Goal: Task Accomplishment & Management: Complete application form

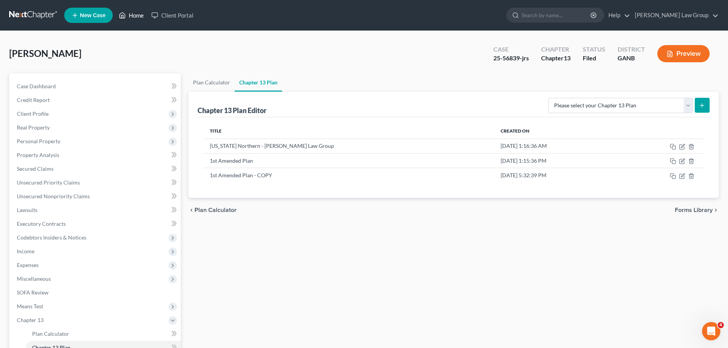
click at [127, 17] on link "Home" at bounding box center [131, 15] width 33 height 14
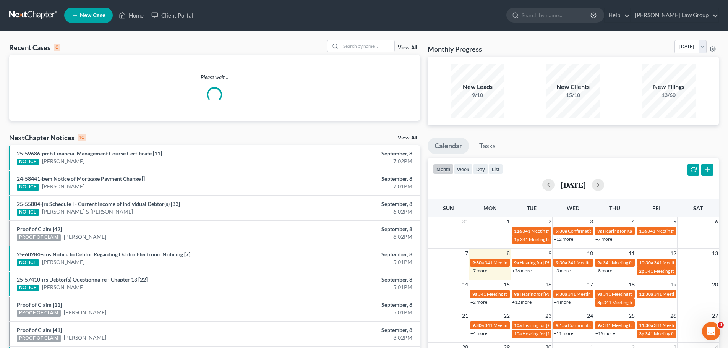
click at [355, 40] on div "Recent Cases 0 View All Please wait... NextChapter Notices 10 View All 25-59686…" at bounding box center [364, 229] width 728 height 397
click at [354, 42] on input "search" at bounding box center [368, 46] width 54 height 11
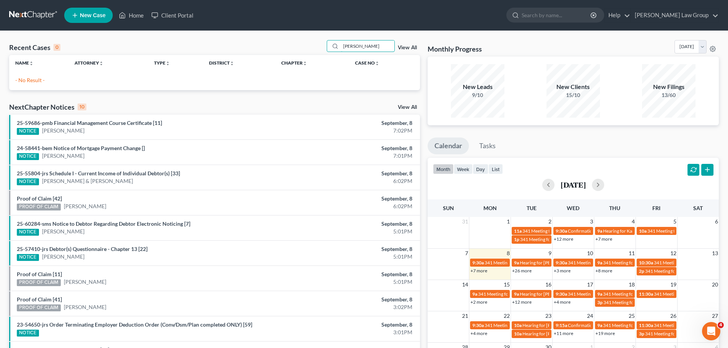
type input "[PERSON_NAME]"
click at [407, 44] on div "[PERSON_NAME] View All" at bounding box center [373, 46] width 93 height 12
click at [403, 47] on link "View All" at bounding box center [407, 47] width 19 height 5
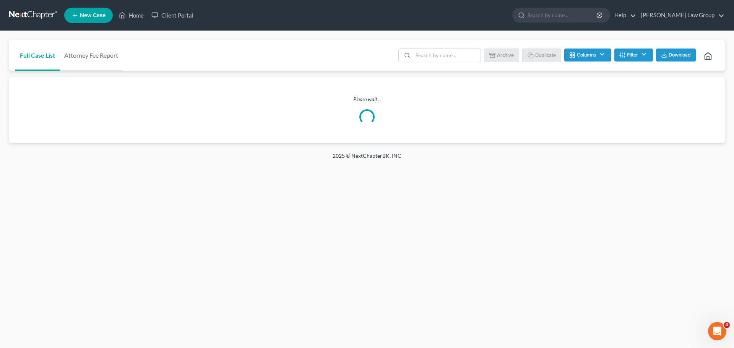
click at [431, 57] on input "search" at bounding box center [447, 55] width 68 height 13
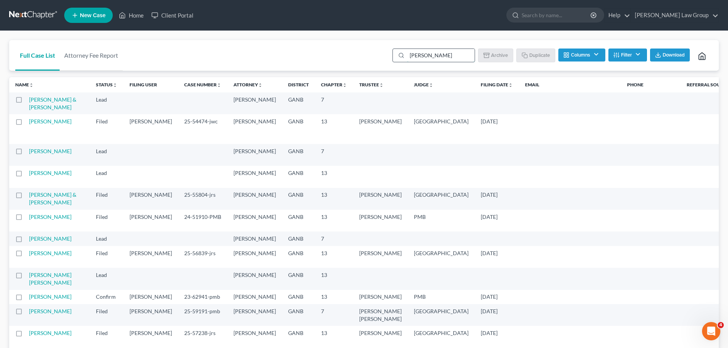
type input "[PERSON_NAME]"
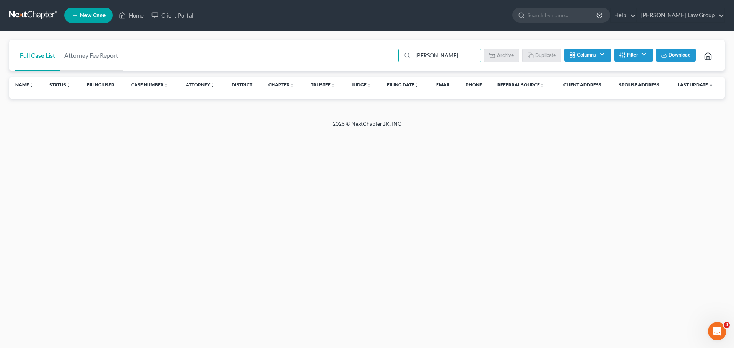
click at [636, 64] on ul "[PERSON_NAME] Batch Download Archive Un-archive Duplicate Columns Attorney Case…" at bounding box center [558, 56] width 322 height 18
click at [635, 57] on button "Filter" at bounding box center [634, 55] width 39 height 13
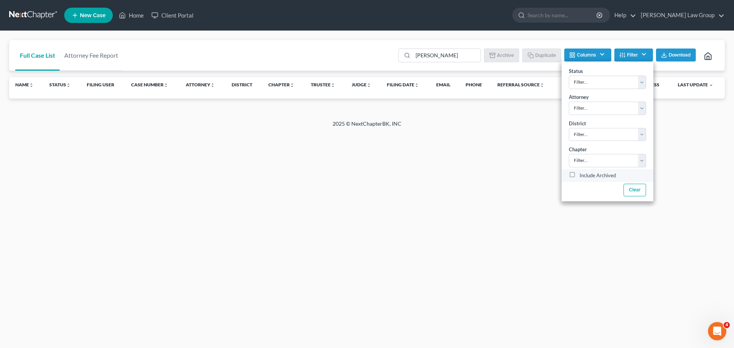
click at [580, 174] on label "Include Archived" at bounding box center [598, 175] width 36 height 9
click at [583, 174] on input "Include Archived" at bounding box center [585, 173] width 5 height 5
checkbox input "true"
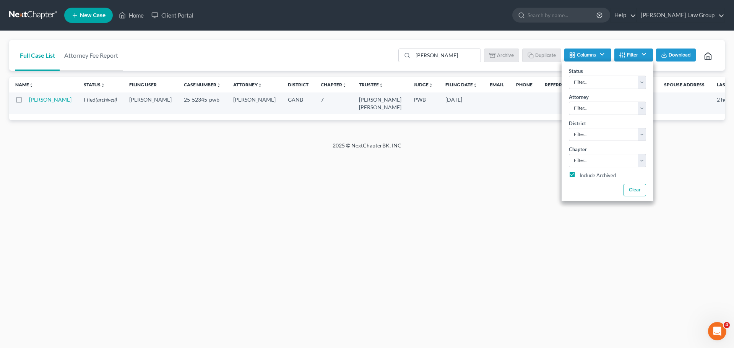
click at [39, 103] on td "[PERSON_NAME]" at bounding box center [53, 104] width 49 height 22
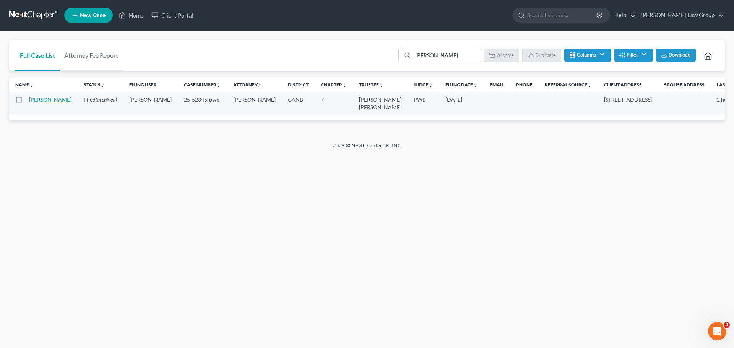
click at [33, 103] on link "[PERSON_NAME]" at bounding box center [50, 99] width 42 height 7
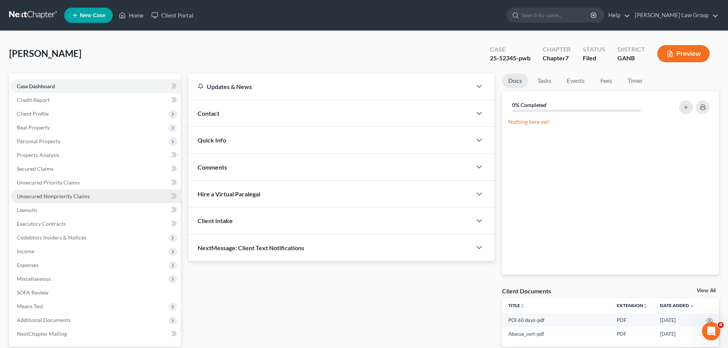
click at [60, 197] on span "Unsecured Nonpriority Claims" at bounding box center [53, 196] width 73 height 7
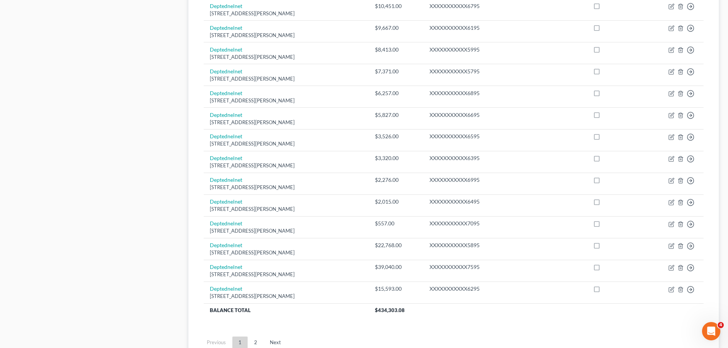
scroll to position [537, 0]
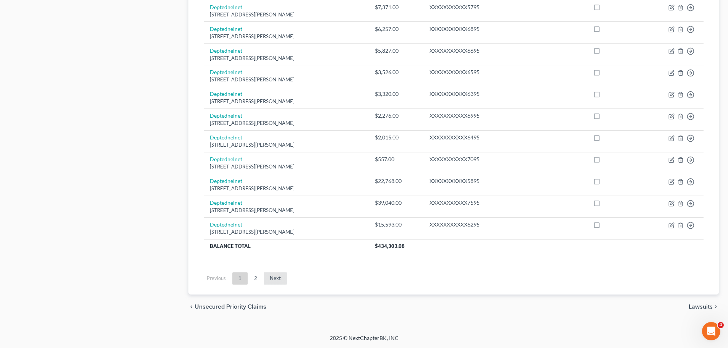
click at [273, 276] on link "Next" at bounding box center [275, 279] width 23 height 12
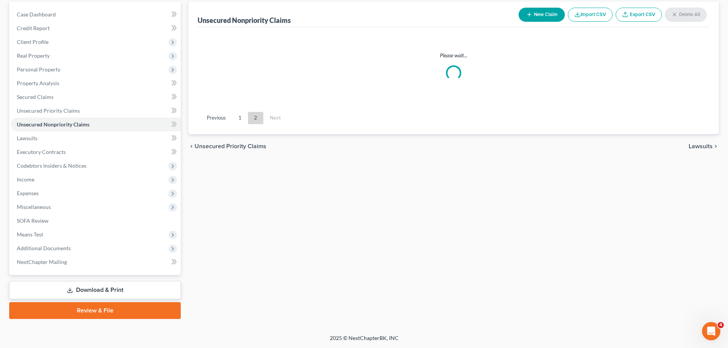
scroll to position [210, 0]
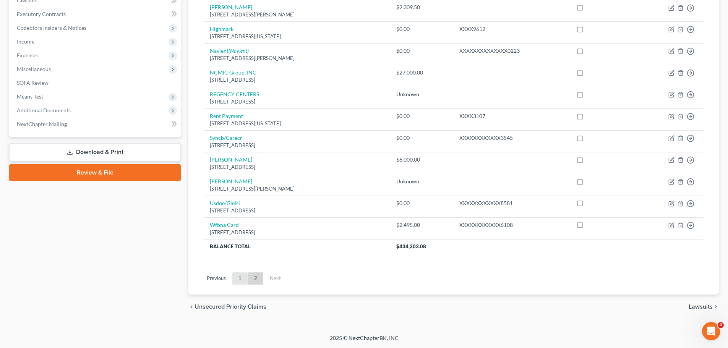
click at [237, 276] on link "1" at bounding box center [240, 279] width 15 height 12
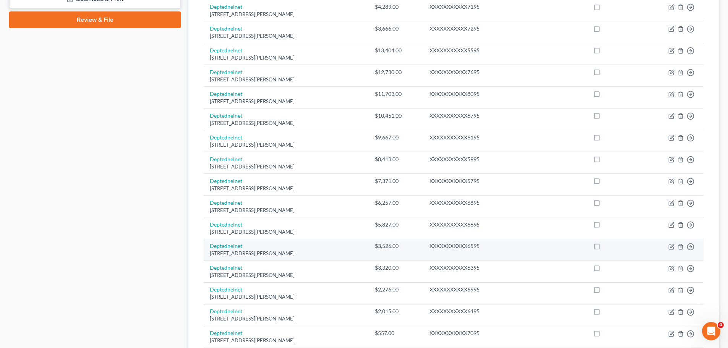
scroll to position [537, 0]
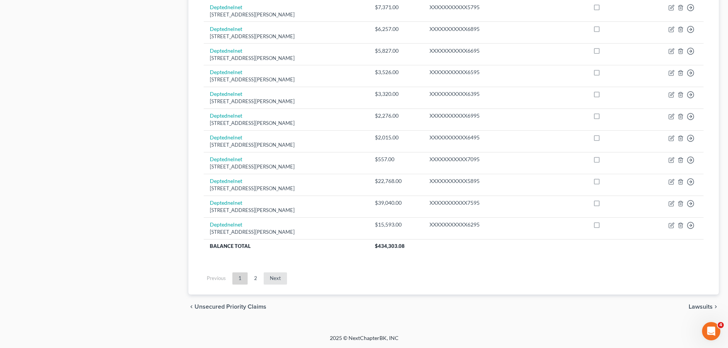
click at [268, 280] on link "Next" at bounding box center [275, 279] width 23 height 12
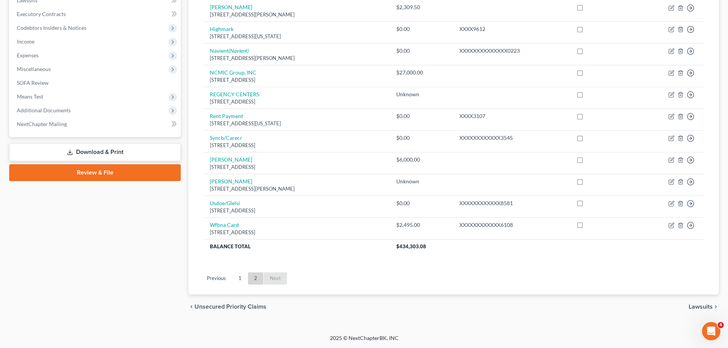
scroll to position [210, 0]
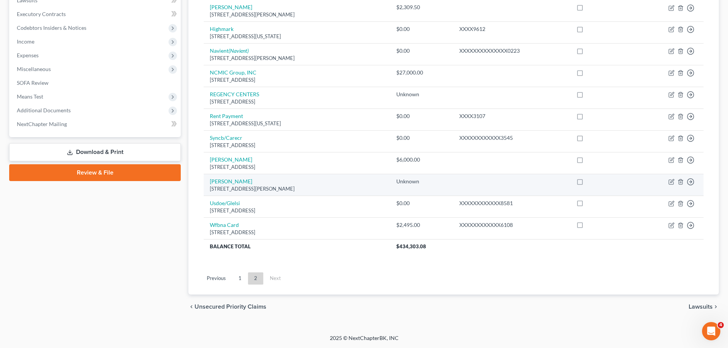
click at [230, 177] on td "[PERSON_NAME] [STREET_ADDRESS][PERSON_NAME]" at bounding box center [297, 185] width 187 height 22
click at [227, 180] on link "[PERSON_NAME]" at bounding box center [231, 181] width 42 height 7
select select "0"
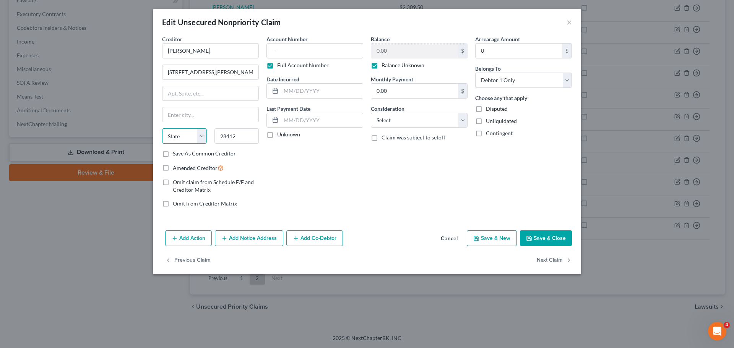
click at [199, 136] on select "State [US_STATE] AK AR AZ CA CO CT DE DC [GEOGRAPHIC_DATA] [GEOGRAPHIC_DATA] GU…" at bounding box center [184, 135] width 45 height 15
click at [256, 127] on div "Creditor * [PERSON_NAME] [GEOGRAPHIC_DATA][PERSON_NAME] [US_STATE] AK AR AZ [GE…" at bounding box center [210, 92] width 97 height 115
click at [248, 134] on input "28412" at bounding box center [237, 135] width 45 height 15
drag, startPoint x: 247, startPoint y: 136, endPoint x: 193, endPoint y: 132, distance: 54.8
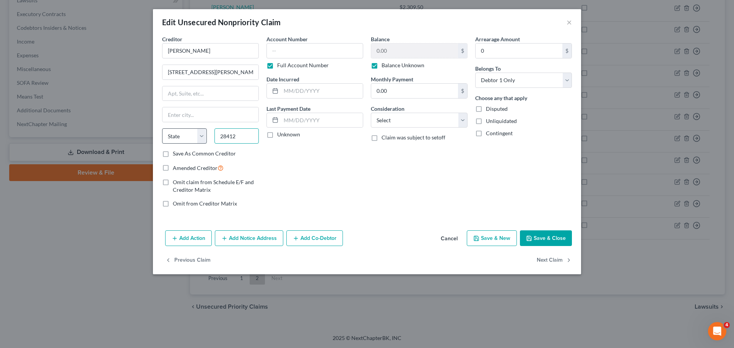
click at [193, 132] on div "State [US_STATE] AK AR AZ CA CO CT DE DC [GEOGRAPHIC_DATA] [GEOGRAPHIC_DATA] GU…" at bounding box center [210, 138] width 104 height 21
click at [544, 210] on div "Arrearage Amount 0 $ Belongs To * Select Debtor 1 Only Debtor 2 Only Debtor 1 A…" at bounding box center [524, 124] width 104 height 179
click at [550, 233] on button "Save & Close" at bounding box center [546, 239] width 52 height 16
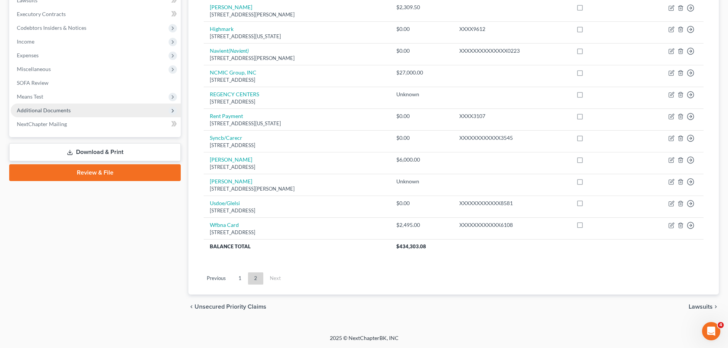
click at [68, 112] on span "Additional Documents" at bounding box center [44, 110] width 54 height 7
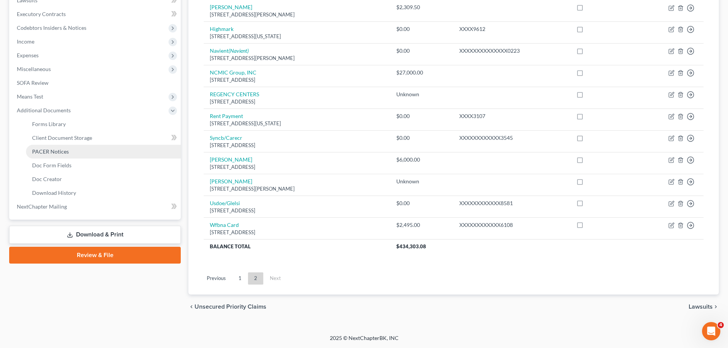
click at [84, 152] on link "PACER Notices" at bounding box center [103, 152] width 155 height 14
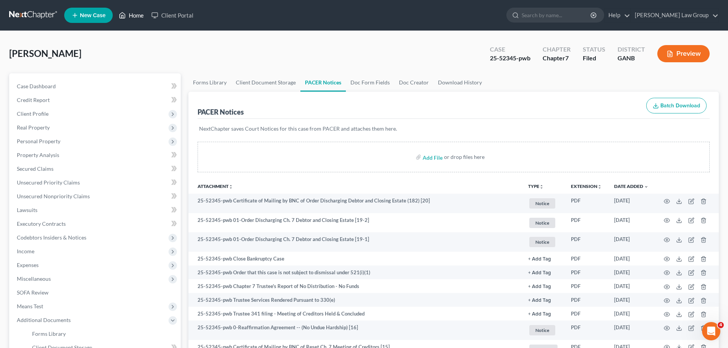
click at [134, 14] on link "Home" at bounding box center [131, 15] width 33 height 14
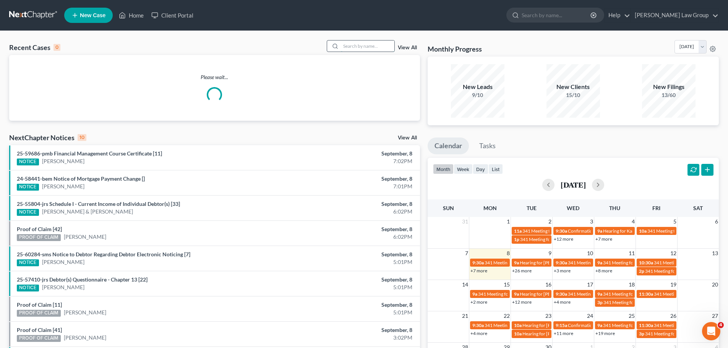
click at [369, 45] on input "search" at bounding box center [368, 46] width 54 height 11
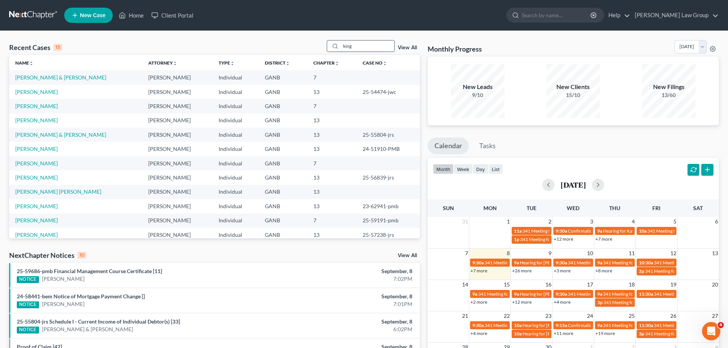
type input "king"
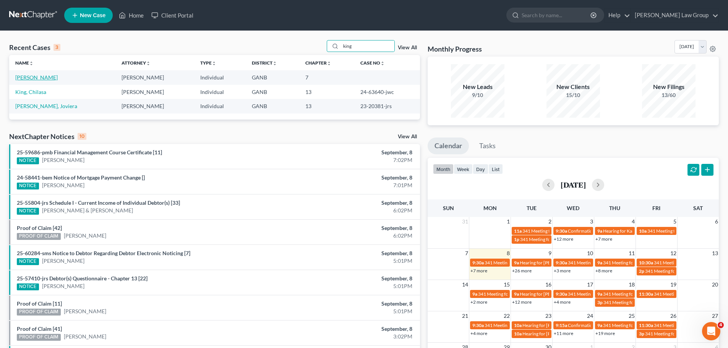
click at [37, 78] on link "[PERSON_NAME]" at bounding box center [36, 77] width 42 height 7
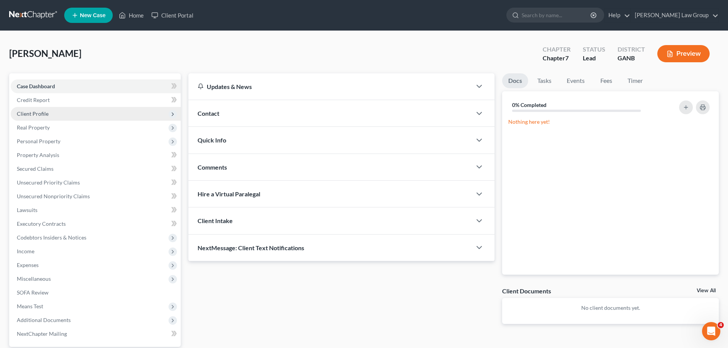
click at [39, 114] on span "Client Profile" at bounding box center [33, 114] width 32 height 7
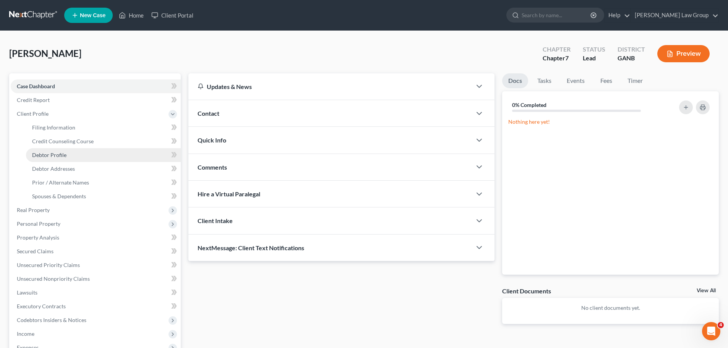
click at [52, 156] on span "Debtor Profile" at bounding box center [49, 155] width 34 height 7
select select "0"
select select "1"
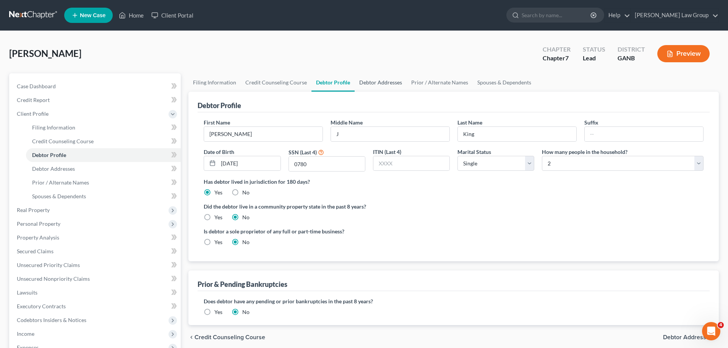
click at [382, 74] on link "Debtor Addresses" at bounding box center [381, 82] width 52 height 18
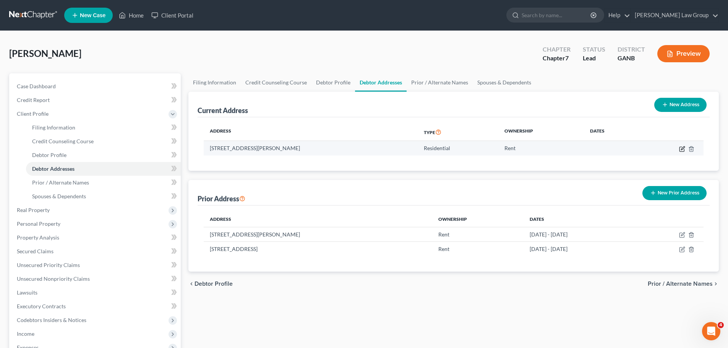
click at [681, 147] on icon "button" at bounding box center [683, 149] width 6 height 6
select select "10"
select select "0"
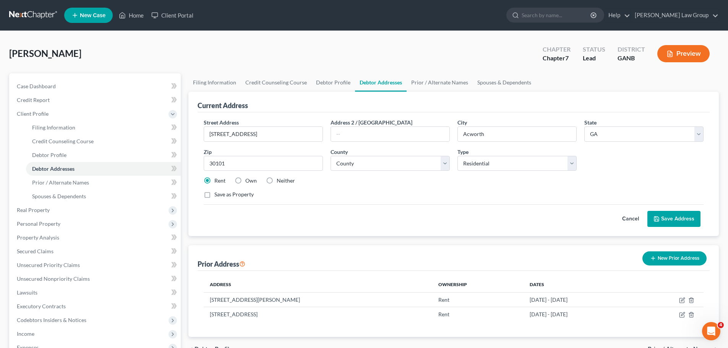
click at [671, 224] on button "Save Address" at bounding box center [674, 219] width 53 height 16
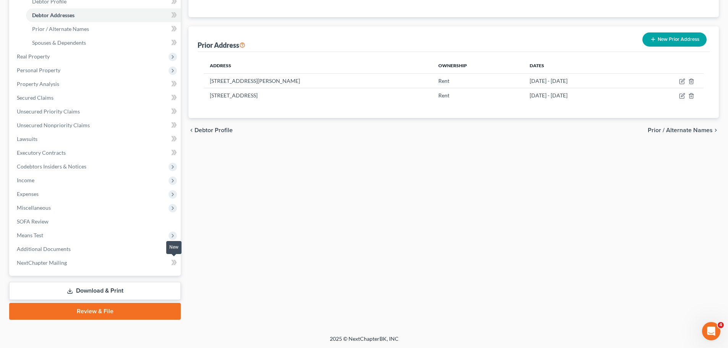
scroll to position [154, 0]
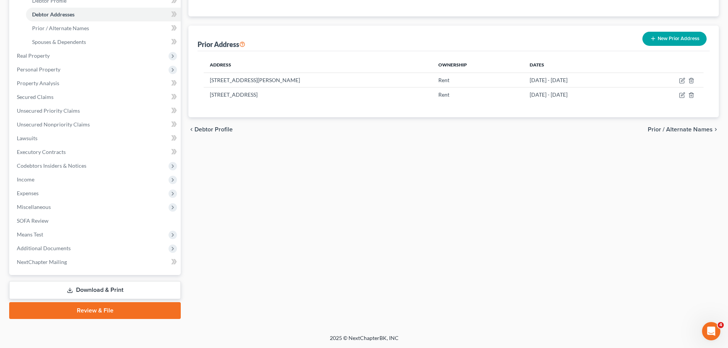
click at [90, 311] on link "Review & File" at bounding box center [95, 310] width 172 height 17
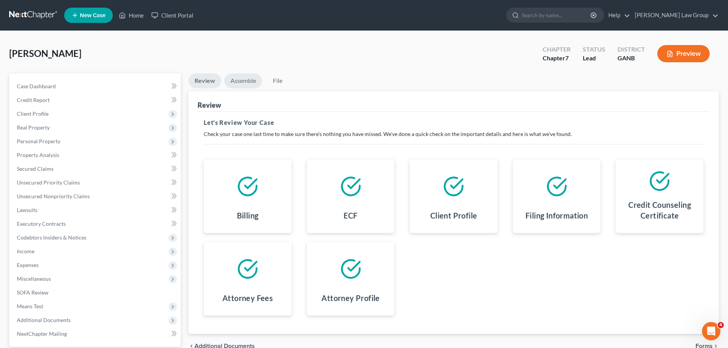
click at [241, 77] on link "Assemble" at bounding box center [243, 80] width 38 height 15
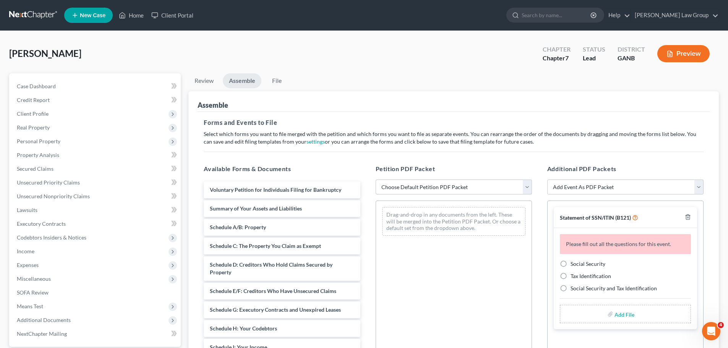
click at [459, 189] on select "Choose Default Petition PDF Packet Complete Bankruptcy Petition (all forms and …" at bounding box center [454, 187] width 156 height 15
click at [426, 93] on div "Assemble" at bounding box center [454, 101] width 512 height 21
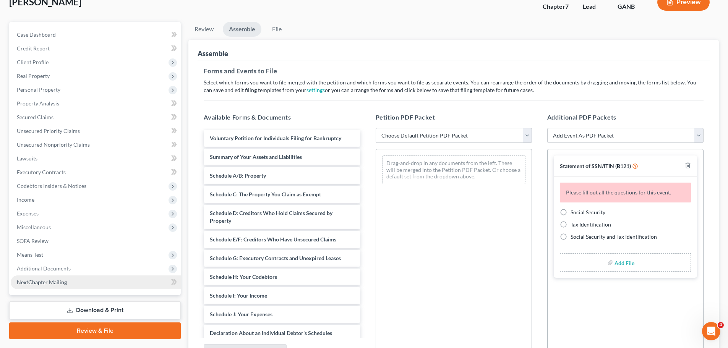
scroll to position [132, 0]
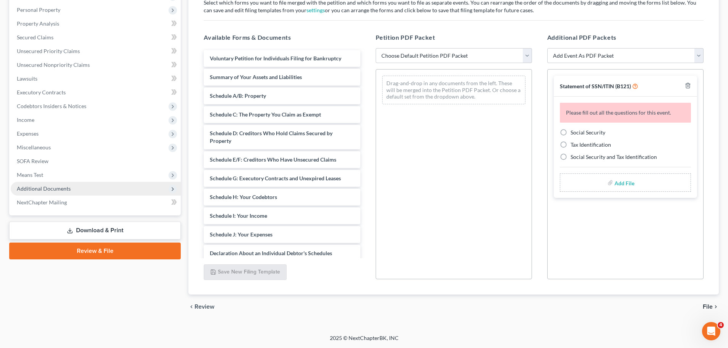
click at [82, 188] on span "Additional Documents" at bounding box center [96, 189] width 170 height 14
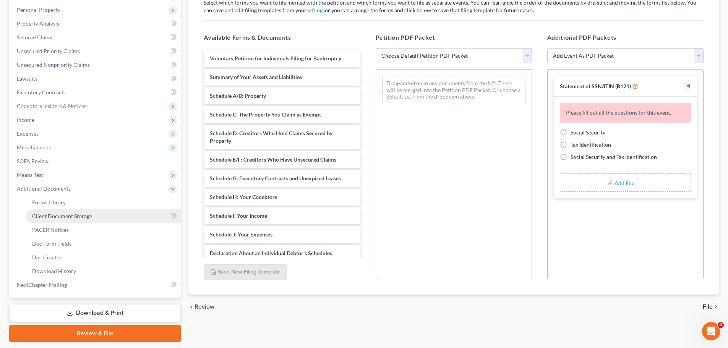
click at [75, 211] on link "Client Document Storage" at bounding box center [103, 217] width 155 height 14
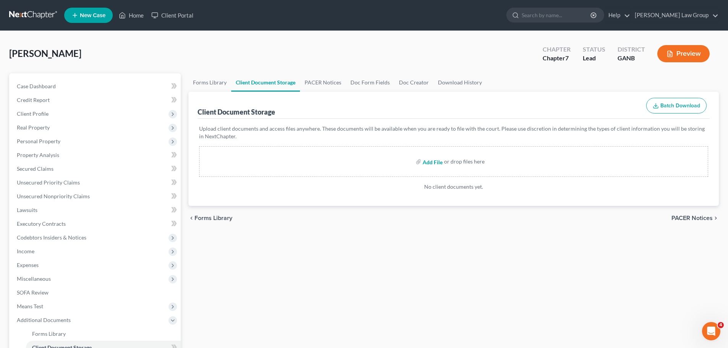
click at [437, 160] on input "file" at bounding box center [432, 162] width 18 height 14
type input "C:\fakepath\Abacus_cert.pdf"
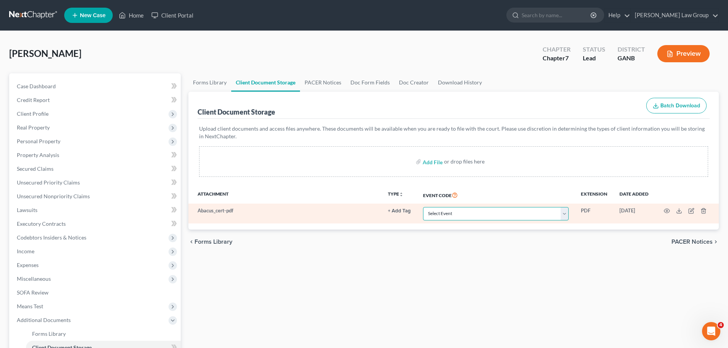
click at [458, 216] on select "Select Event 01 - Chapter 13 Plan - Initial Plan 02-Application to Pay Filing F…" at bounding box center [496, 213] width 146 height 13
select select "5"
click at [423, 207] on select "Select Event 01 - Chapter 13 Plan - Initial Plan 02-Application to Pay Filing F…" at bounding box center [496, 213] width 146 height 13
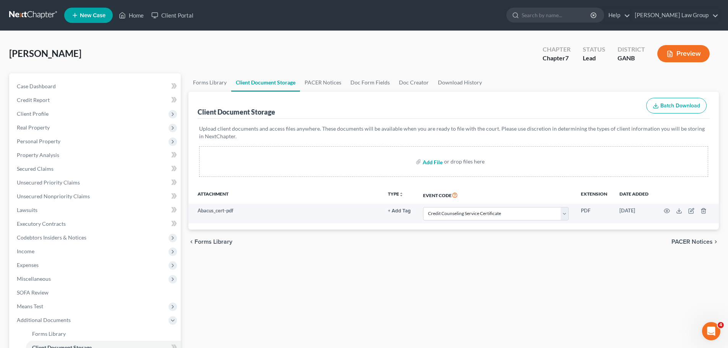
click at [432, 159] on input "file" at bounding box center [432, 162] width 18 height 14
type input "C:\fakepath\POI 5-15 to 8-15 [PERSON_NAME].pdf"
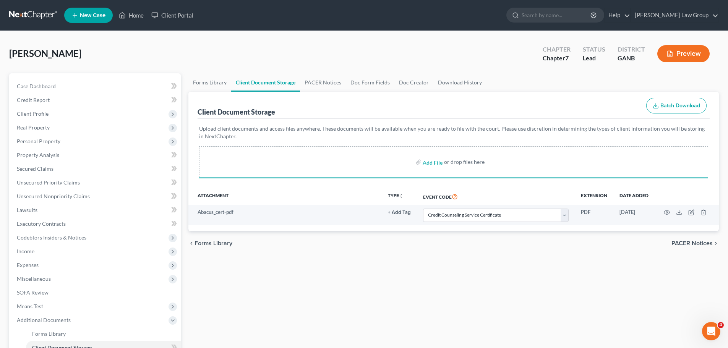
select select "5"
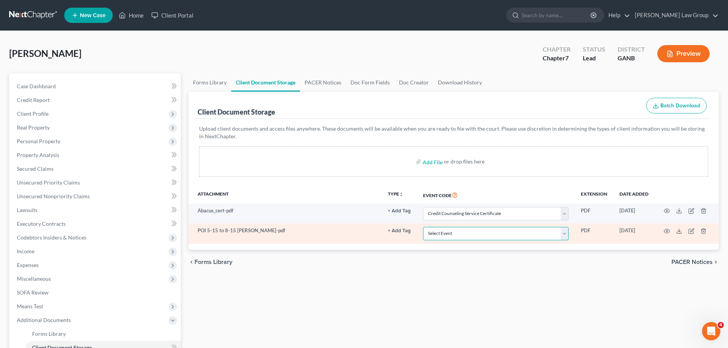
click at [548, 232] on select "Select Event 01 - Chapter 13 Plan - Initial Plan 02-Application to Pay Filing F…" at bounding box center [496, 233] width 146 height 13
select select "35"
click at [423, 227] on select "Select Event 01 - Chapter 13 Plan - Initial Plan 02-Application to Pay Filing F…" at bounding box center [496, 233] width 146 height 13
click at [665, 229] on icon "button" at bounding box center [667, 231] width 6 height 6
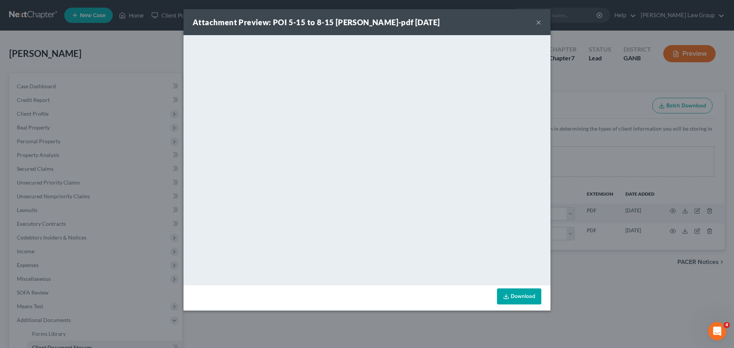
click at [535, 21] on div "Attachment Preview: POI 5-15 to 8-15 [PERSON_NAME]-pdf [DATE] ×" at bounding box center [367, 22] width 367 height 26
click at [538, 21] on button "×" at bounding box center [538, 22] width 5 height 9
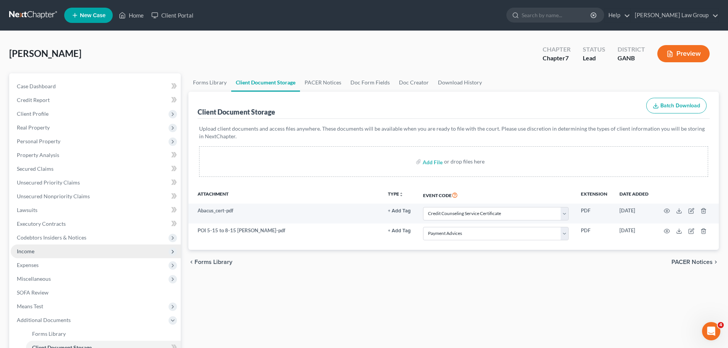
click at [63, 255] on span "Income" at bounding box center [96, 252] width 170 height 14
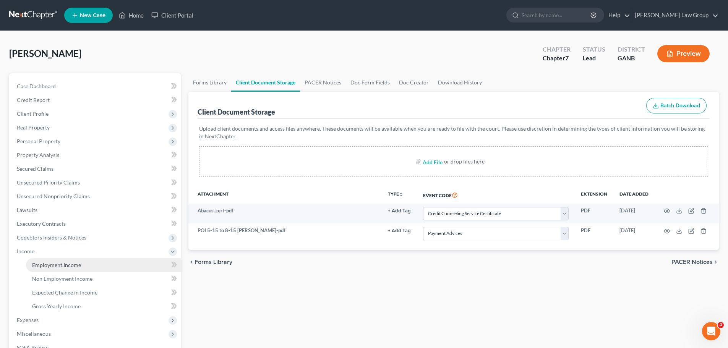
click at [94, 267] on link "Employment Income" at bounding box center [103, 266] width 155 height 14
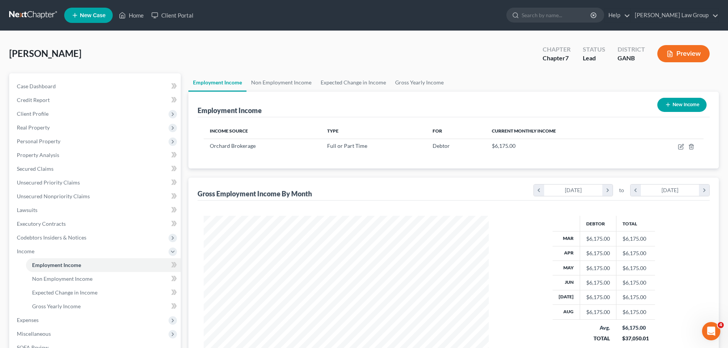
scroll to position [143, 301]
click at [291, 79] on link "Non Employment Income" at bounding box center [282, 82] width 70 height 18
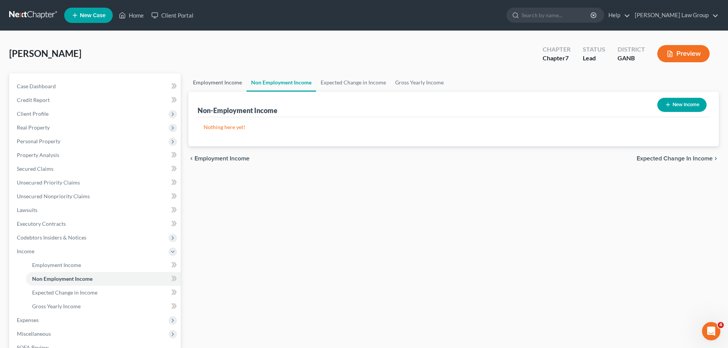
click at [227, 76] on link "Employment Income" at bounding box center [218, 82] width 58 height 18
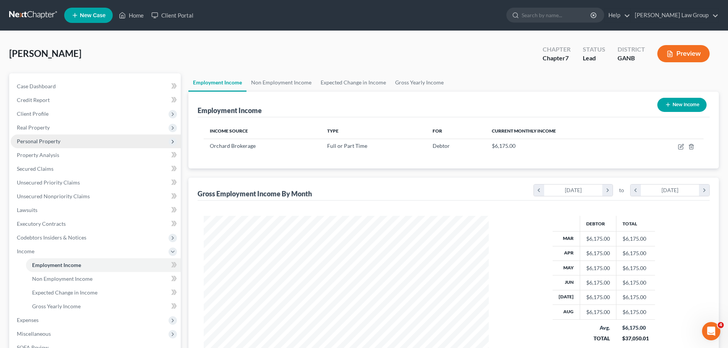
scroll to position [143, 301]
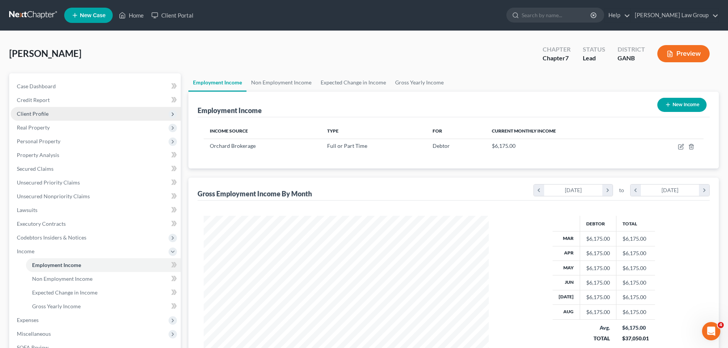
click at [60, 111] on span "Client Profile" at bounding box center [96, 114] width 170 height 14
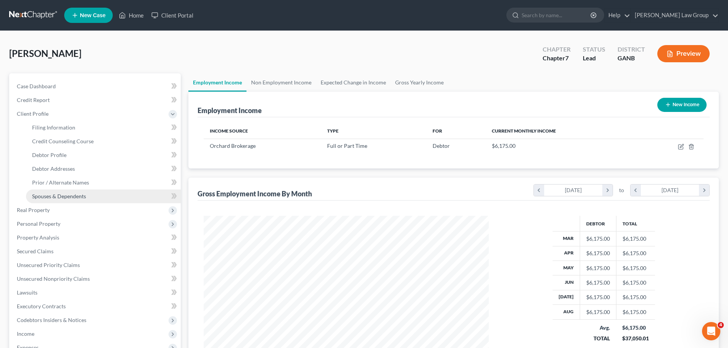
click at [70, 201] on link "Spouses & Dependents" at bounding box center [103, 197] width 155 height 14
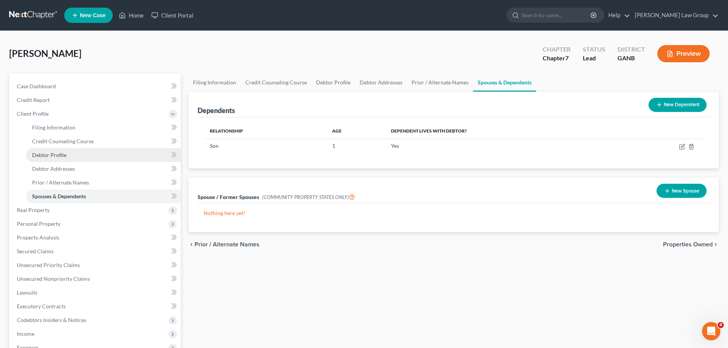
click at [64, 155] on span "Debtor Profile" at bounding box center [49, 155] width 34 height 7
select select "0"
select select "1"
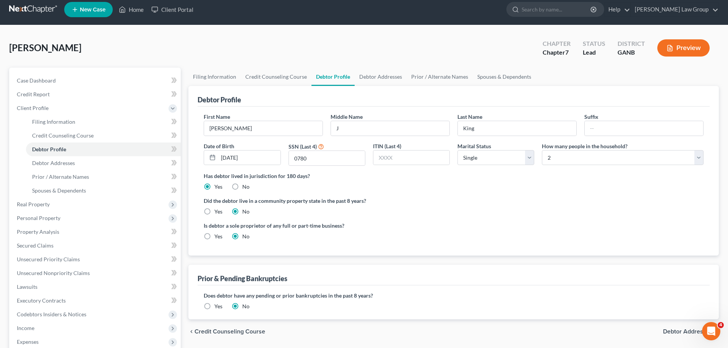
scroll to position [154, 0]
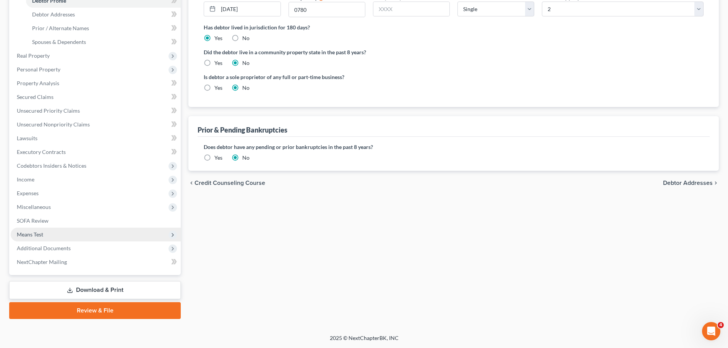
click at [66, 229] on span "Means Test" at bounding box center [96, 235] width 170 height 14
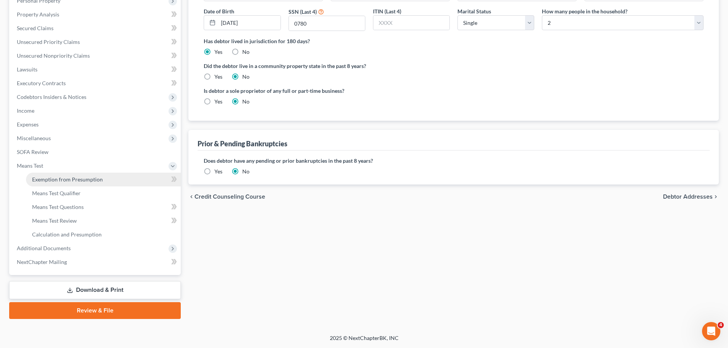
click at [98, 179] on span "Exemption from Presumption" at bounding box center [67, 179] width 71 height 7
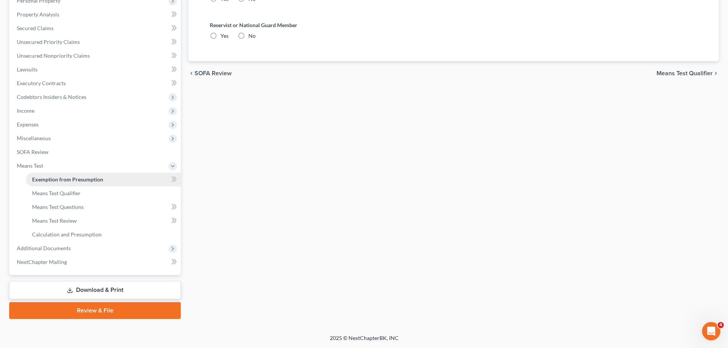
radio input "true"
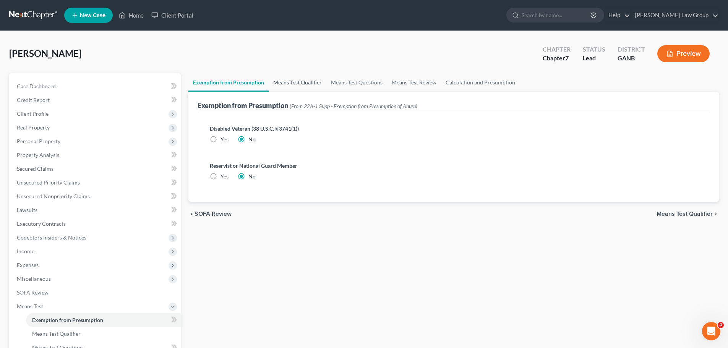
click at [287, 85] on link "Means Test Qualifier" at bounding box center [298, 82] width 58 height 18
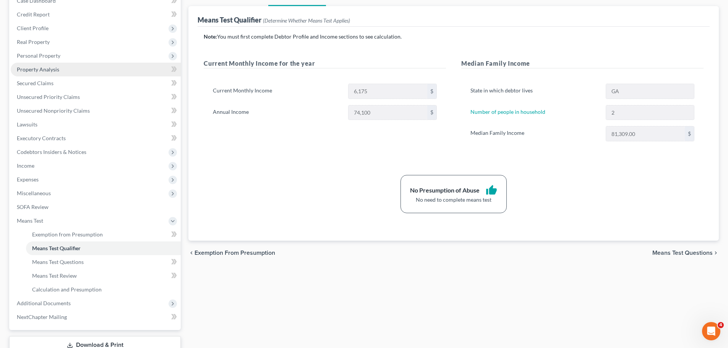
scroll to position [115, 0]
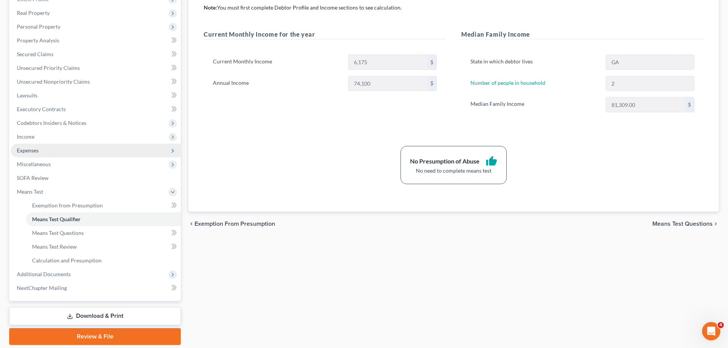
click at [50, 149] on span "Expenses" at bounding box center [96, 151] width 170 height 14
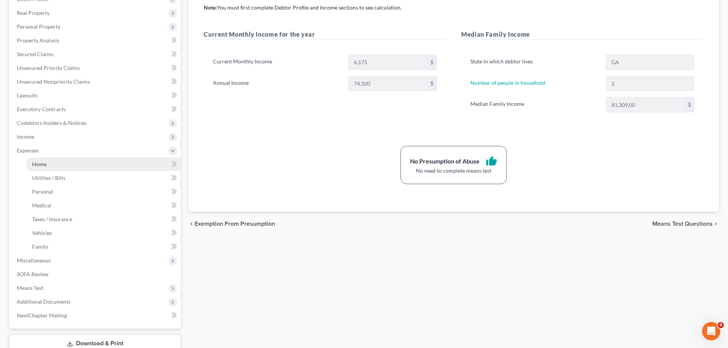
click at [49, 161] on link "Home" at bounding box center [103, 165] width 155 height 14
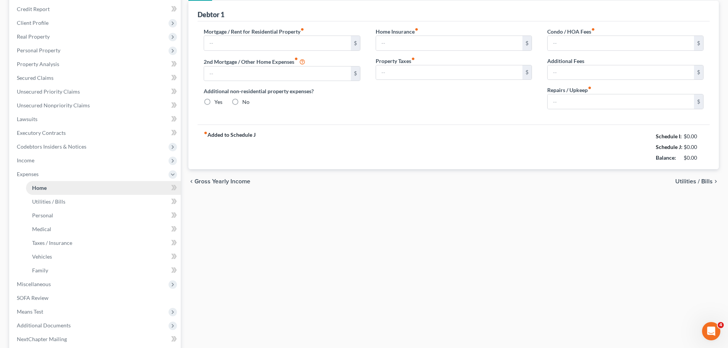
type input "1,100.00"
type input "0.00"
radio input "true"
type input "35.00"
type input "0.00"
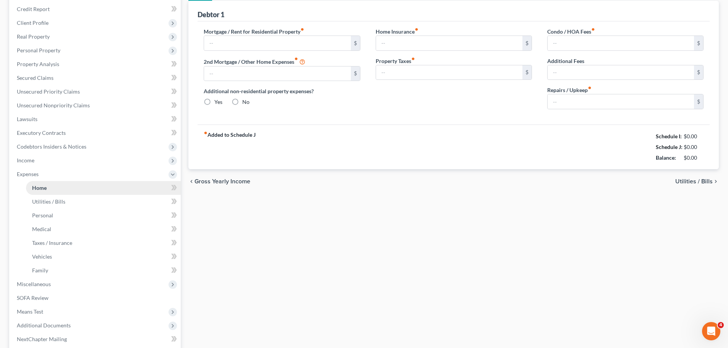
type input "0.00"
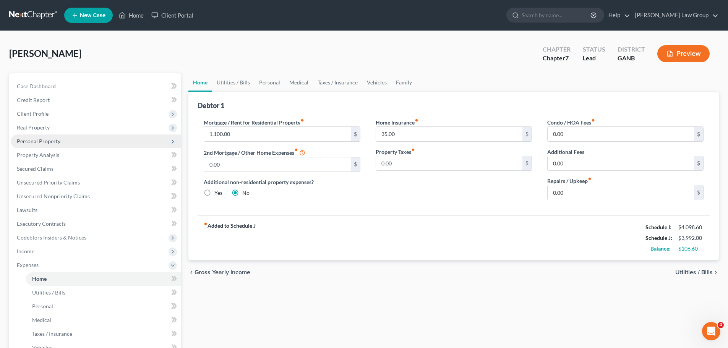
click at [47, 141] on span "Personal Property" at bounding box center [39, 141] width 44 height 7
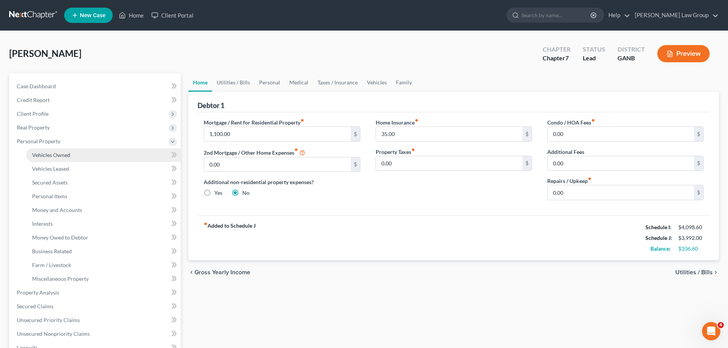
click at [61, 158] on span "Vehicles Owned" at bounding box center [51, 155] width 38 height 7
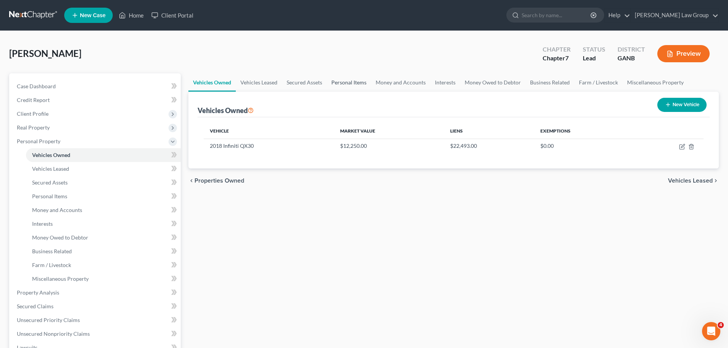
click at [345, 85] on link "Personal Items" at bounding box center [349, 82] width 44 height 18
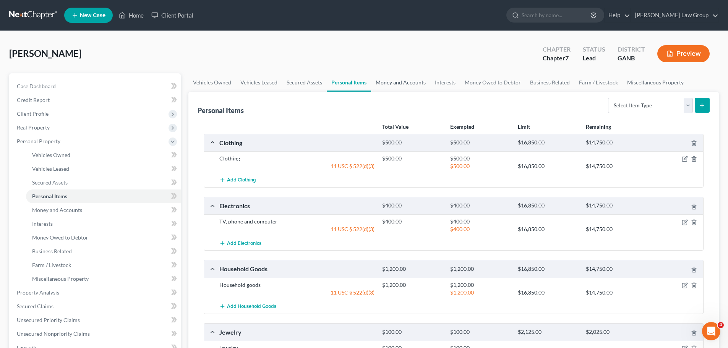
click at [404, 85] on link "Money and Accounts" at bounding box center [400, 82] width 59 height 18
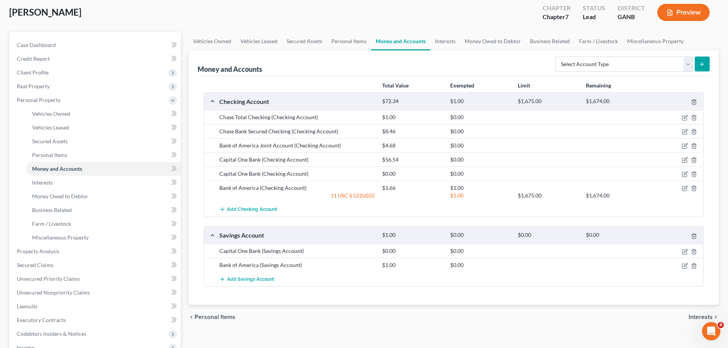
scroll to position [38, 0]
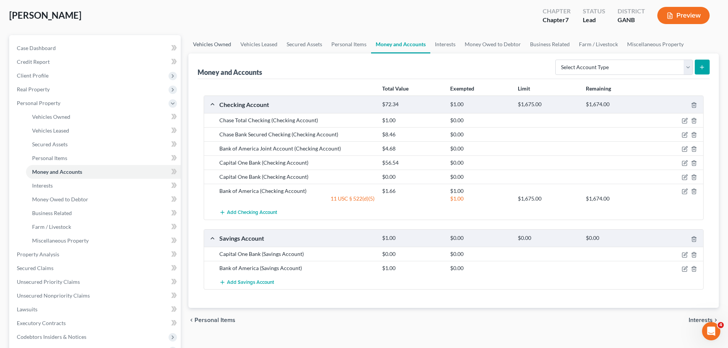
click at [208, 44] on link "Vehicles Owned" at bounding box center [212, 44] width 47 height 18
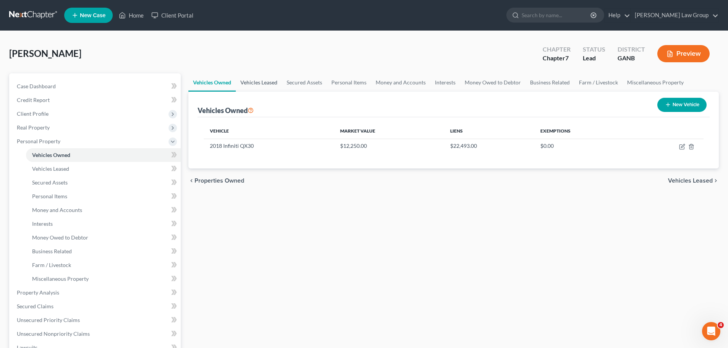
click at [262, 82] on link "Vehicles Leased" at bounding box center [259, 82] width 46 height 18
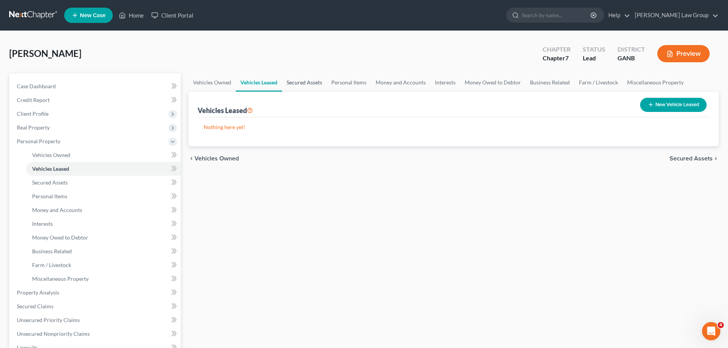
click at [324, 86] on link "Secured Assets" at bounding box center [304, 82] width 45 height 18
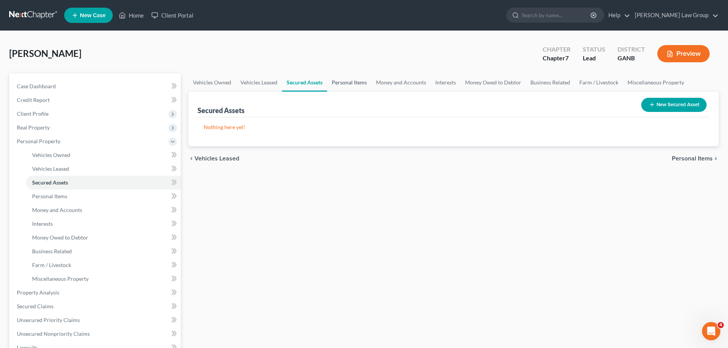
click at [356, 84] on link "Personal Items" at bounding box center [349, 82] width 44 height 18
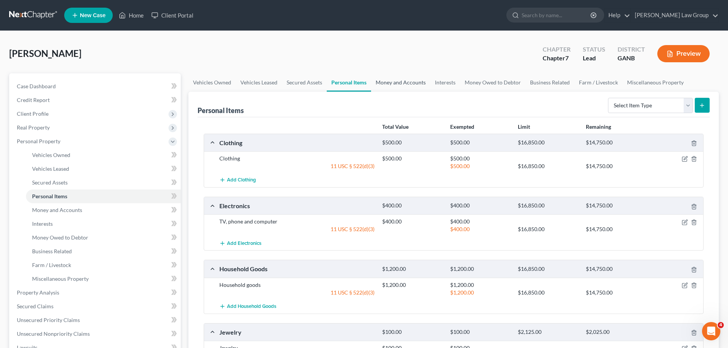
click at [401, 90] on link "Money and Accounts" at bounding box center [400, 82] width 59 height 18
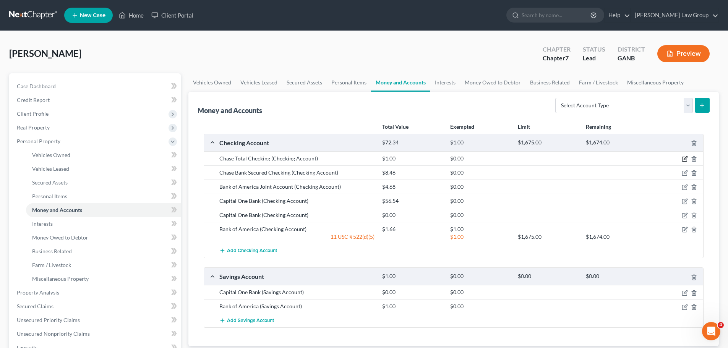
click at [685, 162] on icon "button" at bounding box center [685, 159] width 6 height 6
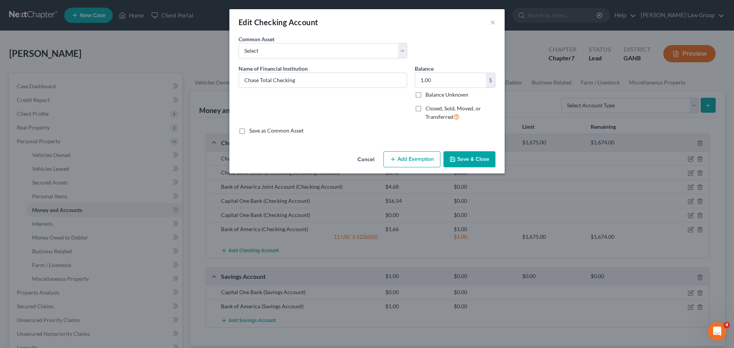
click at [419, 159] on button "Add Exemption" at bounding box center [412, 159] width 57 height 16
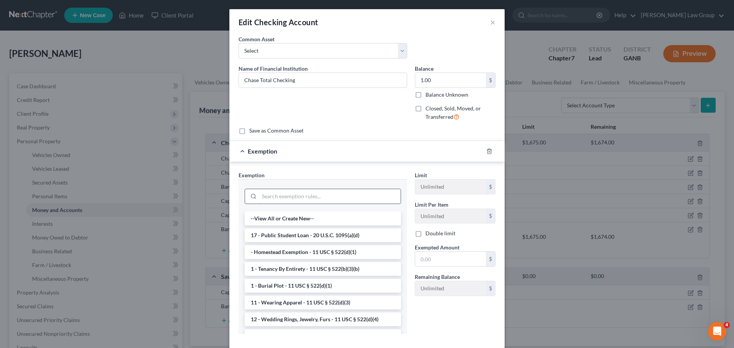
click at [335, 192] on input "search" at bounding box center [329, 196] width 141 height 15
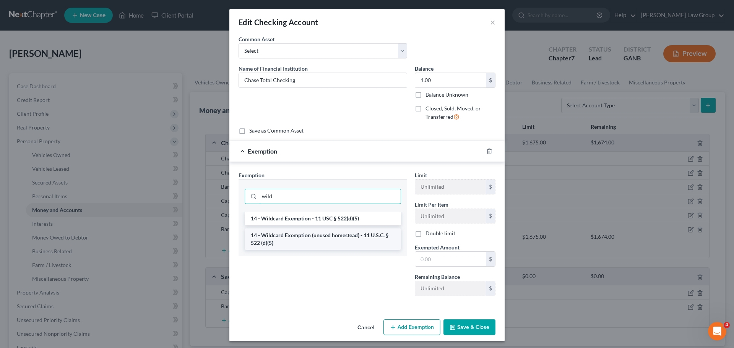
type input "wild"
click at [325, 243] on li "14 - Wildcard Exemption (unused homestead) - 11 U.S.C. § 522 (d)(5)" at bounding box center [323, 239] width 156 height 21
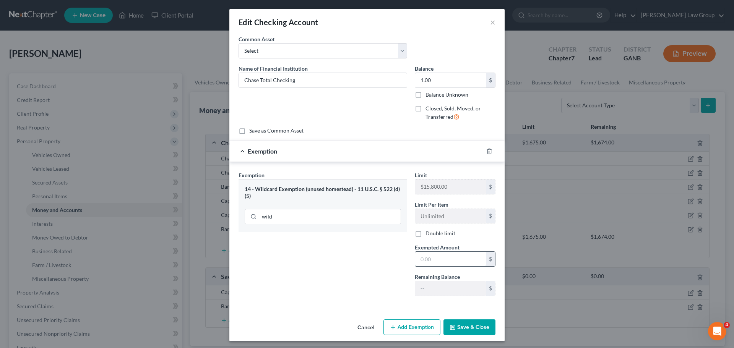
click at [440, 259] on input "text" at bounding box center [450, 259] width 71 height 15
type input "1"
click at [468, 327] on button "Save & Close" at bounding box center [470, 328] width 52 height 16
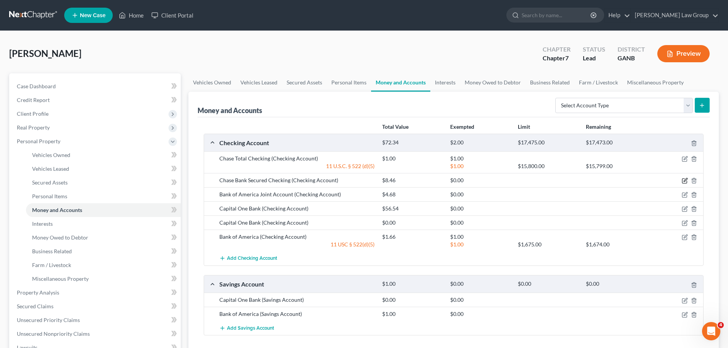
click at [687, 179] on icon "button" at bounding box center [685, 181] width 6 height 6
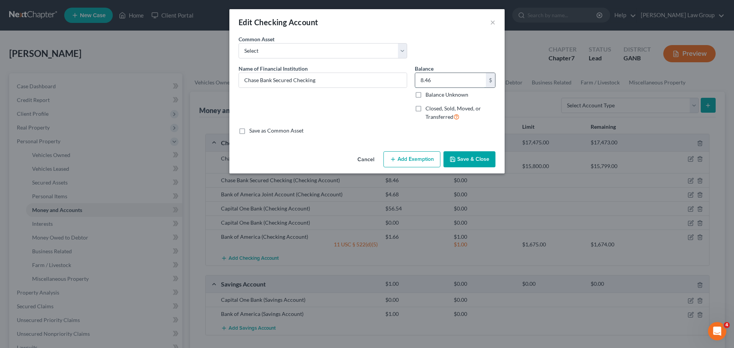
click at [449, 73] on input "8.46" at bounding box center [450, 80] width 71 height 15
click at [408, 155] on button "Add Exemption" at bounding box center [412, 159] width 57 height 16
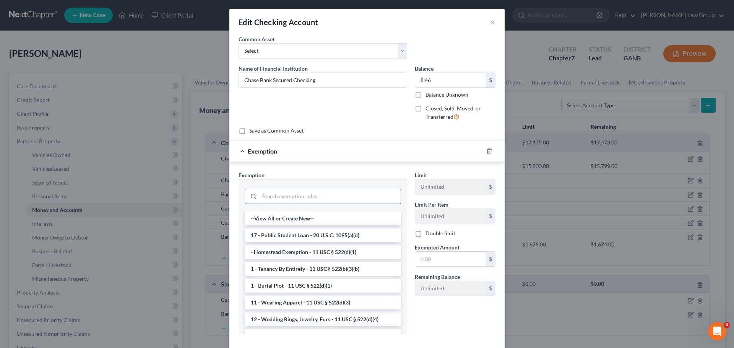
click at [289, 197] on input "search" at bounding box center [329, 196] width 141 height 15
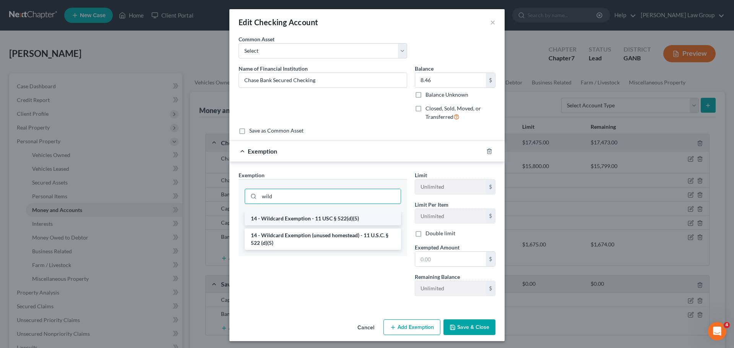
type input "wild"
click at [318, 222] on li "14 - Wildcard Exemption - 11 USC § 522(d)(5)" at bounding box center [323, 219] width 156 height 14
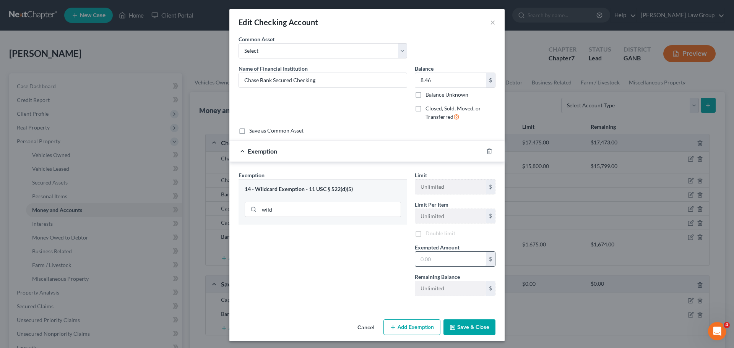
click at [447, 265] on input "text" at bounding box center [450, 259] width 71 height 15
paste input "8.46"
type input "8.46"
click at [462, 328] on button "Save & Close" at bounding box center [470, 328] width 52 height 16
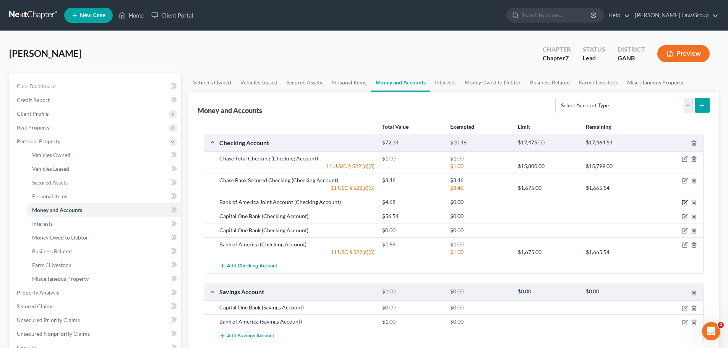
click at [686, 202] on icon "button" at bounding box center [685, 203] width 6 height 6
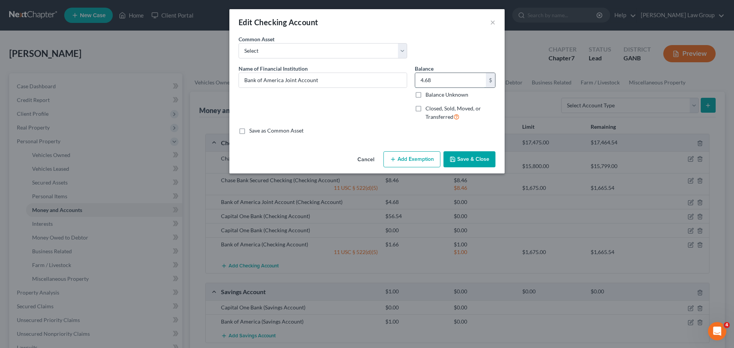
click at [449, 79] on input "4.68" at bounding box center [450, 80] width 71 height 15
click at [403, 160] on button "Add Exemption" at bounding box center [412, 159] width 57 height 16
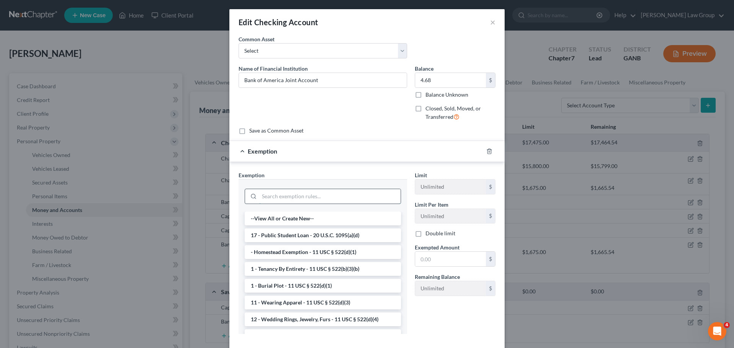
click at [259, 200] on input "search" at bounding box center [329, 196] width 141 height 15
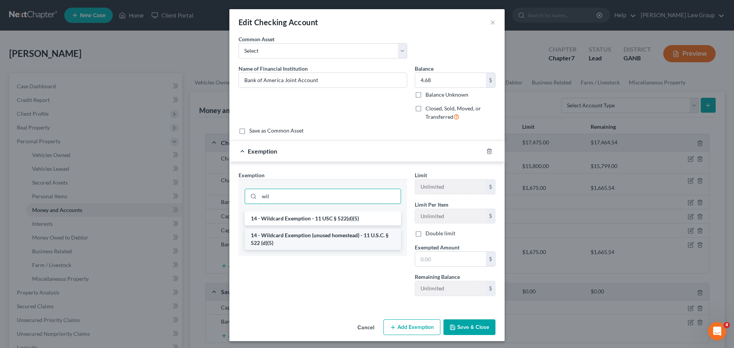
type input "wil"
click at [301, 240] on li "14 - Wildcard Exemption (unused homestead) - 11 U.S.C. § 522 (d)(5)" at bounding box center [323, 239] width 156 height 21
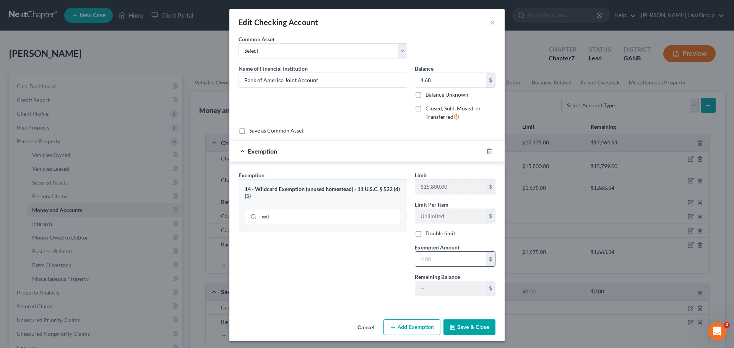
click at [442, 266] on input "text" at bounding box center [450, 259] width 71 height 15
paste input "4.68"
type input "4.68"
click at [468, 329] on button "Save & Close" at bounding box center [470, 328] width 52 height 16
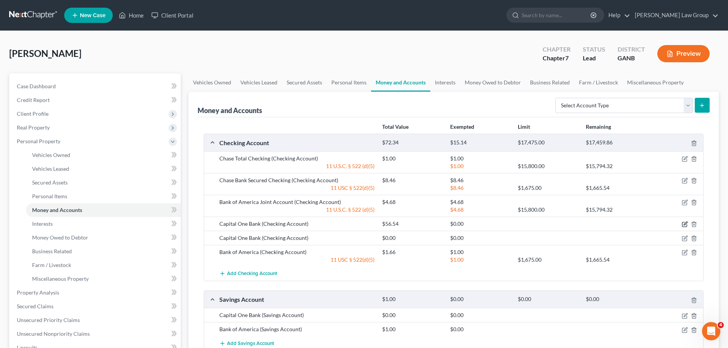
click at [685, 224] on icon "button" at bounding box center [685, 223] width 3 height 3
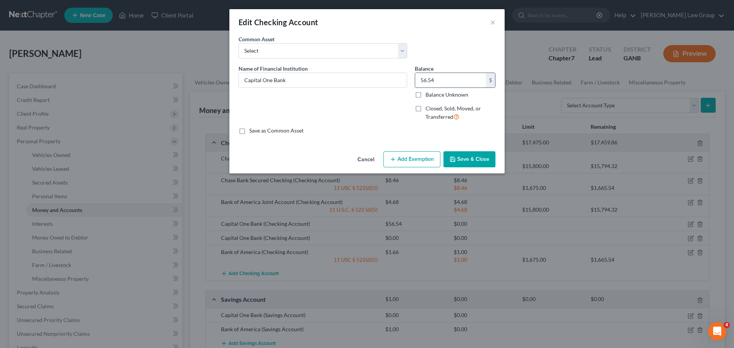
click at [446, 81] on input "56.54" at bounding box center [450, 80] width 71 height 15
click at [408, 158] on button "Add Exemption" at bounding box center [412, 159] width 57 height 16
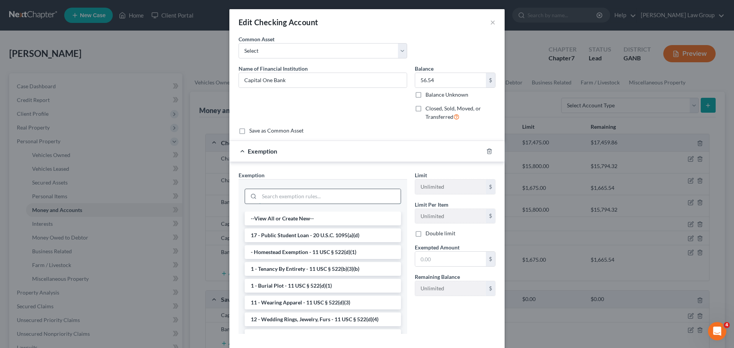
click at [368, 193] on input "search" at bounding box center [329, 196] width 141 height 15
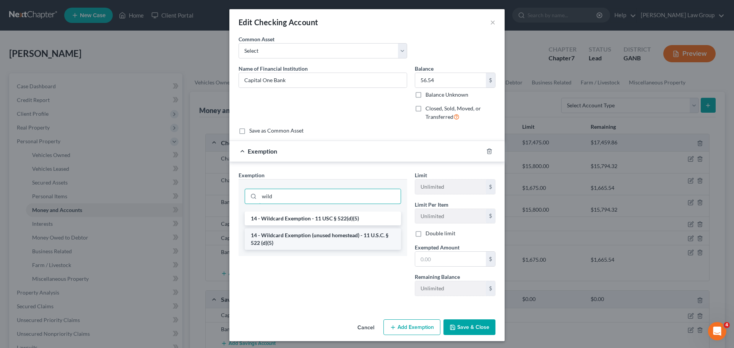
type input "wild"
click at [354, 239] on li "14 - Wildcard Exemption (unused homestead) - 11 U.S.C. § 522 (d)(5)" at bounding box center [323, 239] width 156 height 21
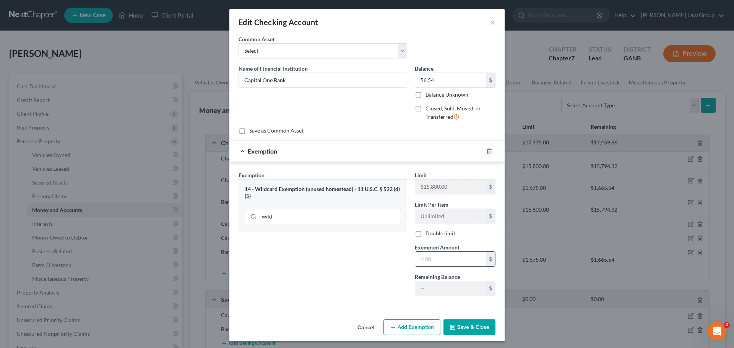
click at [454, 262] on input "text" at bounding box center [450, 259] width 71 height 15
paste input "56.54"
type input "56.54"
click at [469, 324] on button "Save & Close" at bounding box center [470, 328] width 52 height 16
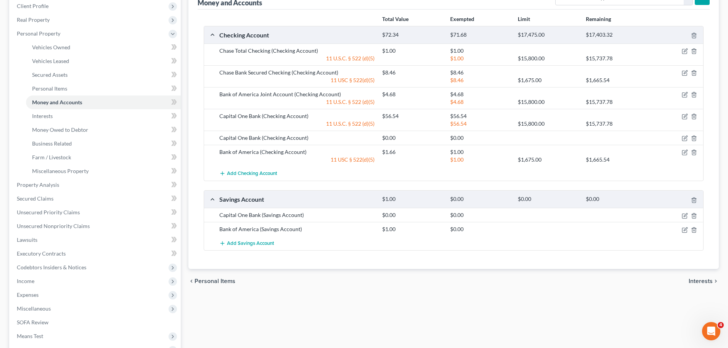
scroll to position [115, 0]
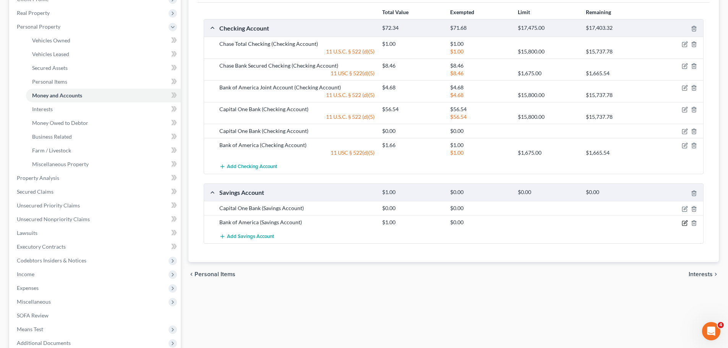
click at [686, 225] on icon "button" at bounding box center [685, 223] width 6 height 6
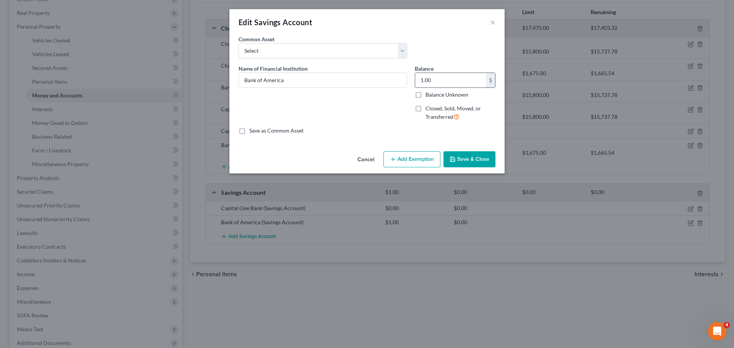
click at [460, 79] on input "1.00" at bounding box center [450, 80] width 71 height 15
click at [423, 156] on button "Add Exemption" at bounding box center [412, 159] width 57 height 16
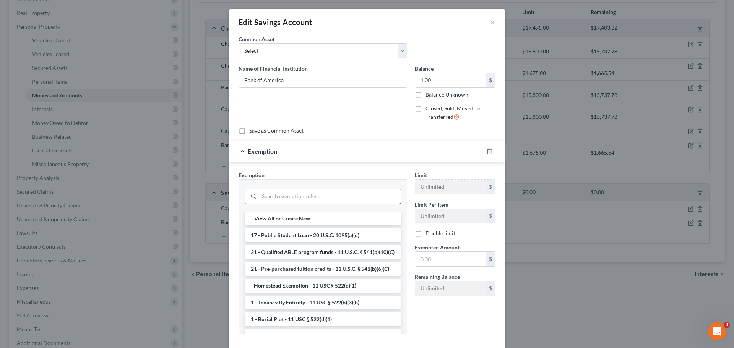
click at [335, 194] on input "search" at bounding box center [329, 196] width 141 height 15
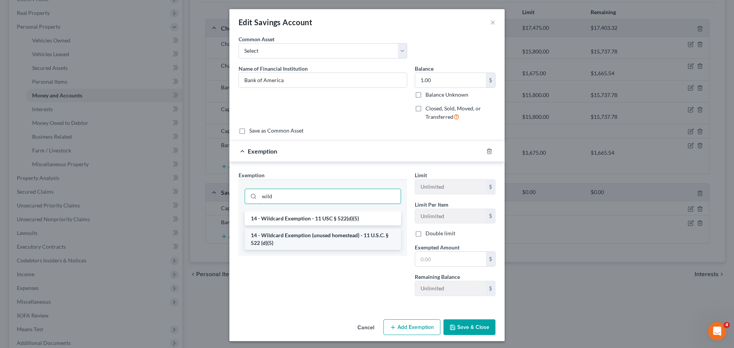
type input "wild"
click at [349, 247] on li "14 - Wildcard Exemption (unused homestead) - 11 U.S.C. § 522 (d)(5)" at bounding box center [323, 239] width 156 height 21
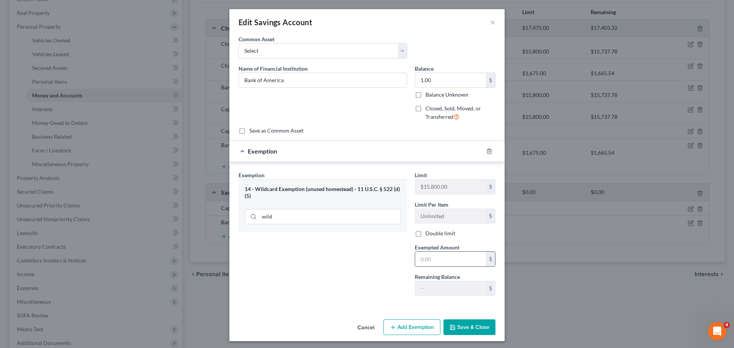
click at [452, 264] on input "text" at bounding box center [450, 259] width 71 height 15
paste input "1.00"
type input "1.00"
click at [455, 329] on button "Save & Close" at bounding box center [470, 328] width 52 height 16
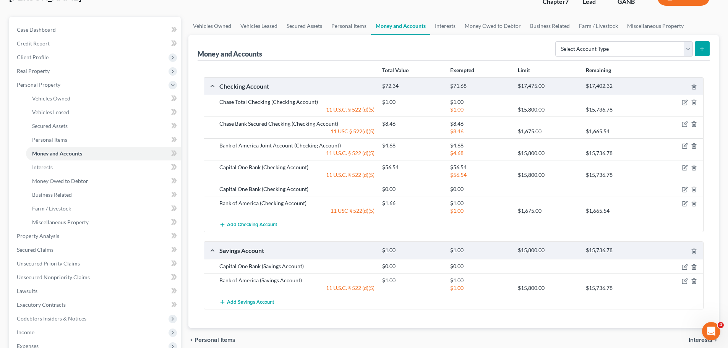
scroll to position [0, 0]
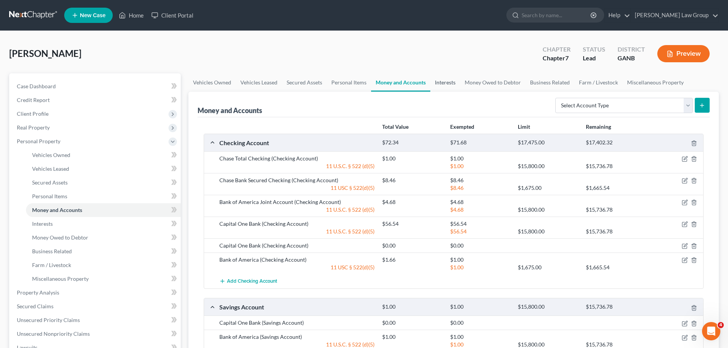
click at [440, 83] on link "Interests" at bounding box center [446, 82] width 30 height 18
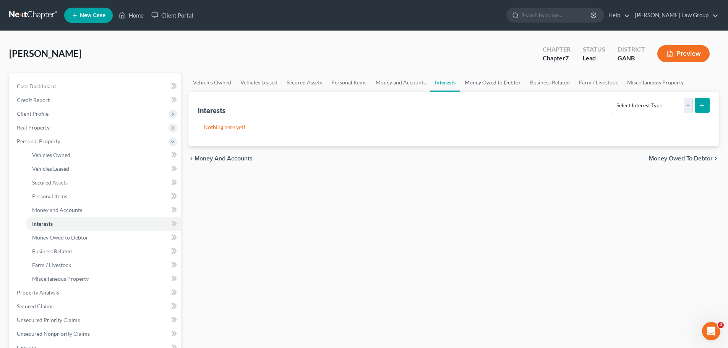
click at [515, 87] on link "Money Owed to Debtor" at bounding box center [492, 82] width 65 height 18
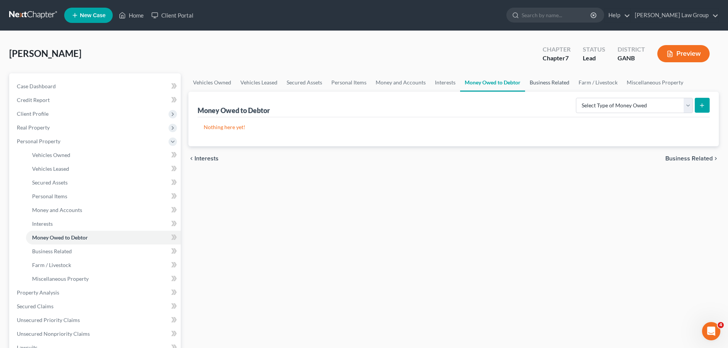
click at [551, 85] on link "Business Related" at bounding box center [549, 82] width 49 height 18
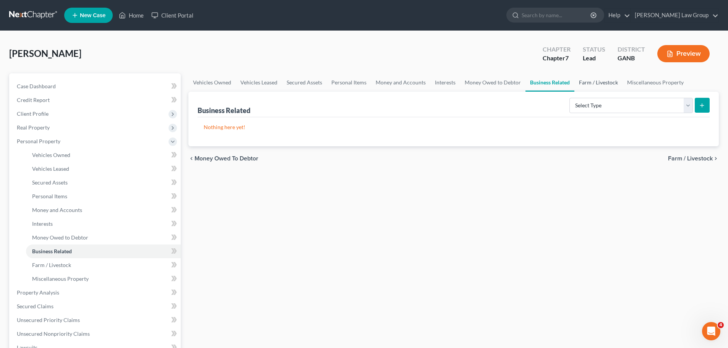
click at [603, 85] on link "Farm / Livestock" at bounding box center [599, 82] width 48 height 18
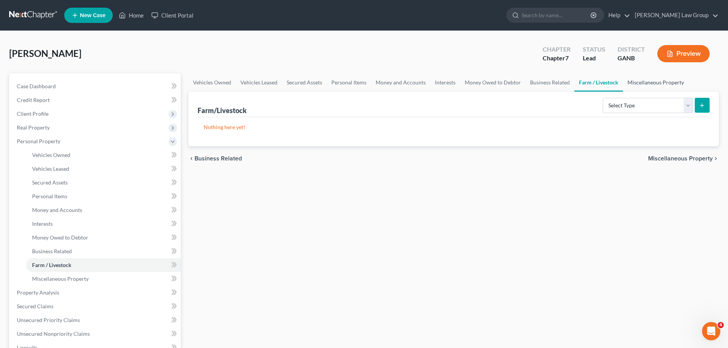
click at [644, 86] on link "Miscellaneous Property" at bounding box center [656, 82] width 66 height 18
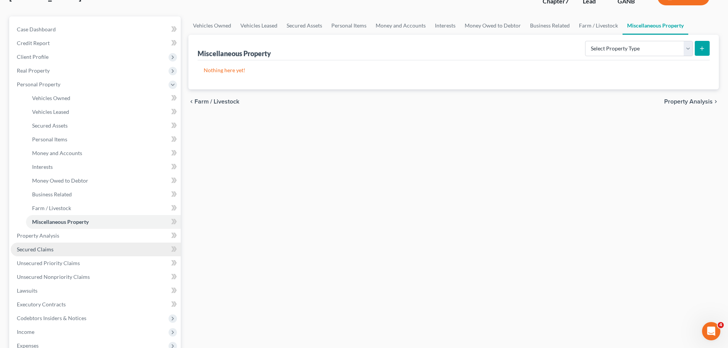
scroll to position [153, 0]
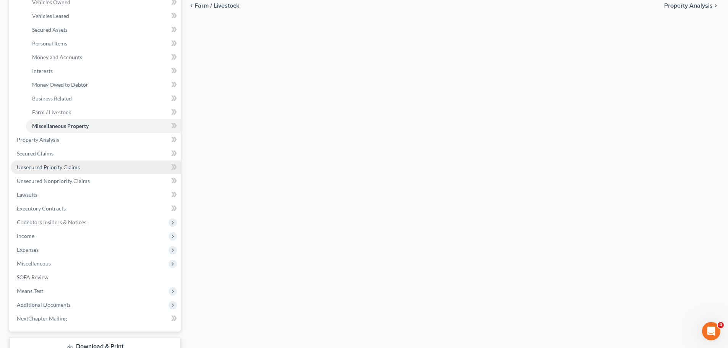
click at [87, 168] on link "Unsecured Priority Claims" at bounding box center [96, 168] width 170 height 14
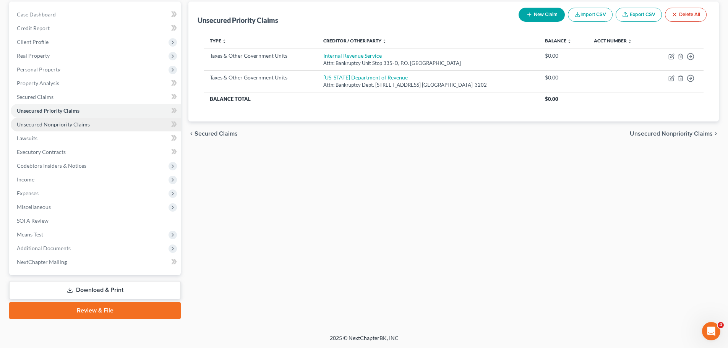
click at [87, 128] on link "Unsecured Nonpriority Claims" at bounding box center [96, 125] width 170 height 14
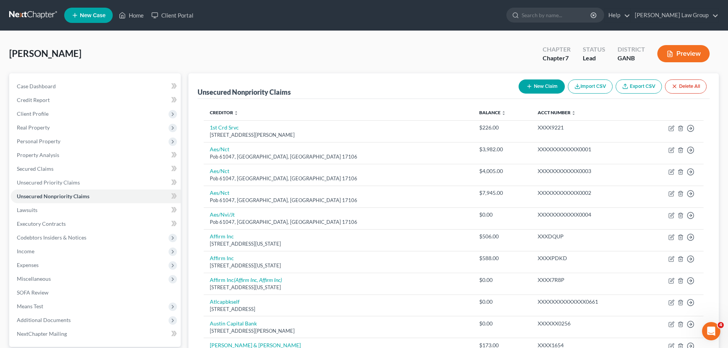
scroll to position [191, 0]
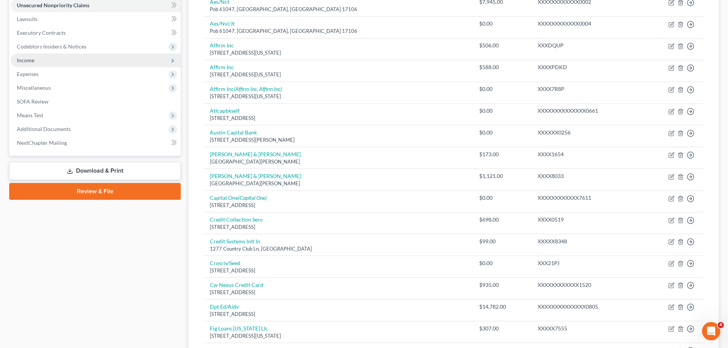
click at [84, 56] on span "Income" at bounding box center [96, 61] width 170 height 14
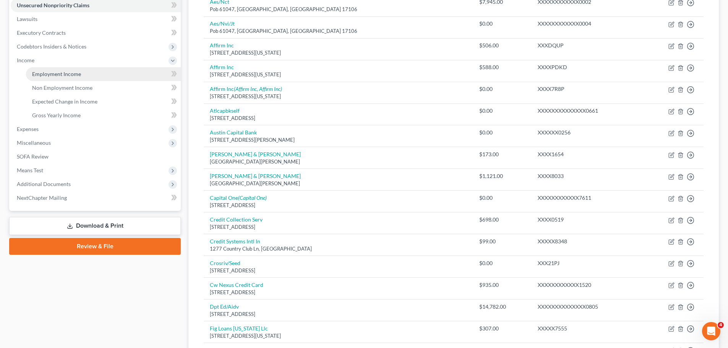
click at [88, 76] on link "Employment Income" at bounding box center [103, 74] width 155 height 14
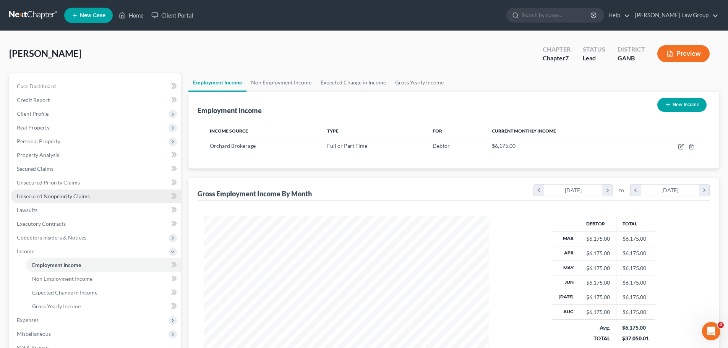
scroll to position [127, 0]
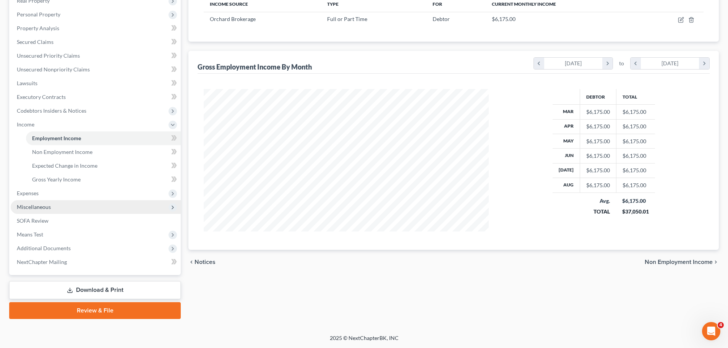
click at [74, 207] on span "Miscellaneous" at bounding box center [96, 207] width 170 height 14
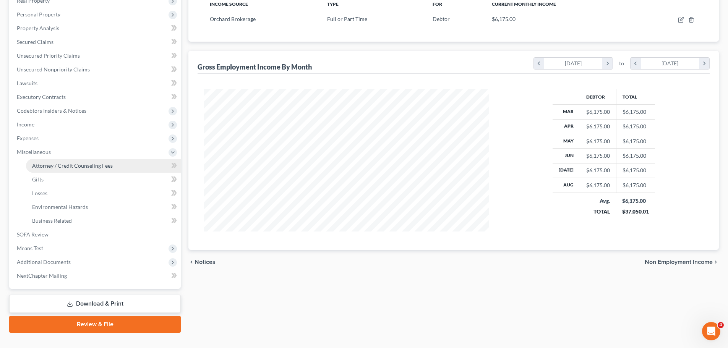
click at [95, 171] on link "Attorney / Credit Counseling Fees" at bounding box center [103, 166] width 155 height 14
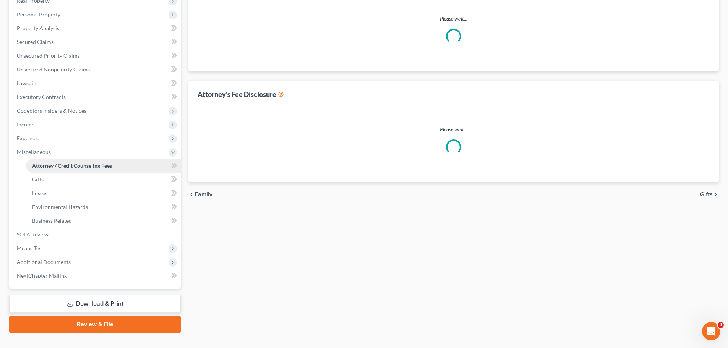
scroll to position [14, 0]
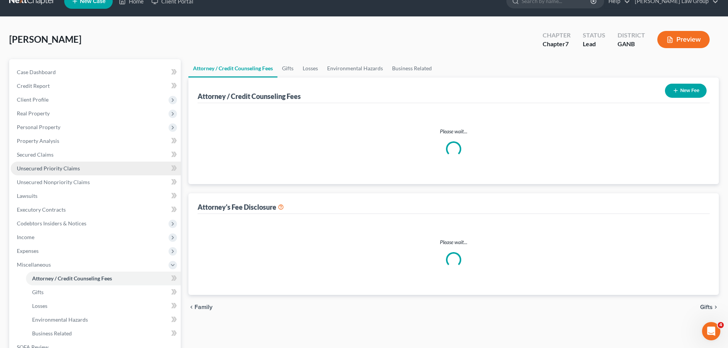
select select "0"
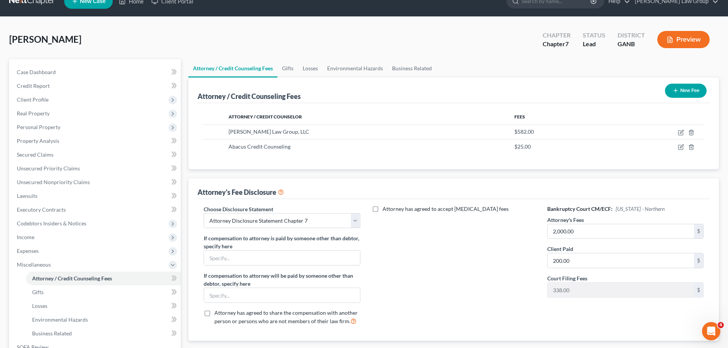
scroll to position [0, 0]
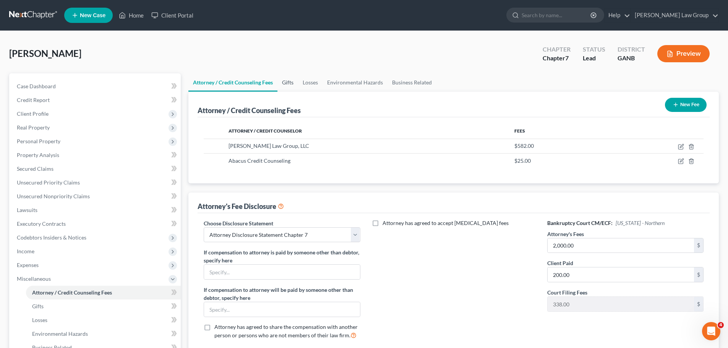
click at [288, 79] on link "Gifts" at bounding box center [288, 82] width 21 height 18
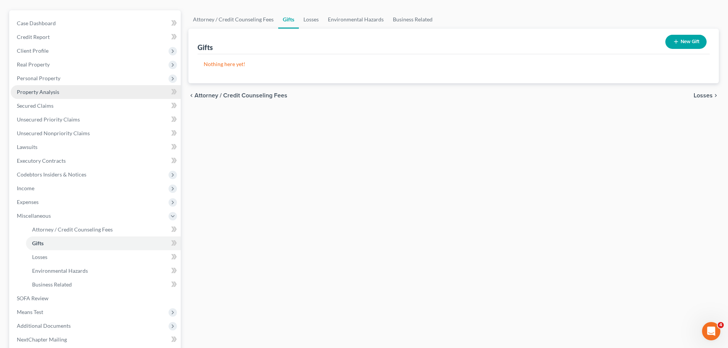
scroll to position [141, 0]
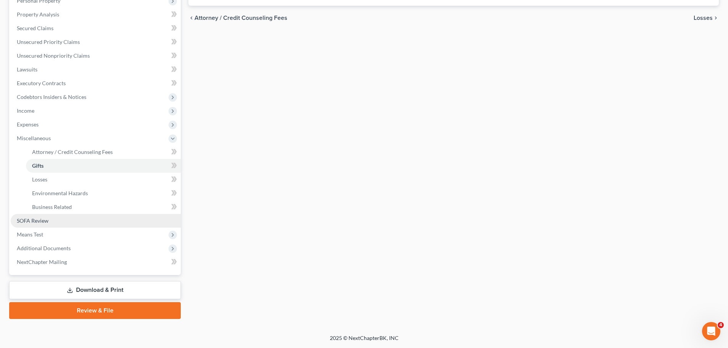
click at [102, 218] on link "SOFA Review" at bounding box center [96, 221] width 170 height 14
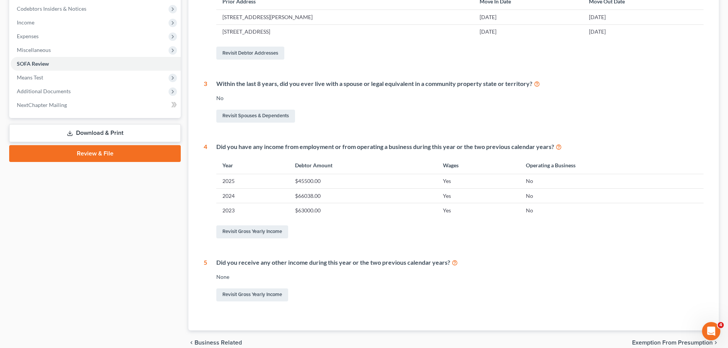
scroll to position [229, 0]
click at [83, 79] on span "Means Test" at bounding box center [96, 77] width 170 height 14
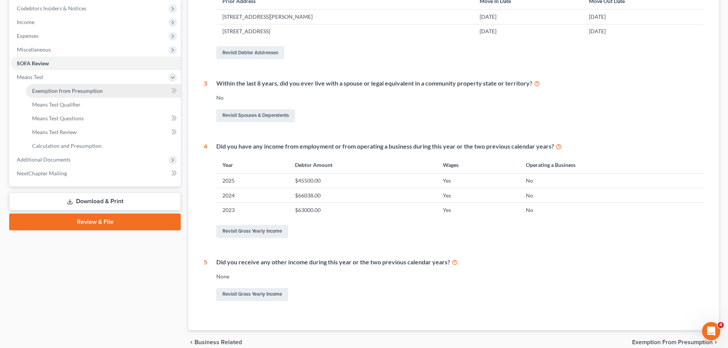
click at [110, 88] on link "Exemption from Presumption" at bounding box center [103, 91] width 155 height 14
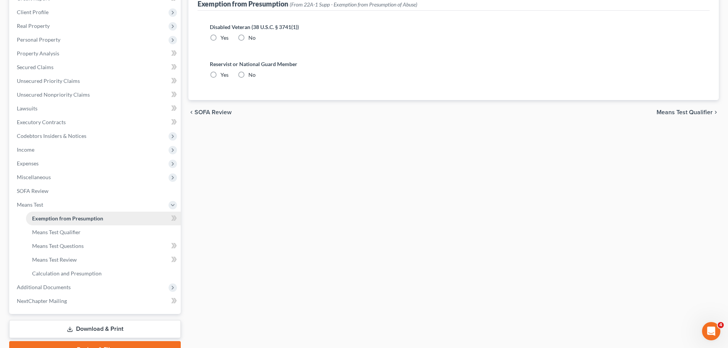
radio input "true"
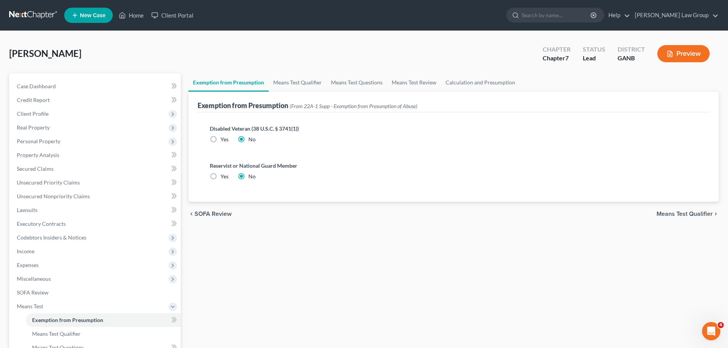
click at [294, 72] on div "[PERSON_NAME] Upgraded Chapter Chapter 7 Status Lead District GANB Preview" at bounding box center [364, 56] width 710 height 33
click at [307, 77] on link "Means Test Qualifier" at bounding box center [298, 82] width 58 height 18
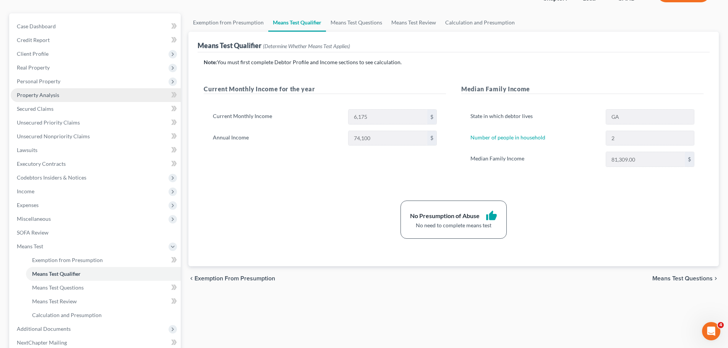
scroll to position [141, 0]
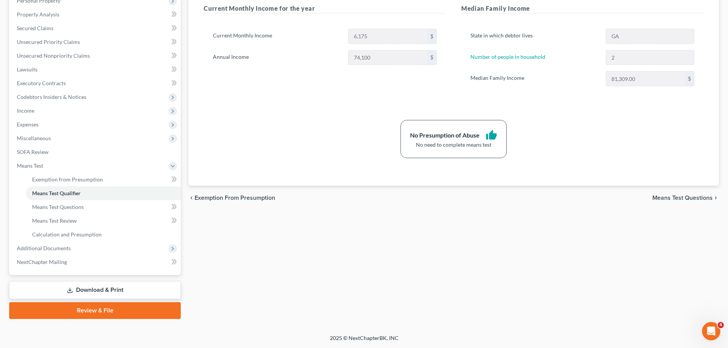
click at [147, 306] on link "Review & File" at bounding box center [95, 310] width 172 height 17
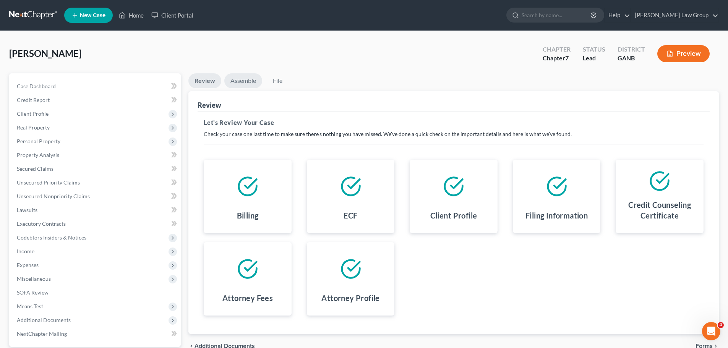
click at [245, 84] on link "Assemble" at bounding box center [243, 80] width 38 height 15
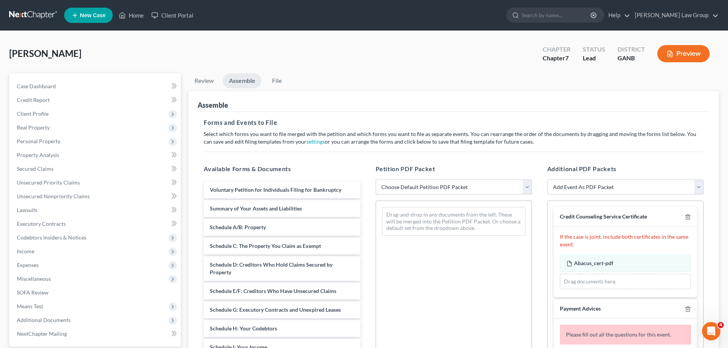
click at [433, 188] on select "Choose Default Petition PDF Packet Complete Bankruptcy Petition (all forms and …" at bounding box center [454, 187] width 156 height 15
select select "0"
click at [376, 180] on select "Choose Default Petition PDF Packet Complete Bankruptcy Petition (all forms and …" at bounding box center [454, 187] width 156 height 15
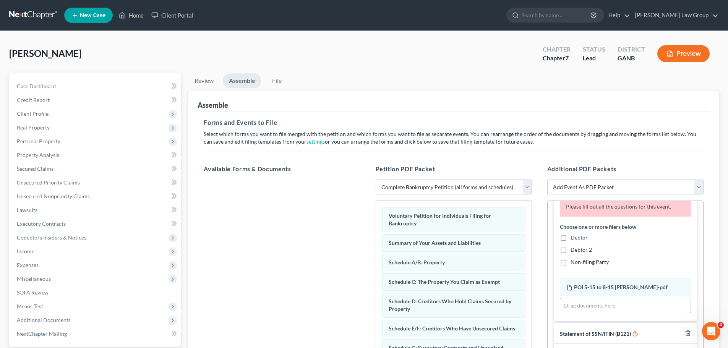
scroll to position [115, 0]
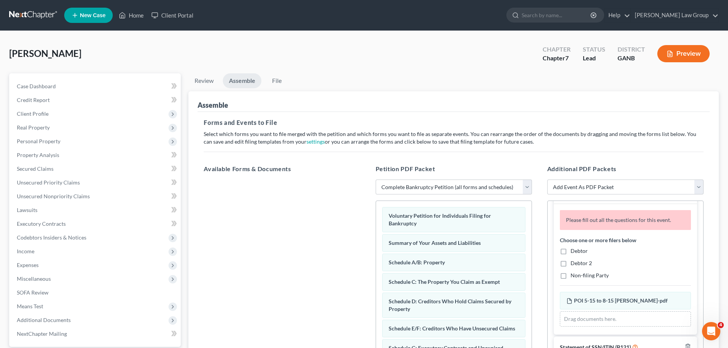
click at [571, 255] on label "Debtor" at bounding box center [579, 251] width 17 height 8
click at [574, 252] on input "Debtor" at bounding box center [576, 249] width 5 height 5
checkbox input "true"
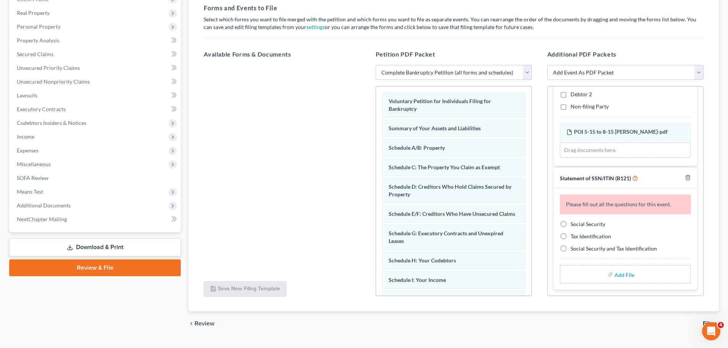
click at [571, 228] on label "Social Security" at bounding box center [588, 225] width 35 height 8
click at [574, 226] on input "Social Security" at bounding box center [576, 223] width 5 height 5
radio input "true"
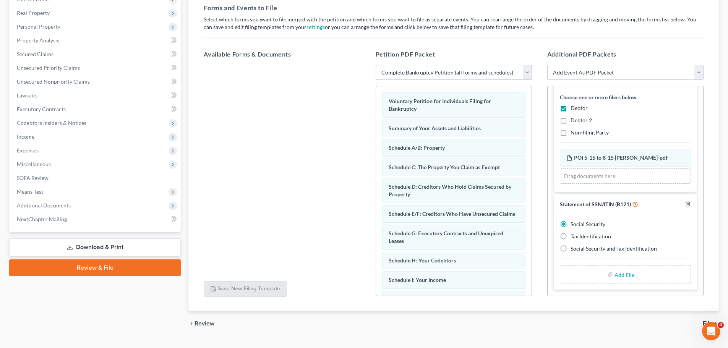
scroll to position [117, 0]
click at [619, 277] on input "file" at bounding box center [624, 275] width 18 height 14
type input "C:\fakepath\SSN to file in case KING.pdf"
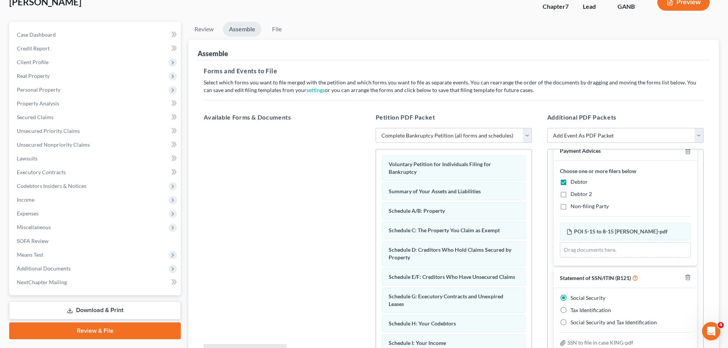
scroll to position [0, 0]
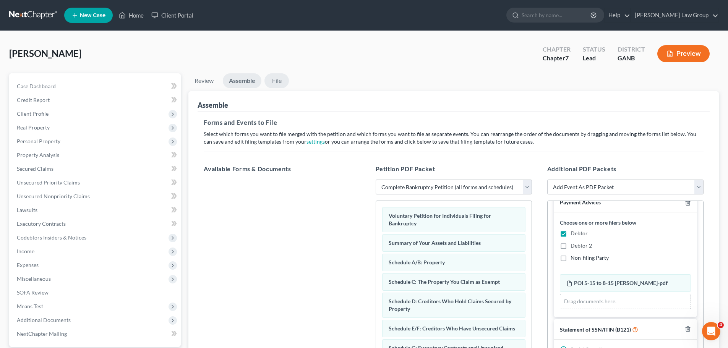
click at [281, 81] on link "File" at bounding box center [277, 80] width 24 height 15
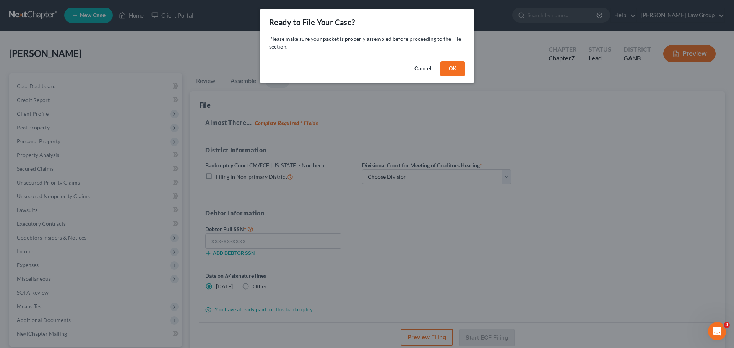
click at [449, 64] on button "OK" at bounding box center [453, 68] width 24 height 15
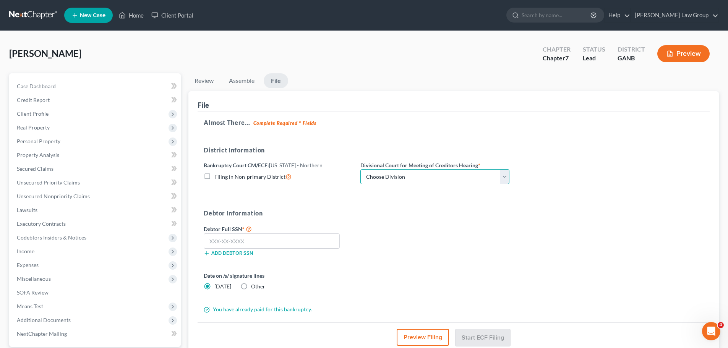
drag, startPoint x: 395, startPoint y: 174, endPoint x: 392, endPoint y: 184, distance: 10.4
click at [395, 174] on select "Choose Division [GEOGRAPHIC_DATA] [GEOGRAPHIC_DATA] [GEOGRAPHIC_DATA] [GEOGRAPH…" at bounding box center [435, 176] width 149 height 15
select select "0"
click at [361, 169] on select "Choose Division [GEOGRAPHIC_DATA] [GEOGRAPHIC_DATA] [GEOGRAPHIC_DATA] [GEOGRAPH…" at bounding box center [435, 176] width 149 height 15
click at [272, 245] on input "text" at bounding box center [272, 241] width 136 height 15
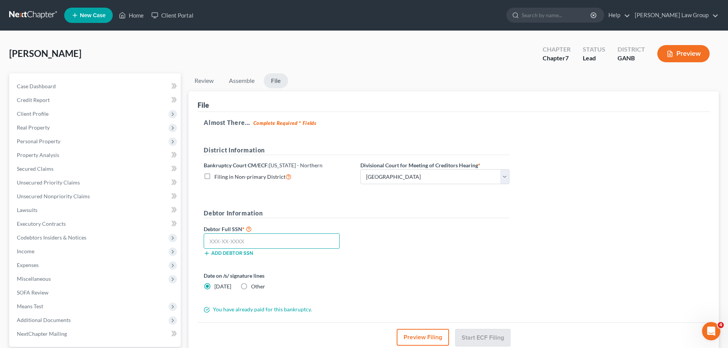
paste input "100"
type input "100"
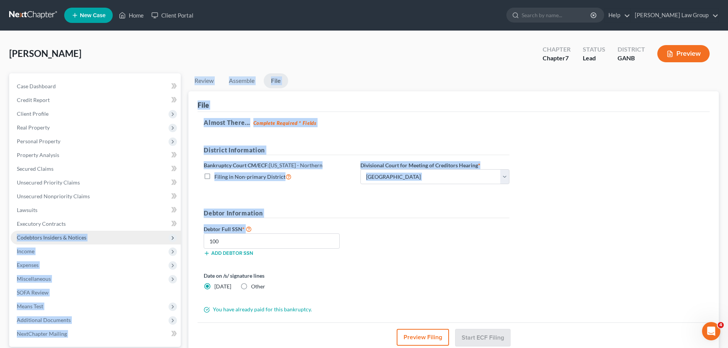
drag, startPoint x: 226, startPoint y: 229, endPoint x: 202, endPoint y: 232, distance: 25.1
click at [172, 234] on div "Petition Navigation Case Dashboard Payments Invoices Payments Payments Credit R…" at bounding box center [364, 232] width 718 height 318
click at [268, 233] on label "Debtor Full SSN *" at bounding box center [278, 228] width 157 height 9
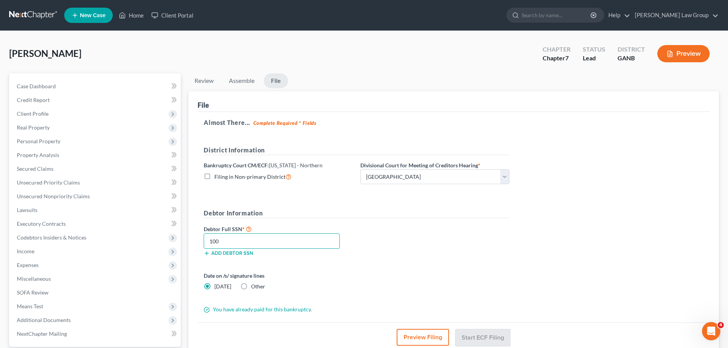
click at [221, 241] on input "100" at bounding box center [272, 241] width 136 height 15
click at [225, 241] on input "text" at bounding box center [272, 241] width 136 height 15
type input "542-31-0780"
click at [391, 235] on div "Debtor Full SSN * 542-31-0780 Add debtor SSN" at bounding box center [357, 243] width 314 height 38
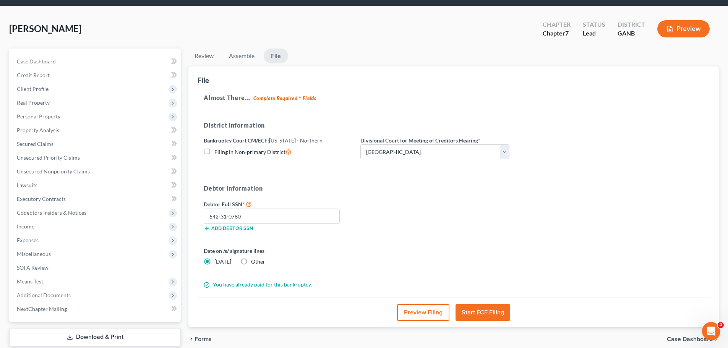
scroll to position [38, 0]
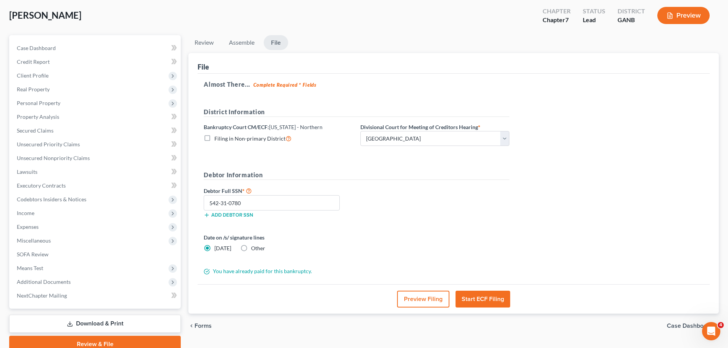
click at [480, 296] on button "Start ECF Filing" at bounding box center [483, 299] width 55 height 17
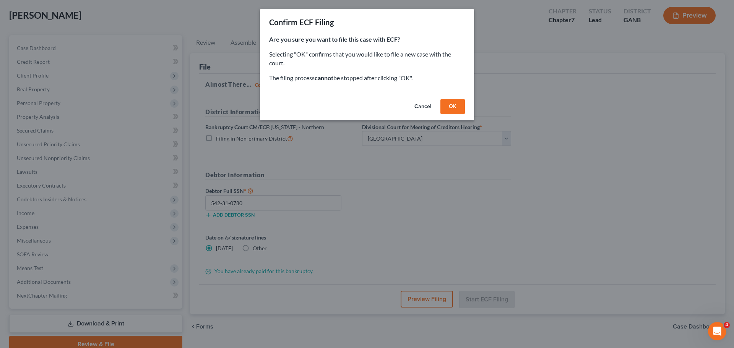
click at [458, 101] on button "OK" at bounding box center [453, 106] width 24 height 15
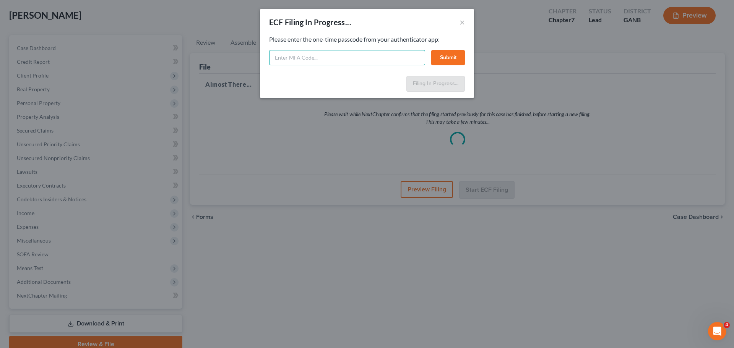
click at [294, 59] on input "text" at bounding box center [347, 57] width 156 height 15
type input "259381"
click at [449, 58] on button "Submit" at bounding box center [448, 57] width 34 height 15
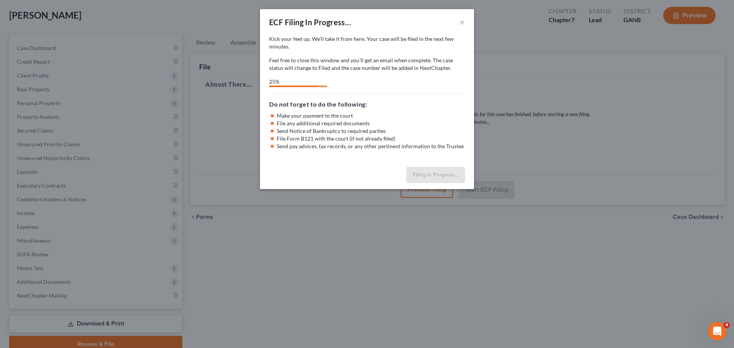
select select "0"
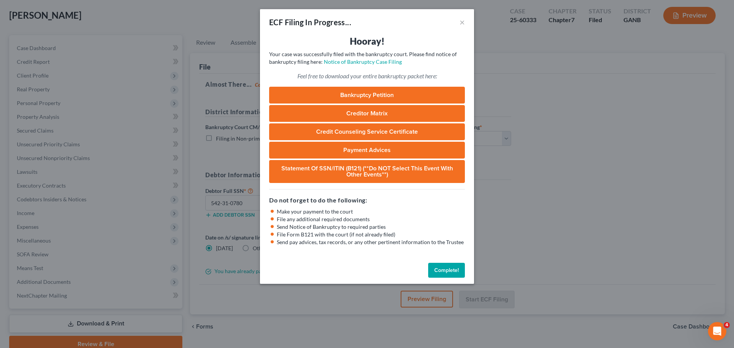
click at [442, 267] on button "Complete!" at bounding box center [446, 270] width 37 height 15
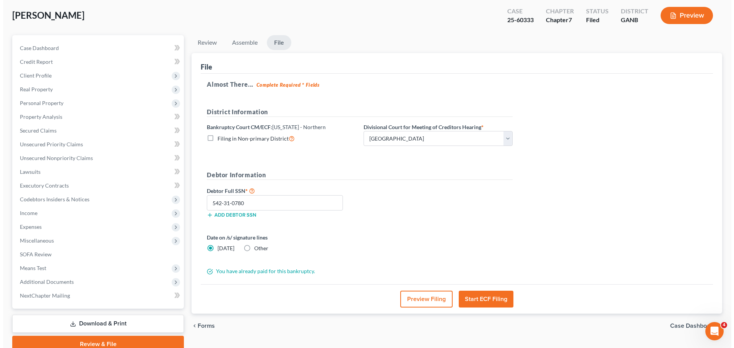
scroll to position [0, 0]
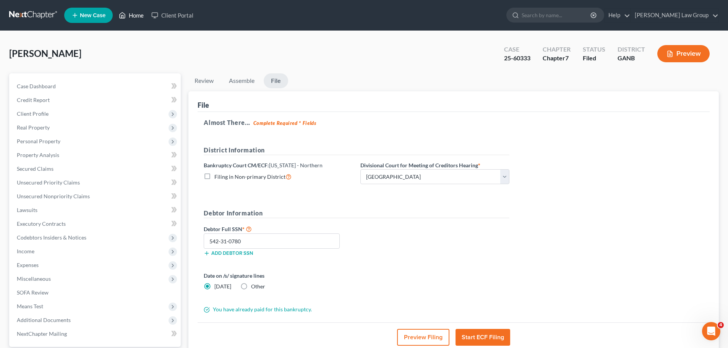
click at [138, 12] on link "Home" at bounding box center [131, 15] width 33 height 14
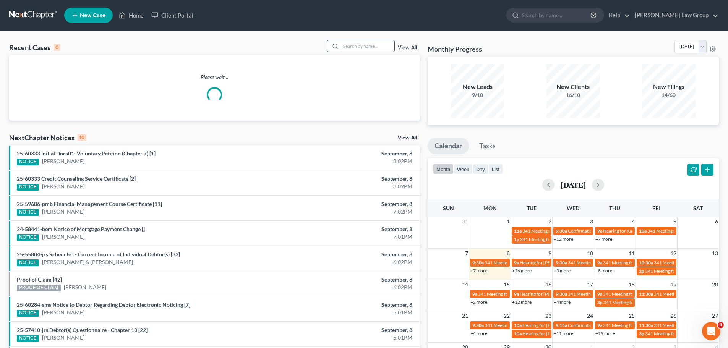
click at [359, 51] on input "search" at bounding box center [368, 46] width 54 height 11
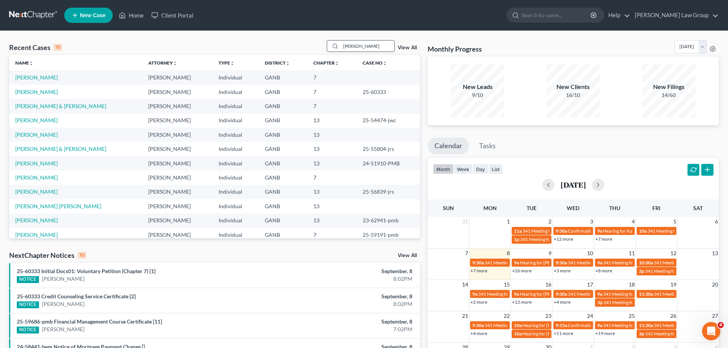
type input "[PERSON_NAME]"
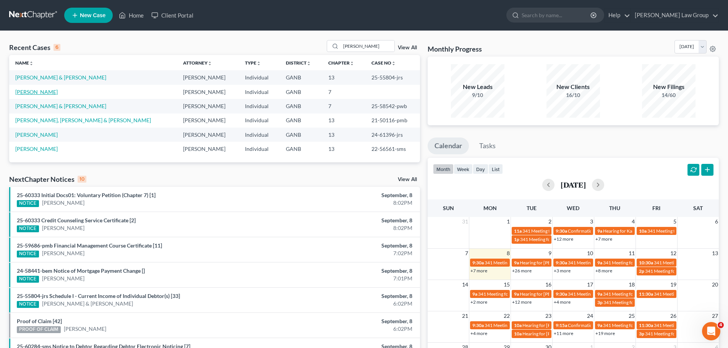
click at [29, 94] on link "[PERSON_NAME]" at bounding box center [36, 92] width 42 height 7
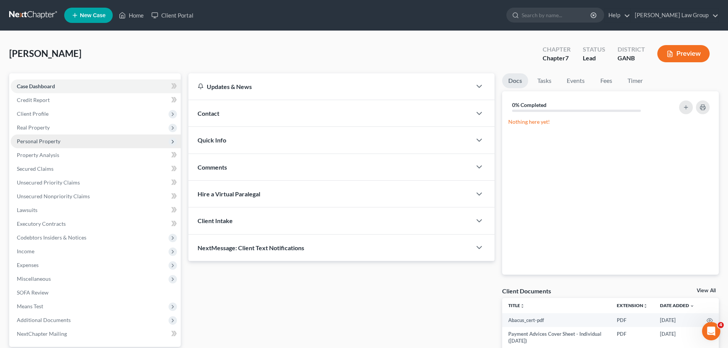
click at [50, 145] on span "Personal Property" at bounding box center [96, 142] width 170 height 14
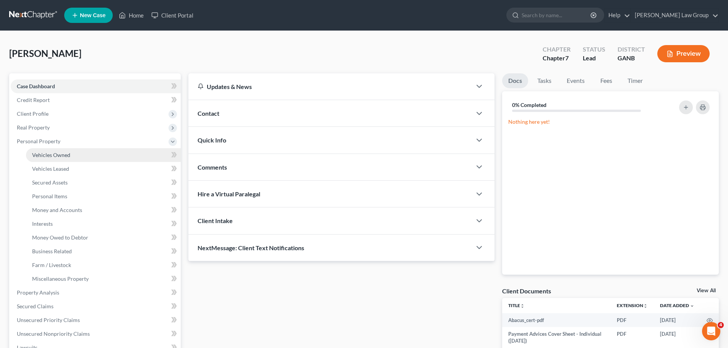
click at [63, 155] on span "Vehicles Owned" at bounding box center [51, 155] width 38 height 7
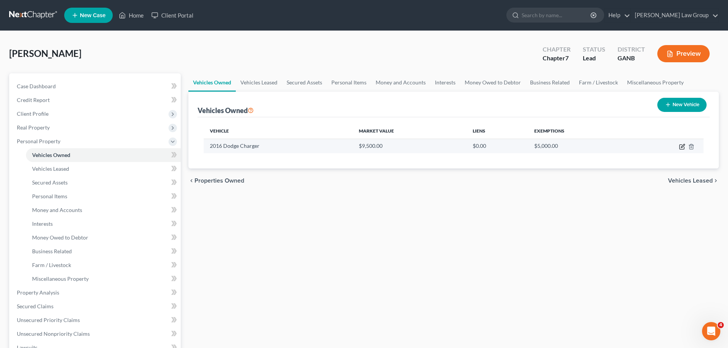
click at [682, 145] on icon "button" at bounding box center [682, 147] width 5 height 5
select select "0"
select select "10"
select select "3"
select select "0"
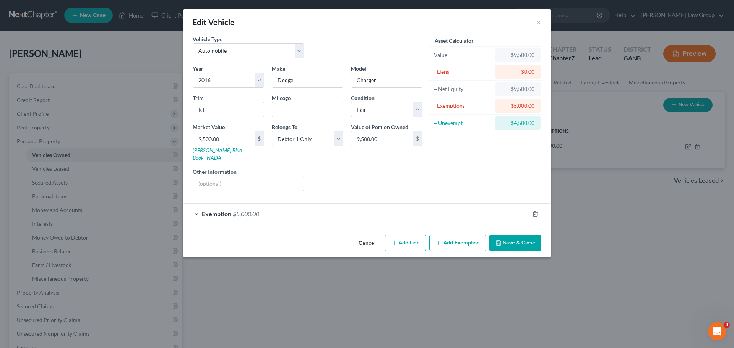
click at [514, 235] on button "Save & Close" at bounding box center [515, 243] width 52 height 16
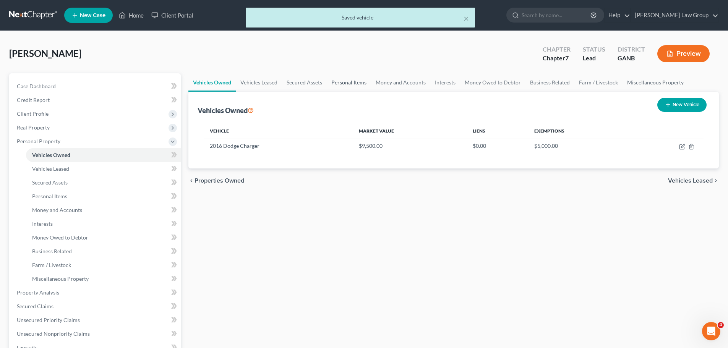
click at [356, 85] on link "Personal Items" at bounding box center [349, 82] width 44 height 18
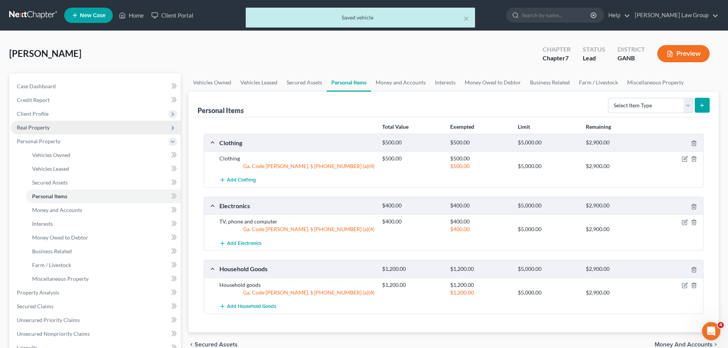
click at [141, 121] on span "Real Property" at bounding box center [96, 128] width 170 height 14
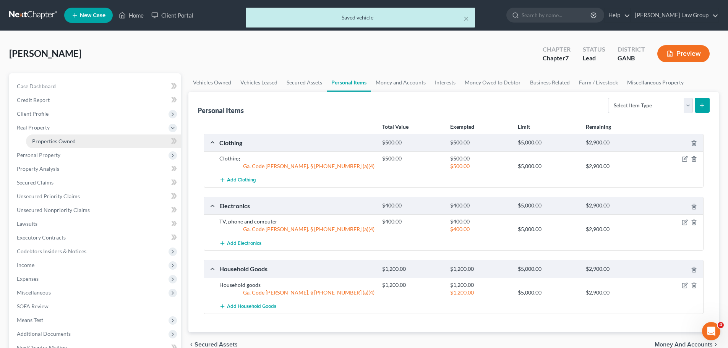
click at [144, 145] on link "Properties Owned" at bounding box center [103, 142] width 155 height 14
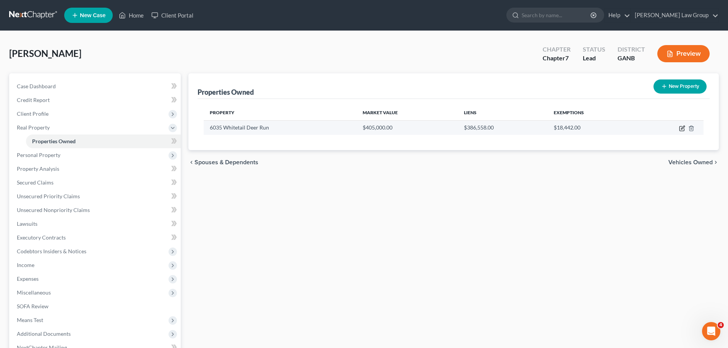
click at [683, 126] on icon "button" at bounding box center [683, 128] width 6 height 6
select select "10"
select select "32"
select select "0"
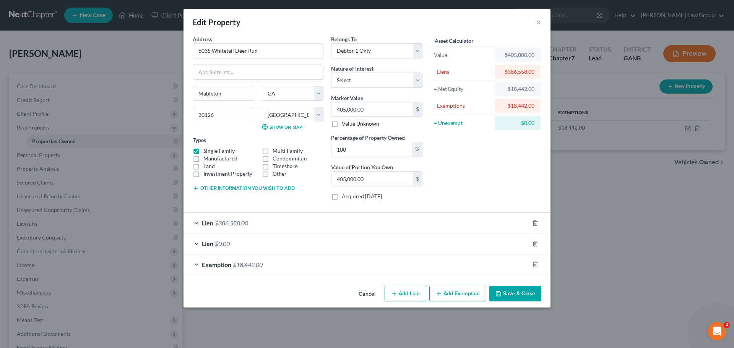
click at [198, 265] on div "Exemption $18,442.00" at bounding box center [357, 265] width 346 height 20
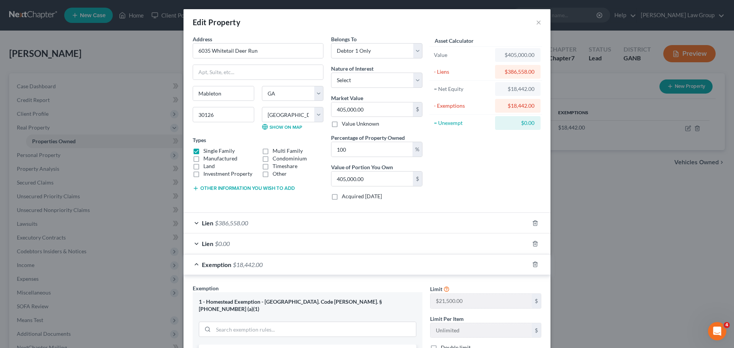
click at [198, 265] on div "Exemption $18,442.00" at bounding box center [357, 265] width 346 height 20
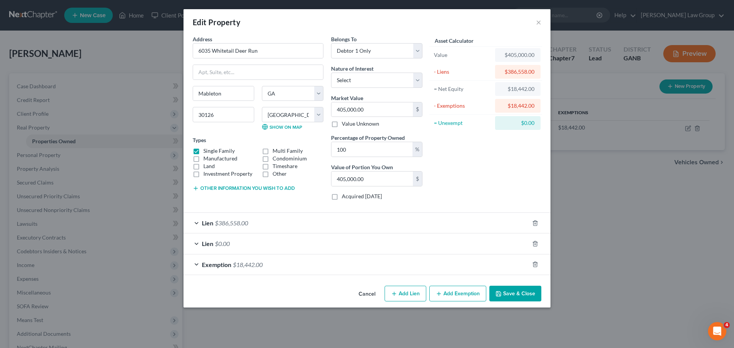
click at [522, 292] on button "Save & Close" at bounding box center [515, 294] width 52 height 16
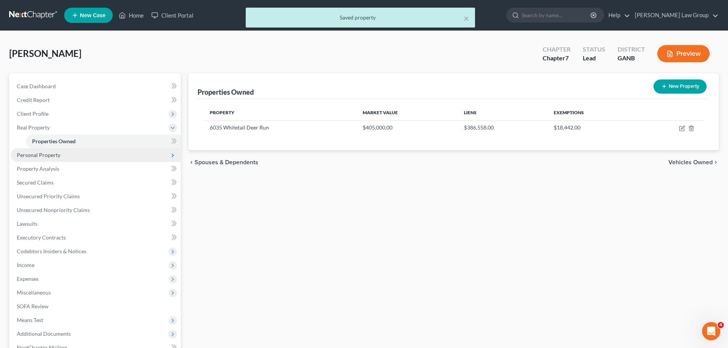
click at [60, 160] on span "Personal Property" at bounding box center [96, 155] width 170 height 14
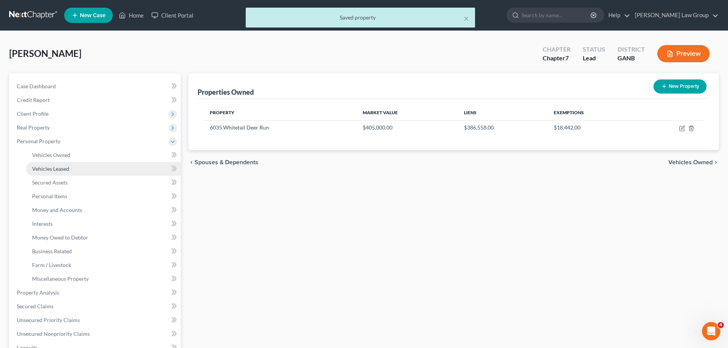
click at [78, 169] on link "Vehicles Leased" at bounding box center [103, 169] width 155 height 14
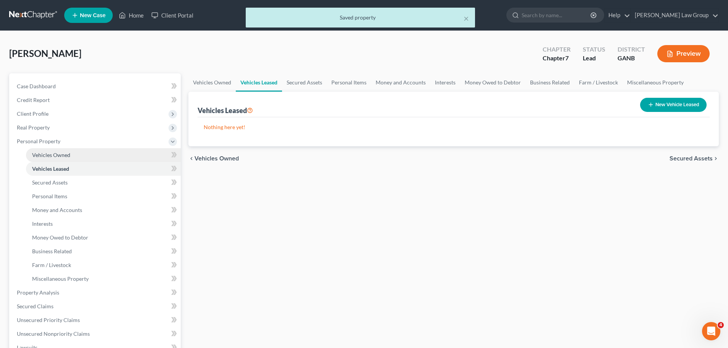
click at [78, 161] on link "Vehicles Owned" at bounding box center [103, 155] width 155 height 14
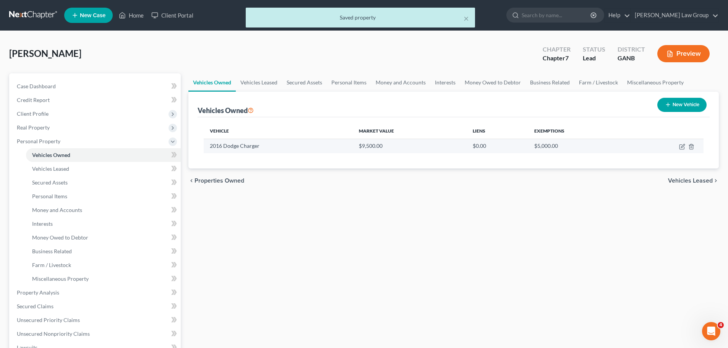
click at [681, 151] on td at bounding box center [667, 146] width 73 height 15
click at [681, 148] on icon "button" at bounding box center [683, 147] width 6 height 6
select select "0"
select select "10"
select select "3"
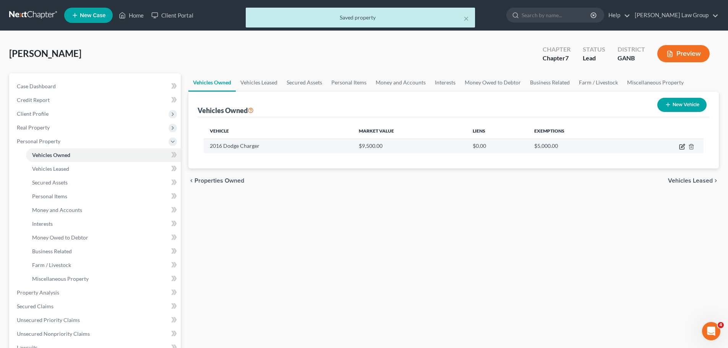
select select "0"
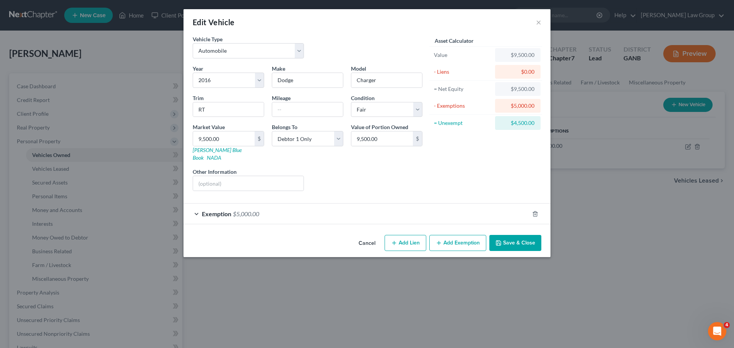
click at [456, 236] on button "Add Exemption" at bounding box center [457, 243] width 57 height 16
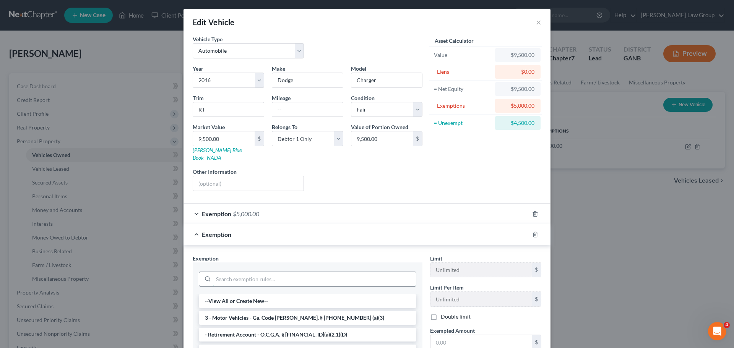
click at [235, 272] on input "search" at bounding box center [314, 279] width 203 height 15
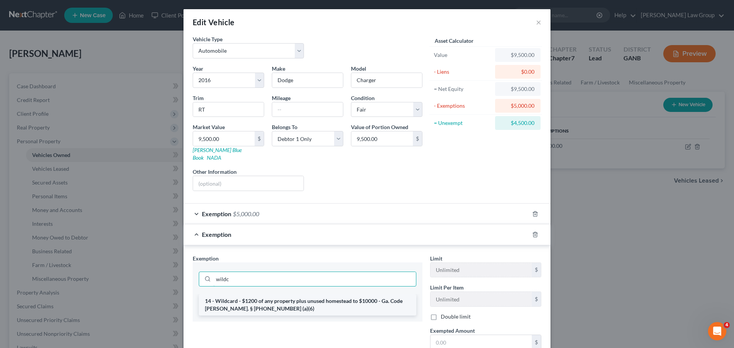
type input "wildc"
click at [257, 297] on li "14 - Wildcard - $1200 of any property plus unused homestead to $10000 - Ga. Cod…" at bounding box center [308, 304] width 218 height 21
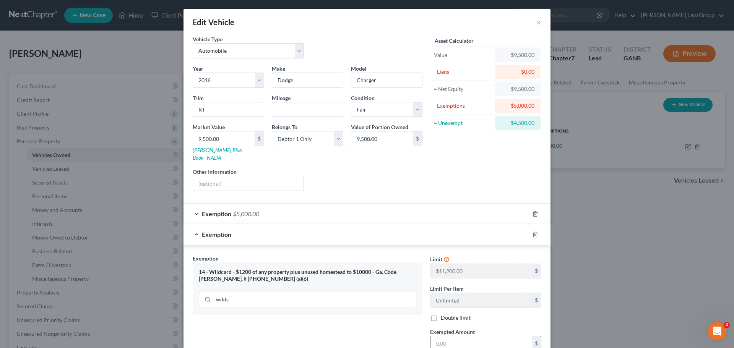
click at [470, 338] on input "text" at bounding box center [481, 344] width 101 height 15
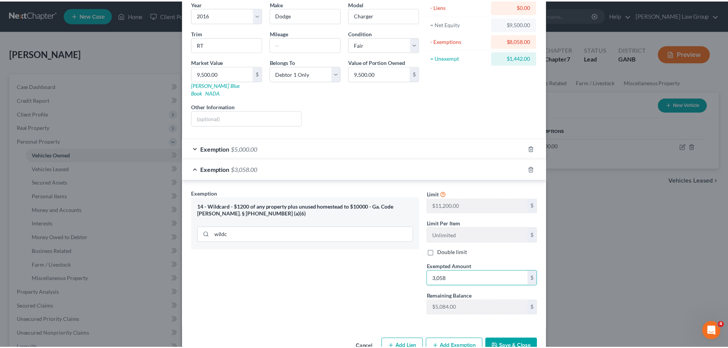
scroll to position [76, 0]
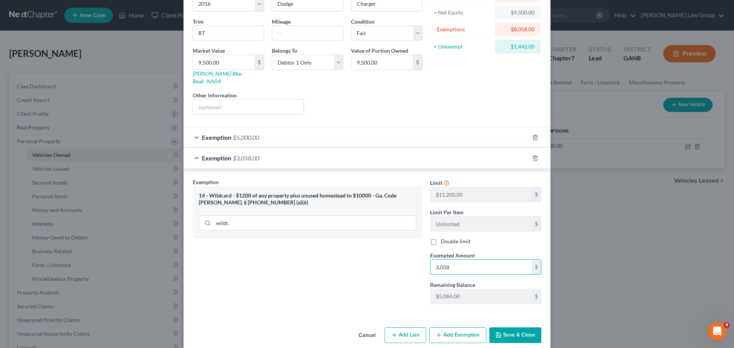
type input "3,058"
click at [514, 328] on button "Save & Close" at bounding box center [515, 336] width 52 height 16
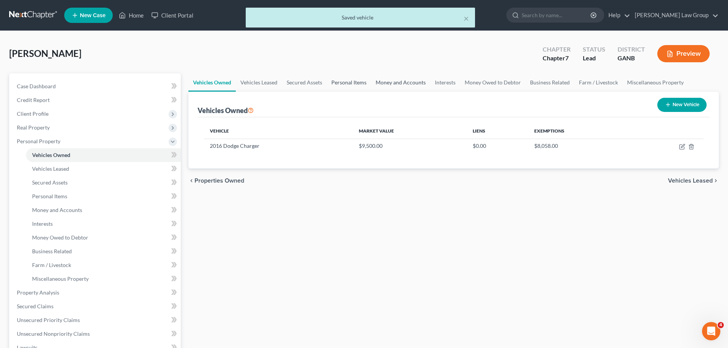
click at [338, 82] on link "Personal Items" at bounding box center [349, 82] width 44 height 18
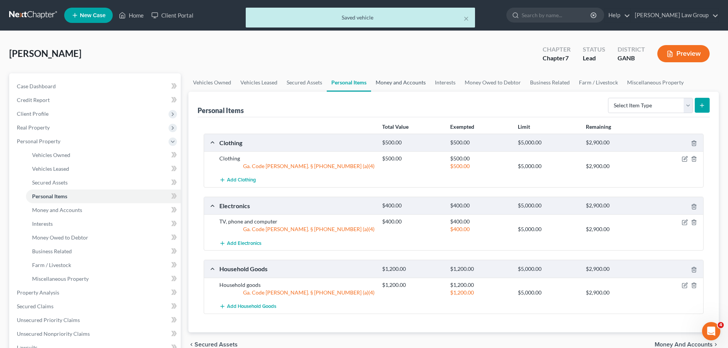
click at [404, 87] on link "Money and Accounts" at bounding box center [400, 82] width 59 height 18
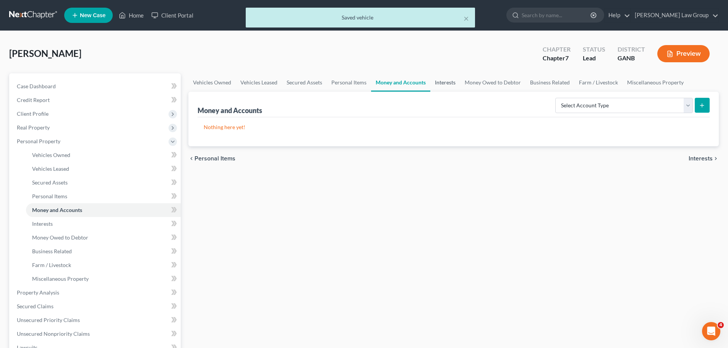
click at [441, 84] on link "Interests" at bounding box center [446, 82] width 30 height 18
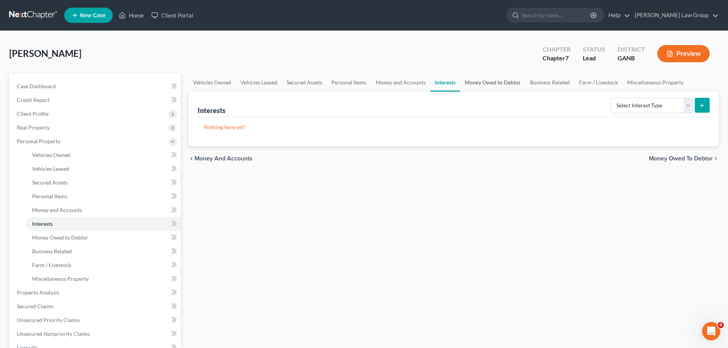
click at [486, 83] on link "Money Owed to Debtor" at bounding box center [492, 82] width 65 height 18
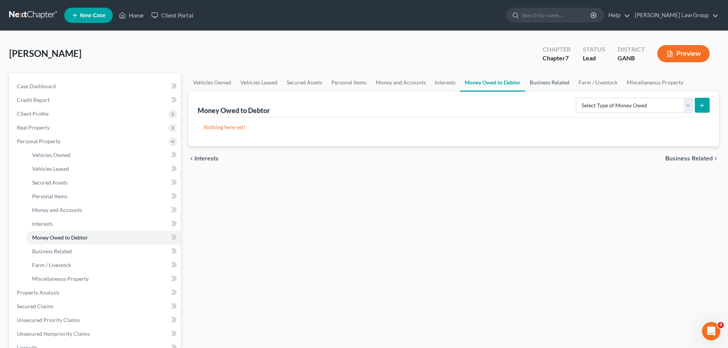
click at [549, 85] on link "Business Related" at bounding box center [549, 82] width 49 height 18
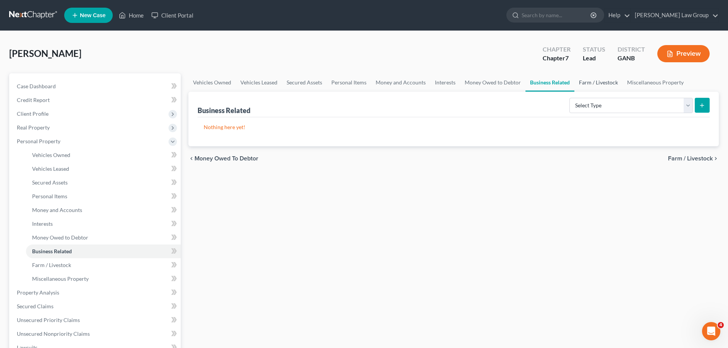
click at [600, 82] on link "Farm / Livestock" at bounding box center [599, 82] width 48 height 18
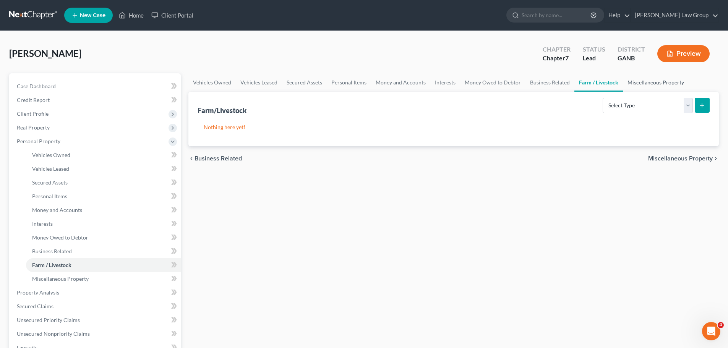
click at [649, 82] on link "Miscellaneous Property" at bounding box center [656, 82] width 66 height 18
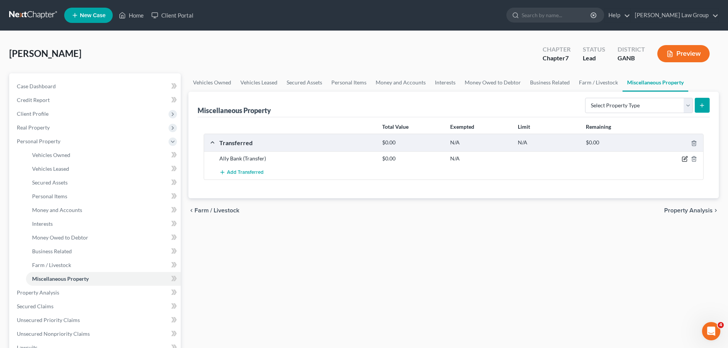
click at [683, 160] on icon "button" at bounding box center [685, 159] width 6 height 6
select select "Ordinary ([DATE])"
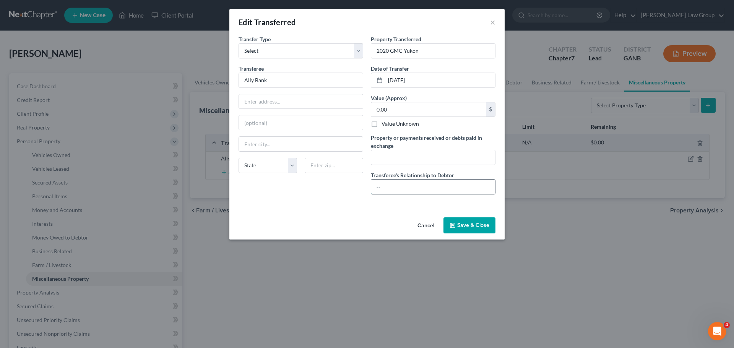
click at [407, 183] on input "text" at bounding box center [433, 187] width 124 height 15
type input "NONE"
click at [483, 224] on button "Save & Close" at bounding box center [470, 226] width 52 height 16
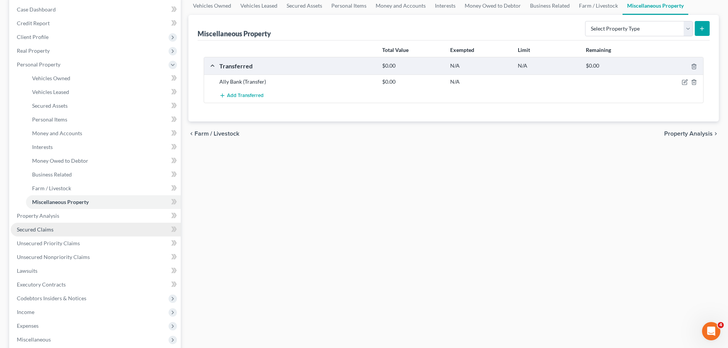
scroll to position [76, 0]
click at [65, 230] on link "Secured Claims" at bounding box center [96, 230] width 170 height 14
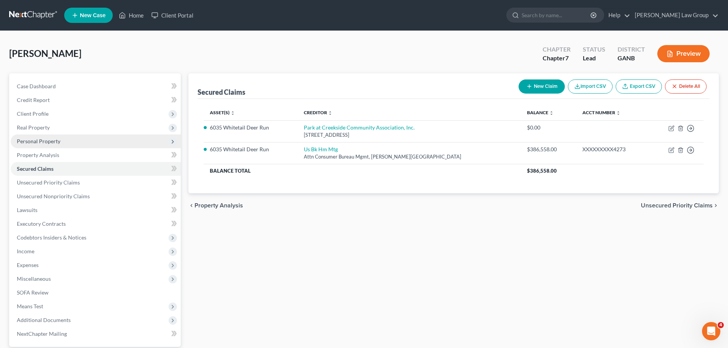
click at [41, 140] on span "Personal Property" at bounding box center [39, 141] width 44 height 7
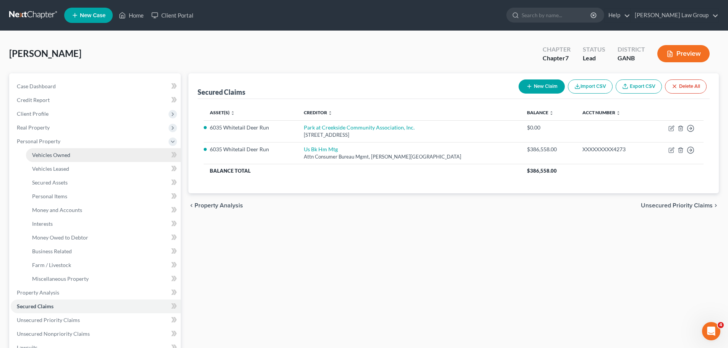
click at [73, 157] on link "Vehicles Owned" at bounding box center [103, 155] width 155 height 14
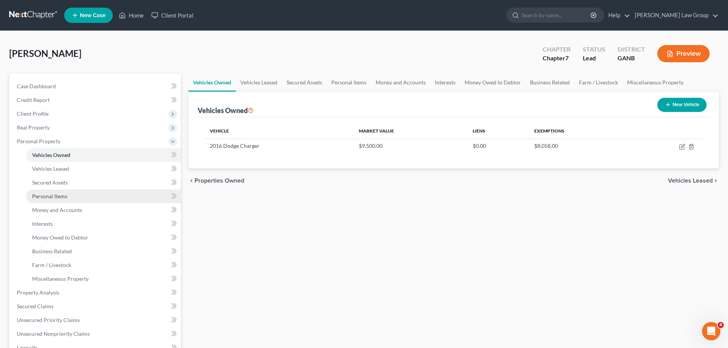
click at [76, 195] on link "Personal Items" at bounding box center [103, 197] width 155 height 14
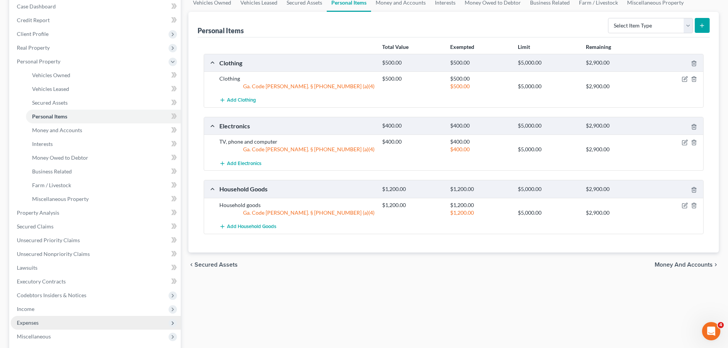
scroll to position [153, 0]
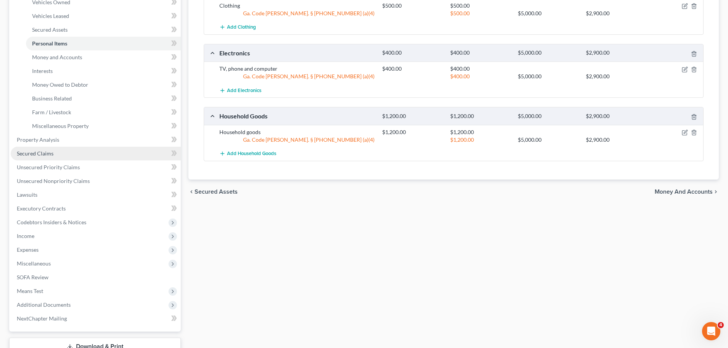
click at [61, 157] on link "Secured Claims" at bounding box center [96, 154] width 170 height 14
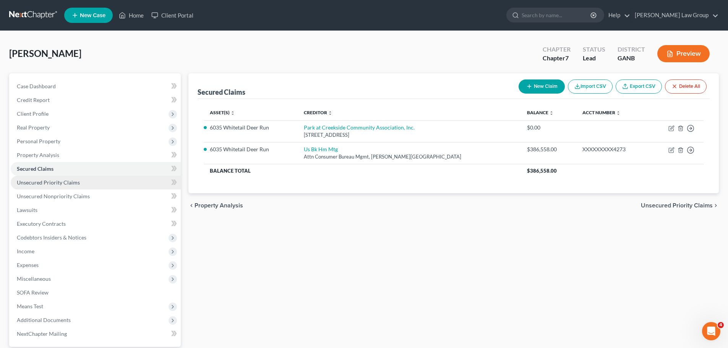
click at [54, 186] on link "Unsecured Priority Claims" at bounding box center [96, 183] width 170 height 14
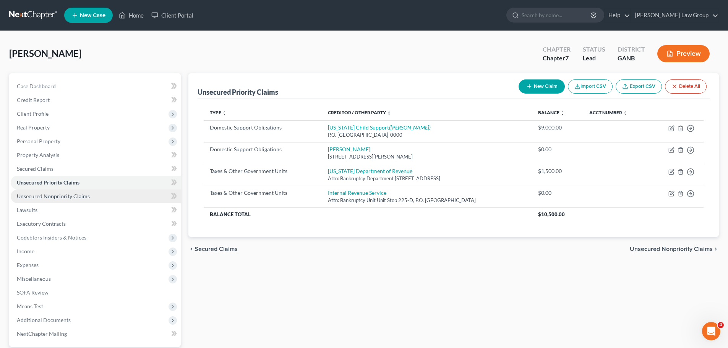
click at [68, 197] on span "Unsecured Nonpriority Claims" at bounding box center [53, 196] width 73 height 7
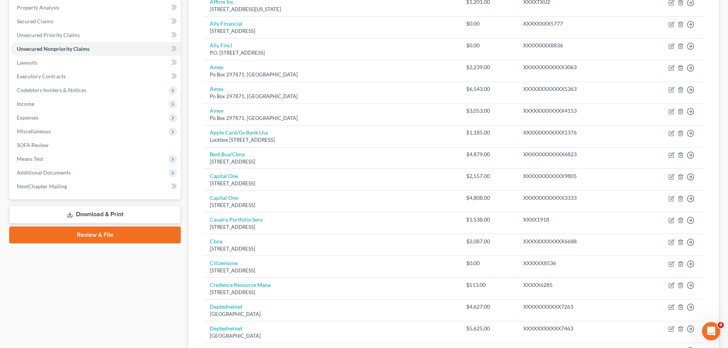
scroll to position [44, 0]
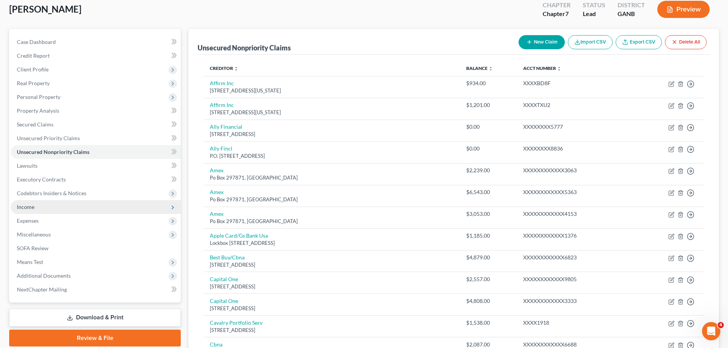
click at [51, 206] on span "Income" at bounding box center [96, 207] width 170 height 14
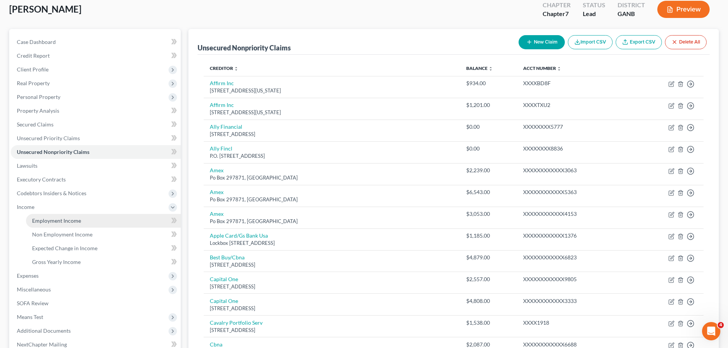
click at [93, 216] on link "Employment Income" at bounding box center [103, 221] width 155 height 14
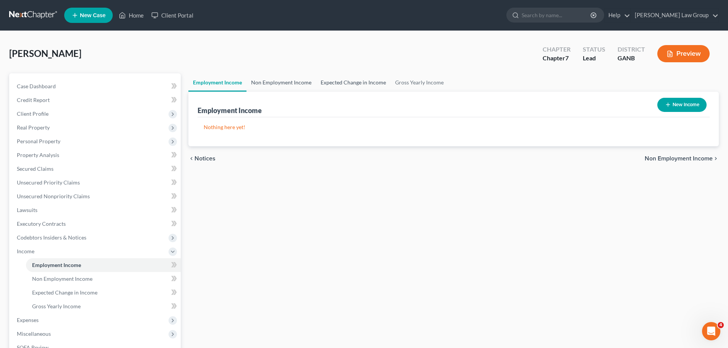
click at [300, 88] on link "Non Employment Income" at bounding box center [282, 82] width 70 height 18
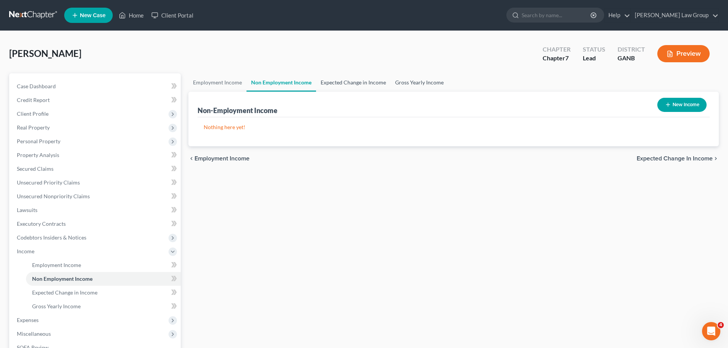
click at [366, 87] on link "Expected Change in Income" at bounding box center [353, 82] width 75 height 18
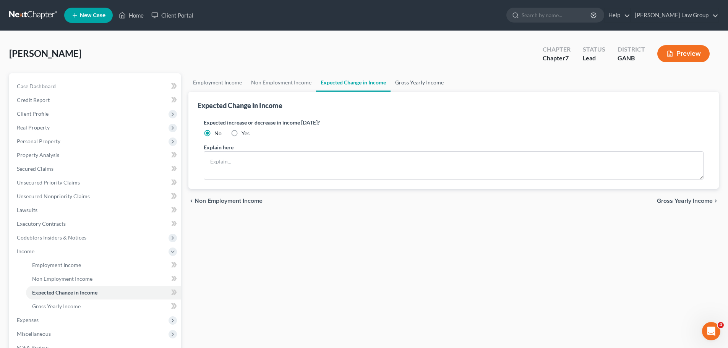
click at [411, 79] on link "Gross Yearly Income" at bounding box center [420, 82] width 58 height 18
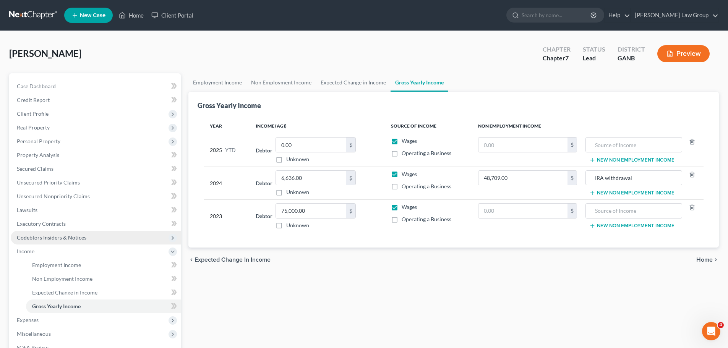
scroll to position [115, 0]
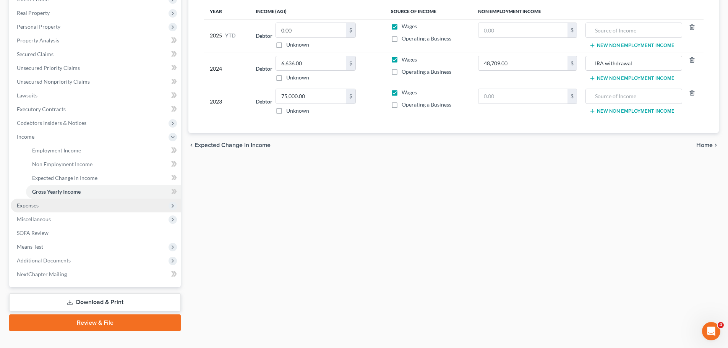
click at [67, 210] on span "Expenses" at bounding box center [96, 206] width 170 height 14
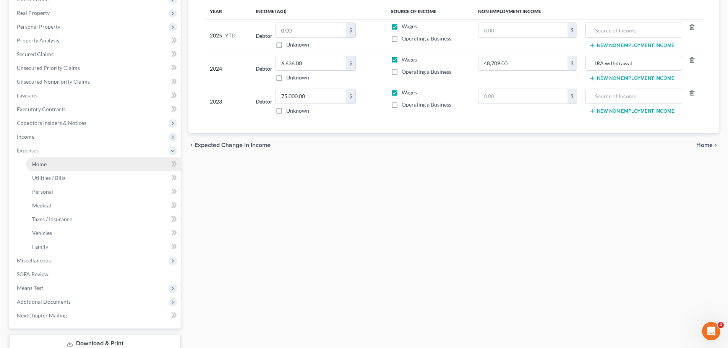
click at [81, 168] on link "Home" at bounding box center [103, 165] width 155 height 14
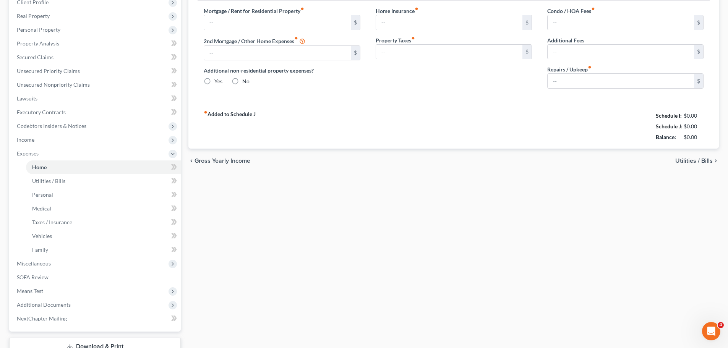
type input "2,300.00"
type input "0.00"
radio input "true"
type input "0.00"
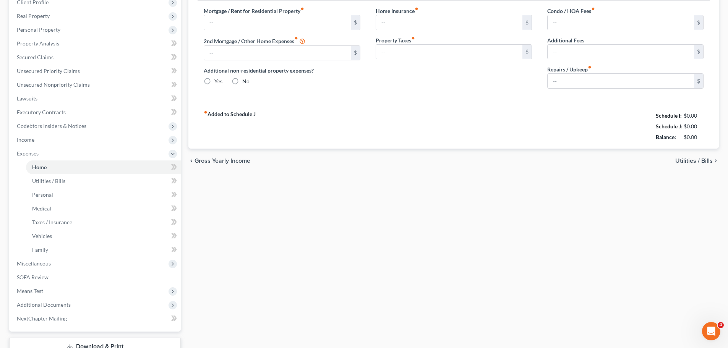
type input "65.00"
type input "0.00"
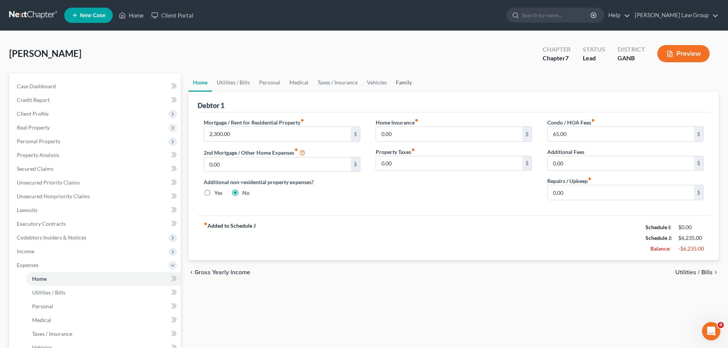
click at [403, 78] on link "Family" at bounding box center [404, 82] width 25 height 18
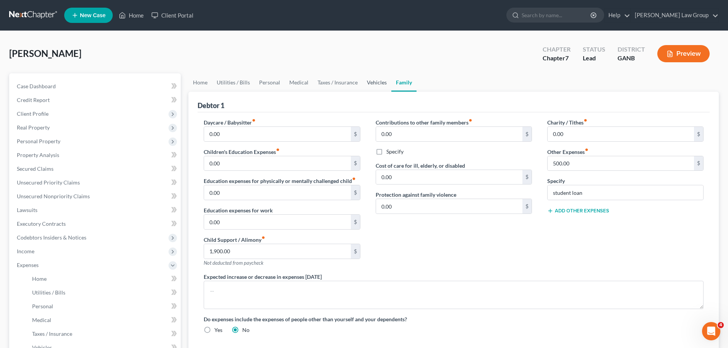
click at [373, 81] on link "Vehicles" at bounding box center [377, 82] width 29 height 18
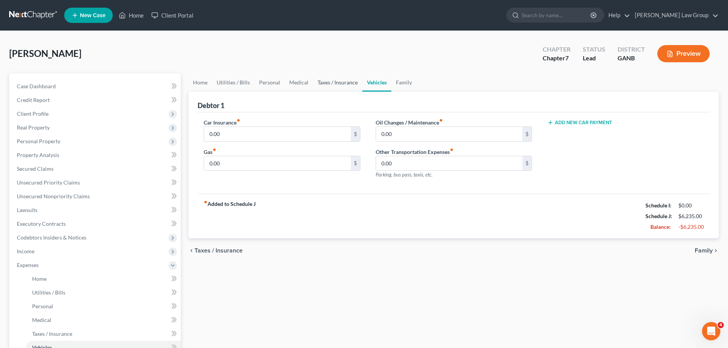
click at [346, 84] on link "Taxes / Insurance" at bounding box center [337, 82] width 49 height 18
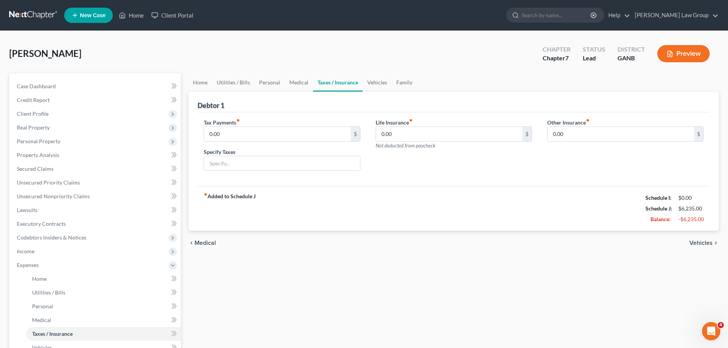
scroll to position [153, 0]
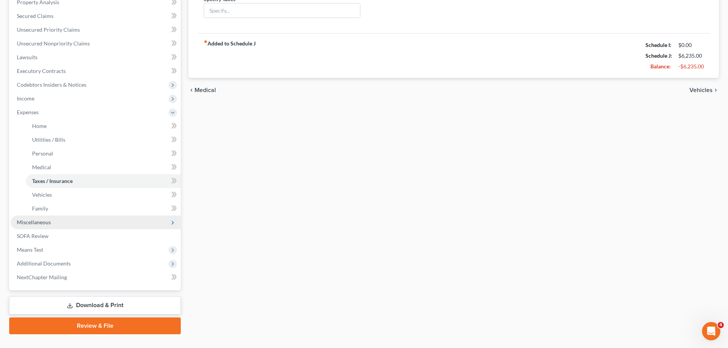
click at [126, 219] on span "Miscellaneous" at bounding box center [96, 223] width 170 height 14
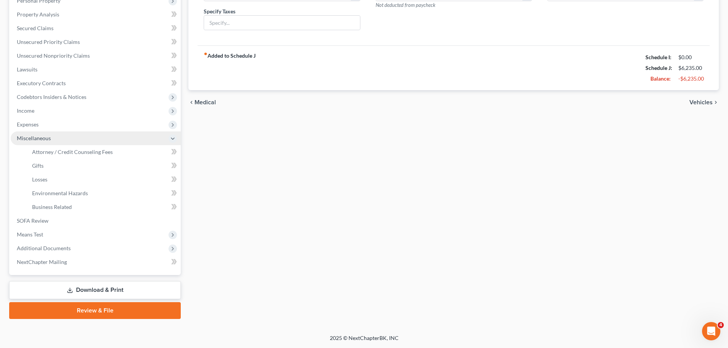
scroll to position [141, 0]
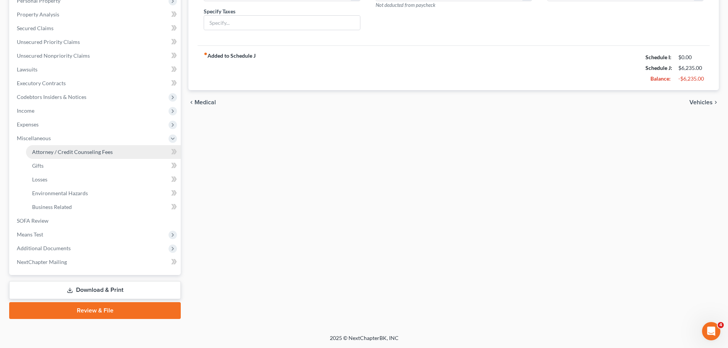
click at [102, 154] on span "Attorney / Credit Counseling Fees" at bounding box center [72, 152] width 81 height 7
select select "0"
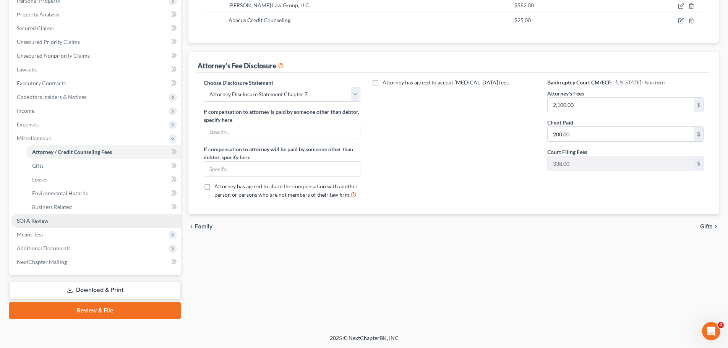
click at [63, 219] on link "SOFA Review" at bounding box center [96, 221] width 170 height 14
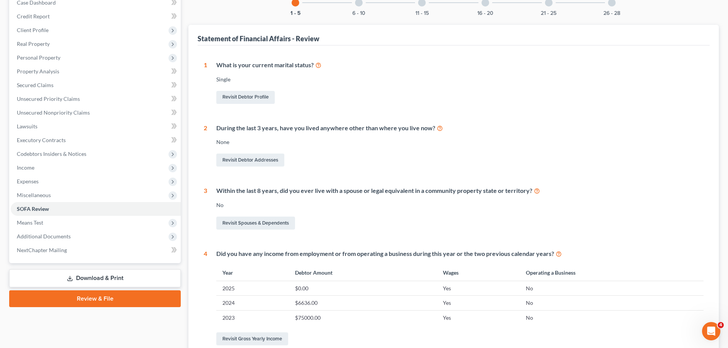
scroll to position [191, 0]
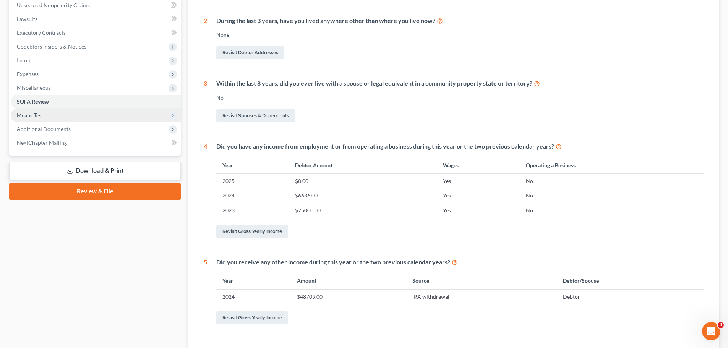
click at [47, 116] on span "Means Test" at bounding box center [96, 116] width 170 height 14
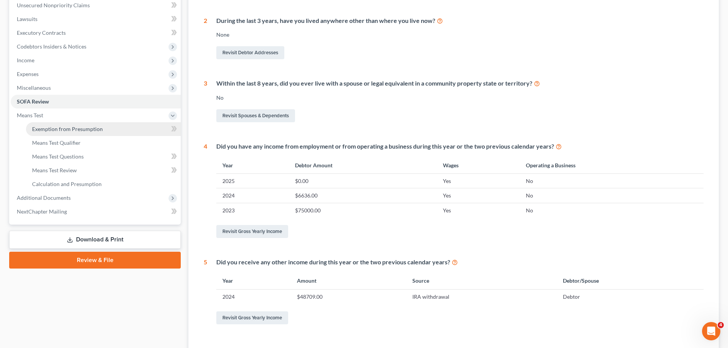
click at [77, 130] on span "Exemption from Presumption" at bounding box center [67, 129] width 71 height 7
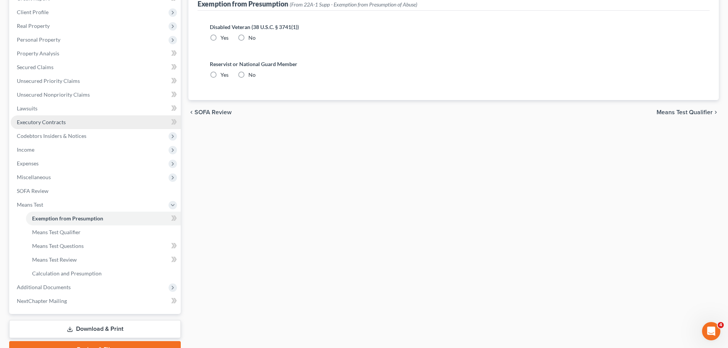
radio input "true"
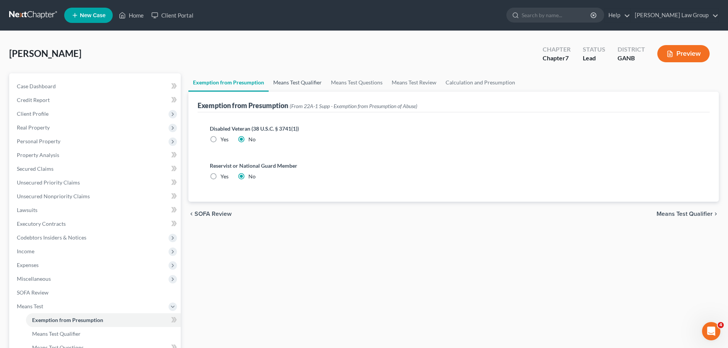
click at [281, 77] on link "Means Test Qualifier" at bounding box center [298, 82] width 58 height 18
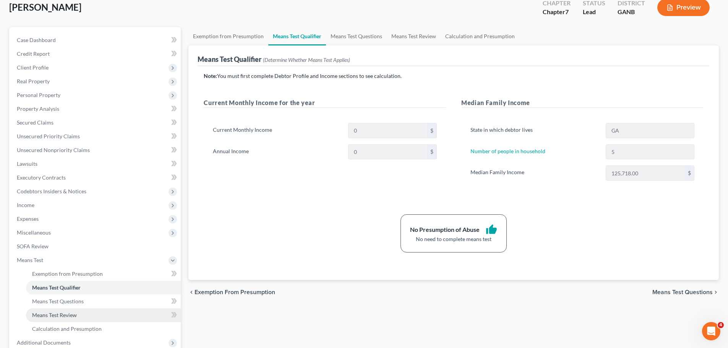
scroll to position [141, 0]
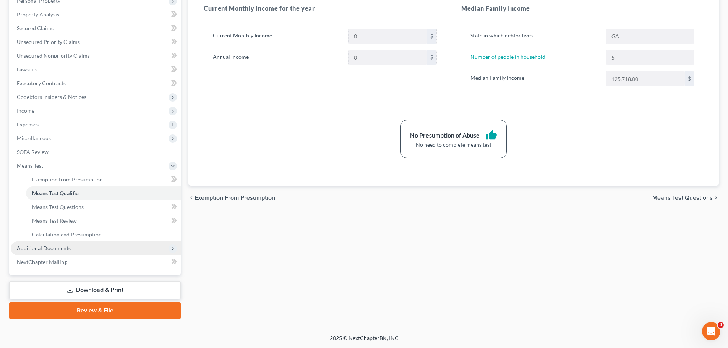
click at [92, 245] on span "Additional Documents" at bounding box center [96, 249] width 170 height 14
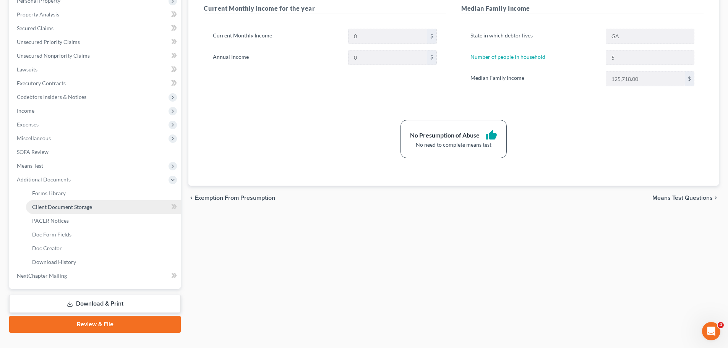
click at [90, 207] on span "Client Document Storage" at bounding box center [62, 207] width 60 height 7
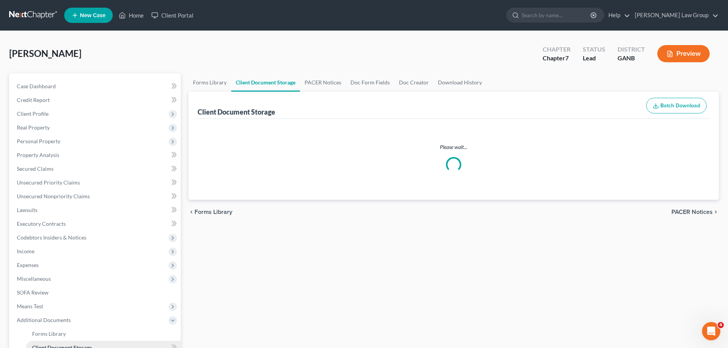
select select "35"
select select "5"
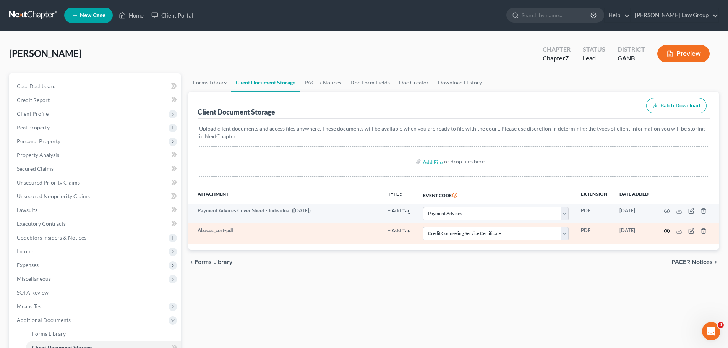
click at [667, 229] on icon "button" at bounding box center [668, 231] width 6 height 4
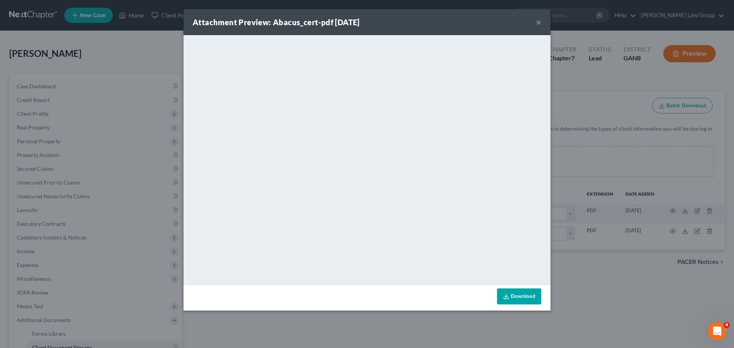
click at [538, 20] on button "×" at bounding box center [538, 22] width 5 height 9
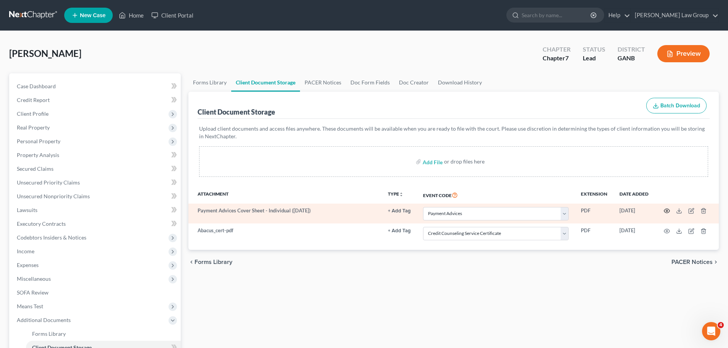
click at [666, 209] on icon "button" at bounding box center [667, 211] width 6 height 6
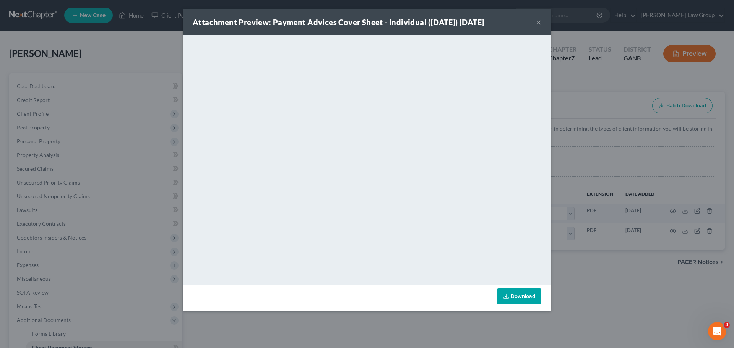
click at [536, 22] on button "×" at bounding box center [538, 22] width 5 height 9
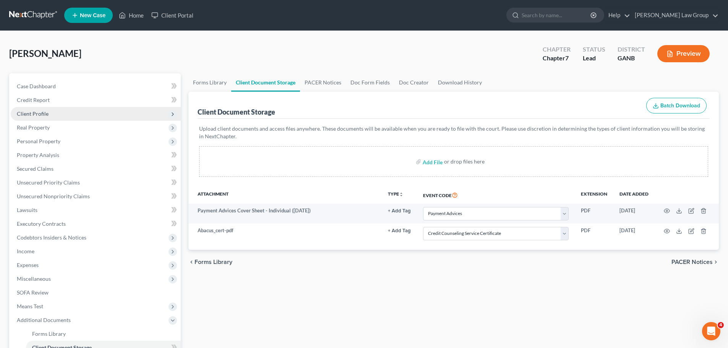
click at [48, 116] on span "Client Profile" at bounding box center [96, 114] width 170 height 14
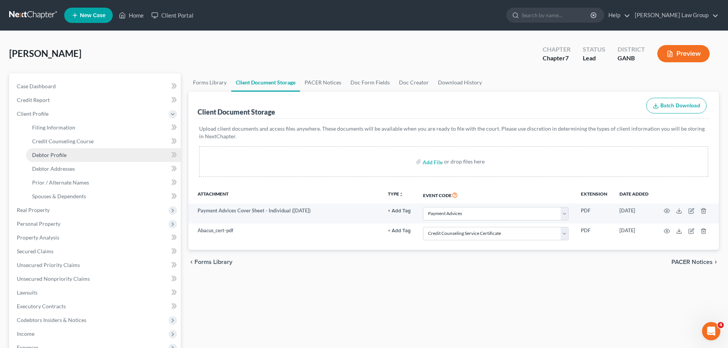
click at [48, 151] on link "Debtor Profile" at bounding box center [103, 155] width 155 height 14
select select "0"
select select "4"
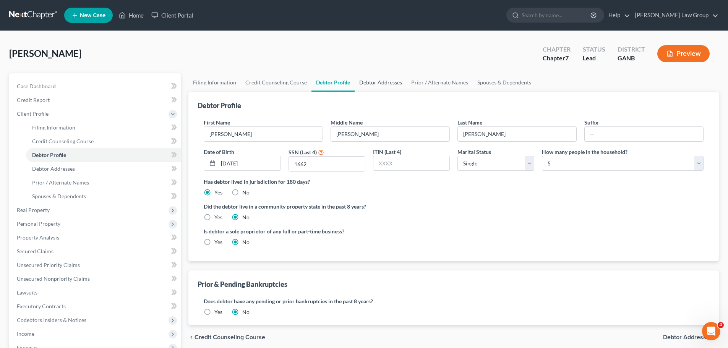
click at [384, 83] on link "Debtor Addresses" at bounding box center [381, 82] width 52 height 18
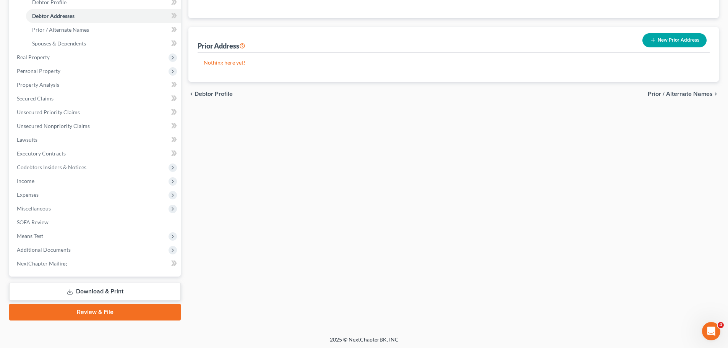
click at [72, 313] on link "Review & File" at bounding box center [95, 312] width 172 height 17
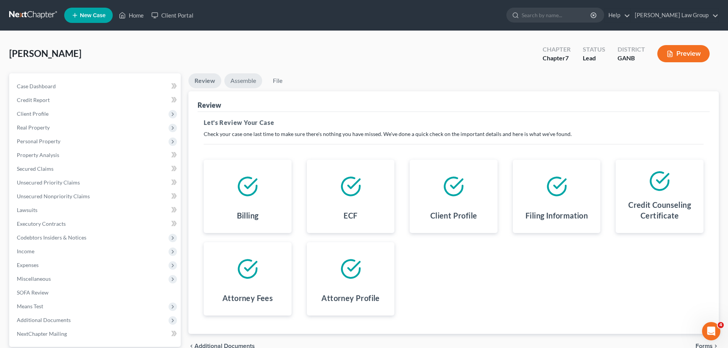
click at [259, 81] on link "Assemble" at bounding box center [243, 80] width 38 height 15
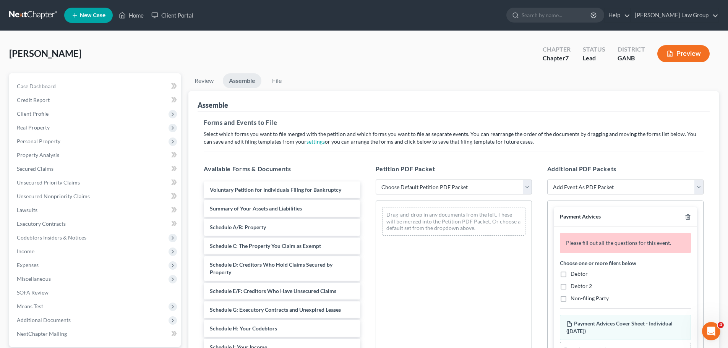
drag, startPoint x: 431, startPoint y: 182, endPoint x: 429, endPoint y: 189, distance: 6.8
click at [431, 182] on select "Choose Default Petition PDF Packet Complete Bankruptcy Petition (all forms and …" at bounding box center [454, 187] width 156 height 15
select select "0"
click at [376, 180] on select "Choose Default Petition PDF Packet Complete Bankruptcy Petition (all forms and …" at bounding box center [454, 187] width 156 height 15
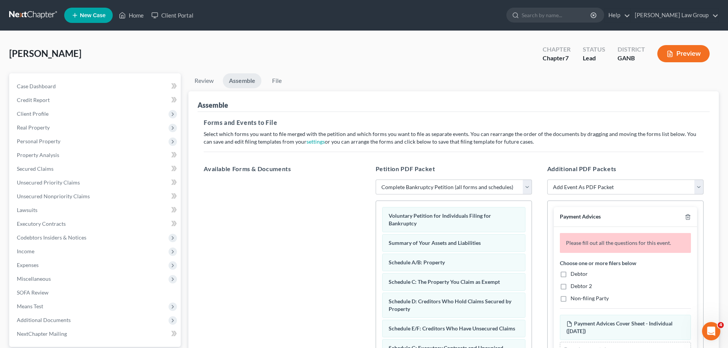
click at [571, 276] on label "Debtor" at bounding box center [579, 274] width 17 height 8
click at [574, 275] on input "Debtor" at bounding box center [576, 272] width 5 height 5
checkbox input "true"
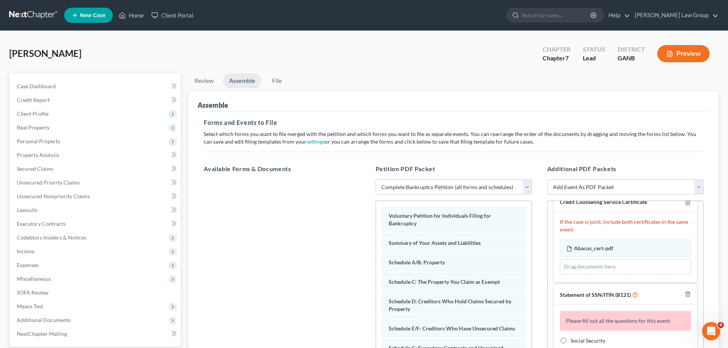
scroll to position [151, 0]
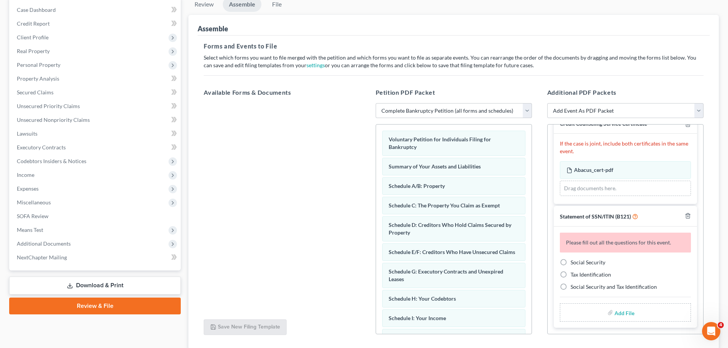
click at [571, 263] on label "Social Security" at bounding box center [588, 263] width 35 height 8
click at [574, 263] on input "Social Security" at bounding box center [576, 261] width 5 height 5
radio input "true"
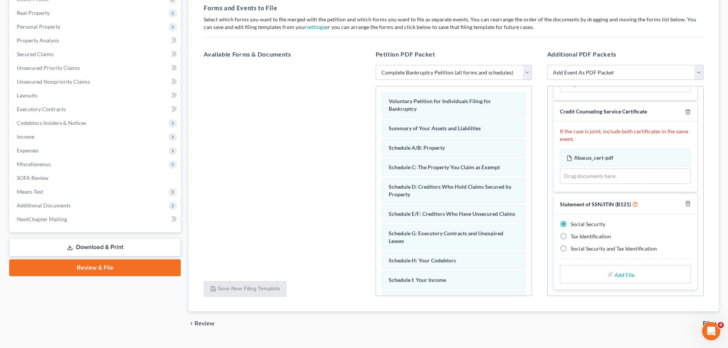
scroll to position [125, 0]
click at [618, 279] on input "file" at bounding box center [624, 275] width 18 height 14
type input "C:\fakepath\SSN to file in case [PERSON_NAME].pdf"
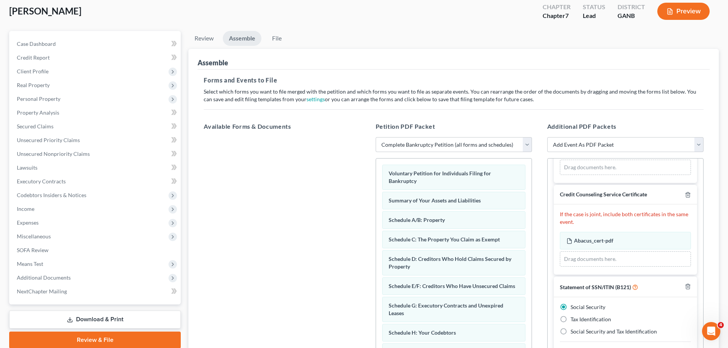
scroll to position [0, 0]
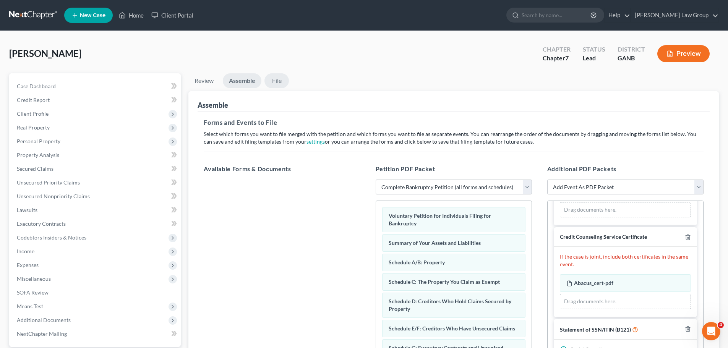
click at [286, 81] on link "File" at bounding box center [277, 80] width 24 height 15
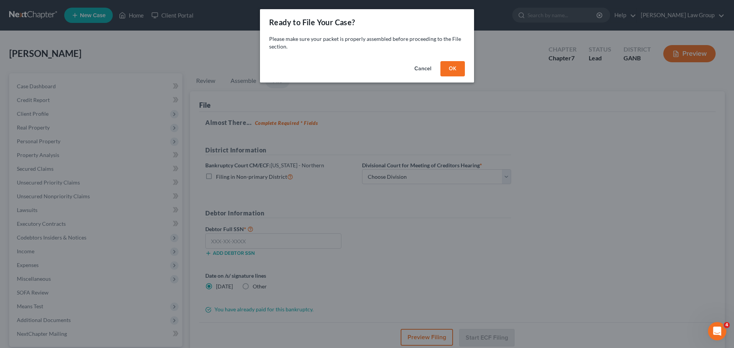
click at [457, 70] on button "OK" at bounding box center [453, 68] width 24 height 15
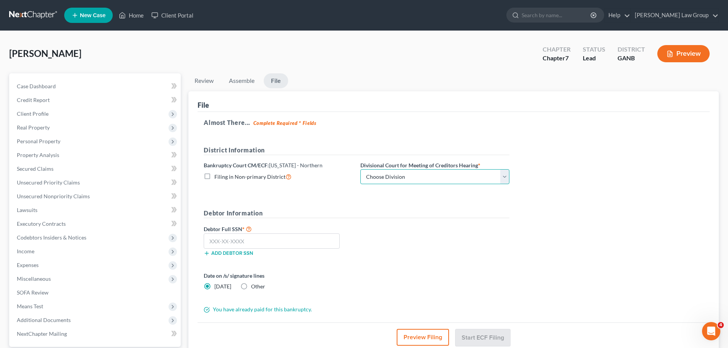
click at [398, 176] on select "Choose Division [GEOGRAPHIC_DATA] [GEOGRAPHIC_DATA] [GEOGRAPHIC_DATA] [GEOGRAPH…" at bounding box center [435, 176] width 149 height 15
select select "0"
click at [361, 169] on select "Choose Division [GEOGRAPHIC_DATA] [GEOGRAPHIC_DATA] [GEOGRAPHIC_DATA] [GEOGRAPH…" at bounding box center [435, 176] width 149 height 15
drag, startPoint x: 297, startPoint y: 241, endPoint x: 320, endPoint y: 246, distance: 24.2
click at [297, 241] on input "text" at bounding box center [272, 241] width 136 height 15
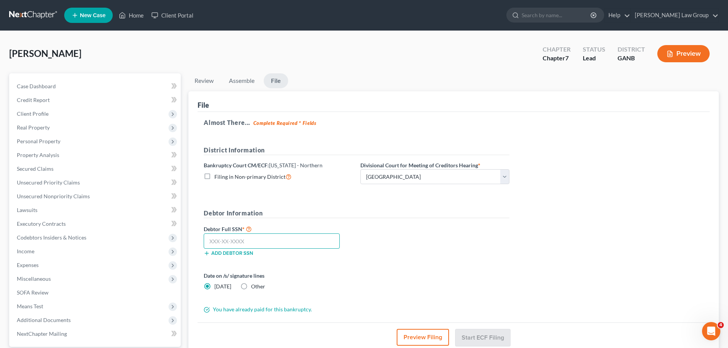
paste input "258-69-1662"
type input "258-69-1662"
click at [466, 246] on div "Debtor Full SSN * 258-69-1662 Add debtor SSN" at bounding box center [357, 243] width 314 height 38
click at [473, 340] on button "Start ECF Filing" at bounding box center [483, 337] width 55 height 17
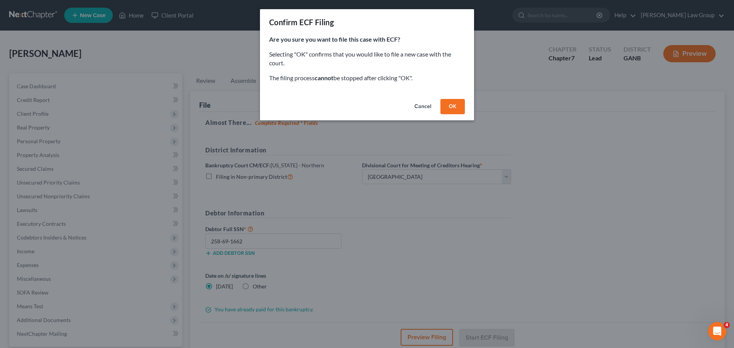
click at [457, 108] on button "OK" at bounding box center [453, 106] width 24 height 15
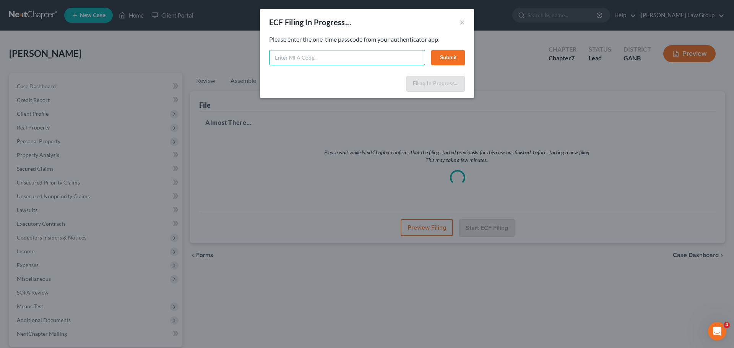
click at [302, 57] on input "text" at bounding box center [347, 57] width 156 height 15
type input "916952"
click at [458, 60] on button "Submit" at bounding box center [448, 57] width 34 height 15
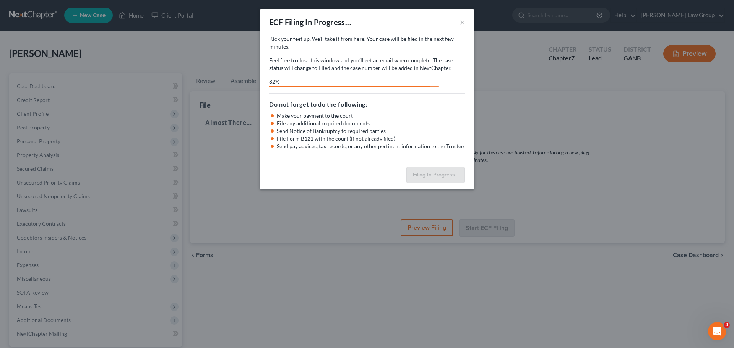
select select "0"
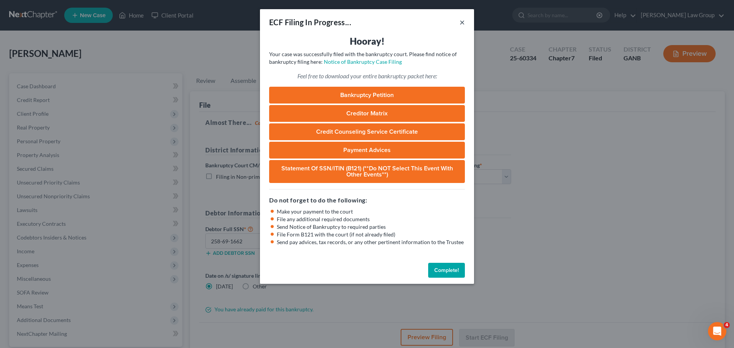
click at [460, 22] on button "×" at bounding box center [462, 22] width 5 height 9
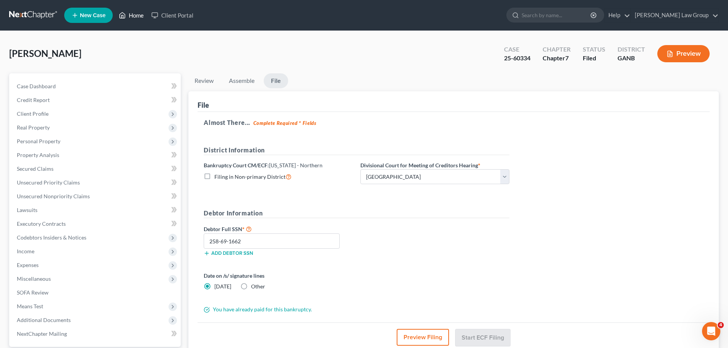
click at [126, 10] on link "Home" at bounding box center [131, 15] width 33 height 14
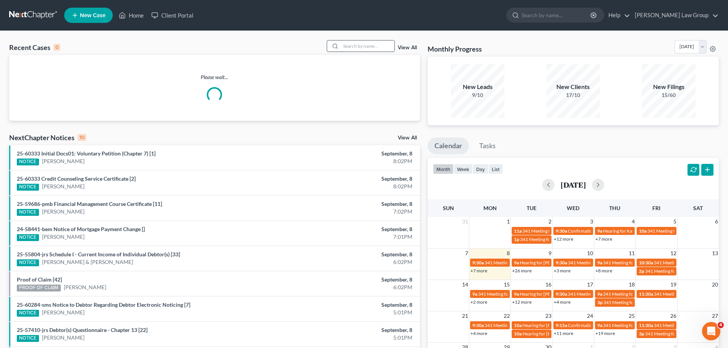
click at [361, 47] on input "search" at bounding box center [368, 46] width 54 height 11
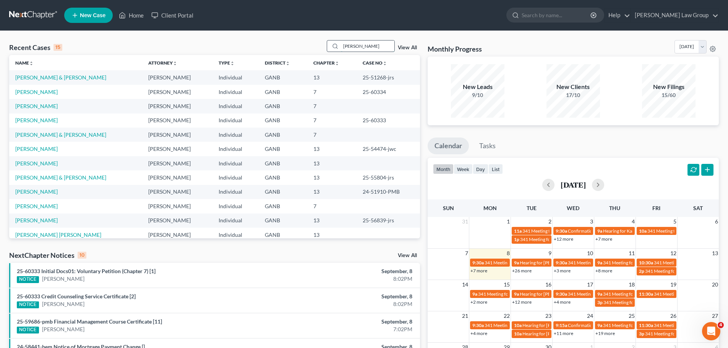
type input "[PERSON_NAME]"
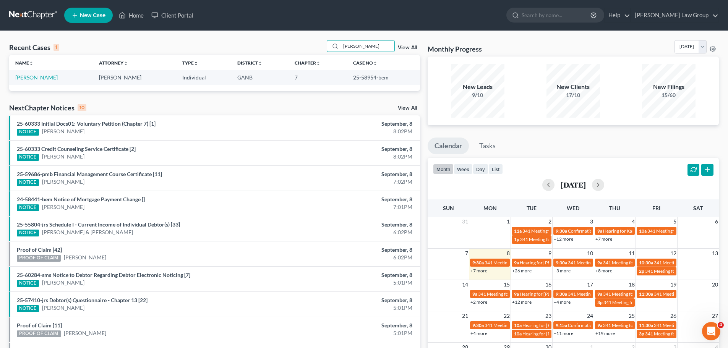
click at [31, 76] on link "[PERSON_NAME]" at bounding box center [36, 77] width 42 height 7
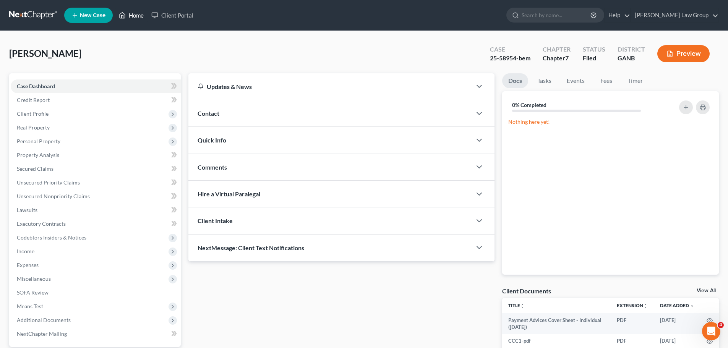
click at [144, 18] on link "Home" at bounding box center [131, 15] width 33 height 14
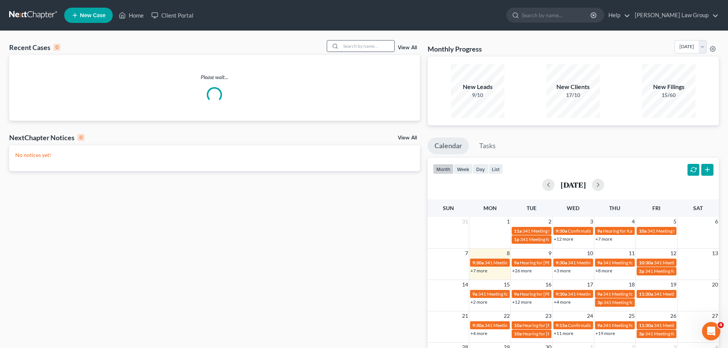
click at [358, 47] on input "search" at bounding box center [368, 46] width 54 height 11
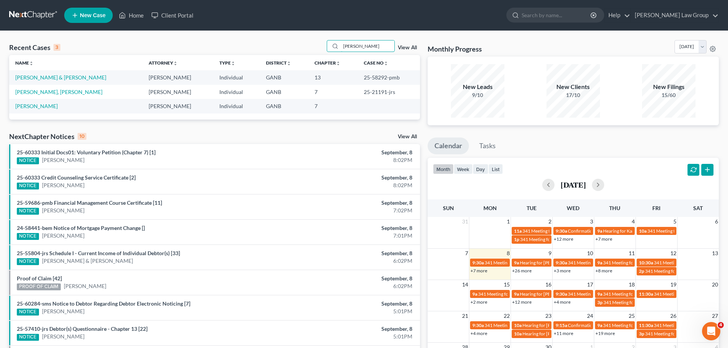
drag, startPoint x: 363, startPoint y: 47, endPoint x: 252, endPoint y: 34, distance: 111.8
click at [252, 34] on div "Recent Cases 3 [PERSON_NAME] View All Name unfold_more expand_more expand_less …" at bounding box center [364, 229] width 728 height 397
type input "[PERSON_NAME]"
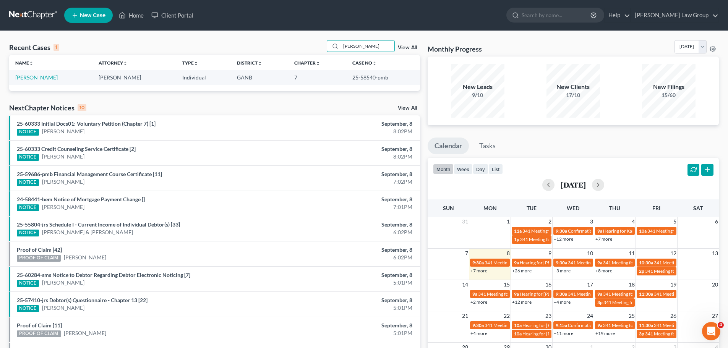
click at [39, 78] on link "[PERSON_NAME]" at bounding box center [36, 77] width 42 height 7
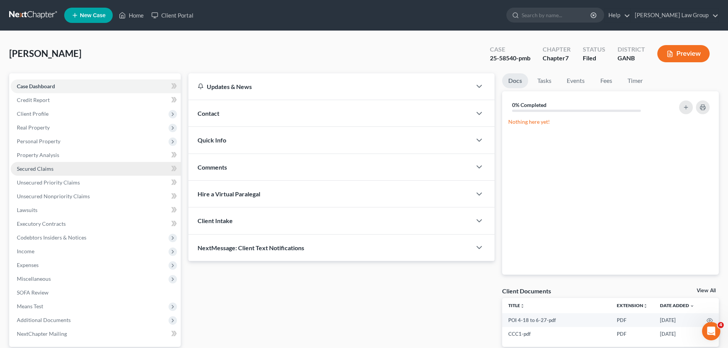
click at [57, 167] on link "Secured Claims" at bounding box center [96, 169] width 170 height 14
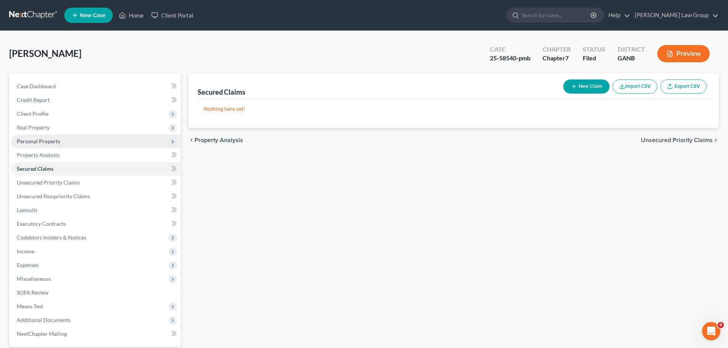
click at [60, 146] on span "Personal Property" at bounding box center [96, 142] width 170 height 14
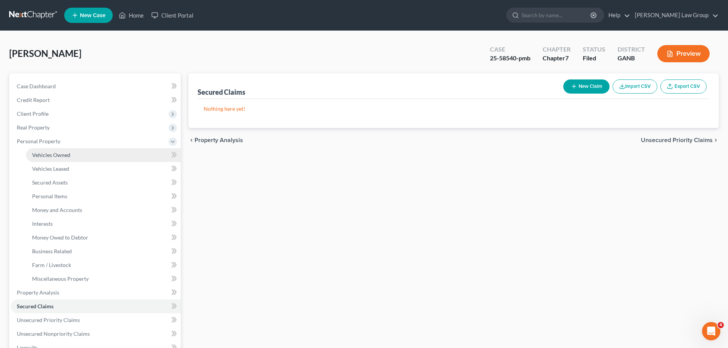
click at [63, 154] on span "Vehicles Owned" at bounding box center [51, 155] width 38 height 7
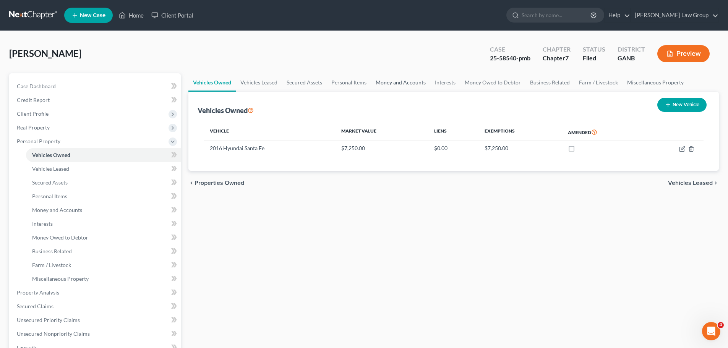
click at [415, 83] on link "Money and Accounts" at bounding box center [400, 82] width 59 height 18
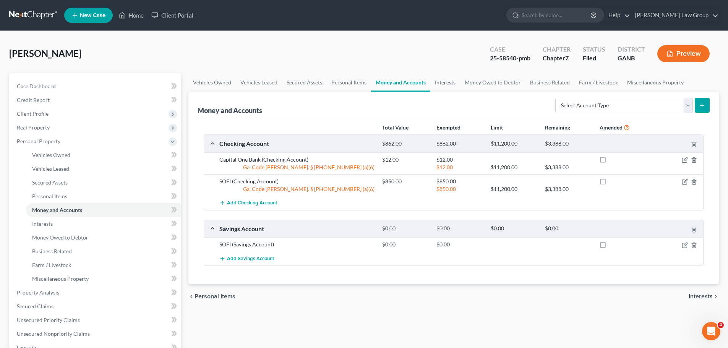
click at [441, 82] on link "Interests" at bounding box center [446, 82] width 30 height 18
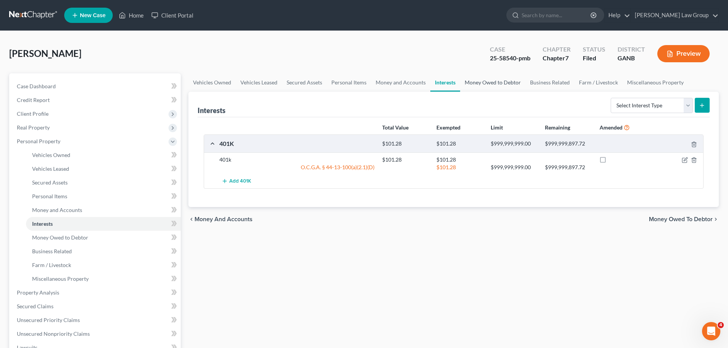
click at [487, 82] on link "Money Owed to Debtor" at bounding box center [492, 82] width 65 height 18
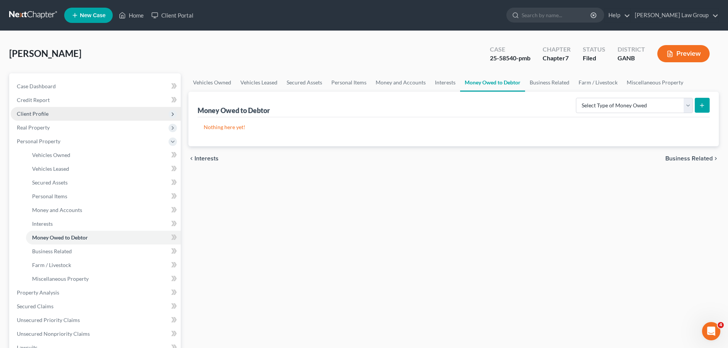
click at [41, 115] on span "Client Profile" at bounding box center [33, 114] width 32 height 7
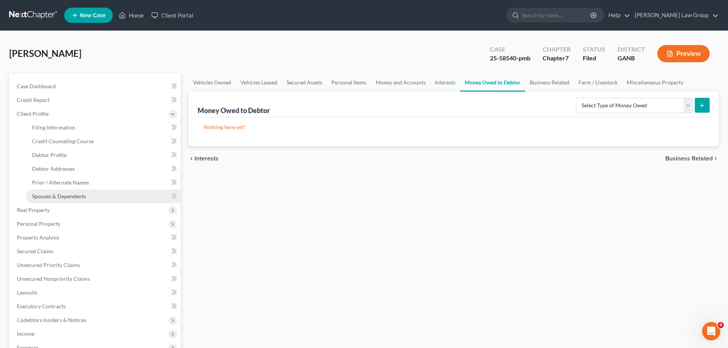
click at [72, 192] on link "Spouses & Dependents" at bounding box center [103, 197] width 155 height 14
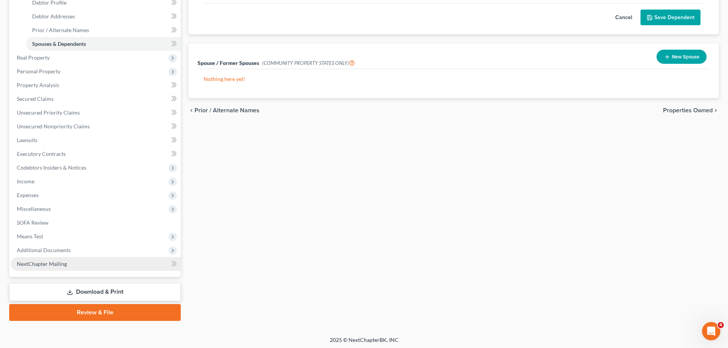
scroll to position [153, 0]
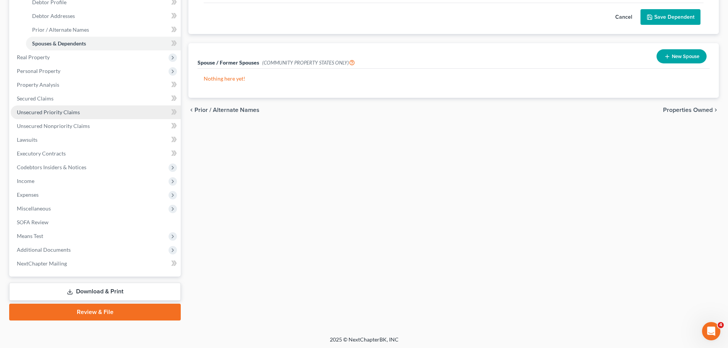
click at [78, 114] on span "Unsecured Priority Claims" at bounding box center [48, 112] width 63 height 7
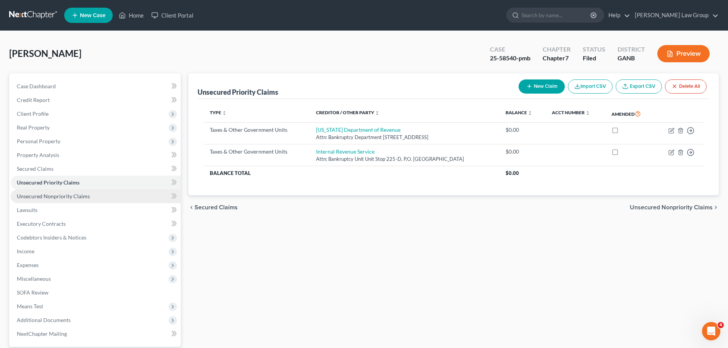
click at [102, 195] on link "Unsecured Nonpriority Claims" at bounding box center [96, 197] width 170 height 14
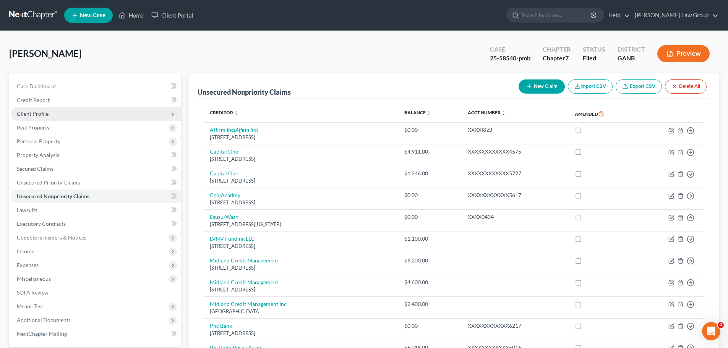
click at [37, 109] on span "Client Profile" at bounding box center [96, 114] width 170 height 14
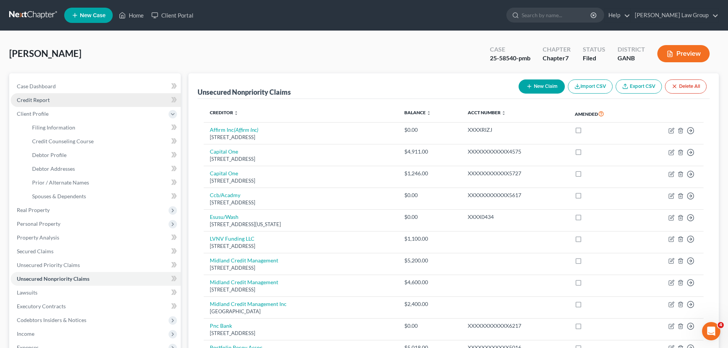
click at [51, 97] on link "Credit Report" at bounding box center [96, 100] width 170 height 14
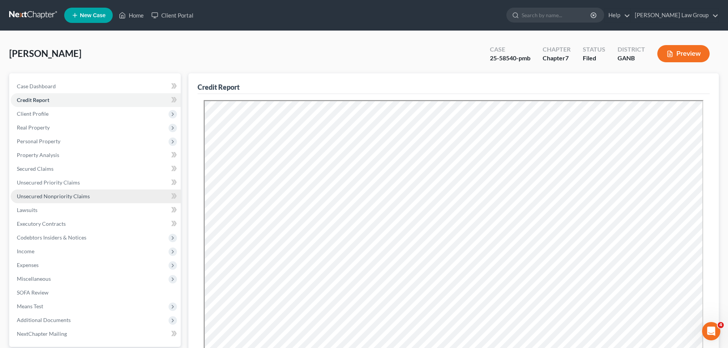
click at [75, 194] on span "Unsecured Nonpriority Claims" at bounding box center [53, 196] width 73 height 7
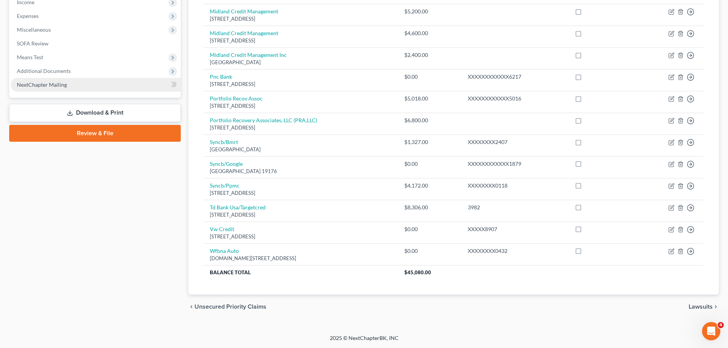
scroll to position [135, 0]
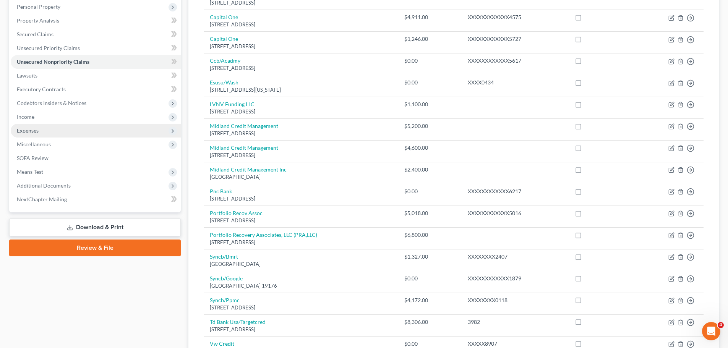
click at [48, 128] on span "Expenses" at bounding box center [96, 131] width 170 height 14
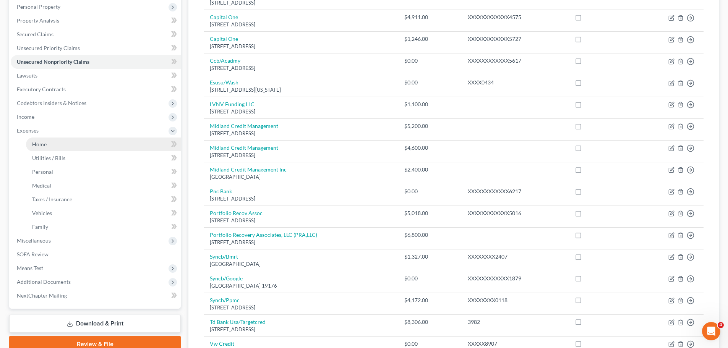
click at [60, 143] on link "Home" at bounding box center [103, 145] width 155 height 14
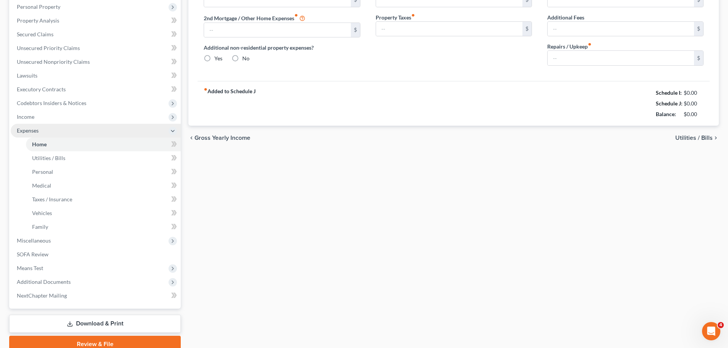
scroll to position [18, 0]
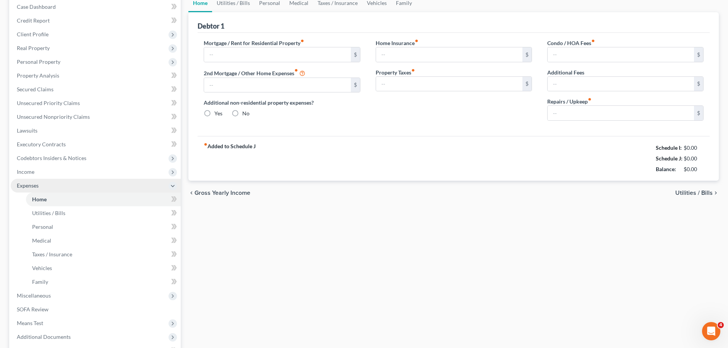
type input "1,635.00"
type input "0.00"
radio input "true"
type input "45.00"
type input "0.00"
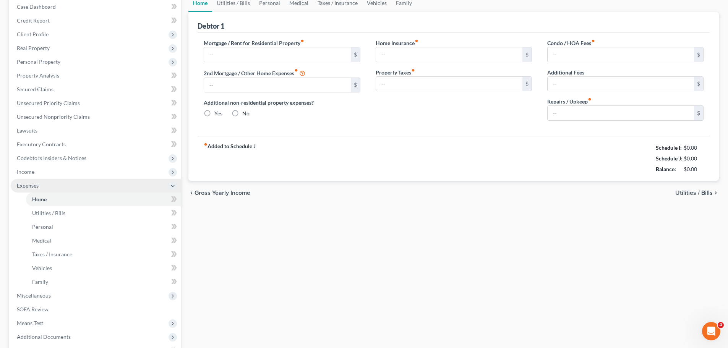
type input "0.00"
type input "50.00"
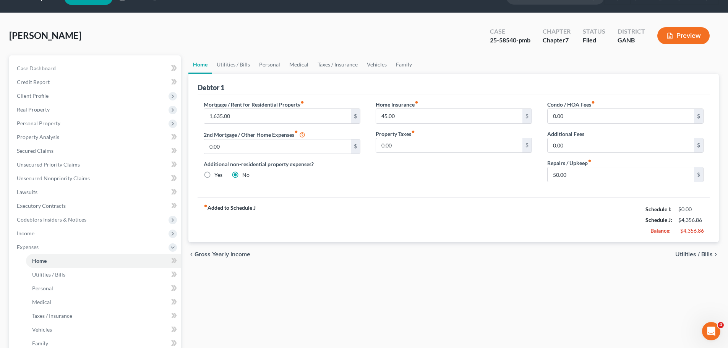
scroll to position [0, 0]
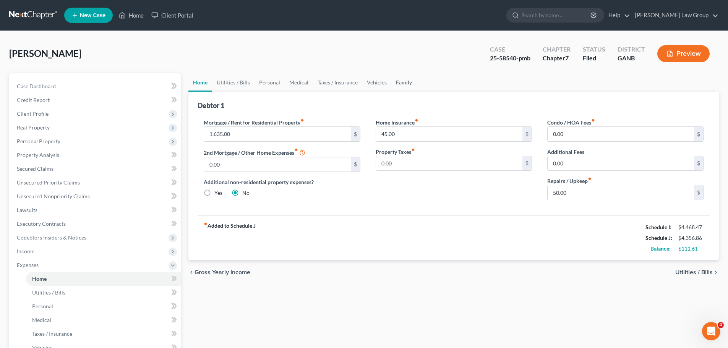
click at [406, 81] on link "Family" at bounding box center [404, 82] width 25 height 18
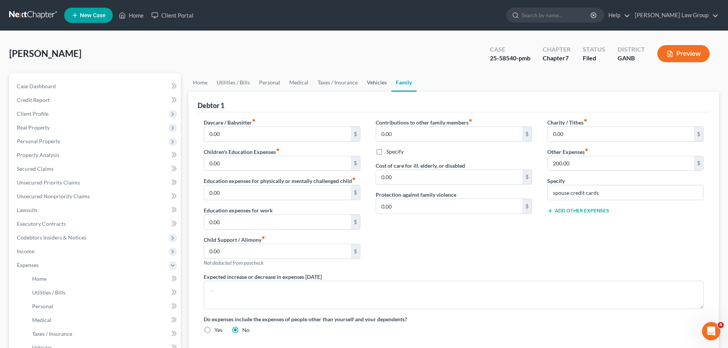
click at [367, 82] on link "Vehicles" at bounding box center [377, 82] width 29 height 18
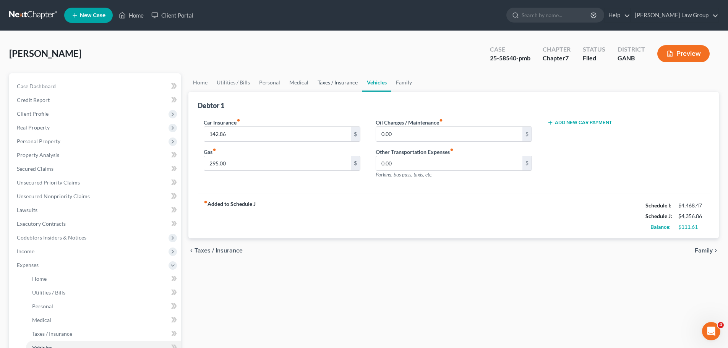
click at [335, 88] on link "Taxes / Insurance" at bounding box center [337, 82] width 49 height 18
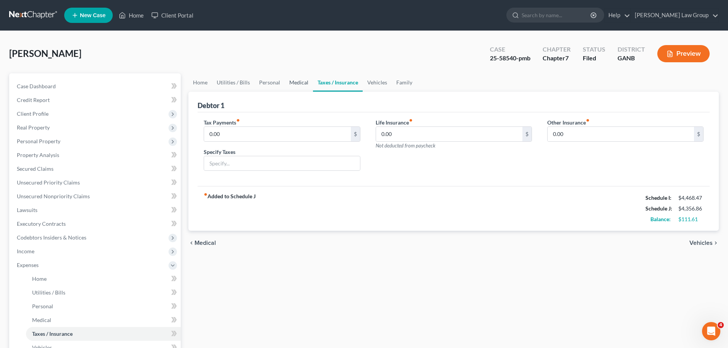
click at [286, 81] on link "Medical" at bounding box center [299, 82] width 28 height 18
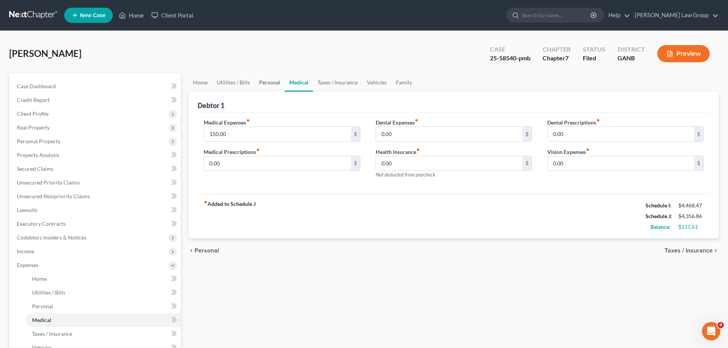
click at [272, 86] on link "Personal" at bounding box center [270, 82] width 30 height 18
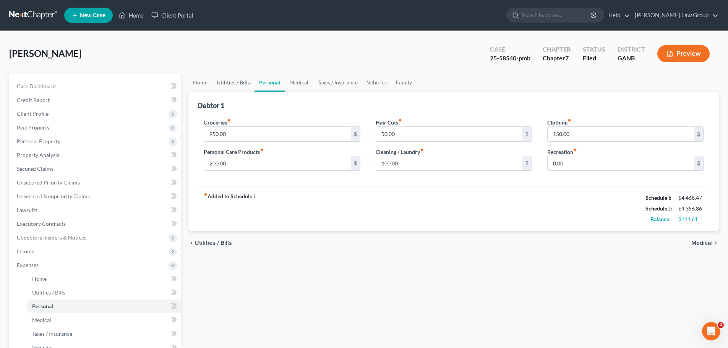
click at [223, 87] on link "Utilities / Bills" at bounding box center [233, 82] width 42 height 18
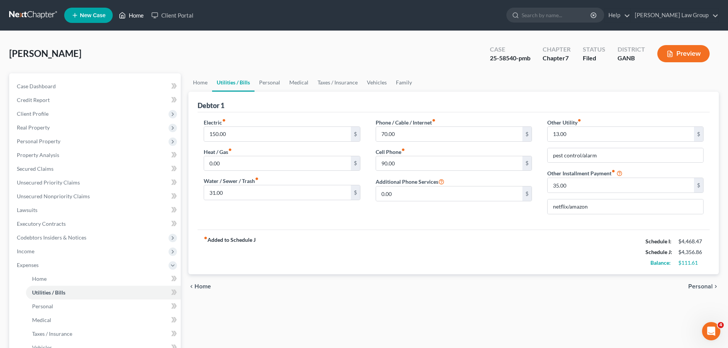
drag, startPoint x: 128, startPoint y: 18, endPoint x: 275, endPoint y: 63, distance: 153.4
click at [128, 18] on link "Home" at bounding box center [131, 15] width 33 height 14
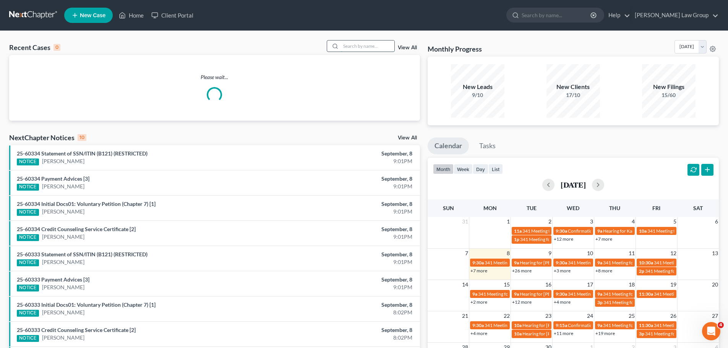
click at [365, 50] on input "search" at bounding box center [368, 46] width 54 height 11
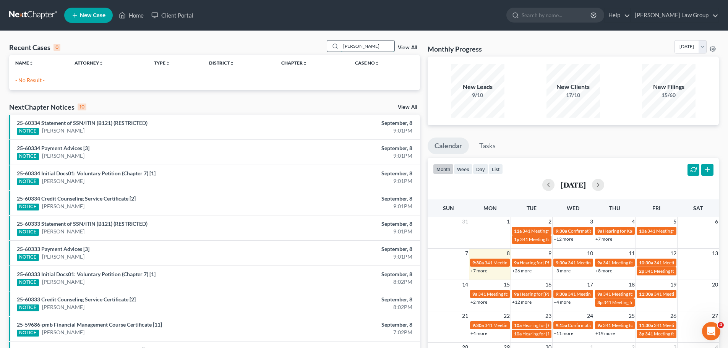
type input "[PERSON_NAME]"
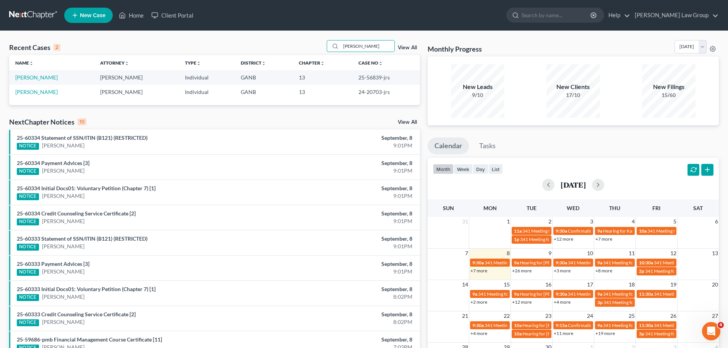
click at [37, 72] on td "[PERSON_NAME]" at bounding box center [51, 77] width 85 height 14
click at [36, 74] on link "[PERSON_NAME]" at bounding box center [36, 77] width 42 height 7
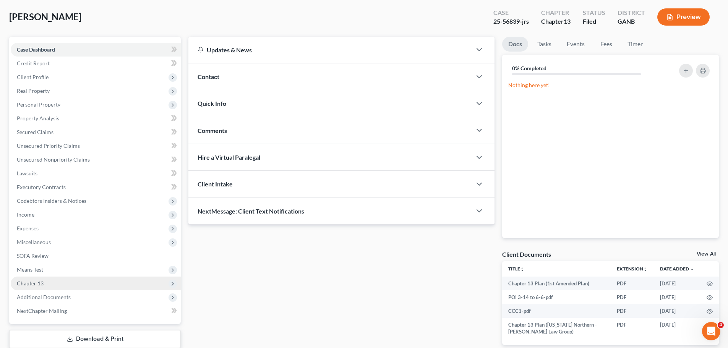
scroll to position [86, 0]
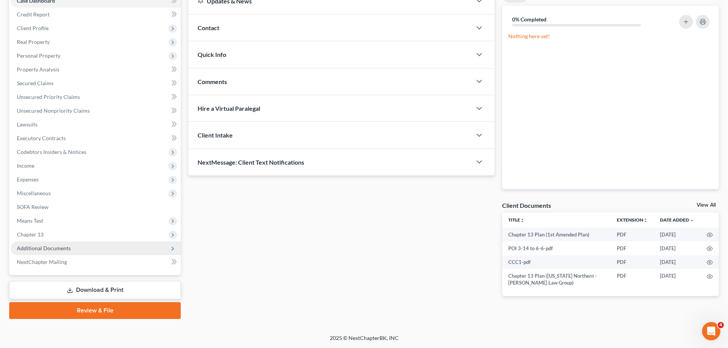
click at [60, 249] on span "Additional Documents" at bounding box center [44, 248] width 54 height 7
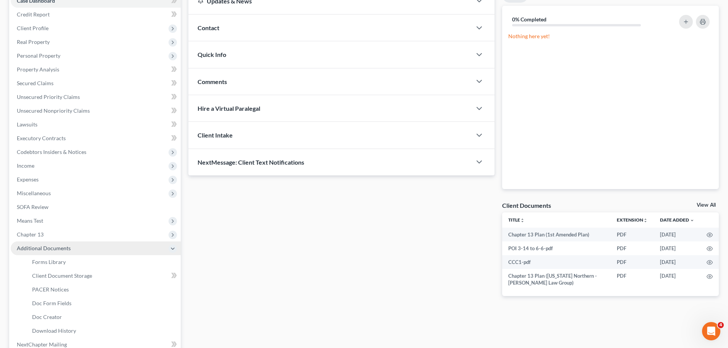
click at [54, 242] on span "Additional Documents" at bounding box center [96, 249] width 170 height 14
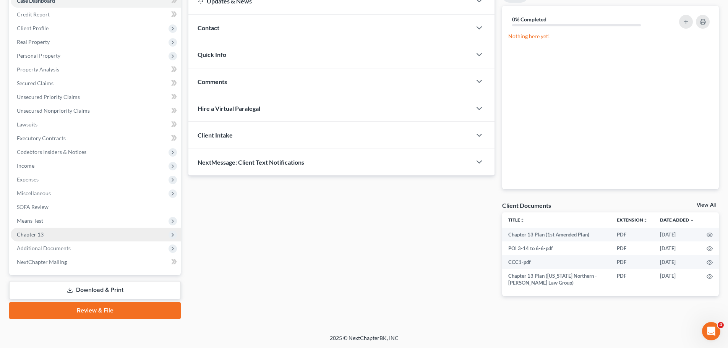
click at [65, 231] on span "Chapter 13" at bounding box center [96, 235] width 170 height 14
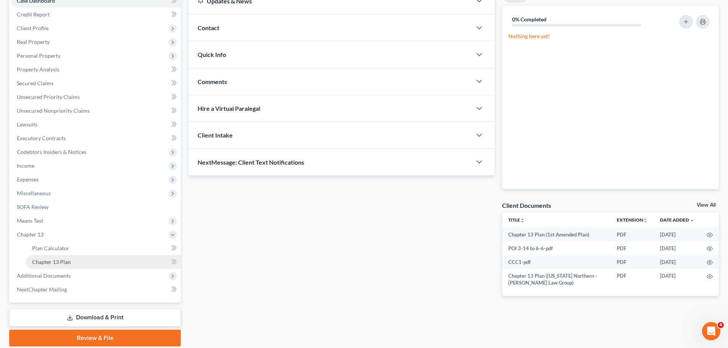
click at [104, 259] on link "Chapter 13 Plan" at bounding box center [103, 262] width 155 height 14
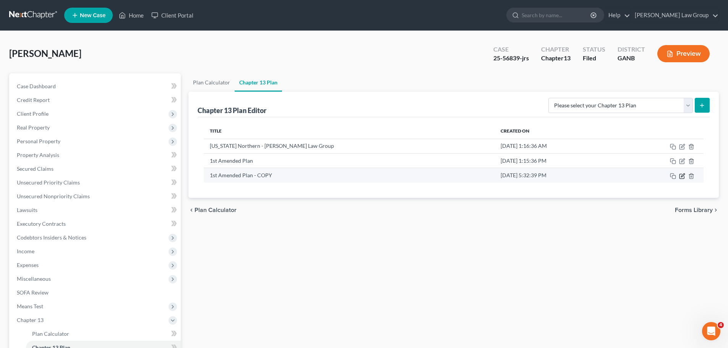
click at [681, 176] on icon "button" at bounding box center [683, 176] width 6 height 6
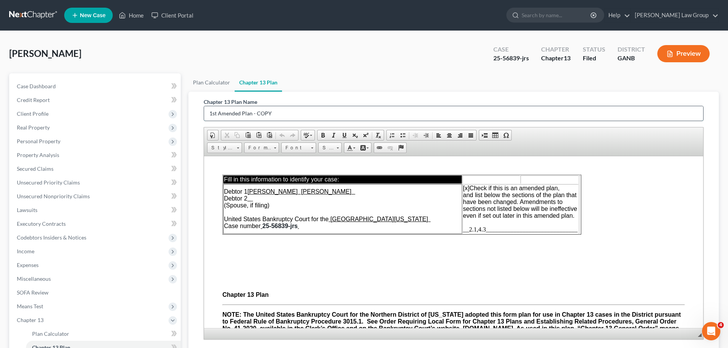
click at [294, 112] on input "1st Amended Plan - COPY" at bounding box center [453, 113] width 499 height 15
drag, startPoint x: 294, startPoint y: 112, endPoint x: 120, endPoint y: 102, distance: 174.2
click at [120, 102] on div "Petition Navigation Case Dashboard Payments Invoices Payments Payments Credit R…" at bounding box center [364, 252] width 718 height 359
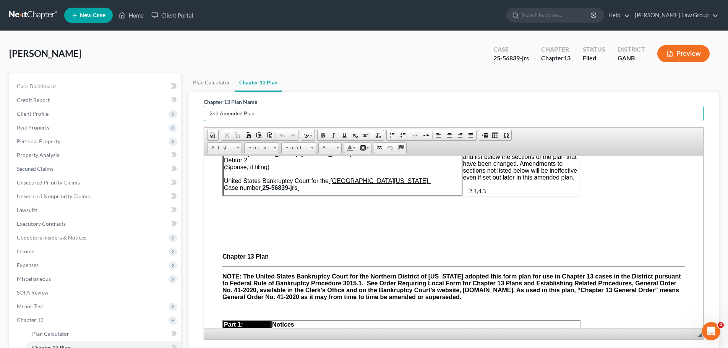
type input "2nd Amended Plan"
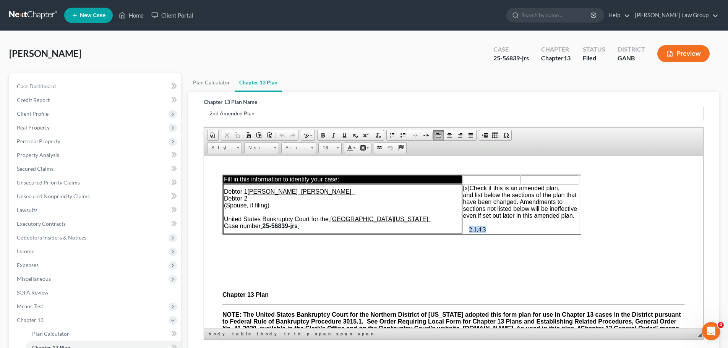
drag, startPoint x: 486, startPoint y: 226, endPoint x: 470, endPoint y: 231, distance: 17.3
click at [470, 231] on span "__2.1,4.3______________________________" at bounding box center [520, 229] width 115 height 7
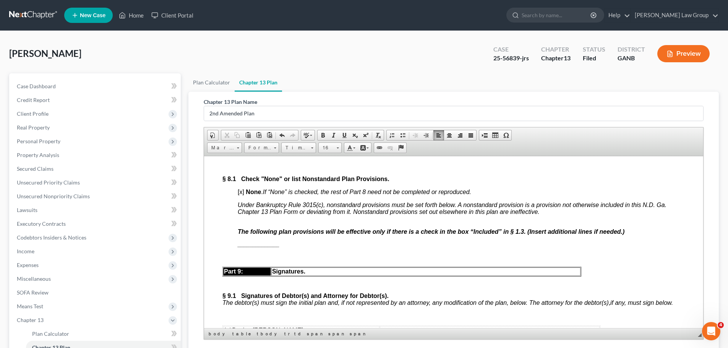
scroll to position [3162, 0]
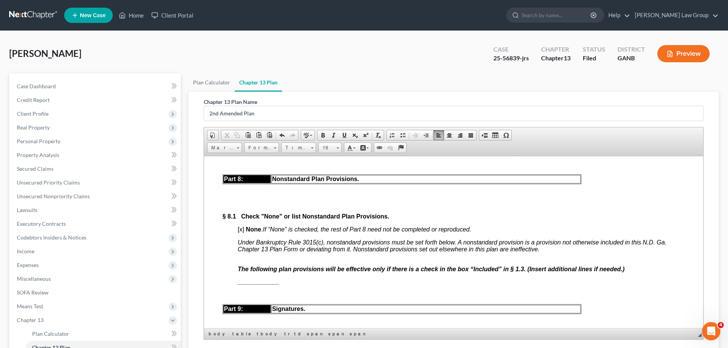
drag, startPoint x: 238, startPoint y: 244, endPoint x: 243, endPoint y: 245, distance: 5.0
click at [240, 233] on span "[x]" at bounding box center [241, 229] width 7 height 7
click at [242, 233] on span "[x]" at bounding box center [241, 229] width 7 height 7
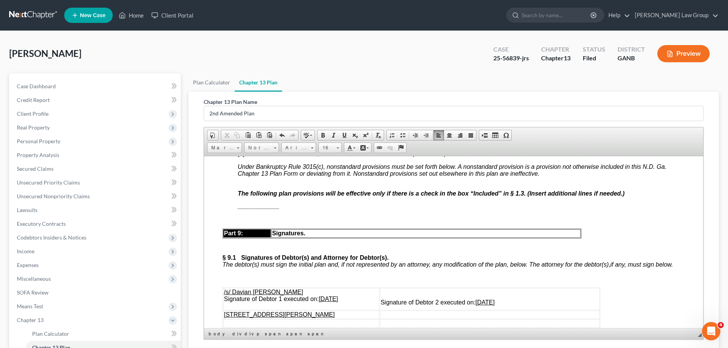
scroll to position [3239, 0]
drag, startPoint x: 293, startPoint y: 221, endPoint x: 237, endPoint y: 217, distance: 55.6
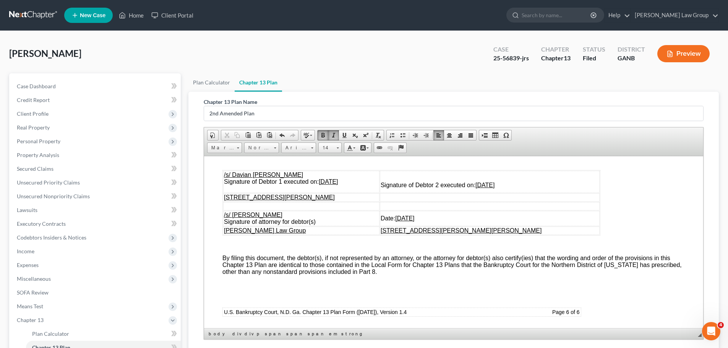
scroll to position [3315, 0]
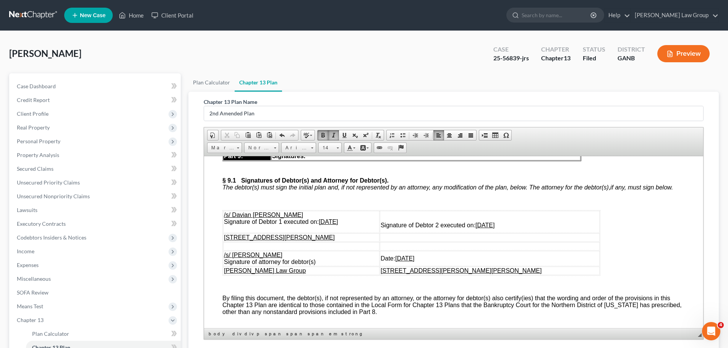
click at [336, 225] on u "[DATE]" at bounding box center [328, 221] width 19 height 7
click at [495, 228] on u "[DATE]" at bounding box center [485, 225] width 19 height 7
click at [415, 262] on u "[DATE]" at bounding box center [404, 258] width 19 height 7
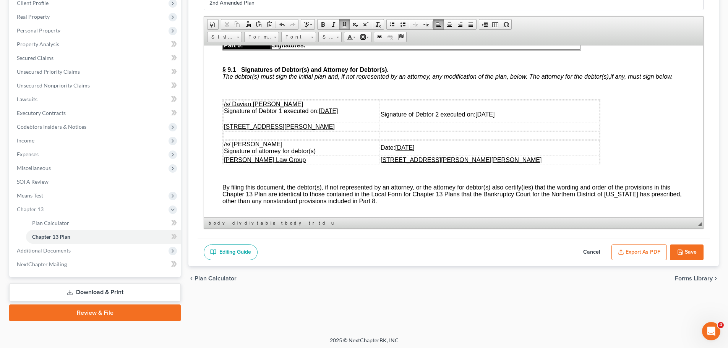
scroll to position [113, 0]
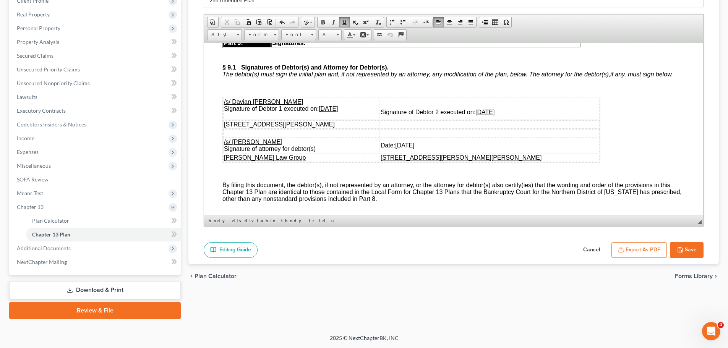
click at [641, 249] on button "Export as PDF" at bounding box center [639, 250] width 55 height 16
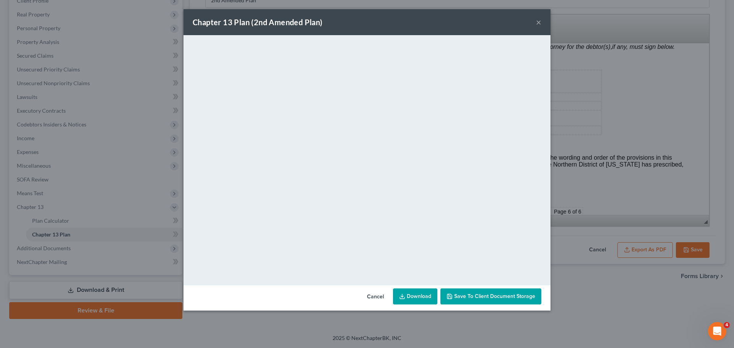
click at [424, 294] on link "Download" at bounding box center [415, 297] width 44 height 16
click at [539, 18] on button "×" at bounding box center [538, 22] width 5 height 9
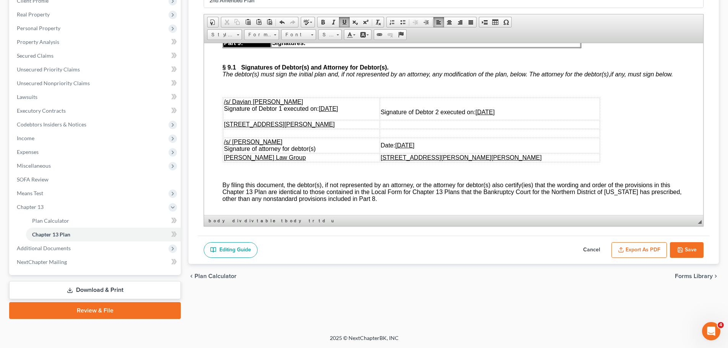
click at [694, 249] on button "Save" at bounding box center [687, 250] width 34 height 16
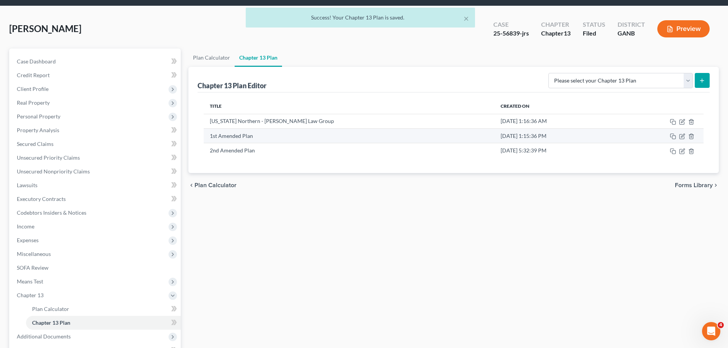
scroll to position [38, 0]
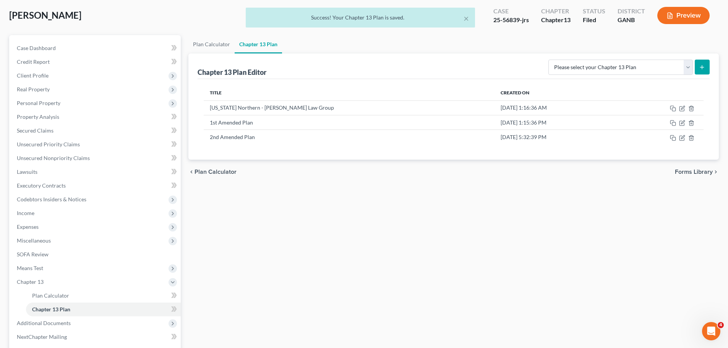
drag, startPoint x: 520, startPoint y: 21, endPoint x: 499, endPoint y: 20, distance: 21.4
click at [499, 20] on div "× Success! Your Chapter 13 Plan is saved." at bounding box center [360, 20] width 728 height 24
click at [493, 18] on div "× Success! Your Chapter 13 Plan is saved." at bounding box center [360, 20] width 728 height 24
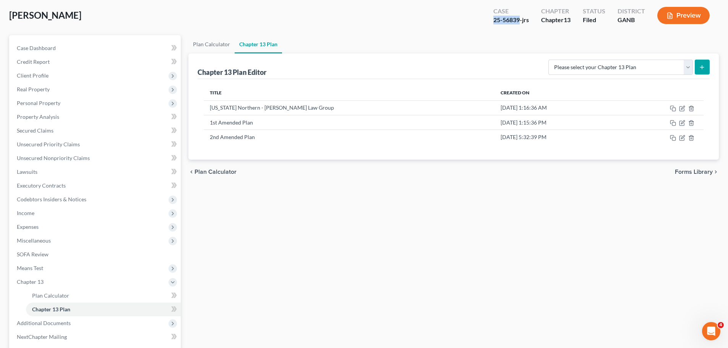
drag, startPoint x: 520, startPoint y: 20, endPoint x: 495, endPoint y: 16, distance: 25.5
click at [495, 16] on div "25-56839-jrs" at bounding box center [512, 20] width 36 height 9
copy div "25-56839"
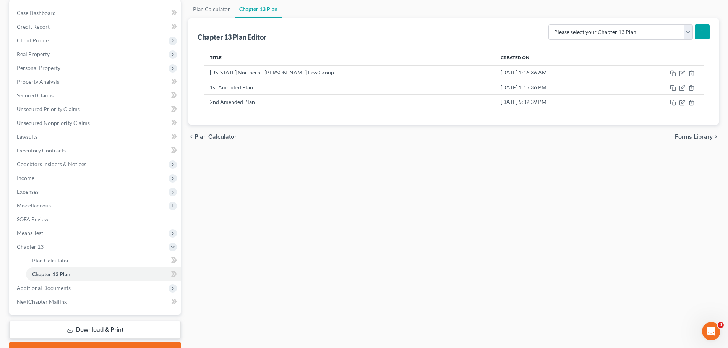
scroll to position [113, 0]
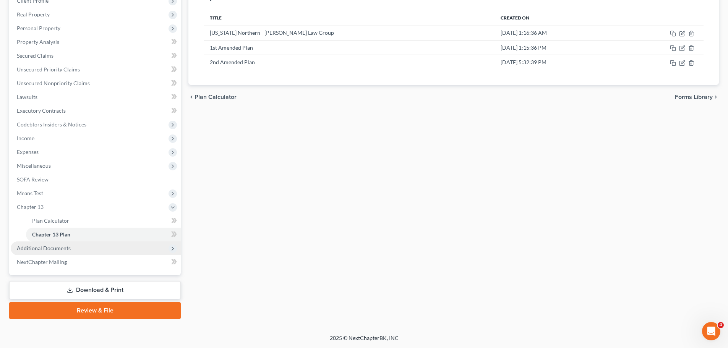
drag, startPoint x: 121, startPoint y: 246, endPoint x: 118, endPoint y: 254, distance: 9.0
click at [121, 246] on span "Additional Documents" at bounding box center [96, 249] width 170 height 14
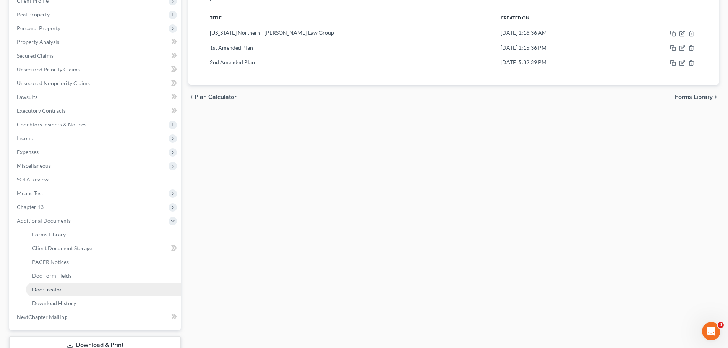
click at [78, 288] on link "Doc Creator" at bounding box center [103, 290] width 155 height 14
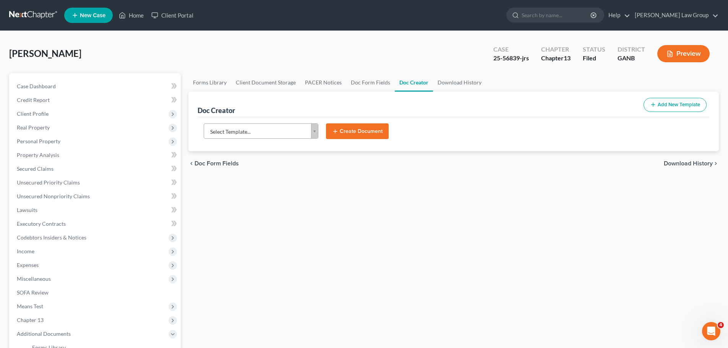
click at [265, 133] on body "Home New Case Client Portal [PERSON_NAME] Law Group [EMAIL_ADDRESS][DOMAIN_NAME…" at bounding box center [364, 258] width 728 height 517
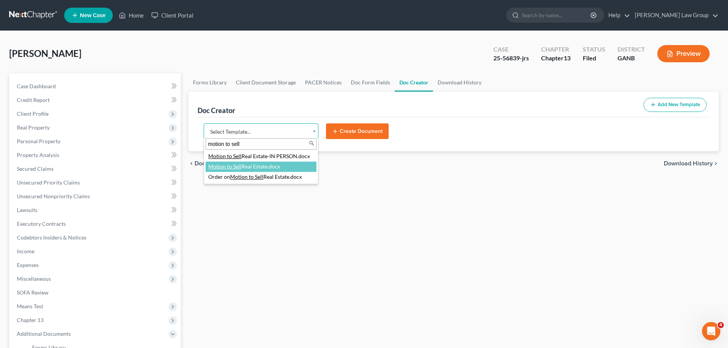
type input "motion to sell"
select select "111659"
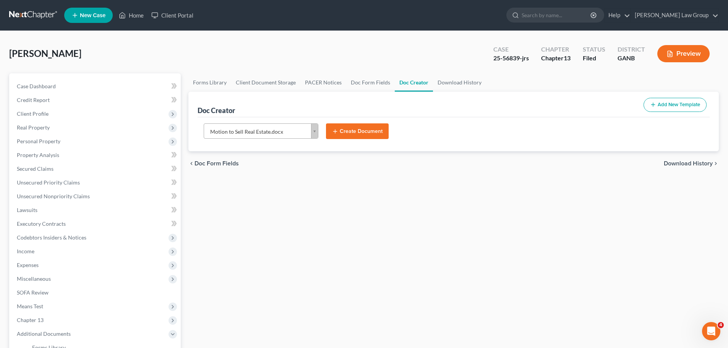
click at [374, 131] on button "Create Document" at bounding box center [357, 132] width 63 height 16
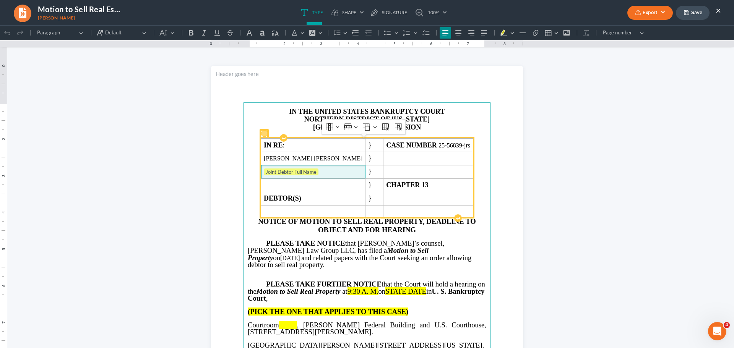
click at [325, 172] on span "Joint Debtor Full Name" at bounding box center [313, 173] width 99 height 8
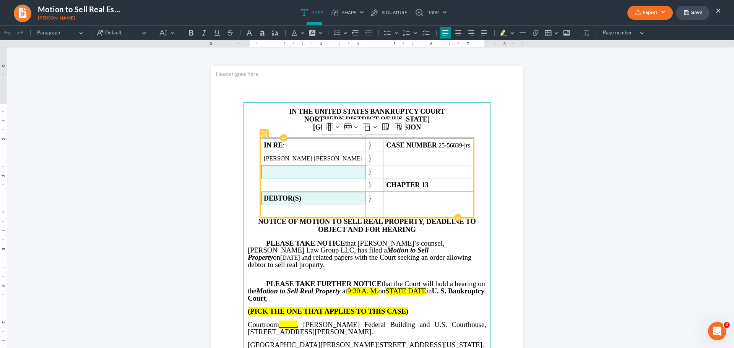
click at [353, 201] on td "DEBTOR(S)" at bounding box center [313, 198] width 104 height 13
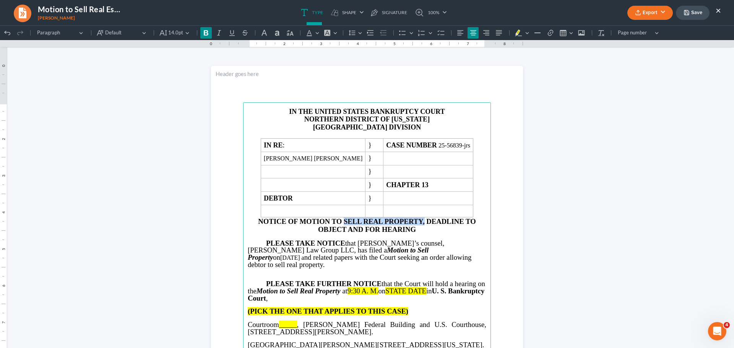
drag, startPoint x: 421, startPoint y: 222, endPoint x: 342, endPoint y: 224, distance: 79.6
click at [342, 224] on strong "NOTICE OF MOTION TO SELL REAL PROPERTY, DEADLINE TO OBJECT AND FOR HEARING" at bounding box center [367, 226] width 218 height 16
drag, startPoint x: 345, startPoint y: 251, endPoint x: 306, endPoint y: 250, distance: 38.6
click at [306, 250] on strong "Motion to Sell Property" at bounding box center [338, 253] width 181 height 15
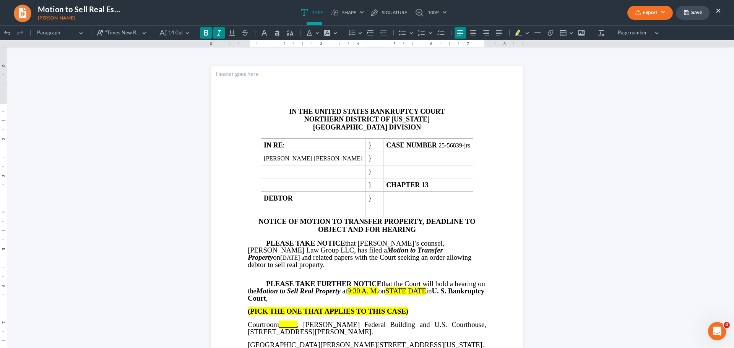
click at [718, 12] on button "×" at bounding box center [718, 10] width 5 height 9
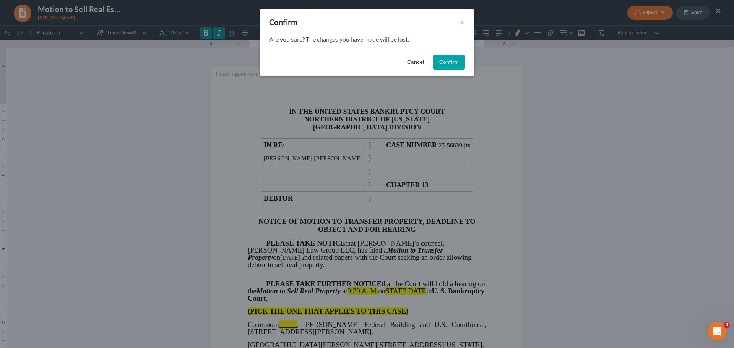
click at [444, 61] on button "Confirm" at bounding box center [449, 62] width 32 height 15
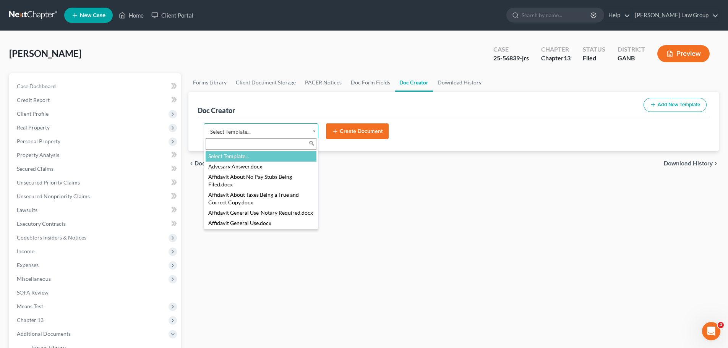
click at [239, 132] on body "Home New Case Client Portal [PERSON_NAME] Law Group [EMAIL_ADDRESS][DOMAIN_NAME…" at bounding box center [364, 258] width 728 height 517
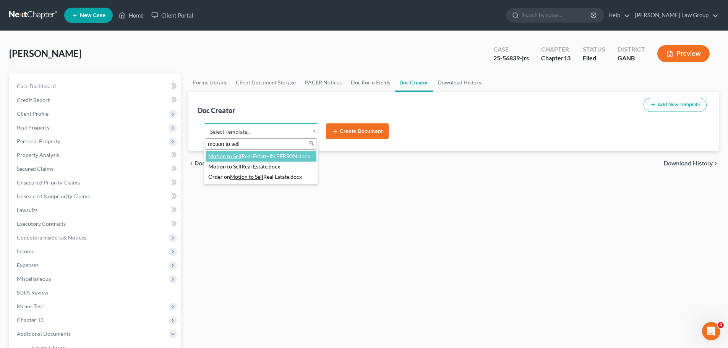
type input "motion to sell"
select select "116641"
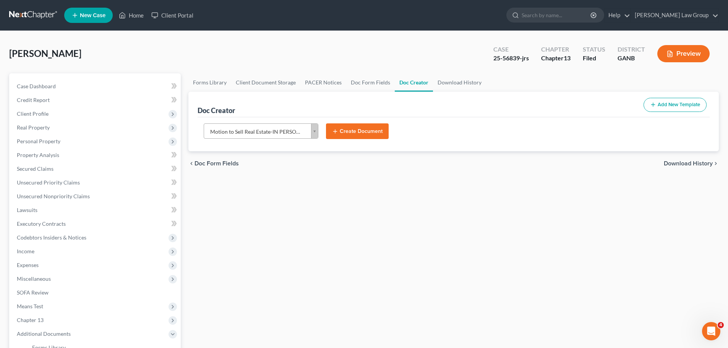
click at [351, 130] on button "Create Document" at bounding box center [357, 132] width 63 height 16
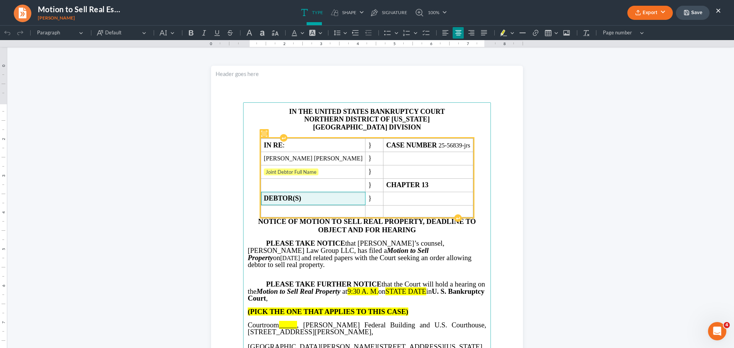
click at [353, 198] on td "DEBTOR(S)" at bounding box center [313, 198] width 104 height 13
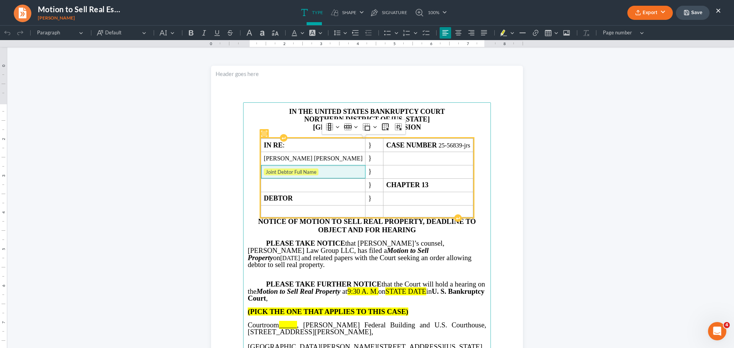
click at [332, 168] on td "Joint Debtor Full Name" at bounding box center [313, 171] width 104 height 13
click at [332, 168] on td "⁠⁠⁠⁠⁠⁠⁠ Joint Debtor Full Name" at bounding box center [313, 171] width 104 height 13
click at [329, 170] on span "⁠⁠⁠⁠⁠⁠⁠ Joint Debtor Full Name" at bounding box center [313, 173] width 99 height 8
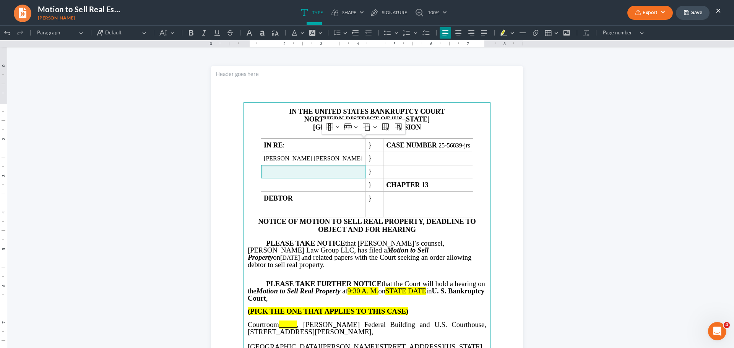
click at [359, 232] on strong "NOTICE OF MOTION TO SELL REAL PROPERTY, DEADLINE TO OBJECT AND FOR HEARING" at bounding box center [367, 226] width 218 height 16
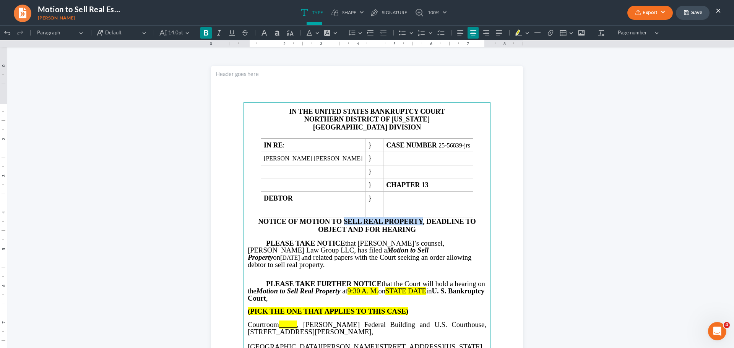
drag, startPoint x: 414, startPoint y: 223, endPoint x: 341, endPoint y: 221, distance: 72.3
click at [341, 221] on strong "NOTICE OF MOTION TO SELL REAL PROPERTY, DEADLINE TO OBJECT AND FOR HEARING" at bounding box center [367, 226] width 218 height 16
drag, startPoint x: 343, startPoint y: 248, endPoint x: 307, endPoint y: 249, distance: 36.3
click at [307, 249] on strong "Motion to Sell Property" at bounding box center [338, 253] width 181 height 15
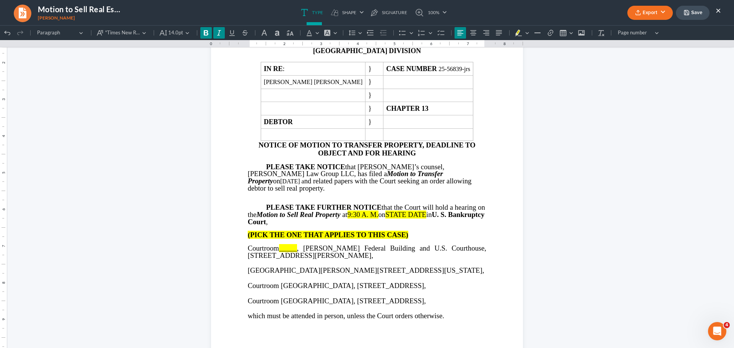
click at [366, 211] on span "9:30 A. M." at bounding box center [363, 215] width 31 height 8
click at [426, 211] on span "STATE DATE" at bounding box center [405, 215] width 41 height 8
drag, startPoint x: 440, startPoint y: 208, endPoint x: 403, endPoint y: 212, distance: 36.9
click at [400, 211] on p "PLEASE TAKE FURTHER NOTICE that the Court will hold a hearing on the Motion to …" at bounding box center [367, 214] width 239 height 21
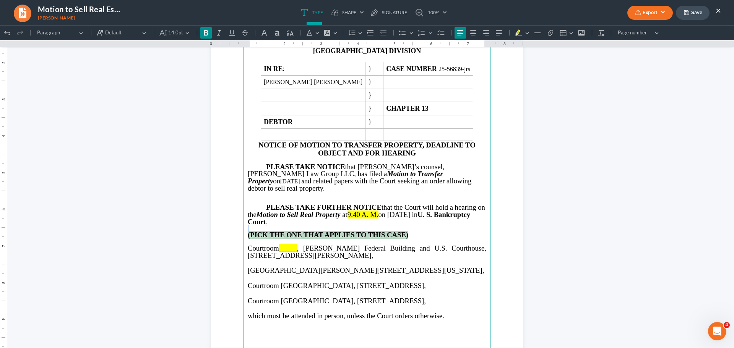
drag, startPoint x: 398, startPoint y: 228, endPoint x: 442, endPoint y: 230, distance: 44.0
click at [442, 230] on main "IN THE UNITED STATES BANKRUPTCY COURT NORTHERN DISTRICT OF [US_STATE] ATLANTA D…" at bounding box center [367, 191] width 248 height 330
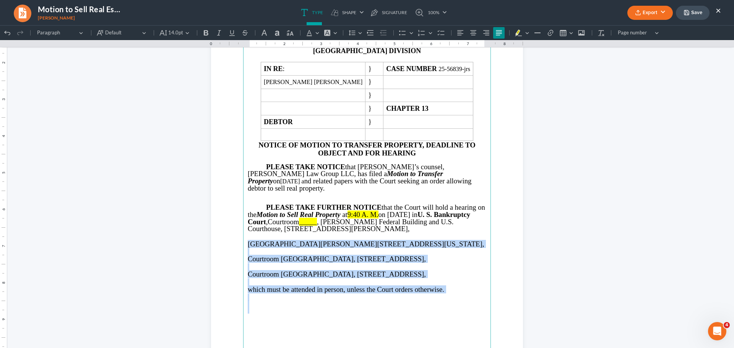
drag, startPoint x: 246, startPoint y: 237, endPoint x: 517, endPoint y: 304, distance: 279.5
click at [519, 311] on section "IN THE UNITED STATES BANKRUPTCY COURT NORTHERN DISTRICT OF [US_STATE] ATLANTA D…" at bounding box center [367, 191] width 312 height 404
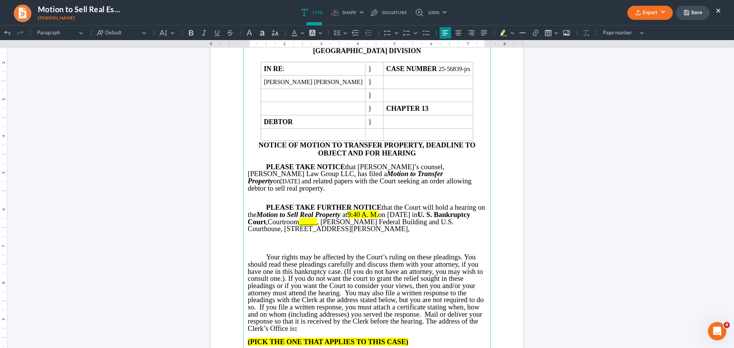
click at [269, 247] on p "Rich Text Editor, page-0-main" at bounding box center [367, 250] width 239 height 7
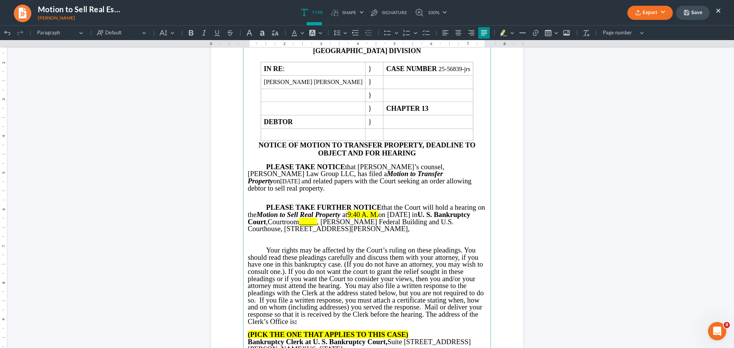
click at [323, 233] on p "Rich Text Editor, page-0-main" at bounding box center [367, 236] width 239 height 7
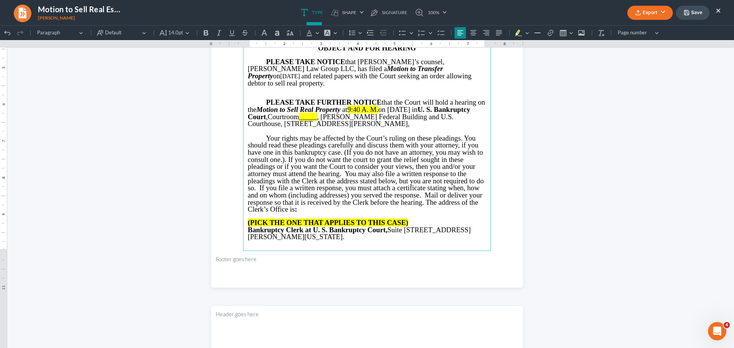
scroll to position [191, 0]
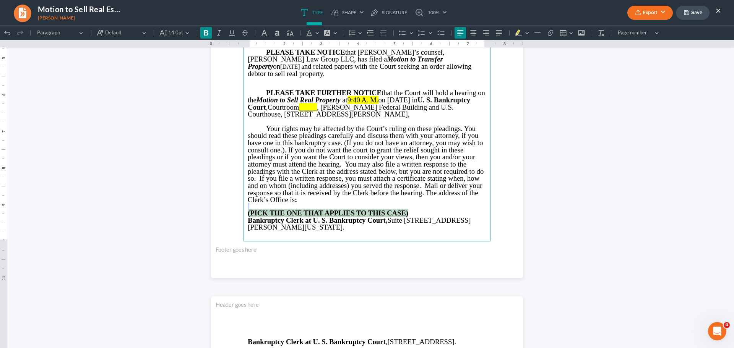
drag, startPoint x: 423, startPoint y: 203, endPoint x: 235, endPoint y: 201, distance: 187.4
click at [235, 201] on section "IN THE UNITED STATES BANKRUPTCY COURT NORTHERN DISTRICT OF [US_STATE] ATLANTA D…" at bounding box center [367, 77] width 312 height 404
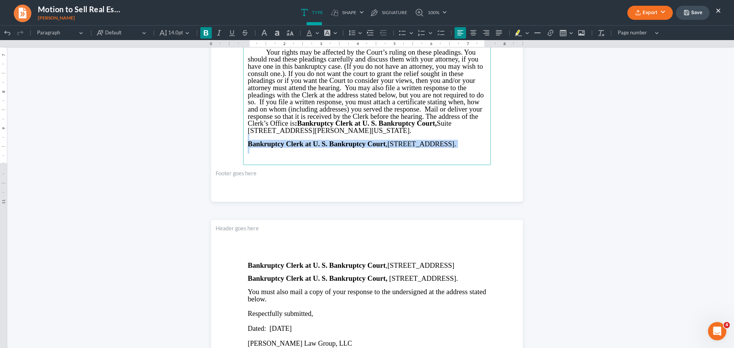
scroll to position [306, 0]
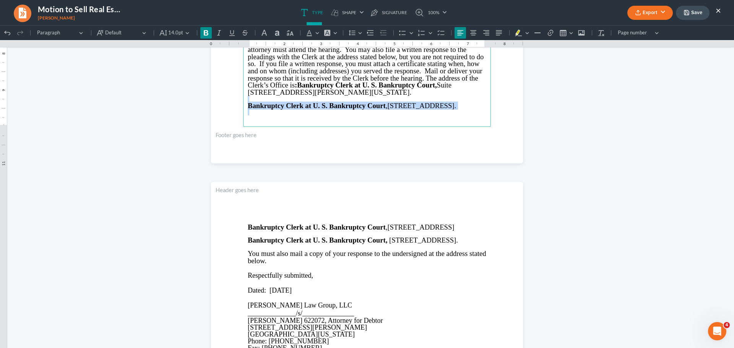
drag, startPoint x: 268, startPoint y: 208, endPoint x: 307, endPoint y: 257, distance: 62.5
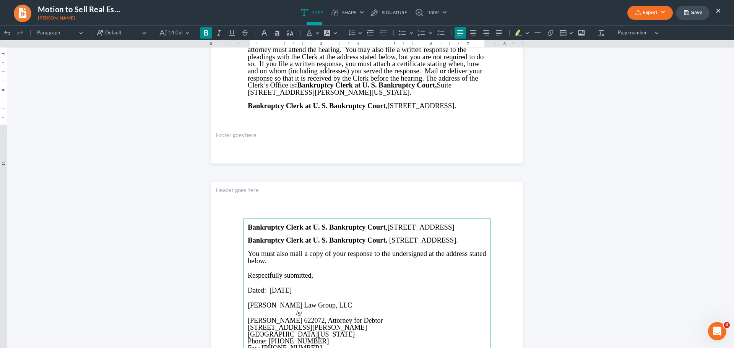
click at [389, 244] on span "[STREET_ADDRESS]." at bounding box center [423, 240] width 69 height 8
drag, startPoint x: 314, startPoint y: 257, endPoint x: 246, endPoint y: 98, distance: 172.7
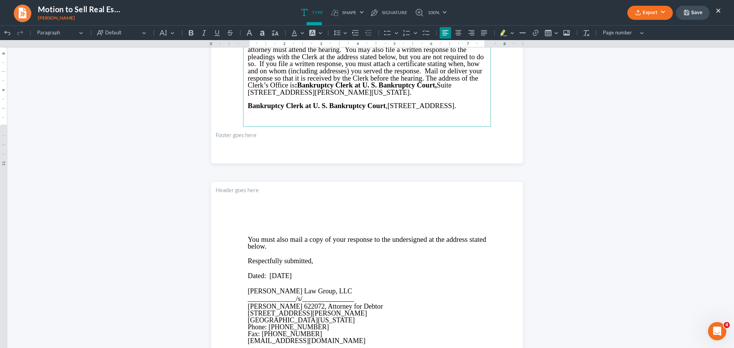
click at [317, 105] on p "Bankruptcy Clerk at U. S. Bankruptcy Court , [STREET_ADDRESS]." at bounding box center [367, 105] width 239 height 7
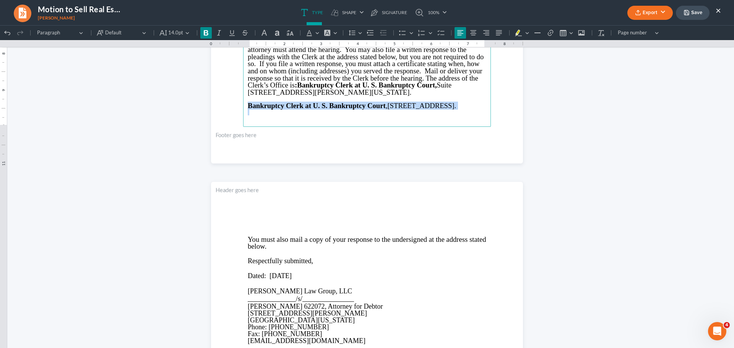
drag, startPoint x: 317, startPoint y: 105, endPoint x: 246, endPoint y: 94, distance: 71.9
click at [248, 102] on p "Bankruptcy Clerk at U. S. Bankruptcy Court , [STREET_ADDRESS]." at bounding box center [367, 105] width 239 height 7
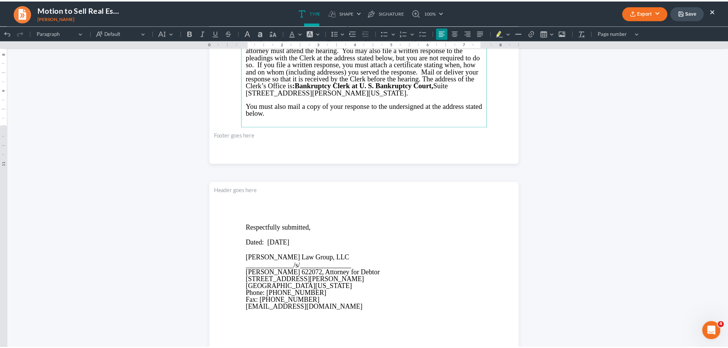
scroll to position [76, 0]
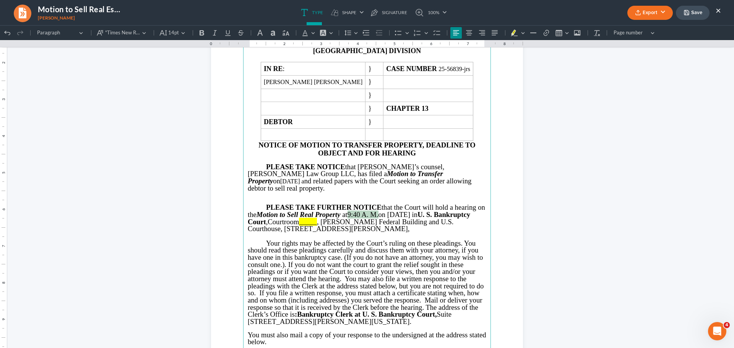
drag, startPoint x: 388, startPoint y: 207, endPoint x: 358, endPoint y: 208, distance: 30.6
click at [358, 208] on p "PLEASE TAKE FURTHER NOTICE that the Court will hold a hearing on the Motion to …" at bounding box center [367, 218] width 239 height 29
drag, startPoint x: 358, startPoint y: 208, endPoint x: 403, endPoint y: 216, distance: 46.3
drag, startPoint x: 390, startPoint y: 205, endPoint x: 357, endPoint y: 207, distance: 32.9
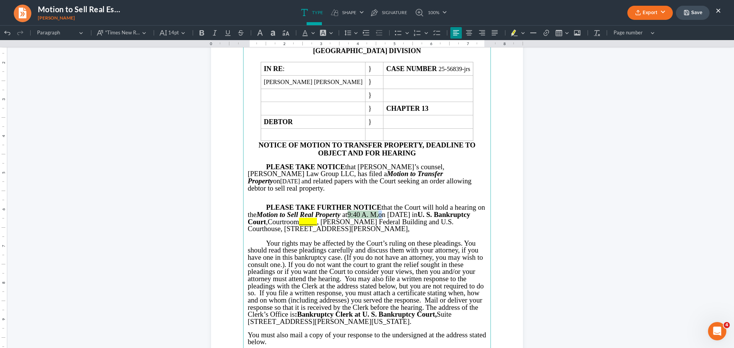
click at [357, 207] on p "PLEASE TAKE FURTHER NOTICE that the Court will hold a hearing on the Motion to …" at bounding box center [367, 218] width 239 height 29
click at [523, 31] on icon "Editor toolbar" at bounding box center [523, 33] width 4 height 8
click at [529, 9] on ul "Type shapes Shape Line Check Arrow Circle Rectangle pen-tool Signature 100% Fit…" at bounding box center [373, 12] width 463 height 25
drag, startPoint x: 339, startPoint y: 214, endPoint x: 378, endPoint y: 208, distance: 39.1
click at [357, 214] on p "PLEASE TAKE FURTHER NOTICE that the Court will hold a hearing on the Motion to …" at bounding box center [367, 218] width 239 height 29
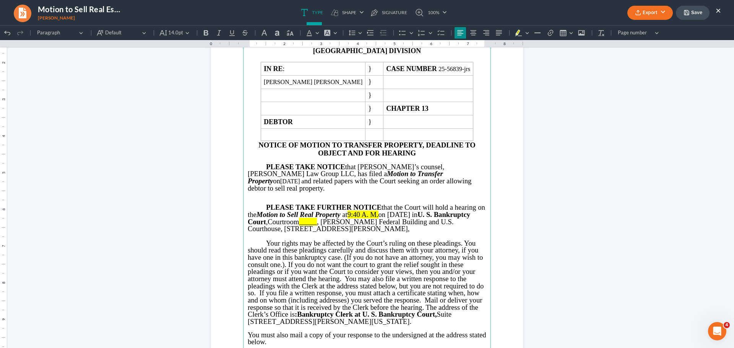
drag, startPoint x: 378, startPoint y: 208, endPoint x: 389, endPoint y: 205, distance: 11.4
click at [377, 211] on span "9:40 A. M." at bounding box center [363, 215] width 31 height 8
click at [348, 211] on span "at" at bounding box center [344, 215] width 7 height 8
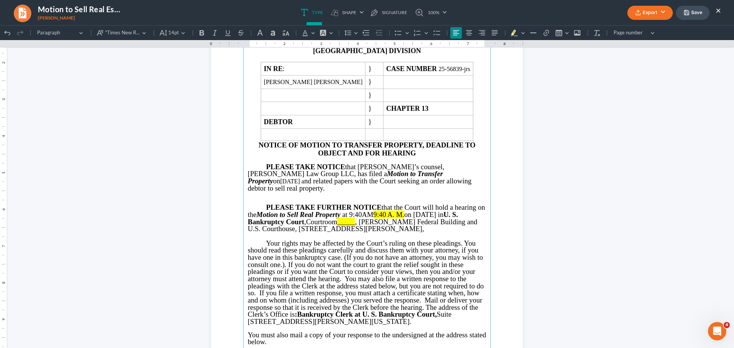
click at [397, 211] on span "9:40 A. M." at bounding box center [389, 215] width 31 height 8
drag, startPoint x: 416, startPoint y: 204, endPoint x: 382, endPoint y: 204, distance: 33.3
click at [382, 204] on p "PLEASE TAKE FURTHER NOTICE that the Court will hold a hearing on the Motion to …" at bounding box center [367, 218] width 239 height 29
click at [299, 218] on span "Courtroom" at bounding box center [283, 222] width 31 height 8
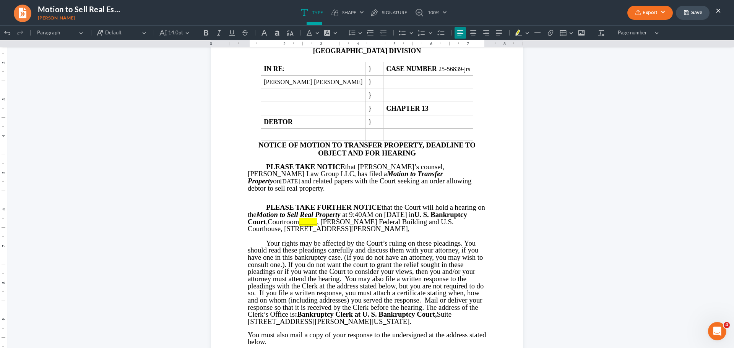
click at [650, 9] on button "Export" at bounding box center [651, 13] width 46 height 14
click at [637, 44] on link "Word" at bounding box center [649, 43] width 59 height 13
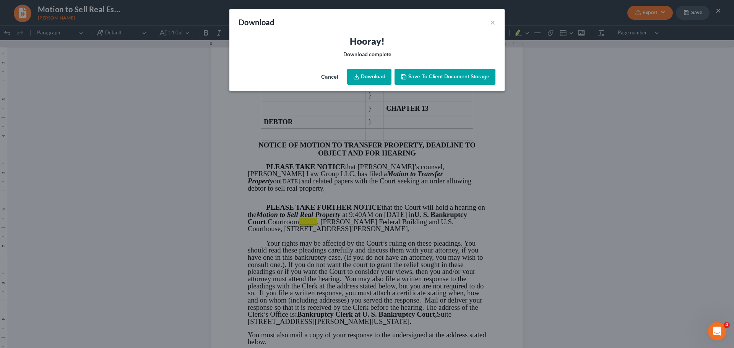
click at [377, 78] on link "Download" at bounding box center [369, 77] width 44 height 16
drag, startPoint x: 490, startPoint y: 21, endPoint x: 507, endPoint y: 29, distance: 19.3
click at [490, 21] on div "Download ×" at bounding box center [366, 22] width 275 height 26
click at [493, 24] on button "×" at bounding box center [492, 22] width 5 height 9
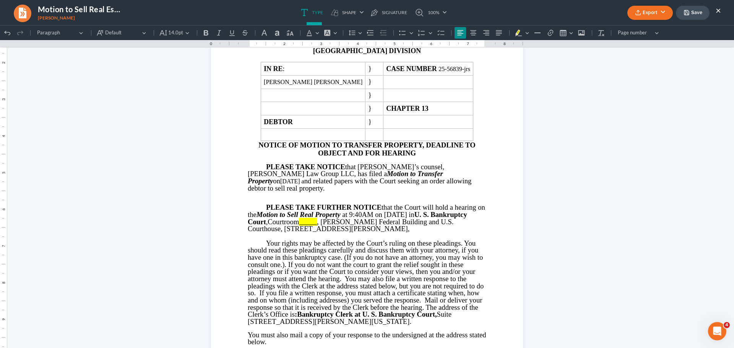
click at [718, 15] on button "×" at bounding box center [718, 10] width 5 height 9
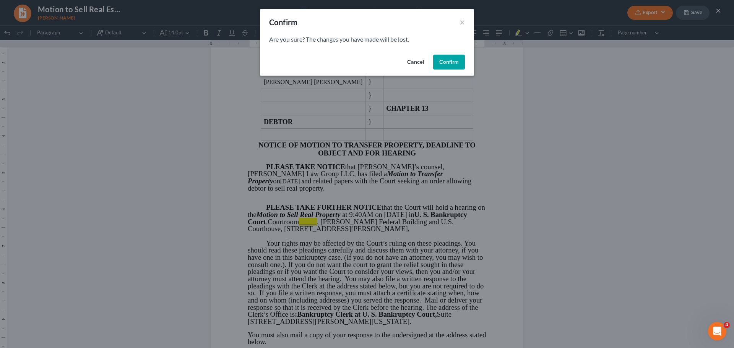
click at [449, 67] on button "Confirm" at bounding box center [449, 62] width 32 height 15
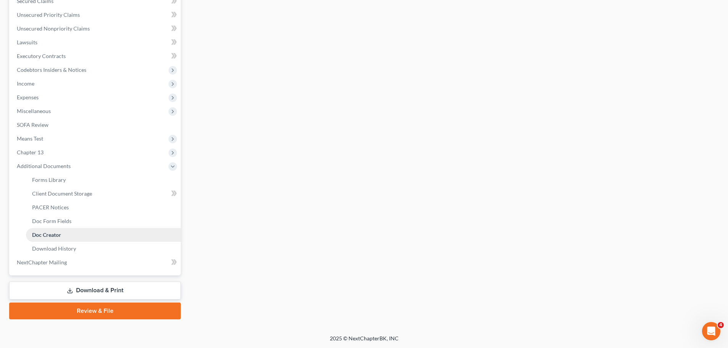
scroll to position [168, 0]
click at [60, 207] on span "PACER Notices" at bounding box center [50, 207] width 37 height 7
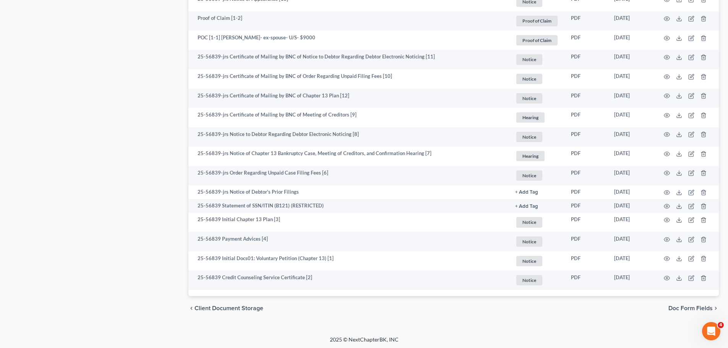
scroll to position [913, 0]
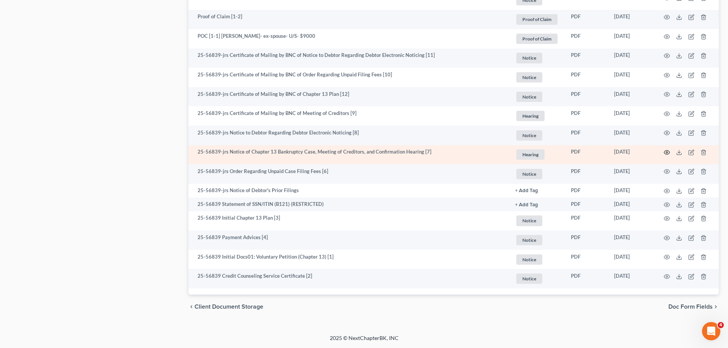
click at [667, 154] on icon "button" at bounding box center [667, 153] width 6 height 6
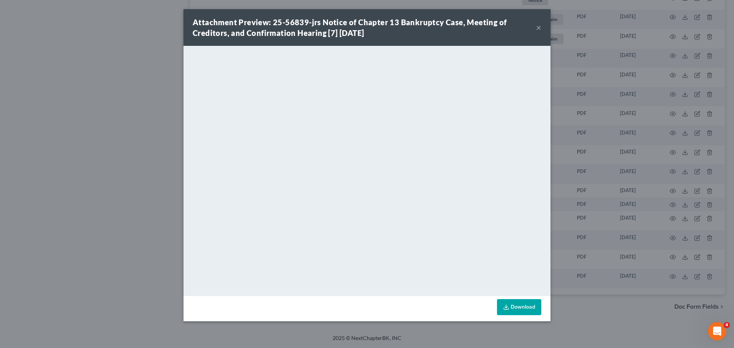
click at [537, 26] on button "×" at bounding box center [538, 27] width 5 height 9
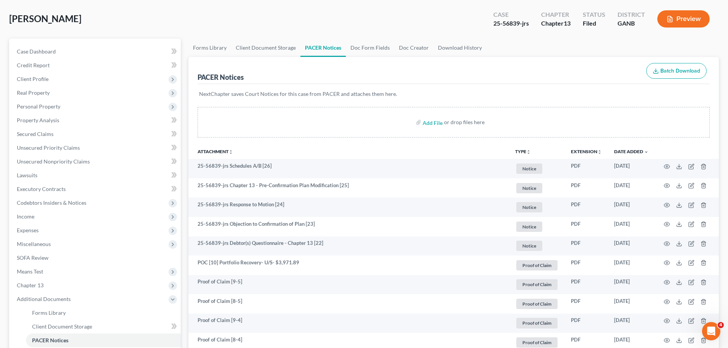
scroll to position [34, 0]
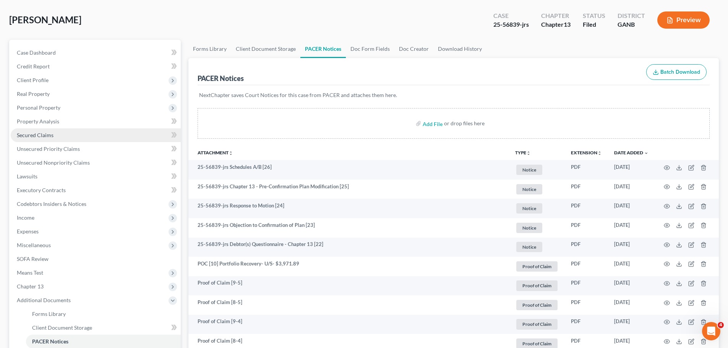
click at [39, 136] on span "Secured Claims" at bounding box center [35, 135] width 37 height 7
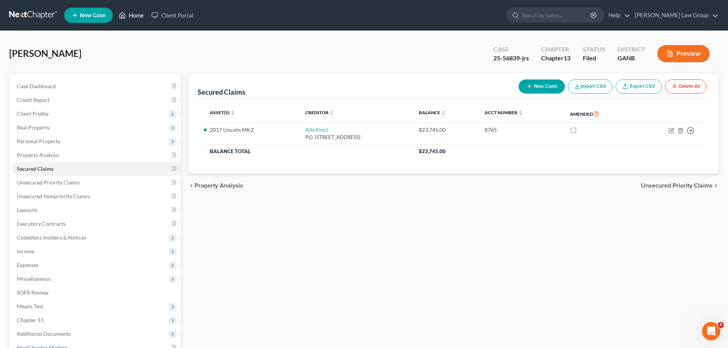
click at [136, 15] on link "Home" at bounding box center [131, 15] width 33 height 14
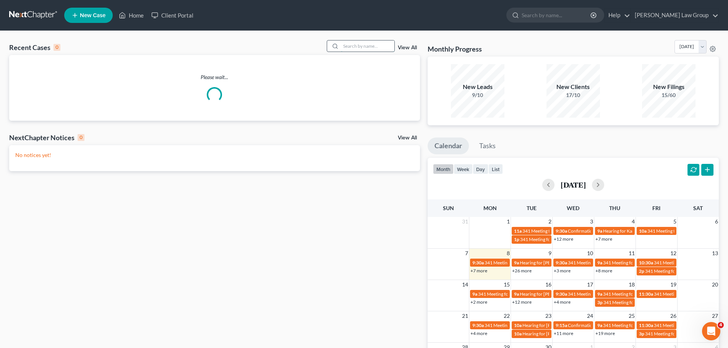
click at [347, 49] on input "search" at bounding box center [368, 46] width 54 height 11
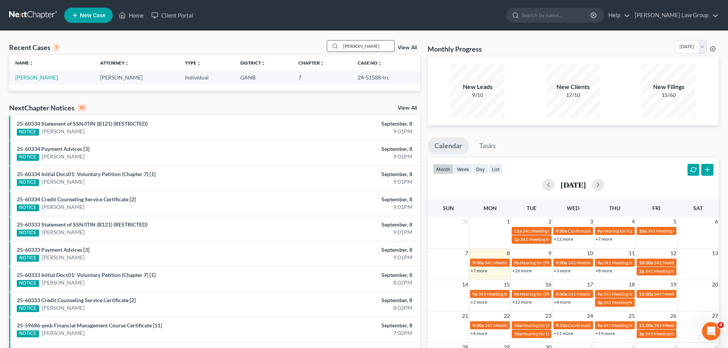
type input "[PERSON_NAME]"
click at [43, 80] on link "[PERSON_NAME]" at bounding box center [36, 77] width 42 height 7
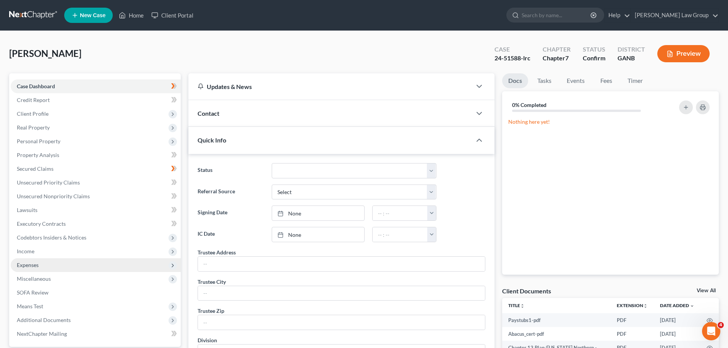
click at [44, 259] on span "Expenses" at bounding box center [96, 266] width 170 height 14
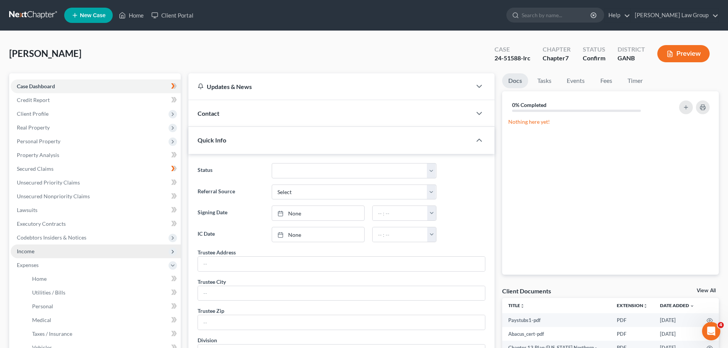
click at [46, 254] on span "Income" at bounding box center [96, 252] width 170 height 14
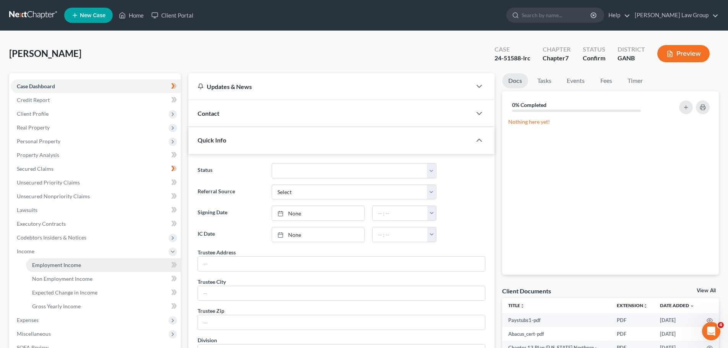
click at [58, 265] on span "Employment Income" at bounding box center [56, 265] width 49 height 7
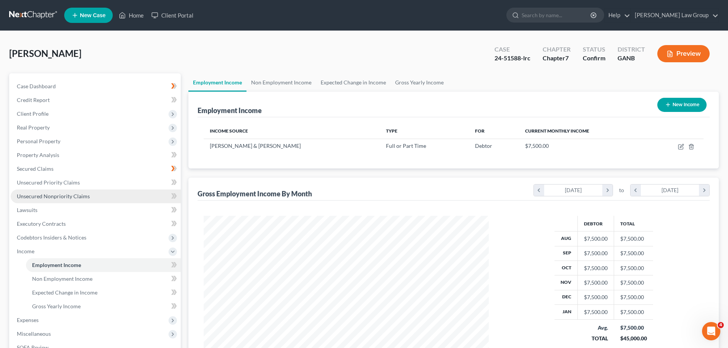
scroll to position [143, 301]
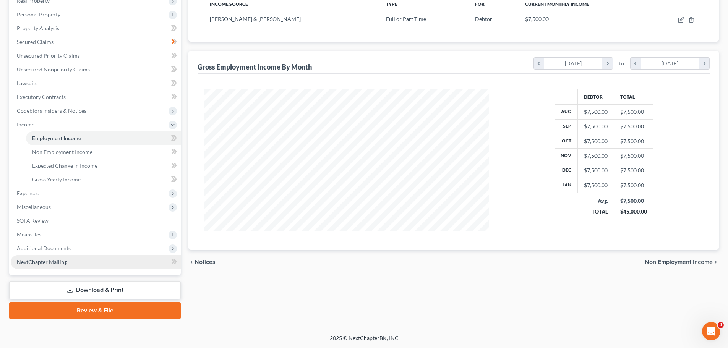
click at [70, 255] on link "NextChapter Mailing" at bounding box center [96, 262] width 170 height 14
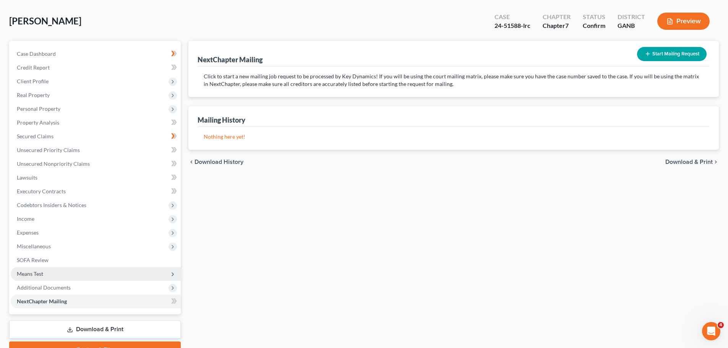
scroll to position [72, 0]
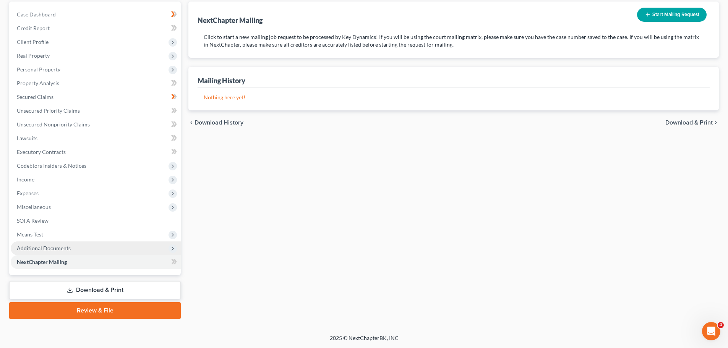
drag, startPoint x: 72, startPoint y: 255, endPoint x: 75, endPoint y: 252, distance: 4.1
click at [72, 255] on span "Additional Documents" at bounding box center [96, 249] width 170 height 14
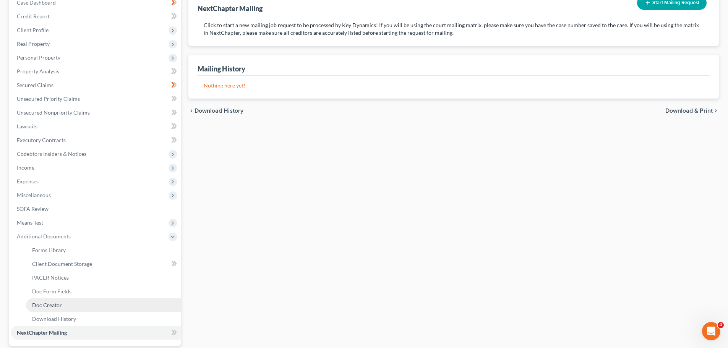
scroll to position [154, 0]
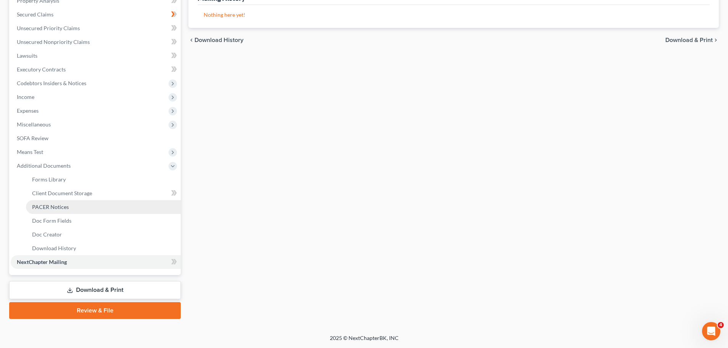
click at [75, 207] on link "PACER Notices" at bounding box center [103, 207] width 155 height 14
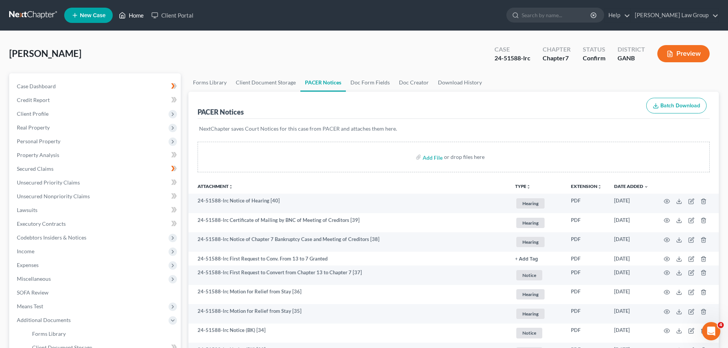
click at [143, 14] on link "Home" at bounding box center [131, 15] width 33 height 14
click at [138, 16] on link "Home" at bounding box center [131, 15] width 33 height 14
click at [135, 14] on link "Home" at bounding box center [131, 15] width 33 height 14
click at [133, 18] on link "Home" at bounding box center [131, 15] width 33 height 14
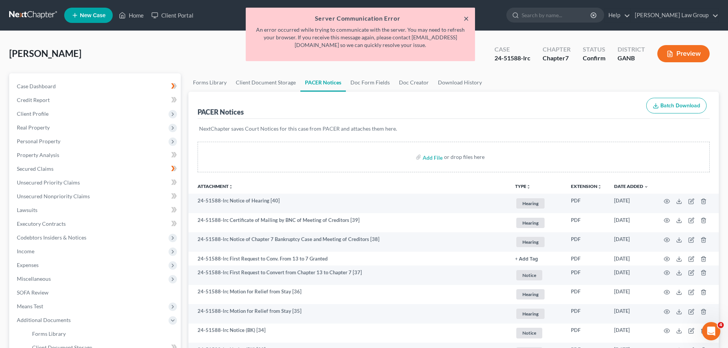
click at [466, 18] on button "×" at bounding box center [466, 18] width 5 height 9
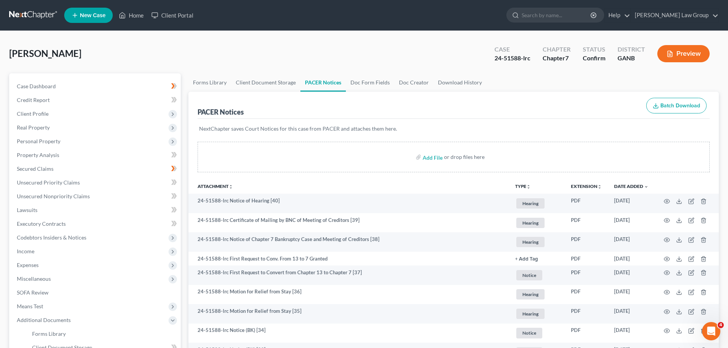
click at [466, 18] on ul "New Case Home Client Portal - No Result - See all results Or Press Enter... Hel…" at bounding box center [391, 15] width 655 height 20
click at [134, 13] on link "Home" at bounding box center [131, 15] width 33 height 14
click at [81, 11] on link "New Case" at bounding box center [88, 15] width 49 height 15
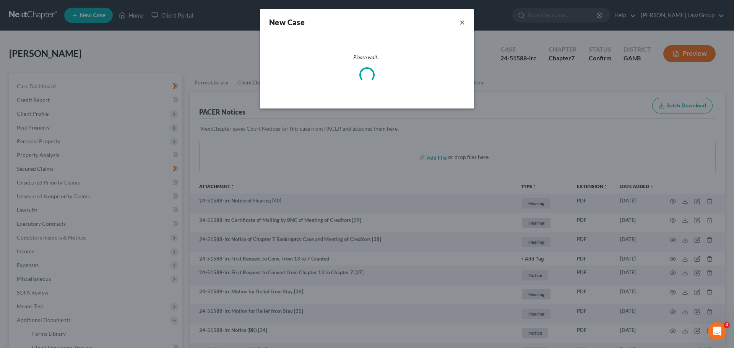
click at [461, 24] on button "×" at bounding box center [462, 22] width 5 height 11
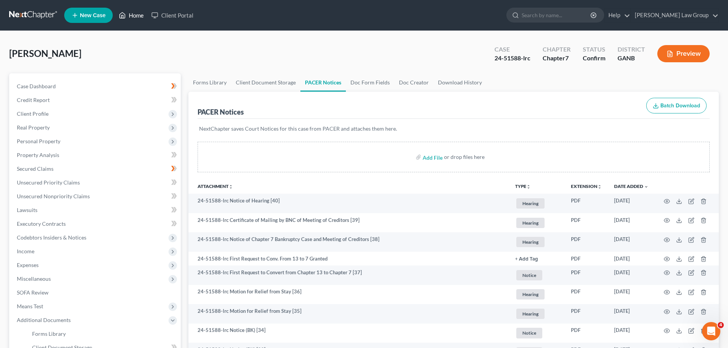
click at [139, 18] on link "Home" at bounding box center [131, 15] width 33 height 14
click at [135, 8] on ul "New Case Home Client Portal - No Result - See all results Or Press Enter... Hel…" at bounding box center [391, 15] width 655 height 20
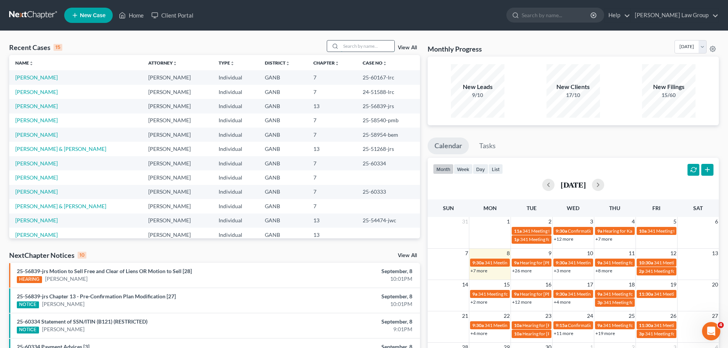
click at [372, 44] on input "search" at bounding box center [368, 46] width 54 height 11
click at [363, 42] on input "search" at bounding box center [368, 46] width 54 height 11
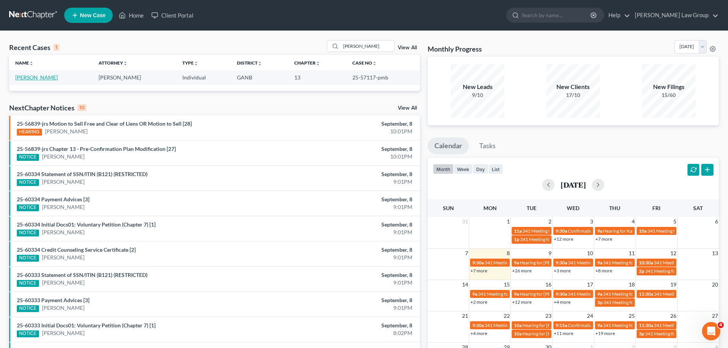
drag, startPoint x: 73, startPoint y: 78, endPoint x: 40, endPoint y: 76, distance: 33.3
click at [40, 76] on td "[PERSON_NAME]" at bounding box center [50, 77] width 83 height 14
copy link "Mustopha"
drag, startPoint x: 14, startPoint y: 77, endPoint x: 36, endPoint y: 78, distance: 22.6
click at [36, 78] on td "[PERSON_NAME]" at bounding box center [50, 77] width 83 height 14
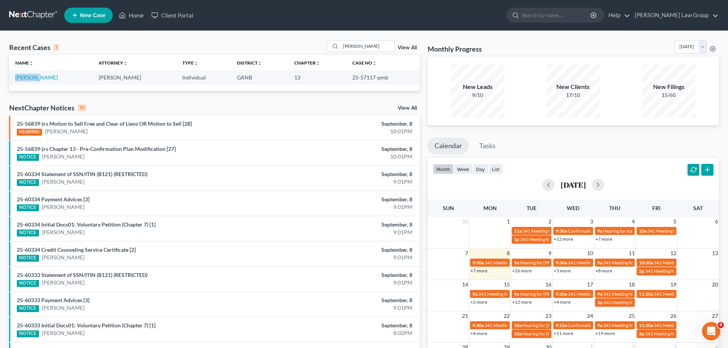
copy link "[PERSON_NAME]"
drag, startPoint x: 368, startPoint y: 43, endPoint x: 284, endPoint y: 41, distance: 84.2
click at [284, 41] on div "Recent Cases 1 [PERSON_NAME] View All" at bounding box center [214, 47] width 411 height 15
type input "[PERSON_NAME]"
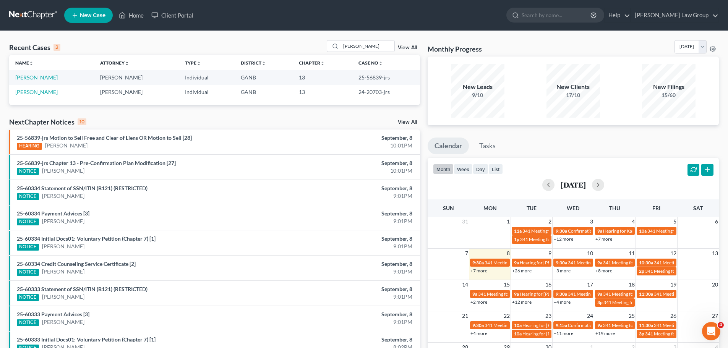
click at [26, 75] on link "[PERSON_NAME]" at bounding box center [36, 77] width 42 height 7
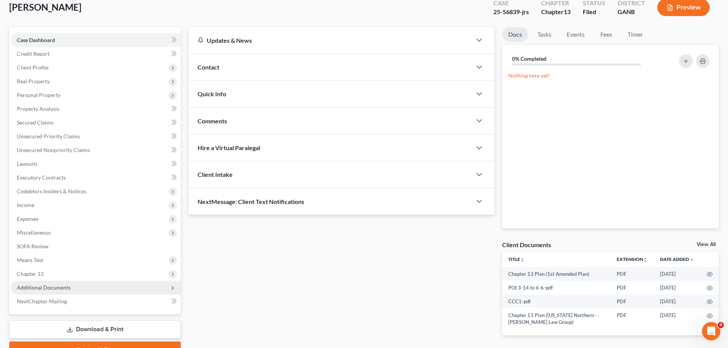
scroll to position [86, 0]
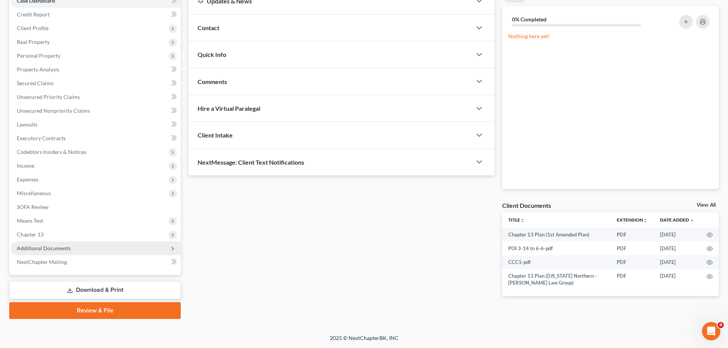
click at [57, 247] on span "Additional Documents" at bounding box center [44, 248] width 54 height 7
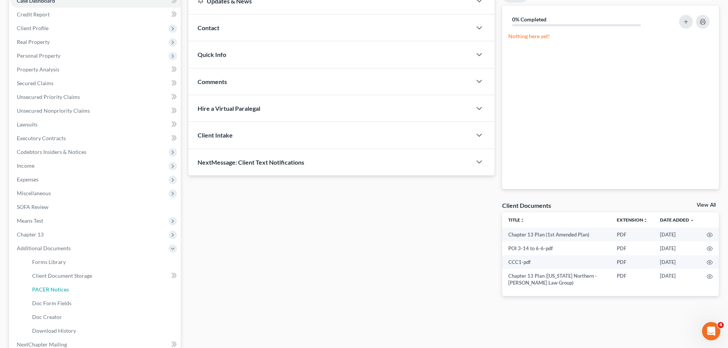
drag, startPoint x: 59, startPoint y: 292, endPoint x: 254, endPoint y: 260, distance: 196.9
click at [59, 291] on span "PACER Notices" at bounding box center [50, 289] width 37 height 7
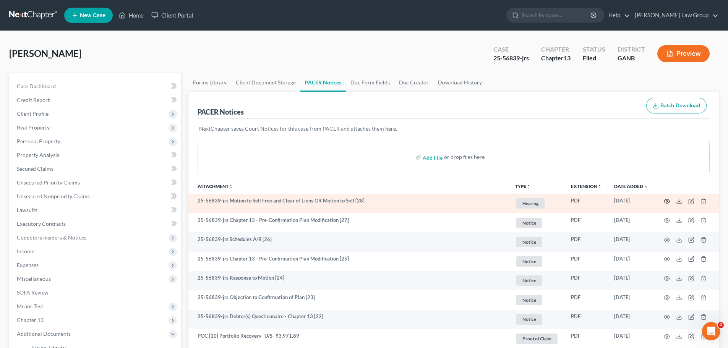
click at [668, 198] on icon "button" at bounding box center [667, 201] width 6 height 6
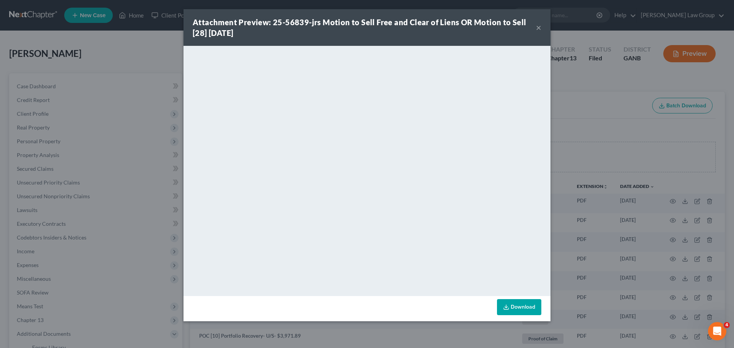
click at [541, 27] on div "Attachment Preview: 25-56839-jrs Motion to Sell Free and Clear of Liens OR Moti…" at bounding box center [367, 27] width 367 height 37
click at [538, 28] on button "×" at bounding box center [538, 27] width 5 height 9
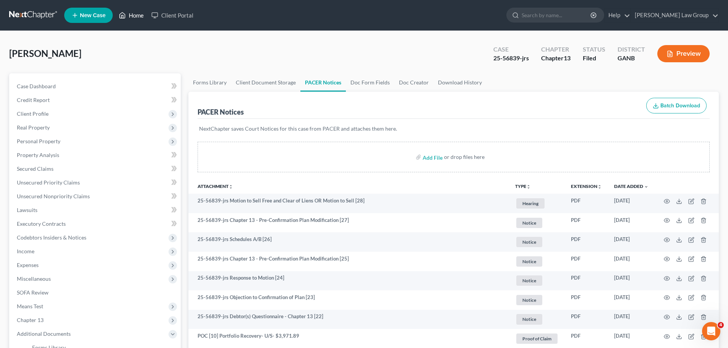
click at [130, 19] on link "Home" at bounding box center [131, 15] width 33 height 14
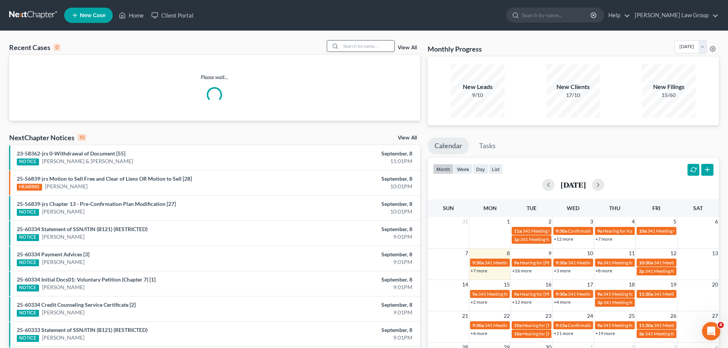
click at [361, 45] on input "search" at bounding box center [368, 46] width 54 height 11
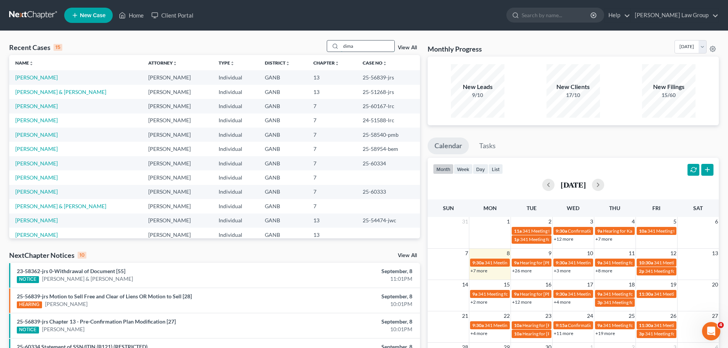
type input "dima"
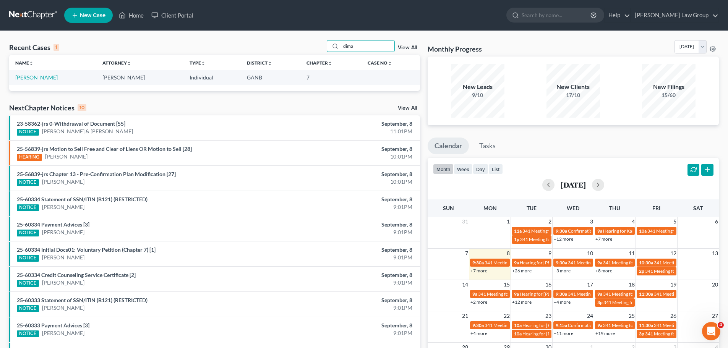
click at [43, 76] on link "[PERSON_NAME]" at bounding box center [36, 77] width 42 height 7
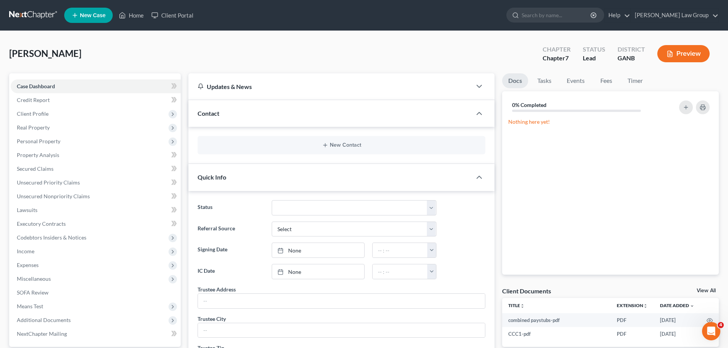
scroll to position [115, 0]
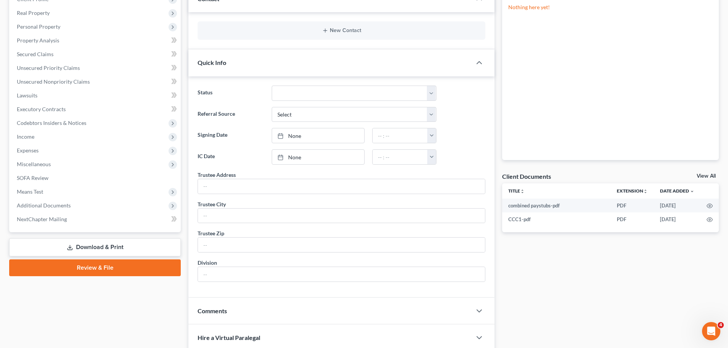
click at [100, 246] on link "Download & Print" at bounding box center [95, 248] width 172 height 18
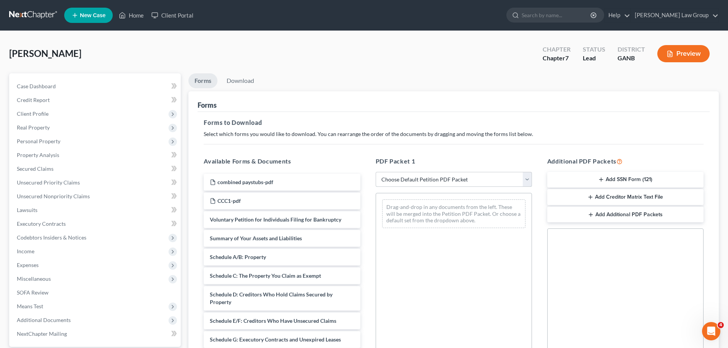
click at [428, 178] on select "Choose Default Petition PDF Packet Complete Bankruptcy Petition (all forms and …" at bounding box center [454, 179] width 156 height 15
select select "0"
click at [376, 172] on select "Choose Default Petition PDF Packet Complete Bankruptcy Petition (all forms and …" at bounding box center [454, 179] width 156 height 15
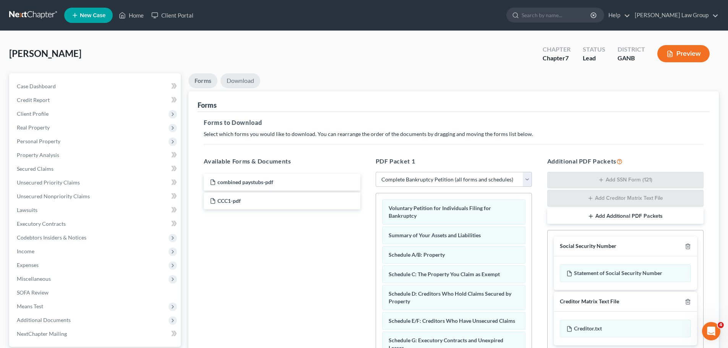
click at [241, 80] on link "Download" at bounding box center [241, 80] width 40 height 15
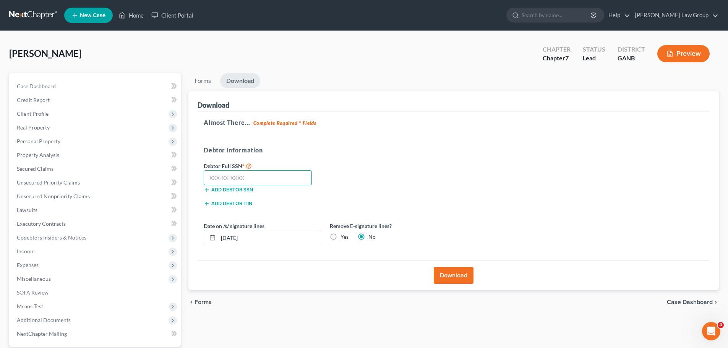
click at [233, 179] on input "text" at bounding box center [258, 178] width 108 height 15
paste input "413-67-8347"
type input "413-67-8347"
click at [467, 275] on button "Download" at bounding box center [454, 275] width 40 height 17
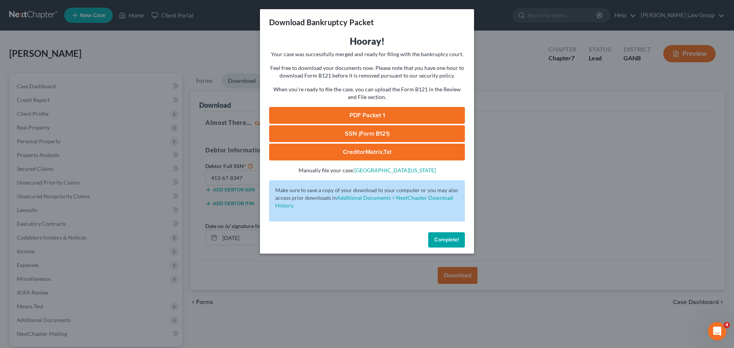
click at [333, 114] on link "PDF Packet 1" at bounding box center [367, 115] width 196 height 17
click at [442, 240] on span "Complete!" at bounding box center [446, 240] width 24 height 7
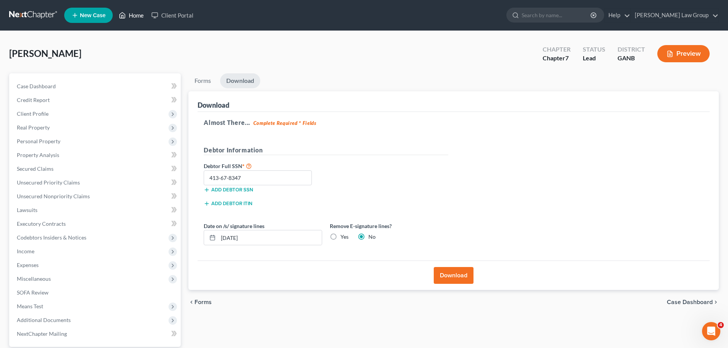
click at [129, 17] on link "Home" at bounding box center [131, 15] width 33 height 14
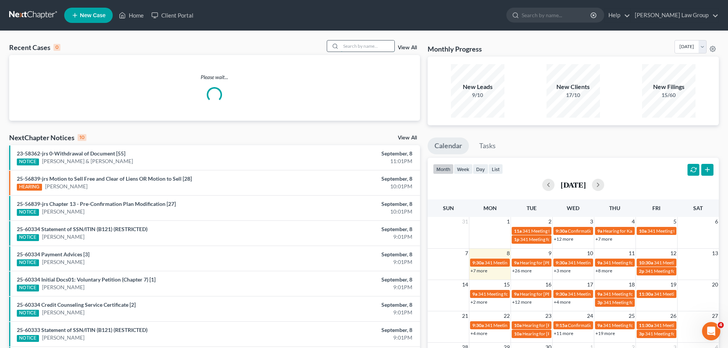
click at [355, 42] on input "search" at bounding box center [368, 46] width 54 height 11
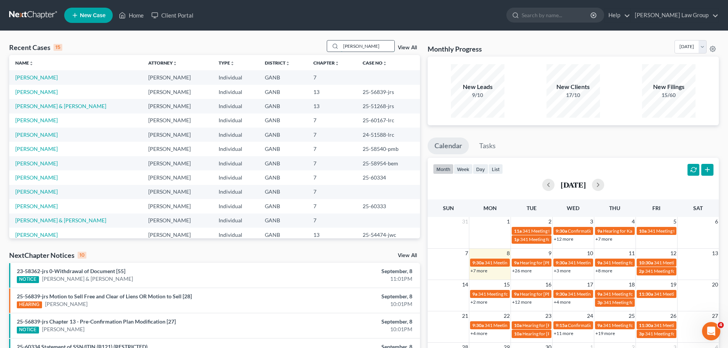
type input "[PERSON_NAME]"
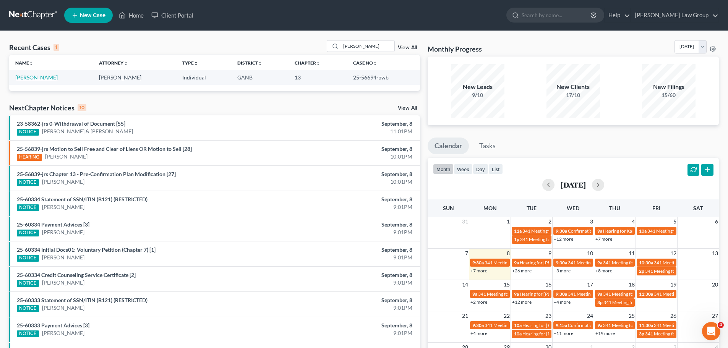
click at [36, 78] on link "[PERSON_NAME]" at bounding box center [36, 77] width 42 height 7
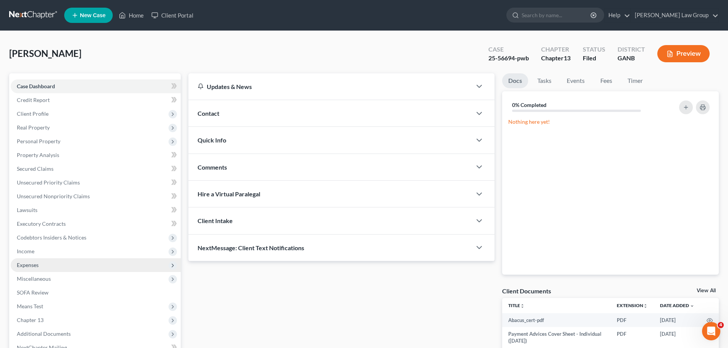
click at [59, 265] on span "Expenses" at bounding box center [96, 266] width 170 height 14
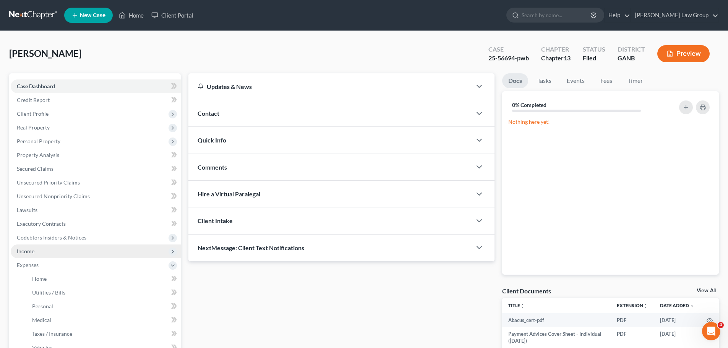
click at [58, 254] on span "Income" at bounding box center [96, 252] width 170 height 14
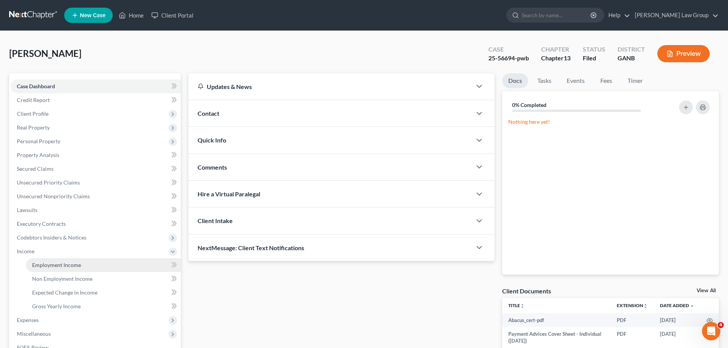
click at [72, 264] on span "Employment Income" at bounding box center [56, 265] width 49 height 7
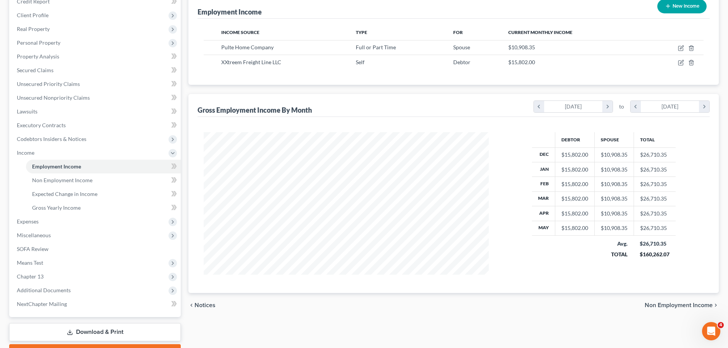
scroll to position [115, 0]
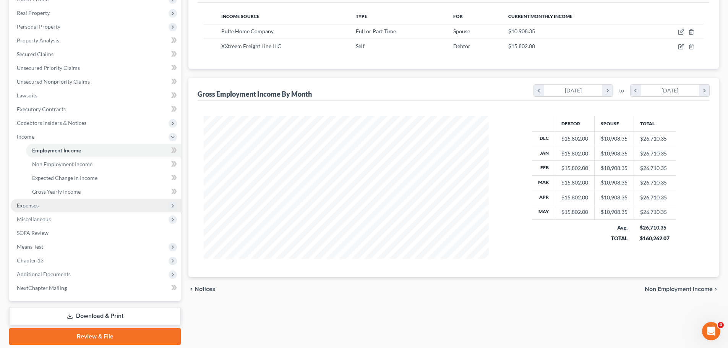
click at [79, 205] on span "Expenses" at bounding box center [96, 206] width 170 height 14
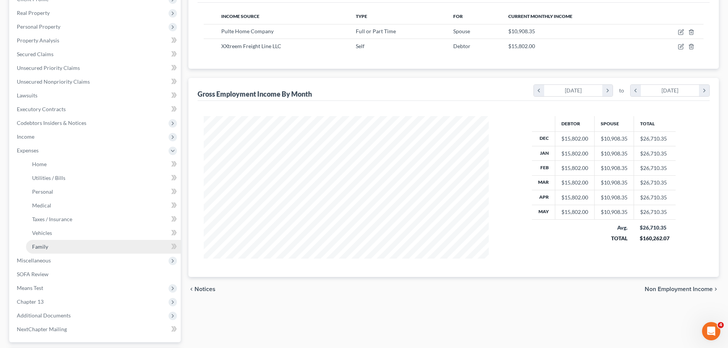
click at [68, 249] on link "Family" at bounding box center [103, 247] width 155 height 14
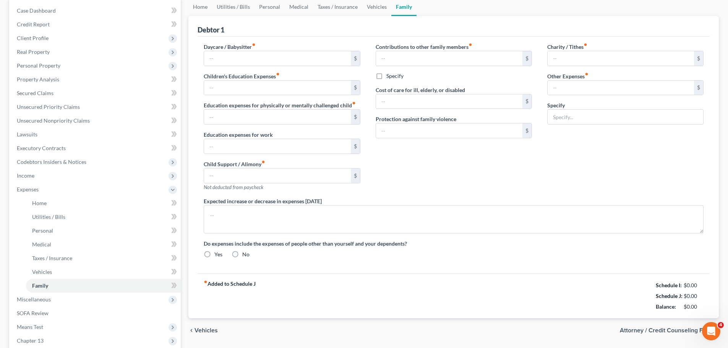
type input "0.00"
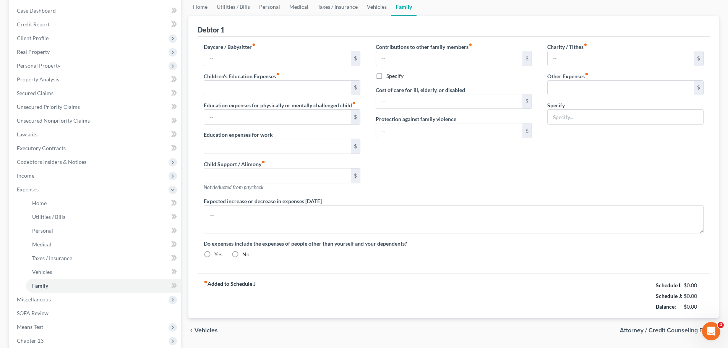
type input "0.00"
type input "9,550.00"
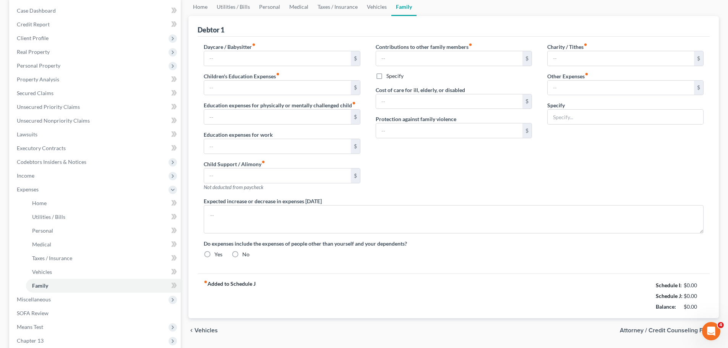
type input "Business expenses: $9550 fuel and Dispatch Fee $1191"
radio input "true"
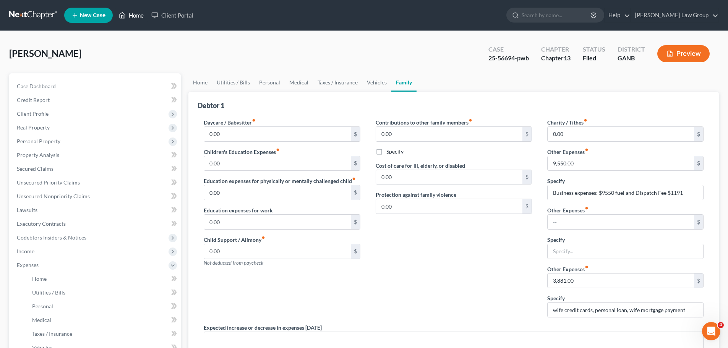
click at [132, 12] on link "Home" at bounding box center [131, 15] width 33 height 14
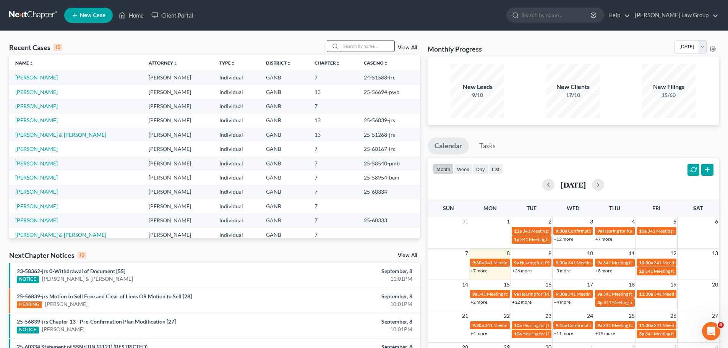
click at [348, 43] on input "search" at bounding box center [368, 46] width 54 height 11
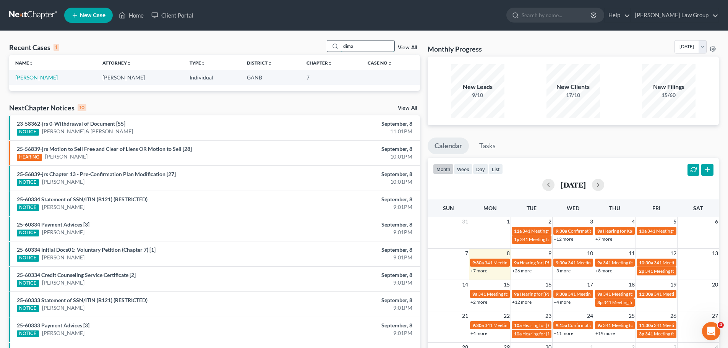
drag, startPoint x: 378, startPoint y: 43, endPoint x: 364, endPoint y: 46, distance: 14.9
click at [375, 44] on input "dima" at bounding box center [368, 46] width 54 height 11
drag, startPoint x: 364, startPoint y: 46, endPoint x: 288, endPoint y: 46, distance: 76.1
click at [288, 46] on div "Recent Cases 1 dima View All" at bounding box center [214, 47] width 411 height 15
type input "[PERSON_NAME]"
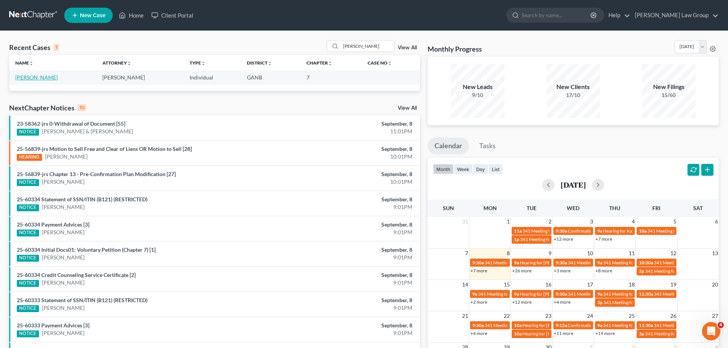
click at [31, 78] on link "[PERSON_NAME]" at bounding box center [36, 77] width 42 height 7
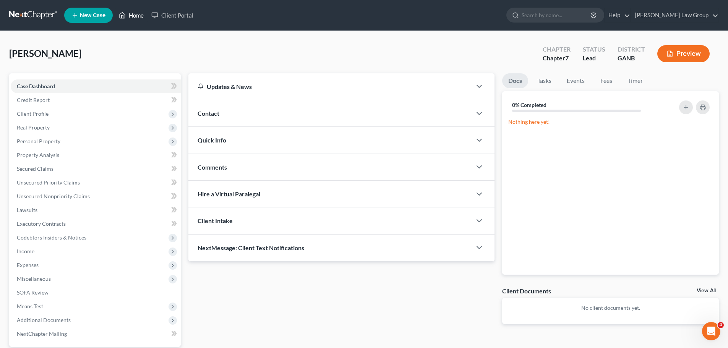
click at [133, 18] on link "Home" at bounding box center [131, 15] width 33 height 14
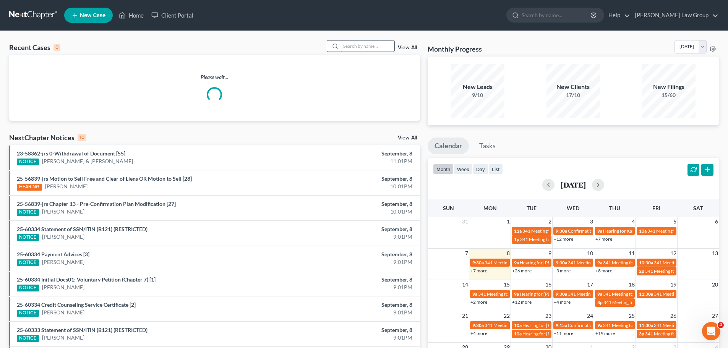
click at [378, 47] on input "search" at bounding box center [368, 46] width 54 height 11
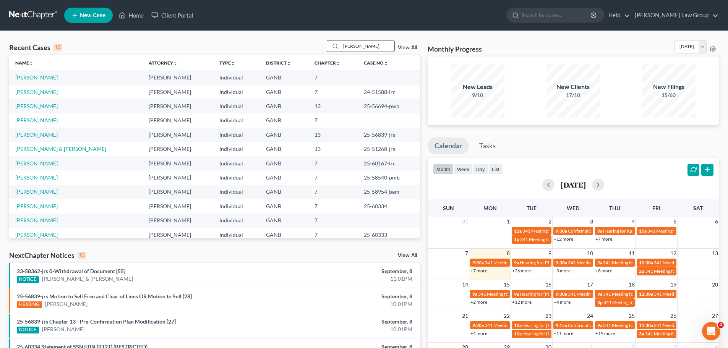
type input "[PERSON_NAME]"
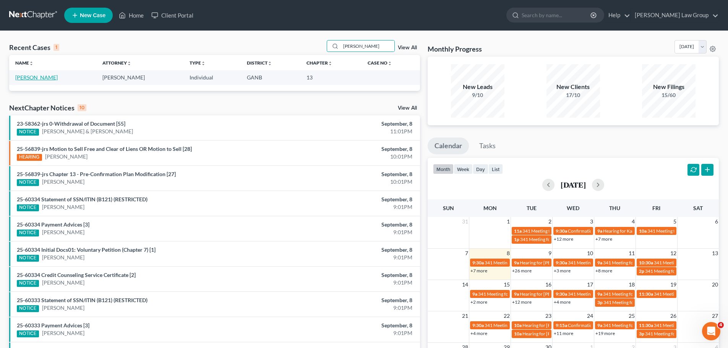
click at [38, 75] on link "[PERSON_NAME]" at bounding box center [36, 77] width 42 height 7
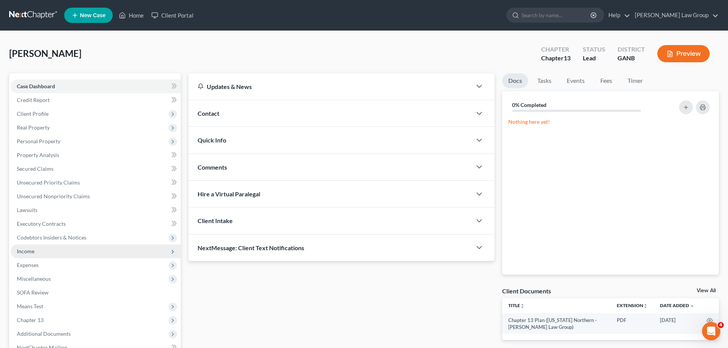
click at [54, 250] on span "Income" at bounding box center [96, 252] width 170 height 14
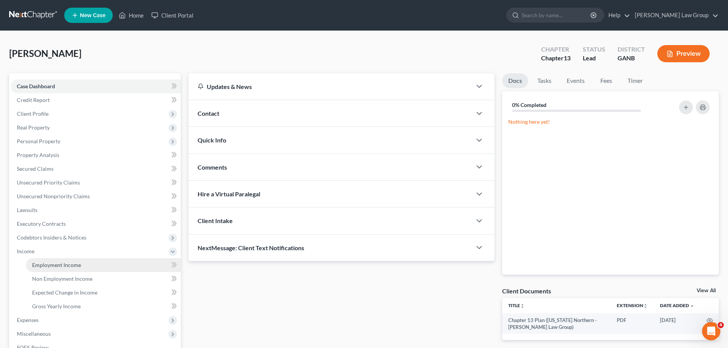
click at [104, 264] on link "Employment Income" at bounding box center [103, 266] width 155 height 14
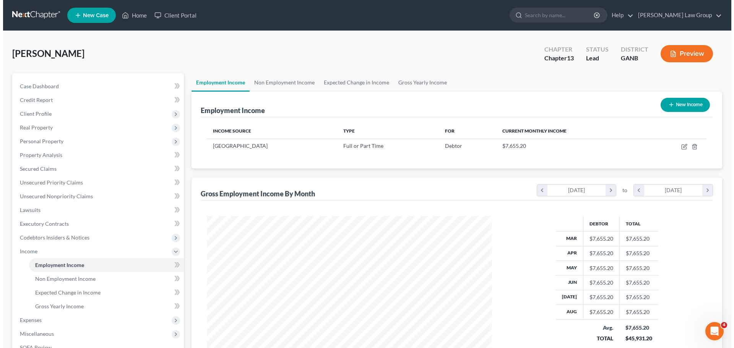
scroll to position [143, 301]
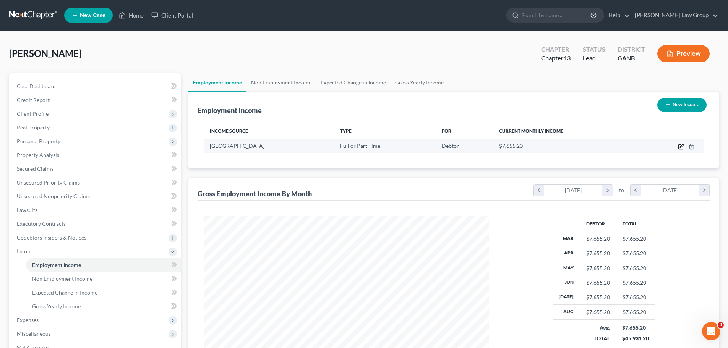
click at [682, 146] on icon "button" at bounding box center [681, 147] width 6 height 6
select select "0"
select select "10"
select select "1"
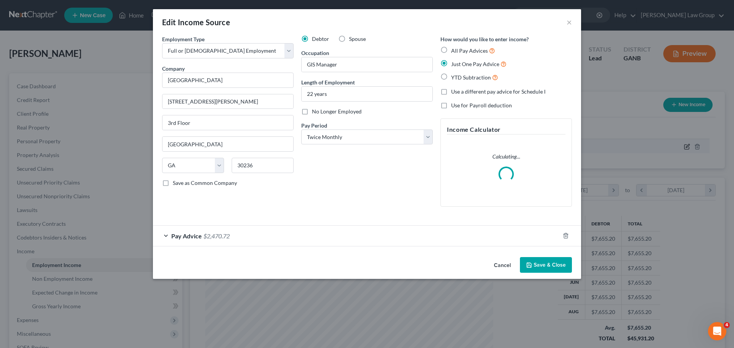
scroll to position [144, 303]
click at [202, 235] on div "Pay Advice $2,470.72" at bounding box center [356, 236] width 407 height 20
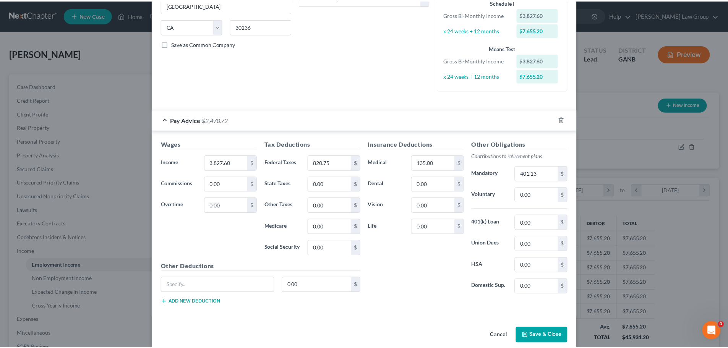
scroll to position [150, 0]
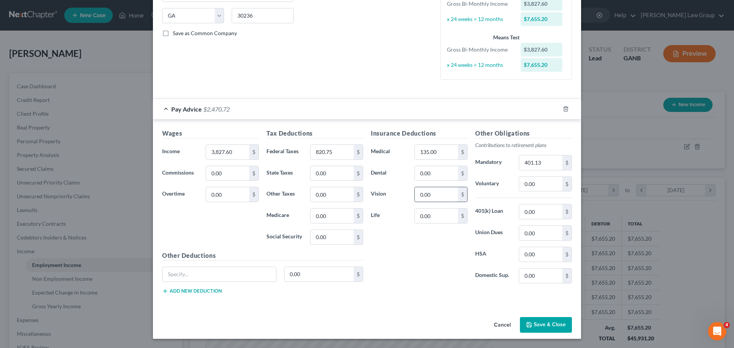
drag, startPoint x: 545, startPoint y: 331, endPoint x: 444, endPoint y: 194, distance: 170.1
click at [545, 331] on button "Save & Close" at bounding box center [546, 325] width 52 height 16
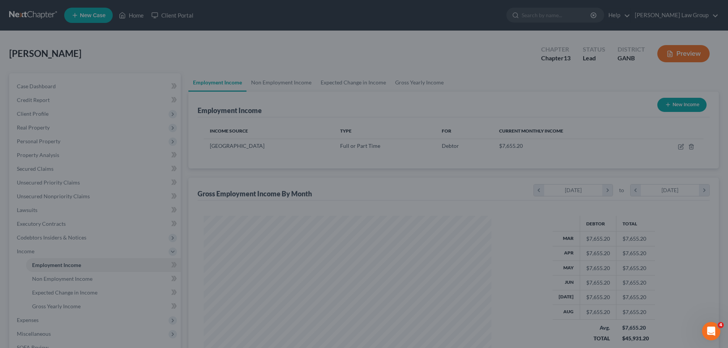
scroll to position [382270, 382112]
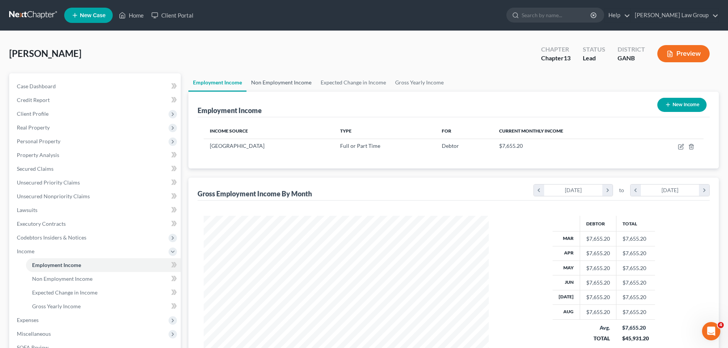
click at [283, 82] on link "Non Employment Income" at bounding box center [282, 82] width 70 height 18
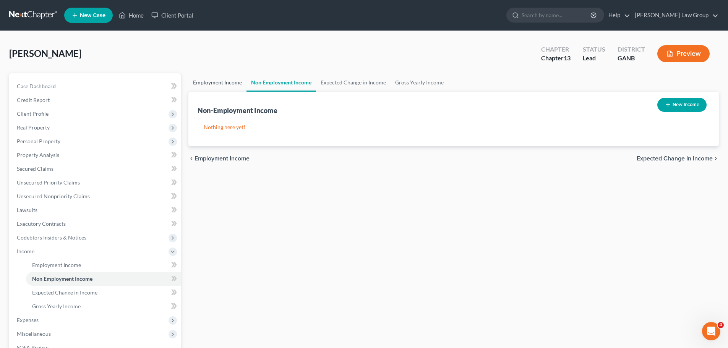
click at [229, 86] on link "Employment Income" at bounding box center [218, 82] width 58 height 18
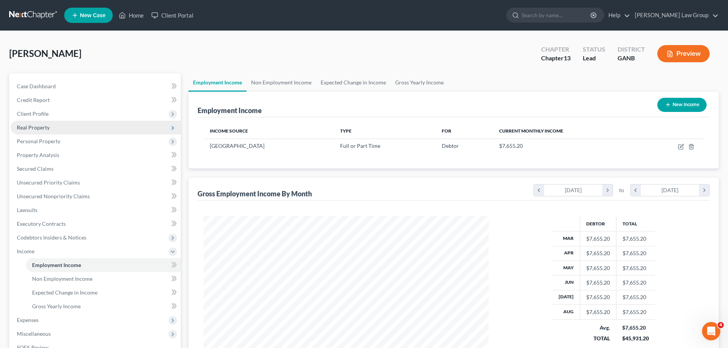
scroll to position [143, 301]
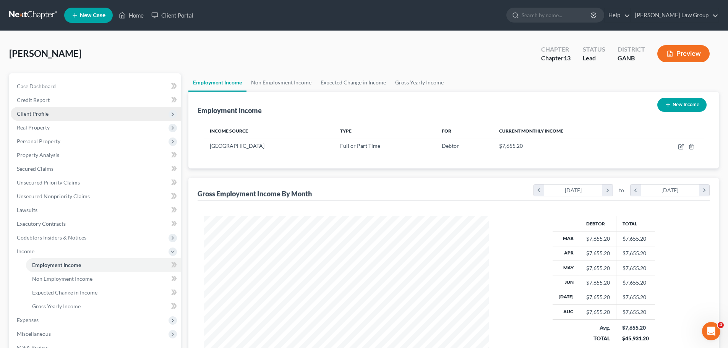
click at [55, 113] on span "Client Profile" at bounding box center [96, 114] width 170 height 14
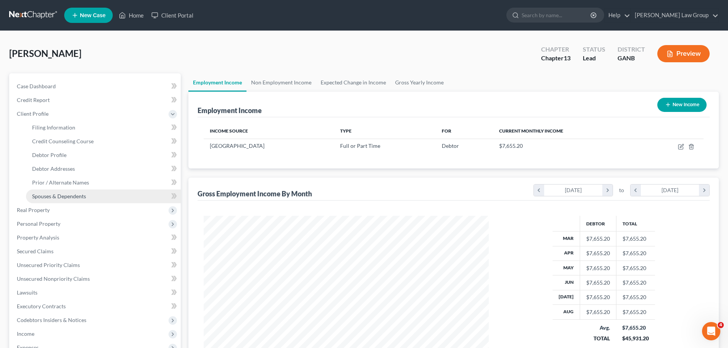
click at [75, 195] on span "Spouses & Dependents" at bounding box center [59, 196] width 54 height 7
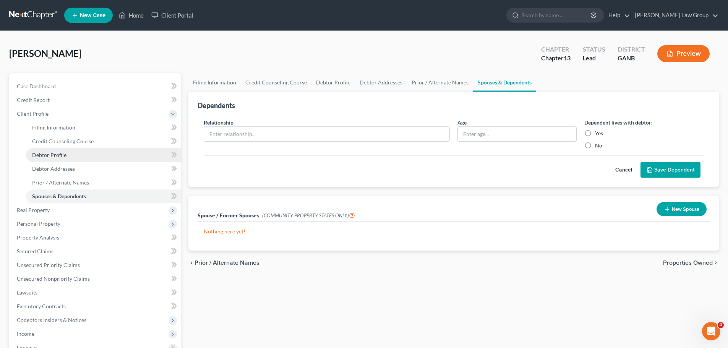
click at [71, 156] on link "Debtor Profile" at bounding box center [103, 155] width 155 height 14
select select "0"
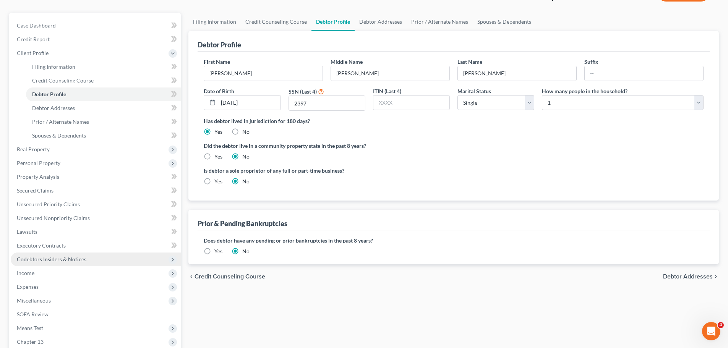
scroll to position [76, 0]
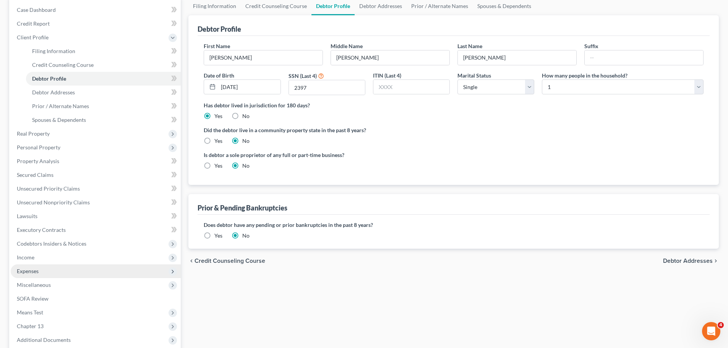
click at [77, 272] on span "Expenses" at bounding box center [96, 272] width 170 height 14
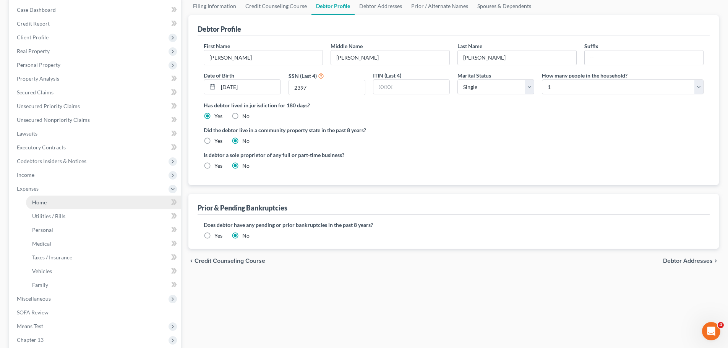
click at [70, 203] on link "Home" at bounding box center [103, 203] width 155 height 14
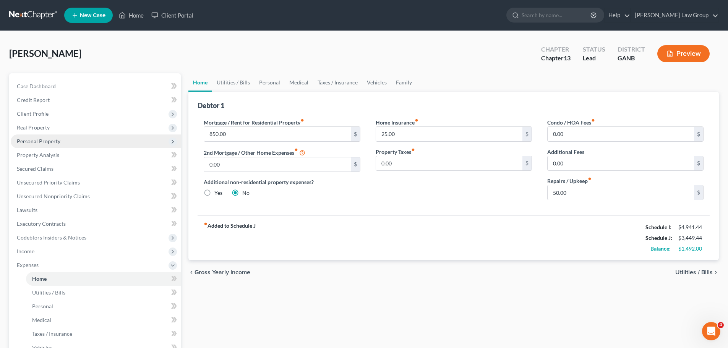
drag, startPoint x: 39, startPoint y: 125, endPoint x: 57, endPoint y: 141, distance: 23.8
click at [39, 125] on span "Real Property" at bounding box center [33, 127] width 33 height 7
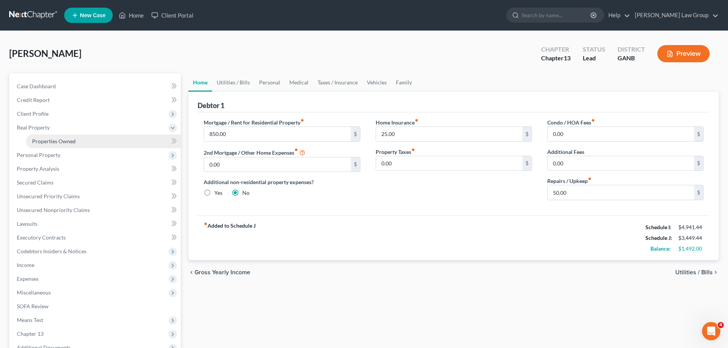
click at [57, 141] on span "Properties Owned" at bounding box center [54, 141] width 44 height 7
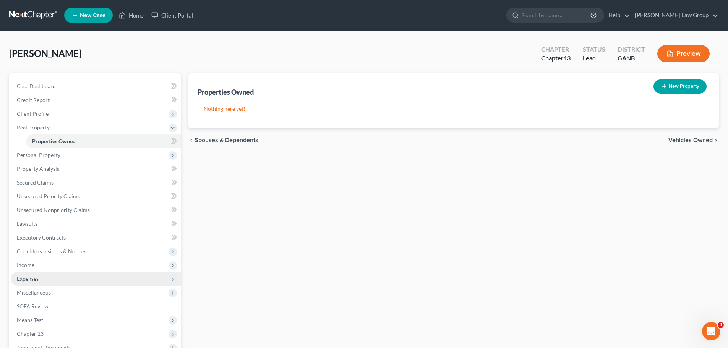
click at [54, 276] on span "Expenses" at bounding box center [96, 279] width 170 height 14
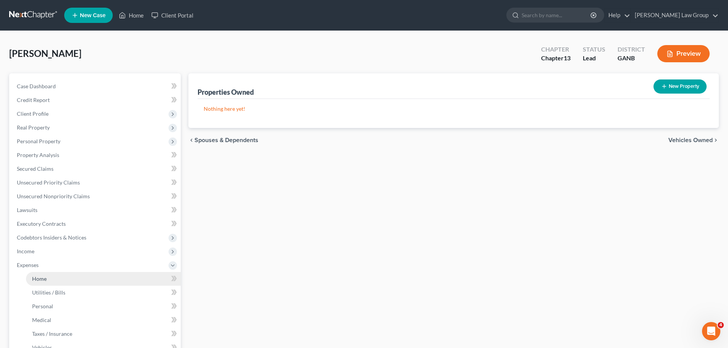
click at [71, 277] on link "Home" at bounding box center [103, 279] width 155 height 14
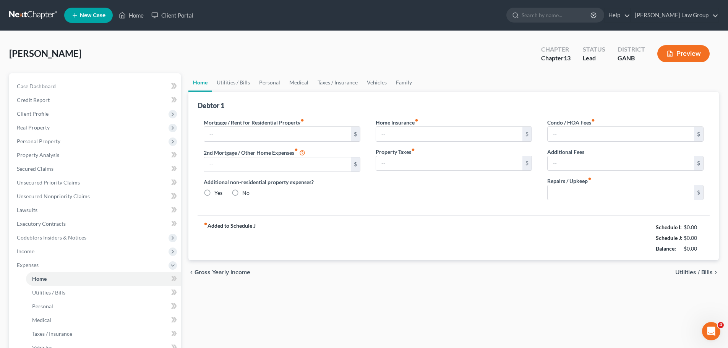
type input "850.00"
type input "0.00"
radio input "true"
type input "25.00"
type input "0.00"
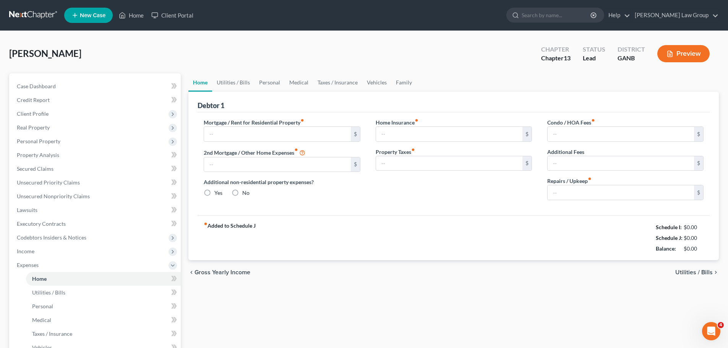
type input "0.00"
type input "50.00"
click at [227, 88] on link "Utilities / Bills" at bounding box center [233, 82] width 42 height 18
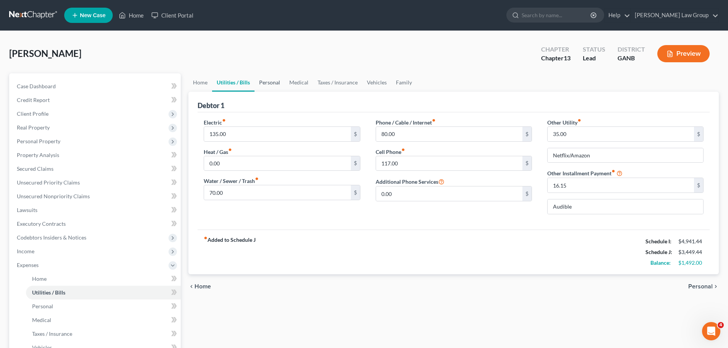
click at [268, 82] on link "Personal" at bounding box center [270, 82] width 30 height 18
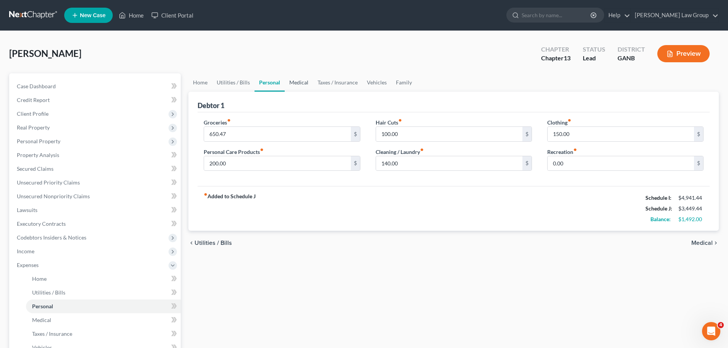
click at [308, 83] on link "Medical" at bounding box center [299, 82] width 28 height 18
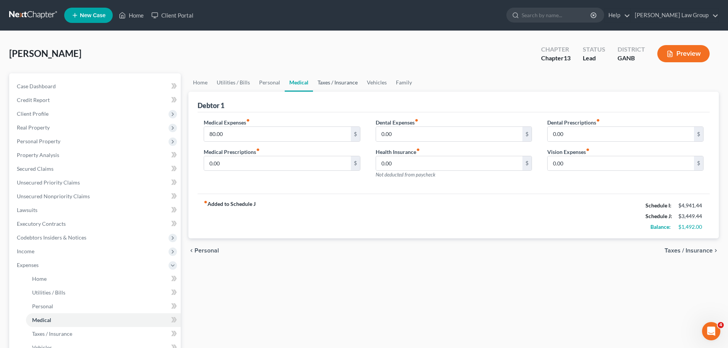
click at [351, 87] on link "Taxes / Insurance" at bounding box center [337, 82] width 49 height 18
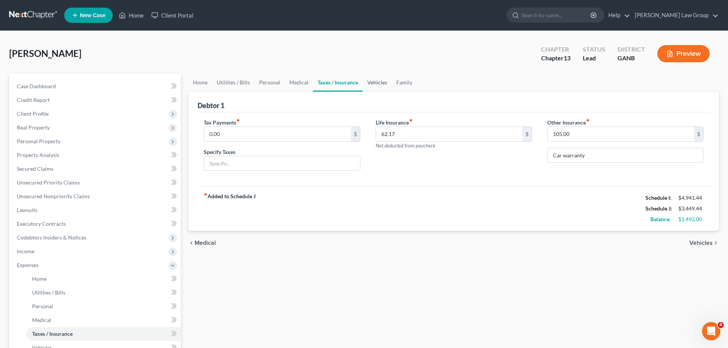
click at [369, 85] on link "Vehicles" at bounding box center [377, 82] width 29 height 18
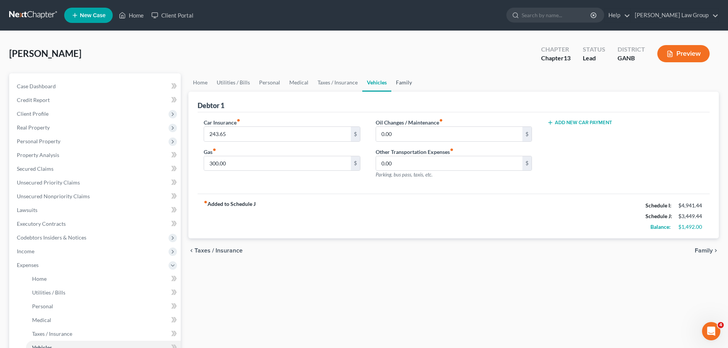
click at [402, 82] on link "Family" at bounding box center [404, 82] width 25 height 18
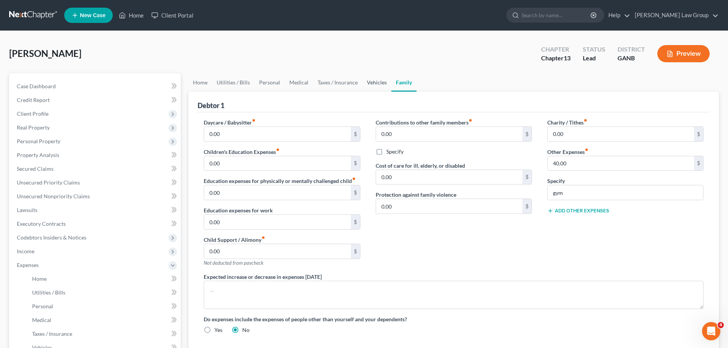
click at [369, 83] on link "Vehicles" at bounding box center [377, 82] width 29 height 18
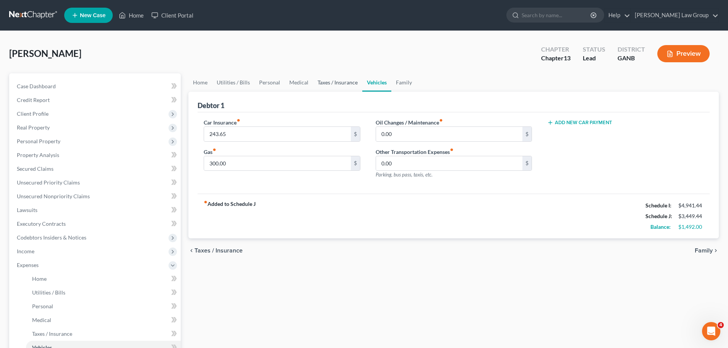
click at [326, 83] on link "Taxes / Insurance" at bounding box center [337, 82] width 49 height 18
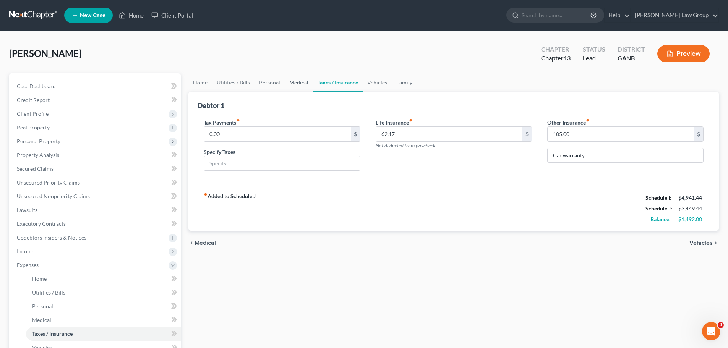
click at [294, 84] on link "Medical" at bounding box center [299, 82] width 28 height 18
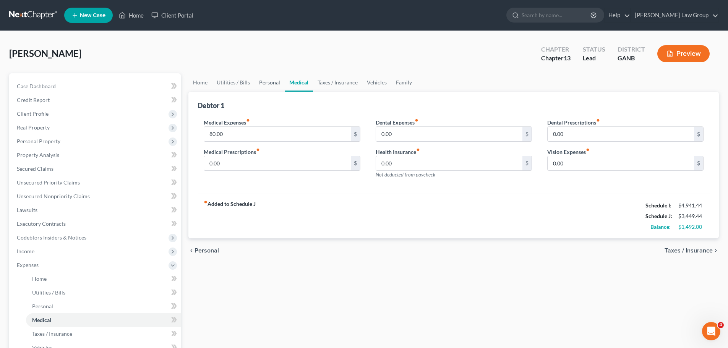
click at [273, 82] on link "Personal" at bounding box center [270, 82] width 30 height 18
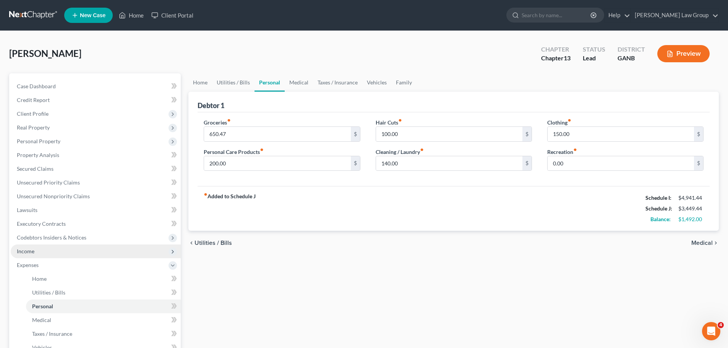
click at [52, 253] on span "Income" at bounding box center [96, 252] width 170 height 14
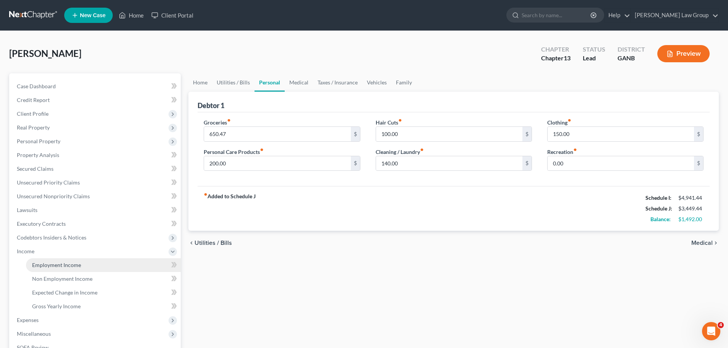
click at [78, 265] on span "Employment Income" at bounding box center [56, 265] width 49 height 7
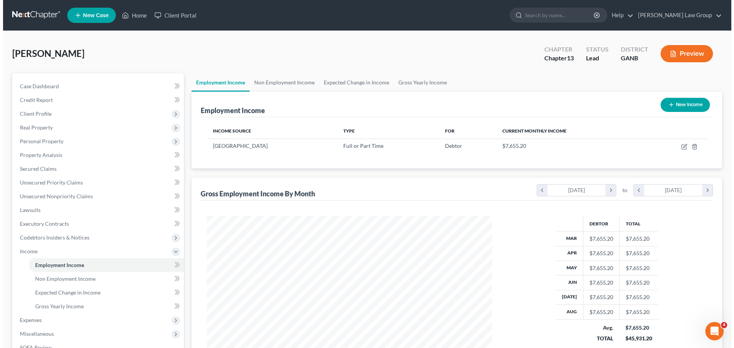
scroll to position [143, 301]
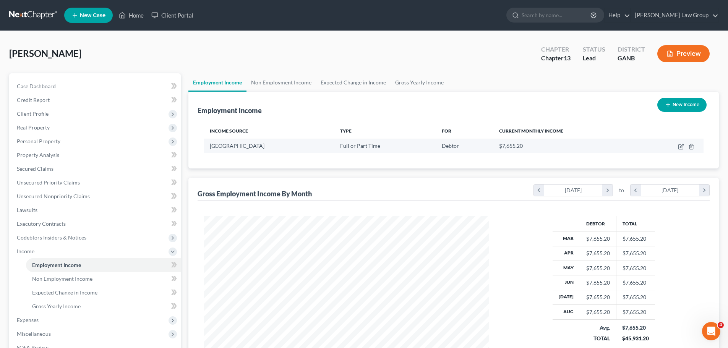
click at [681, 143] on td at bounding box center [673, 146] width 62 height 15
click at [681, 150] on icon "button" at bounding box center [681, 147] width 5 height 5
select select "0"
select select "10"
select select "1"
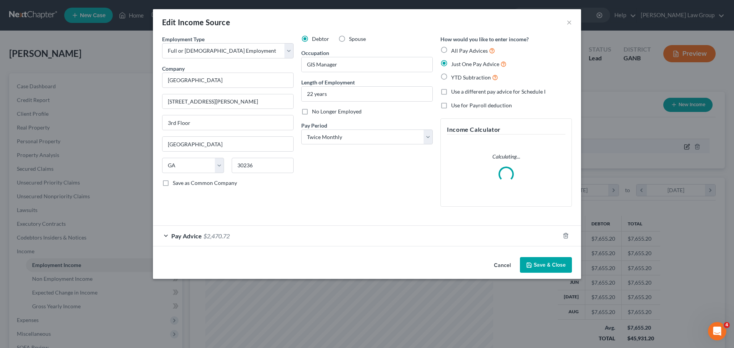
scroll to position [144, 303]
click at [187, 240] on div "Pay Advice $2,470.72" at bounding box center [356, 236] width 407 height 20
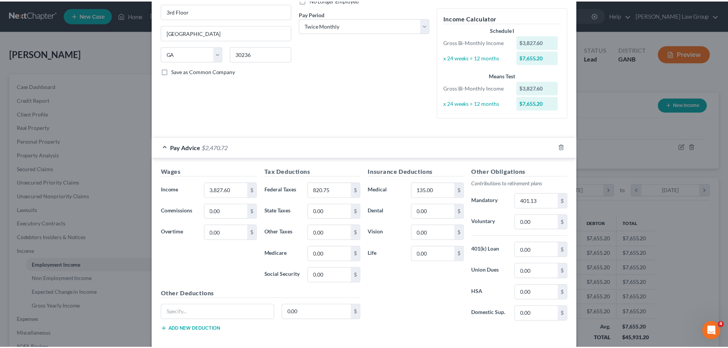
scroll to position [150, 0]
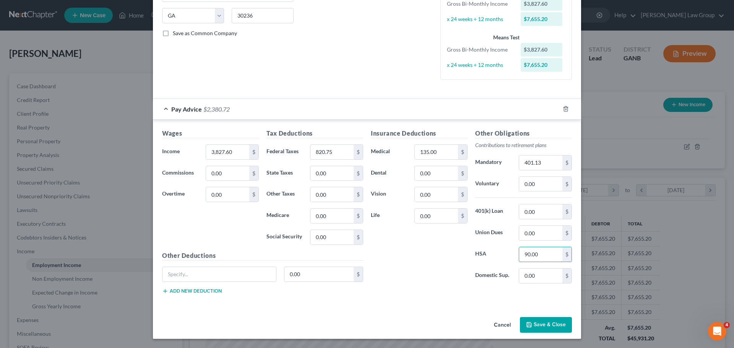
type input "90.00"
click at [412, 267] on div "Insurance Deductions Medical 135.00 $ Dental 0.00 $ Vision 0.00 $ Life 0.00 $" at bounding box center [419, 209] width 104 height 161
click at [543, 180] on input "0.00" at bounding box center [540, 184] width 43 height 15
type input "25.00"
click at [449, 154] on input "135.00" at bounding box center [436, 152] width 43 height 15
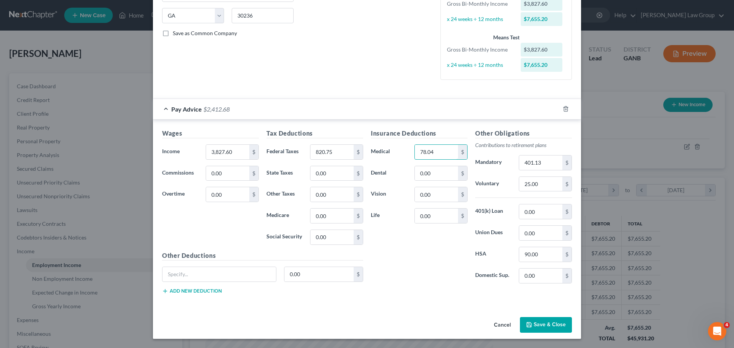
type input "78.04"
click at [424, 251] on div "Insurance Deductions Medical 78.04 $ Dental 0.00 $ Vision 0.00 $ Life 0.00 $" at bounding box center [419, 209] width 104 height 161
click at [553, 320] on button "Save & Close" at bounding box center [546, 325] width 52 height 16
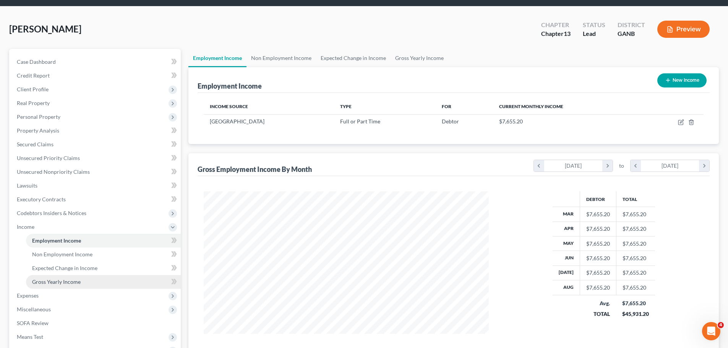
scroll to position [38, 0]
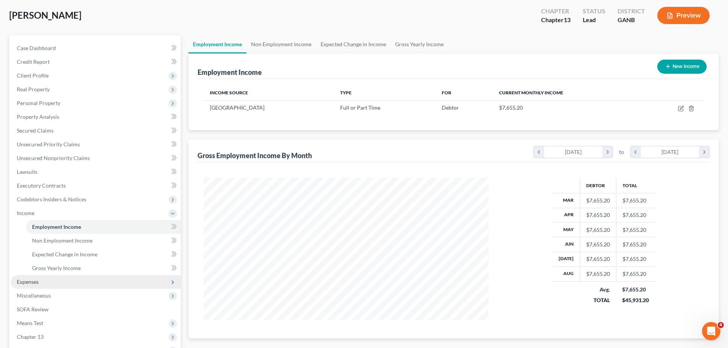
click at [51, 286] on span "Expenses" at bounding box center [96, 282] width 170 height 14
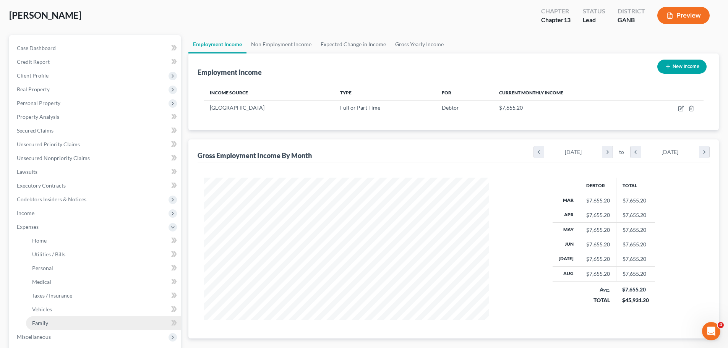
click at [47, 324] on span "Family" at bounding box center [40, 323] width 16 height 7
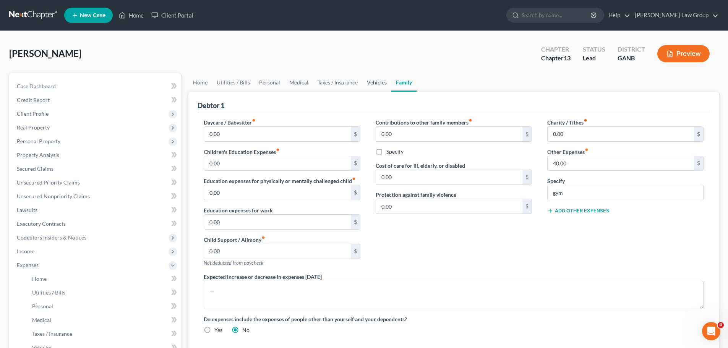
click at [383, 80] on link "Vehicles" at bounding box center [377, 82] width 29 height 18
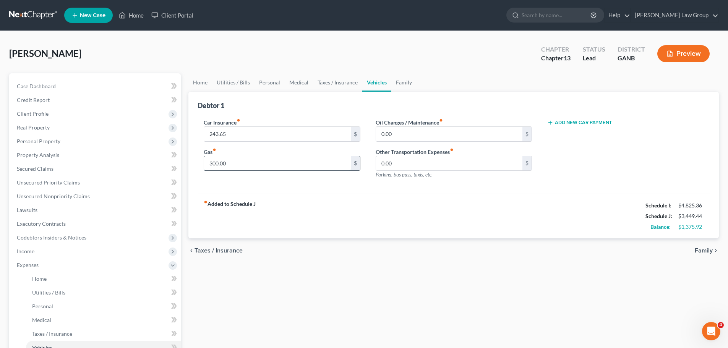
click at [222, 165] on input "300.00" at bounding box center [277, 163] width 146 height 15
click at [226, 162] on input "300.00" at bounding box center [277, 163] width 146 height 15
drag, startPoint x: 220, startPoint y: 164, endPoint x: 230, endPoint y: 163, distance: 10.1
click at [230, 163] on input "300.00" at bounding box center [277, 163] width 146 height 15
type input "300.92"
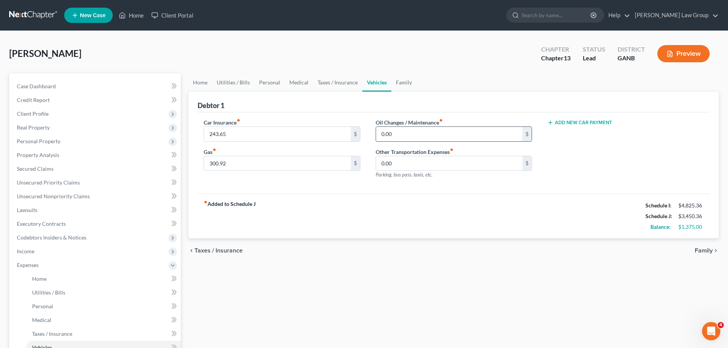
click at [396, 138] on input "0.00" at bounding box center [449, 134] width 146 height 15
drag, startPoint x: 328, startPoint y: 77, endPoint x: 302, endPoint y: 83, distance: 26.3
click at [328, 77] on link "Taxes / Insurance" at bounding box center [337, 82] width 49 height 18
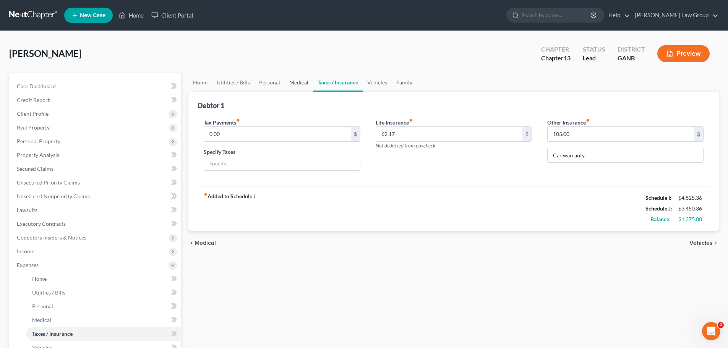
click at [296, 82] on link "Medical" at bounding box center [299, 82] width 28 height 18
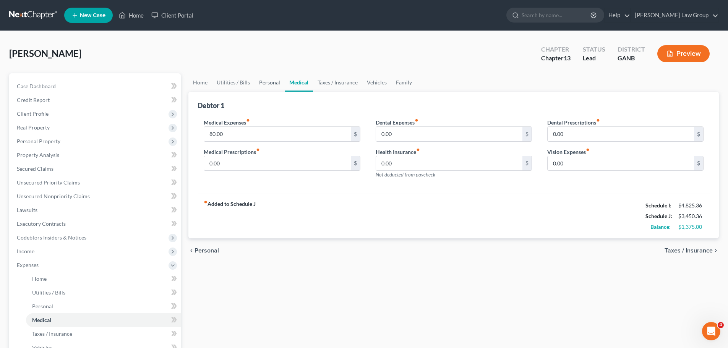
click at [266, 85] on link "Personal" at bounding box center [270, 82] width 30 height 18
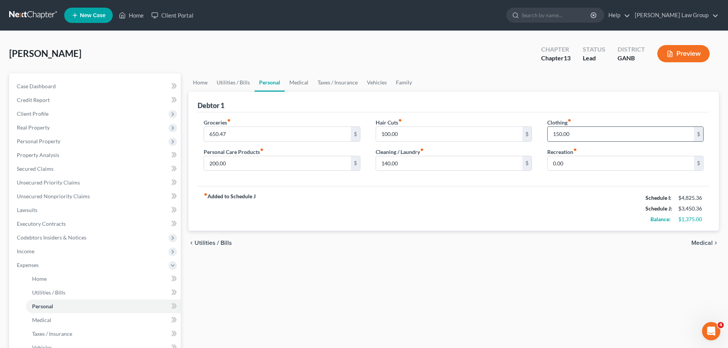
click at [605, 137] on input "150.00" at bounding box center [621, 134] width 146 height 15
type input "200"
click at [476, 166] on input "140.00" at bounding box center [449, 163] width 146 height 15
click at [265, 163] on input "200.00" at bounding box center [277, 163] width 146 height 15
type input "250"
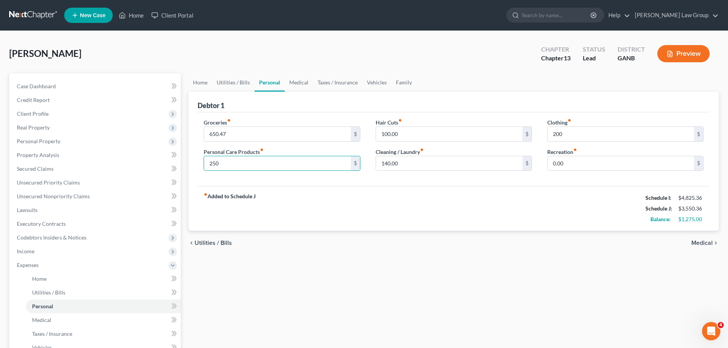
click at [485, 237] on div "chevron_left Utilities / Bills Medical chevron_right" at bounding box center [454, 243] width 531 height 24
click at [465, 201] on div "fiber_manual_record Added to Schedule J Schedule I: $4,825.36 Schedule J: $3,55…" at bounding box center [454, 208] width 512 height 45
click at [214, 138] on input "650.47" at bounding box center [277, 134] width 146 height 15
click at [215, 135] on input "650.47" at bounding box center [277, 134] width 146 height 15
click at [214, 132] on input "650.47" at bounding box center [277, 134] width 146 height 15
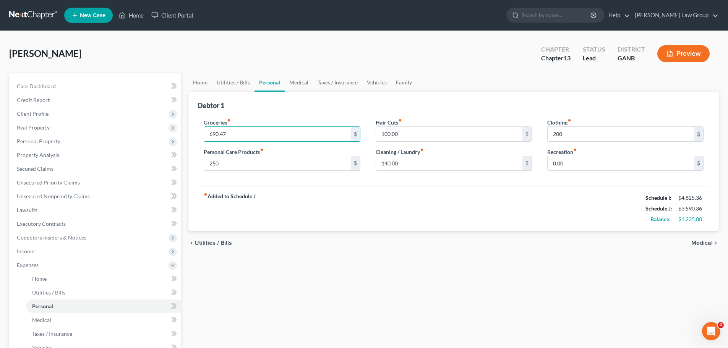
type input "690.47"
click at [407, 216] on div "fiber_manual_record Added to Schedule J Schedule I: $4,825.36 Schedule J: $3,59…" at bounding box center [454, 208] width 512 height 45
click at [224, 78] on link "Utilities / Bills" at bounding box center [233, 82] width 42 height 18
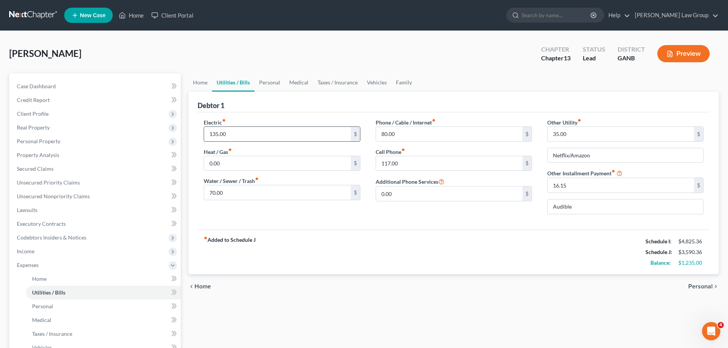
click at [216, 134] on input "135.00" at bounding box center [277, 134] width 146 height 15
click at [216, 132] on input "135.00" at bounding box center [277, 134] width 146 height 15
click at [439, 220] on div "Phone / Cable / Internet fiber_manual_record 80.00 $ Cell Phone fiber_manual_re…" at bounding box center [454, 170] width 172 height 102
click at [197, 83] on link "Home" at bounding box center [201, 82] width 24 height 18
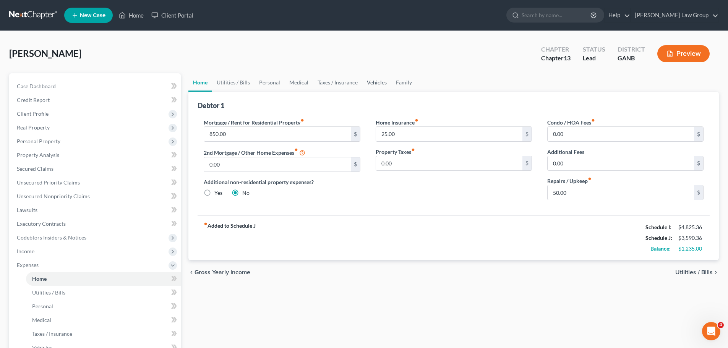
click at [367, 83] on link "Vehicles" at bounding box center [377, 82] width 29 height 18
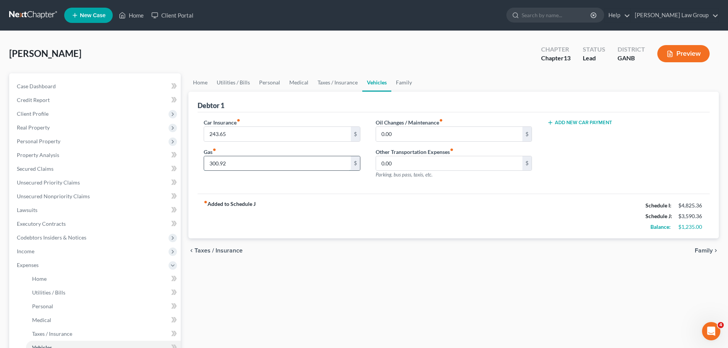
click at [218, 163] on input "300.92" at bounding box center [277, 163] width 146 height 15
click at [215, 164] on input "300.92" at bounding box center [277, 163] width 146 height 15
click at [214, 163] on input "300.92" at bounding box center [277, 163] width 146 height 15
type input "350.92"
click at [302, 83] on link "Medical" at bounding box center [299, 82] width 28 height 18
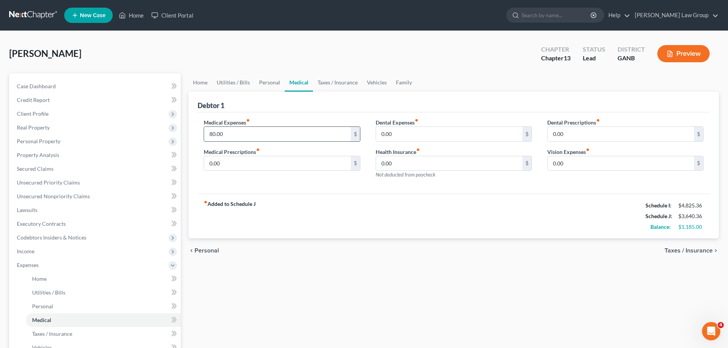
click at [212, 131] on input "80.00" at bounding box center [277, 134] width 146 height 15
click at [214, 134] on input "80.00" at bounding box center [277, 134] width 146 height 15
click at [212, 133] on input "80.00" at bounding box center [277, 134] width 146 height 15
type input "83.00"
click at [328, 218] on div "fiber_manual_record Added to Schedule J Schedule I: $4,825.36 Schedule J: $3,64…" at bounding box center [454, 216] width 512 height 45
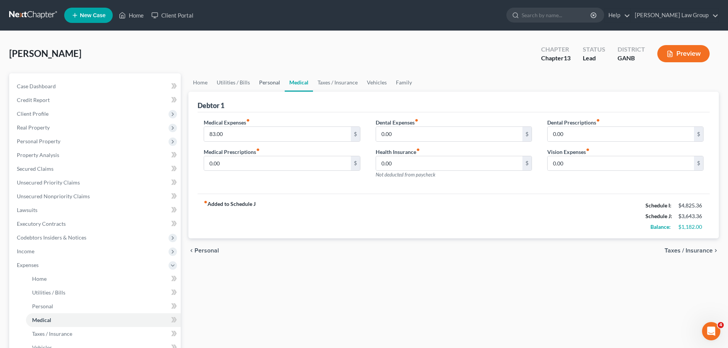
click at [266, 83] on link "Personal" at bounding box center [270, 82] width 30 height 18
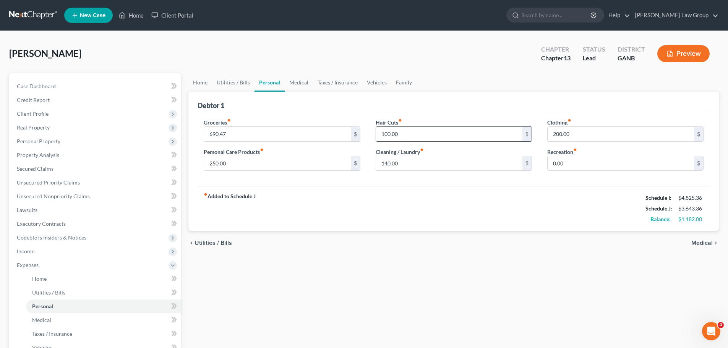
click at [386, 132] on input "100.00" at bounding box center [449, 134] width 146 height 15
drag, startPoint x: 412, startPoint y: 189, endPoint x: 390, endPoint y: 148, distance: 47.4
click at [412, 189] on div "fiber_manual_record Added to Schedule J Schedule I: $4,825.36 Schedule J: $3,64…" at bounding box center [454, 208] width 512 height 45
click at [387, 133] on input "100.00" at bounding box center [449, 134] width 146 height 15
click at [381, 134] on input "100.00" at bounding box center [449, 134] width 146 height 15
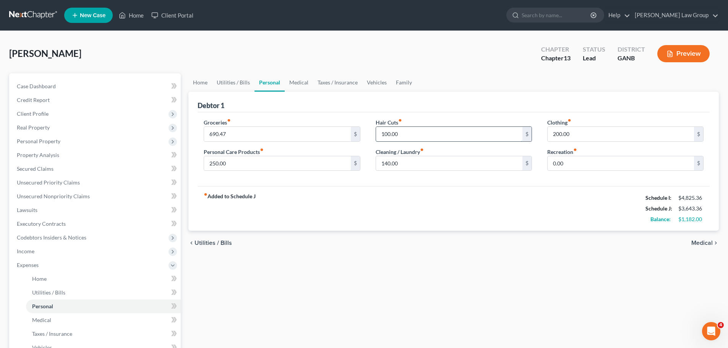
click at [386, 136] on input "100.00" at bounding box center [449, 134] width 146 height 15
type input "120.00"
click at [583, 270] on div "Home Utilities / Bills Personal Medical Taxes / Insurance Vehicles Family Debto…" at bounding box center [454, 287] width 538 height 428
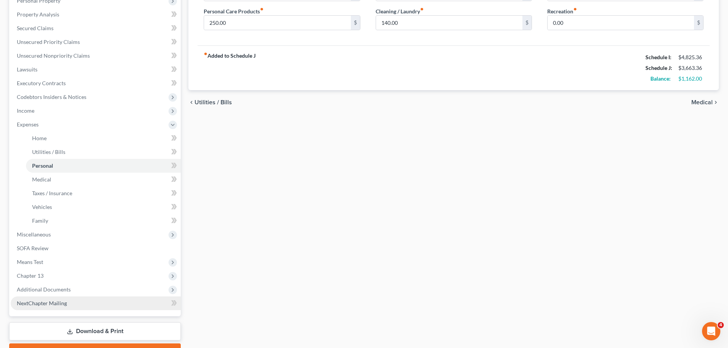
scroll to position [182, 0]
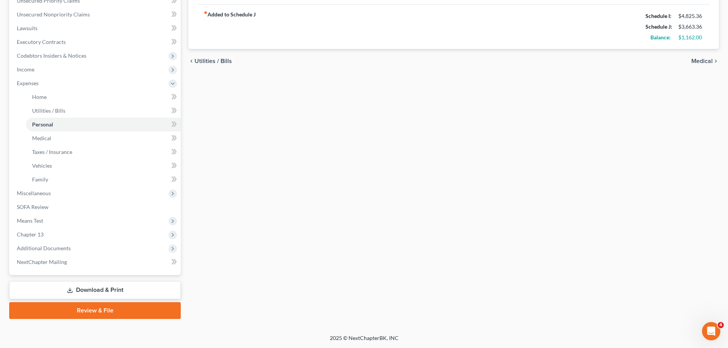
click at [107, 291] on link "Download & Print" at bounding box center [95, 290] width 172 height 18
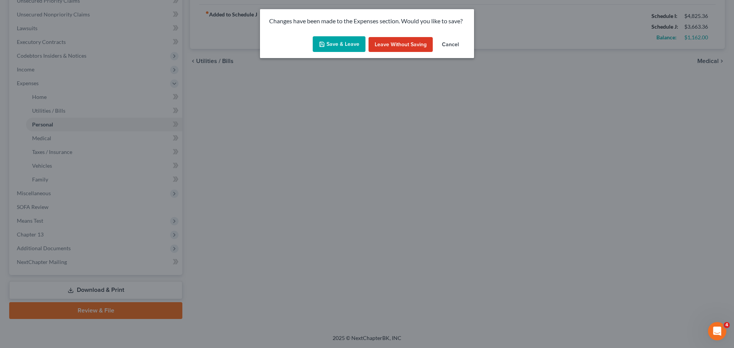
click at [337, 47] on button "Save & Leave" at bounding box center [339, 44] width 53 height 16
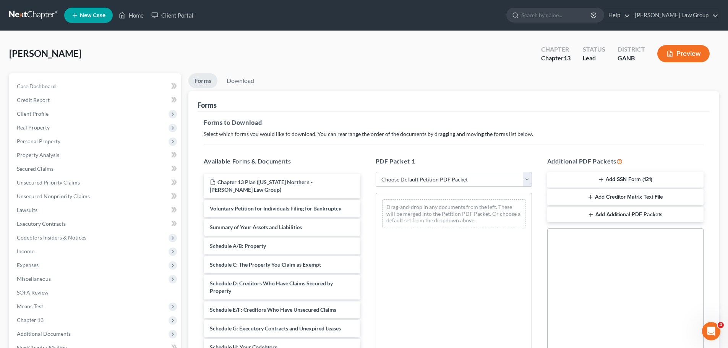
click at [441, 184] on select "Choose Default Petition PDF Packet Complete Bankruptcy Petition (all forms and …" at bounding box center [454, 179] width 156 height 15
select select "0"
click at [376, 172] on select "Choose Default Petition PDF Packet Complete Bankruptcy Petition (all forms and …" at bounding box center [454, 179] width 156 height 15
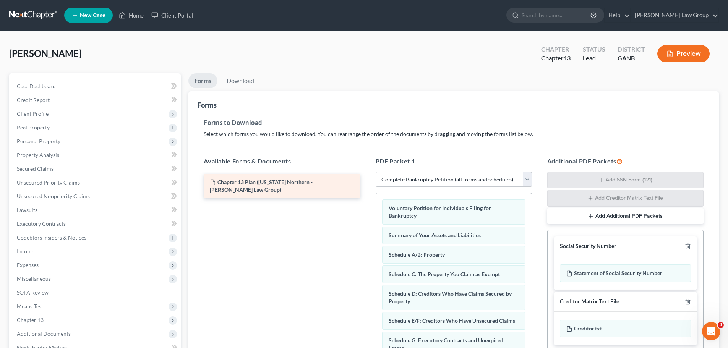
click at [366, 198] on div "Chapter 13 Plan ([US_STATE] Northern - [PERSON_NAME] Law Group)" at bounding box center [282, 186] width 169 height 24
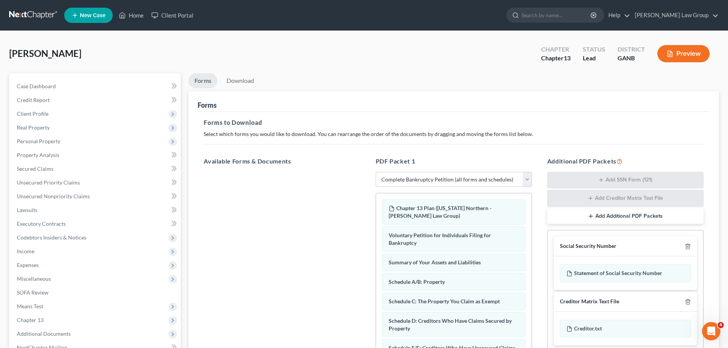
click at [293, 205] on div at bounding box center [282, 277] width 169 height 210
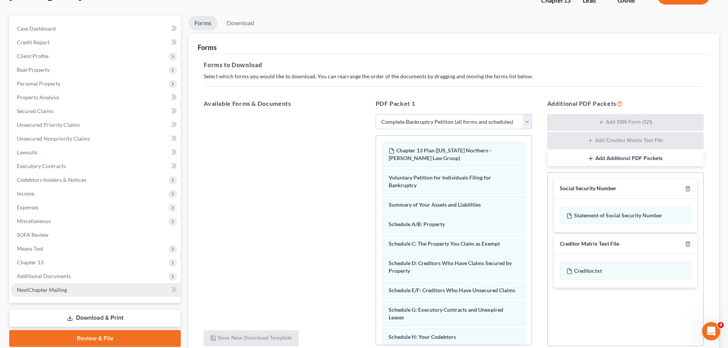
scroll to position [125, 0]
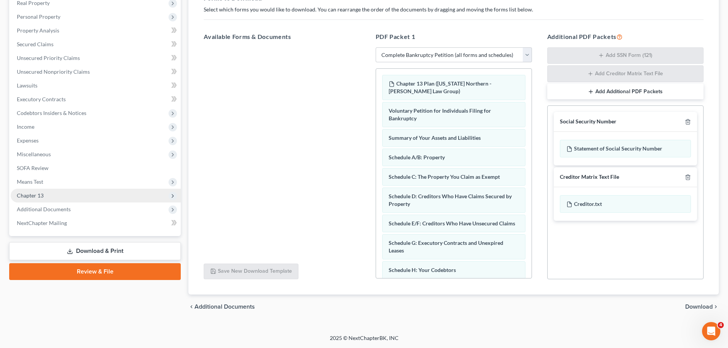
click at [34, 192] on span "Chapter 13" at bounding box center [30, 195] width 27 height 7
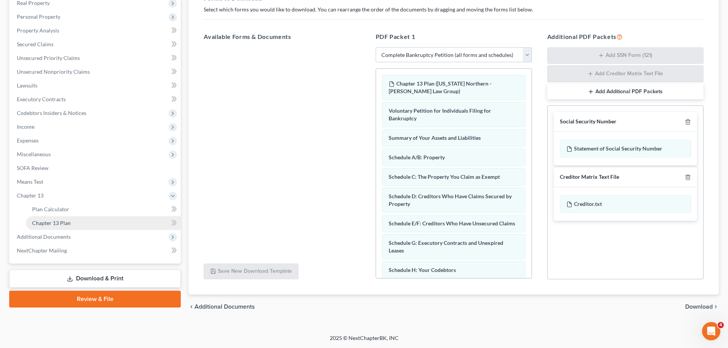
click at [109, 228] on link "Chapter 13 Plan" at bounding box center [103, 223] width 155 height 14
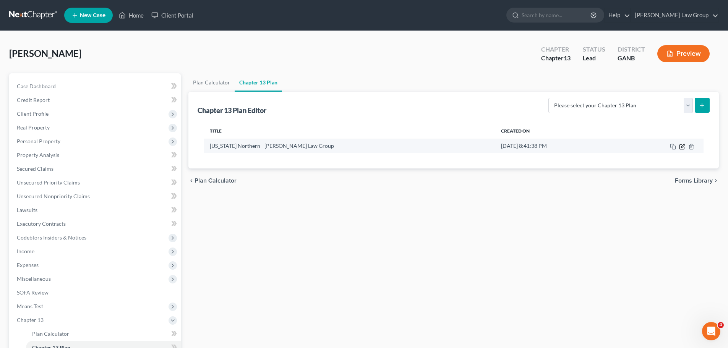
click at [680, 146] on icon "button" at bounding box center [683, 147] width 6 height 6
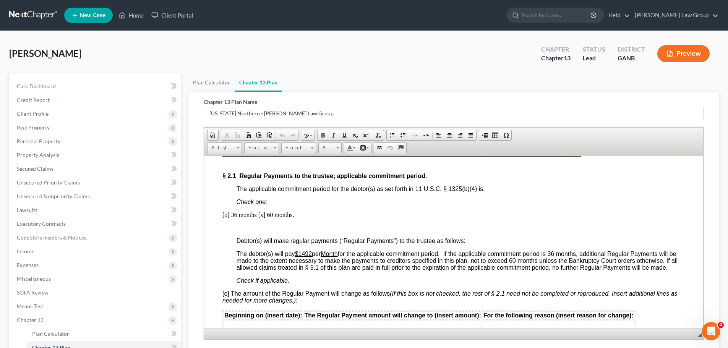
scroll to position [612, 0]
drag, startPoint x: 309, startPoint y: 251, endPoint x: 303, endPoint y: 250, distance: 6.5
click at [303, 250] on u "$1492" at bounding box center [303, 253] width 17 height 7
click at [398, 217] on p "[o] 36 months [x] 60 months." at bounding box center [454, 214] width 463 height 7
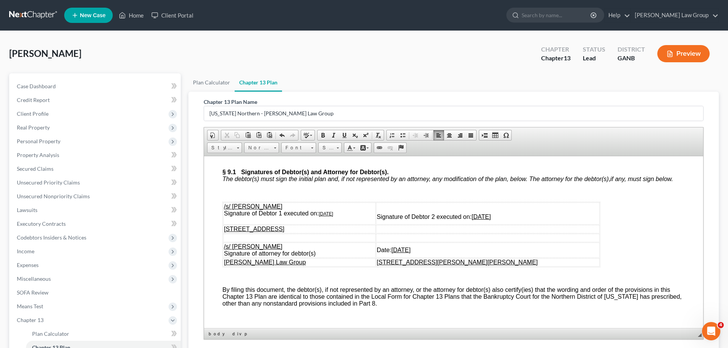
scroll to position [3442, 0]
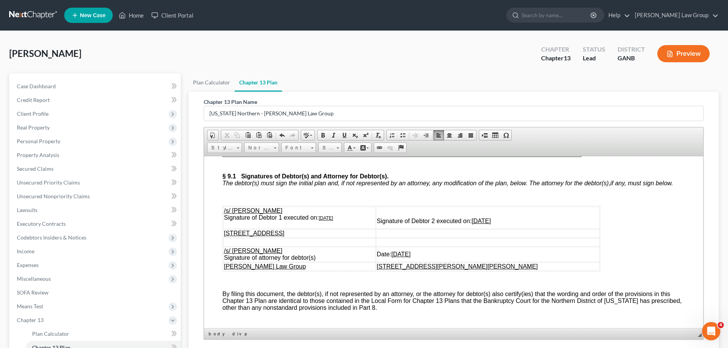
click at [324, 221] on u "[DATE]" at bounding box center [326, 217] width 15 height 5
click at [356, 229] on td "/s/ [PERSON_NAME] Signature of Debtor 1 executed on: [DATE]" at bounding box center [299, 218] width 153 height 22
drag, startPoint x: 320, startPoint y: 248, endPoint x: 343, endPoint y: 247, distance: 23.7
click at [333, 221] on span "/s/ [PERSON_NAME] Signature of Debtor 1 executed on: [DATE]" at bounding box center [278, 213] width 109 height 13
copy u "[DATE]"
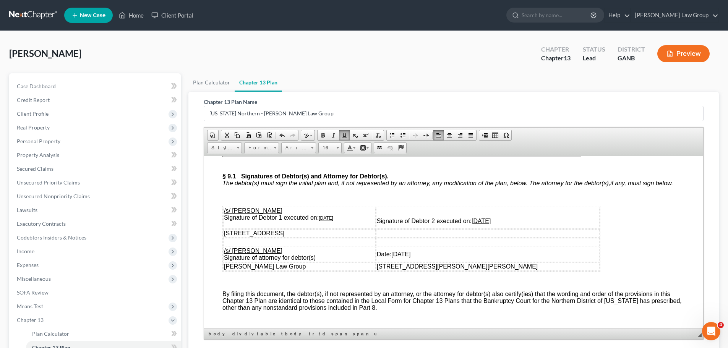
click at [496, 229] on td "Signature of Debtor 2 executed on: [DATE]" at bounding box center [488, 218] width 224 height 22
drag, startPoint x: 507, startPoint y: 250, endPoint x: 541, endPoint y: 251, distance: 34.5
click at [541, 229] on td "Signature of Debtor 2 executed on: [DATE]" at bounding box center [488, 218] width 224 height 22
drag, startPoint x: 434, startPoint y: 285, endPoint x: 470, endPoint y: 281, distance: 36.1
click at [465, 262] on td "Date: [DATE]" at bounding box center [488, 254] width 224 height 15
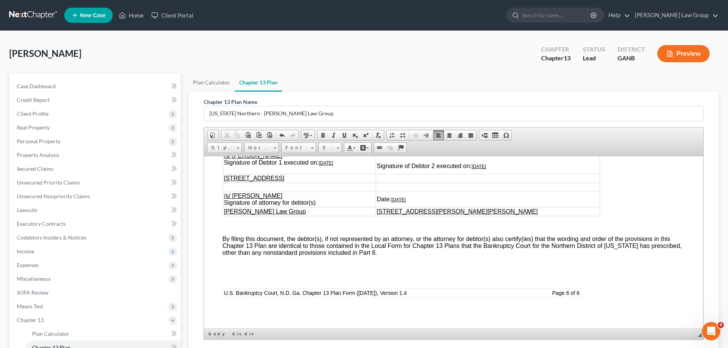
scroll to position [76, 0]
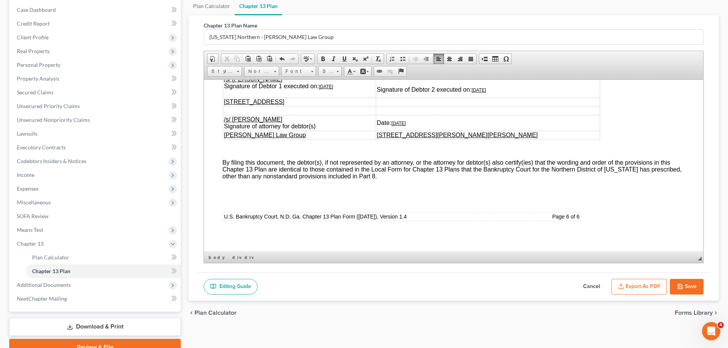
click at [631, 288] on button "Export as PDF" at bounding box center [639, 287] width 55 height 16
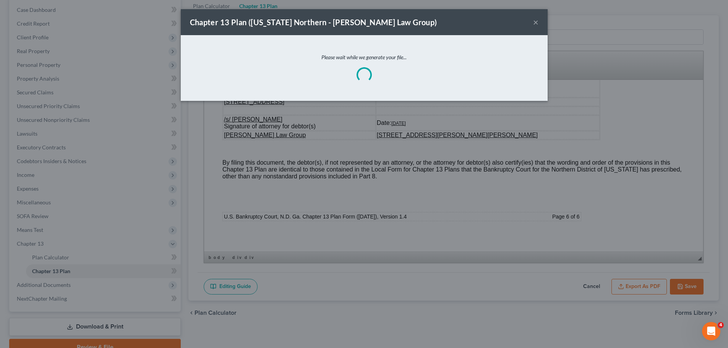
scroll to position [3521, 0]
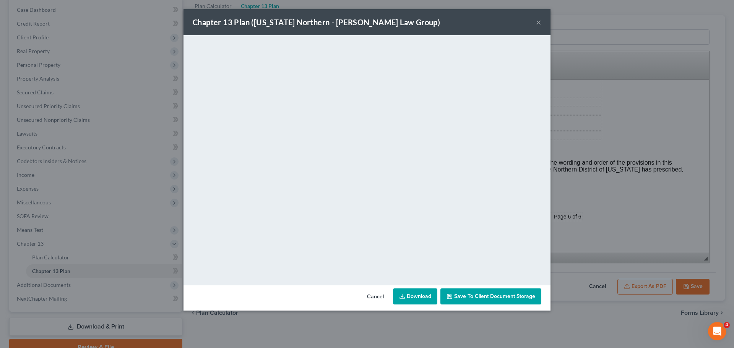
drag, startPoint x: 472, startPoint y: 298, endPoint x: 481, endPoint y: 281, distance: 18.1
click at [472, 298] on span "Save to Client Document Storage" at bounding box center [494, 296] width 81 height 7
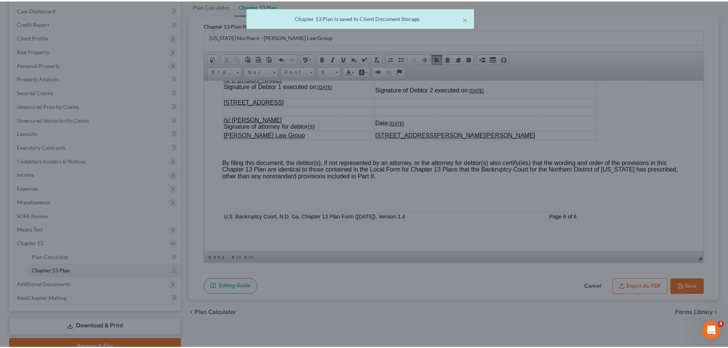
scroll to position [3528, 0]
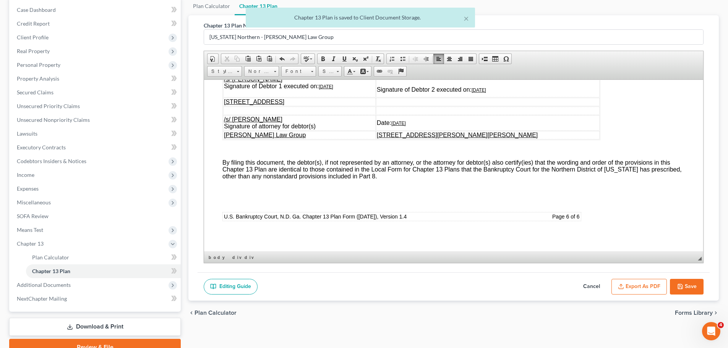
click at [691, 288] on button "Save" at bounding box center [687, 287] width 34 height 16
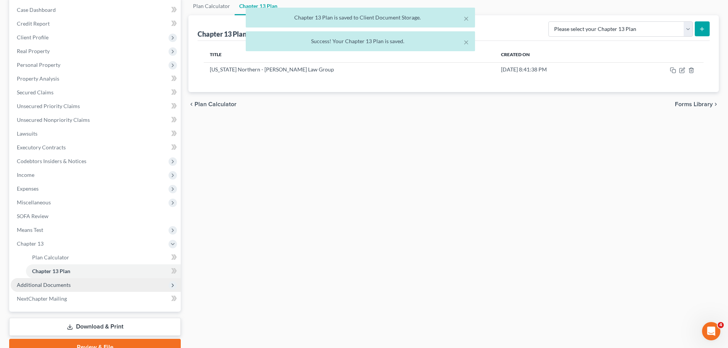
click at [85, 285] on span "Additional Documents" at bounding box center [96, 285] width 170 height 14
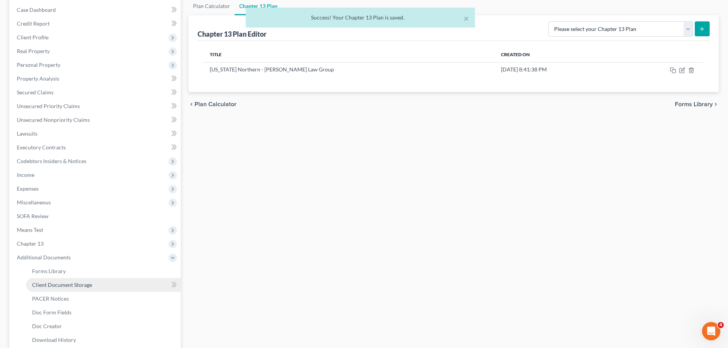
click at [75, 284] on span "Client Document Storage" at bounding box center [62, 285] width 60 height 7
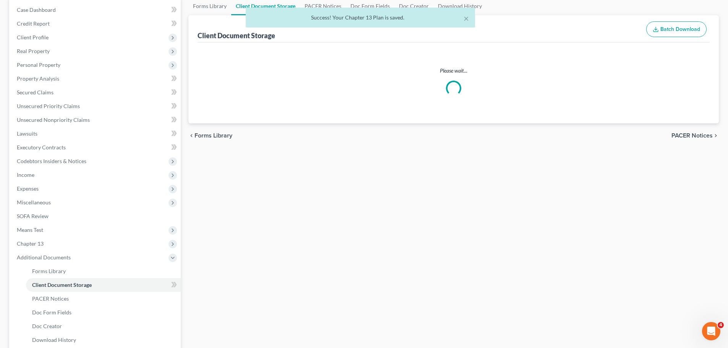
scroll to position [39, 0]
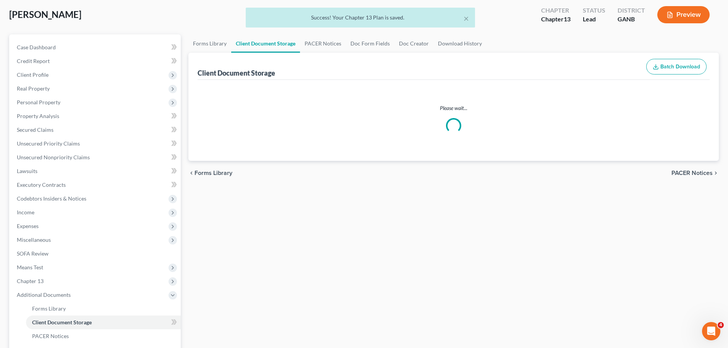
select select "0"
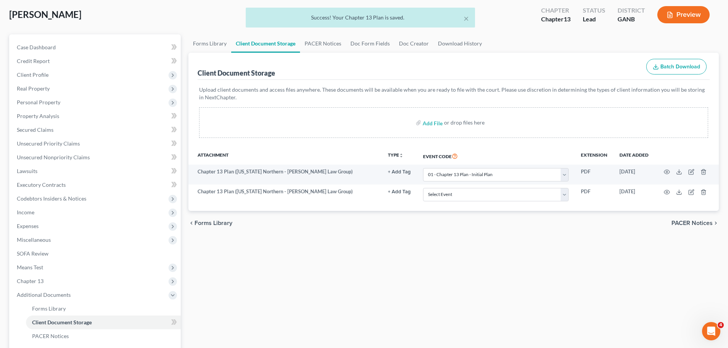
scroll to position [0, 0]
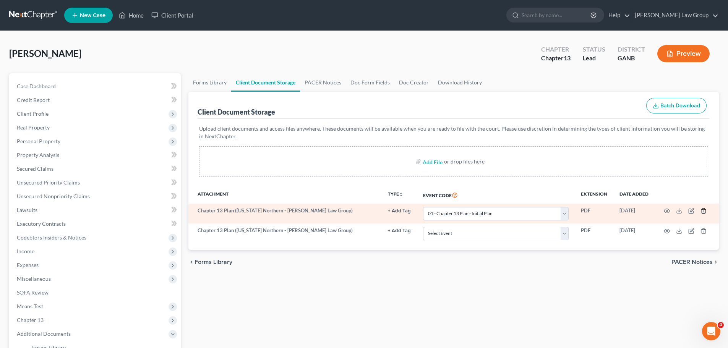
click at [705, 208] on icon "button" at bounding box center [704, 211] width 6 height 6
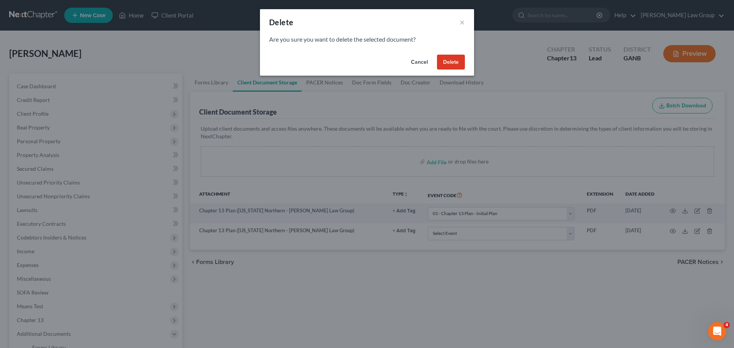
click at [448, 62] on button "Delete" at bounding box center [451, 62] width 28 height 15
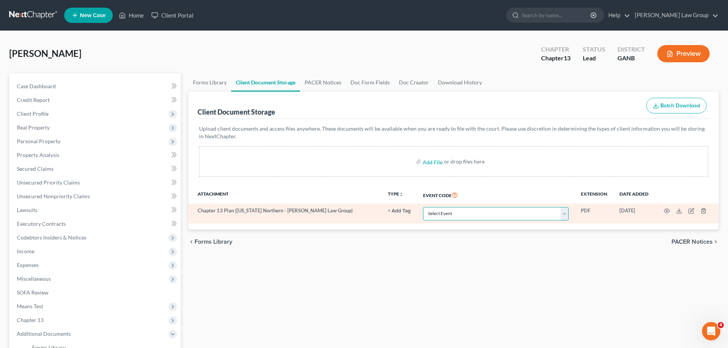
click at [455, 213] on select "Select Event 01 - Chapter 13 Plan - Initial Plan 02-Application to Pay Filing F…" at bounding box center [496, 213] width 146 height 13
select select "0"
click at [423, 207] on select "Select Event 01 - Chapter 13 Plan - Initial Plan 02-Application to Pay Filing F…" at bounding box center [496, 213] width 146 height 13
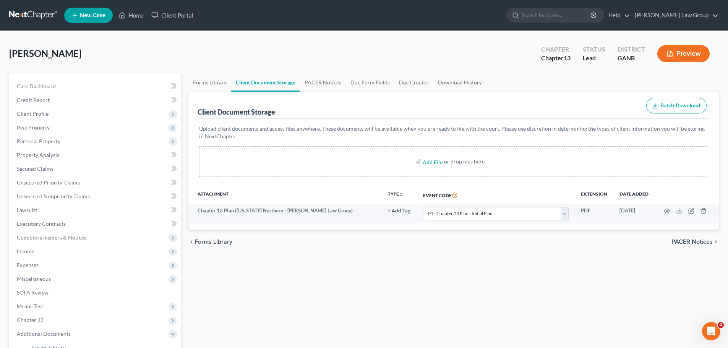
click at [351, 254] on div "chevron_left Forms Library PACER Notices chevron_right" at bounding box center [454, 242] width 531 height 24
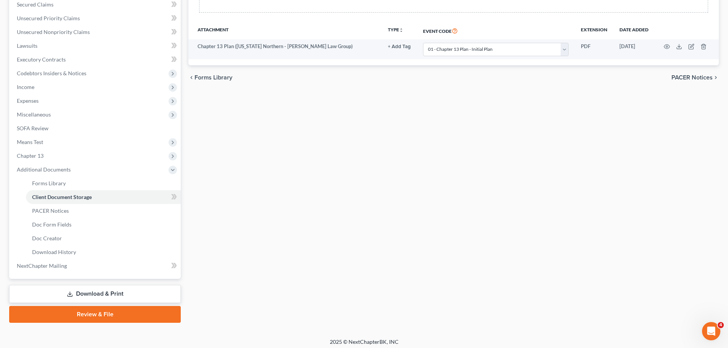
scroll to position [168, 0]
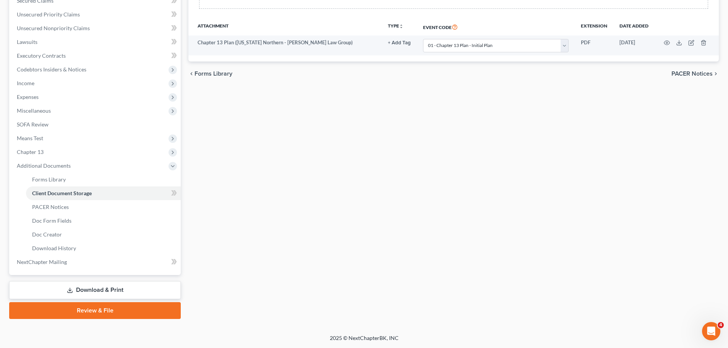
click at [73, 292] on icon at bounding box center [70, 291] width 6 height 6
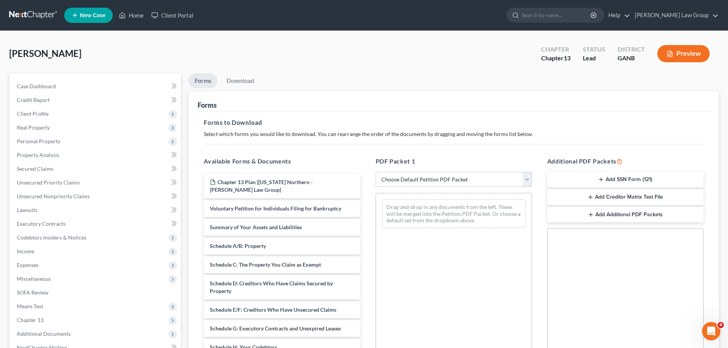
click at [439, 174] on select "Choose Default Petition PDF Packet Complete Bankruptcy Petition (all forms and …" at bounding box center [454, 179] width 156 height 15
select select "0"
click at [376, 172] on select "Choose Default Petition PDF Packet Complete Bankruptcy Petition (all forms and …" at bounding box center [454, 179] width 156 height 15
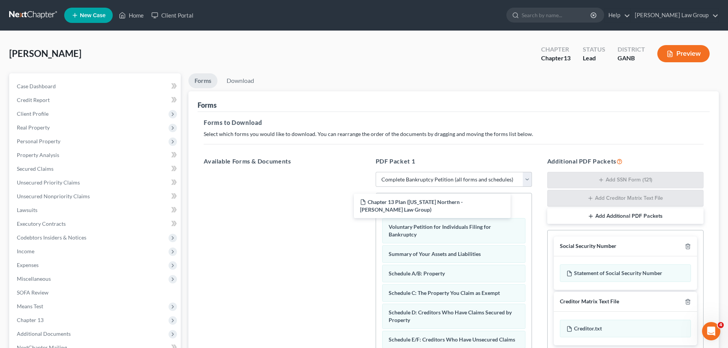
drag, startPoint x: 288, startPoint y: 177, endPoint x: 276, endPoint y: 114, distance: 65.0
click at [366, 172] on div "Chapter 13 Plan ([US_STATE] Northern - [PERSON_NAME] Law Group) Chapter 13 Plan…" at bounding box center [282, 172] width 169 height 0
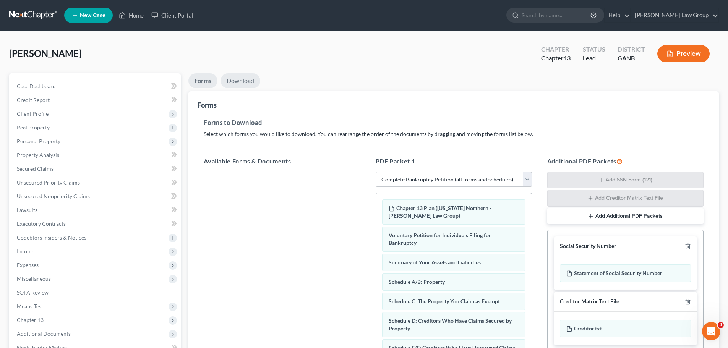
click at [240, 75] on link "Download" at bounding box center [241, 80] width 40 height 15
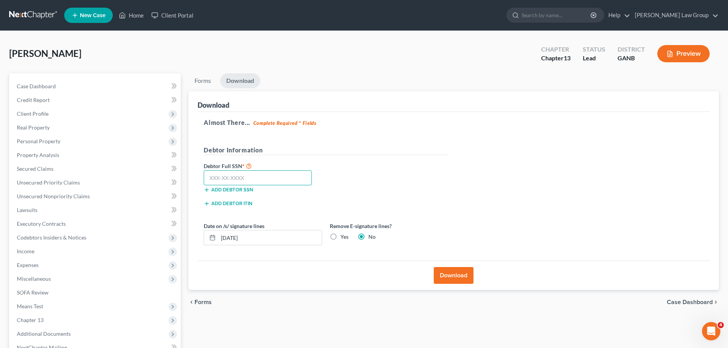
click at [230, 179] on input "text" at bounding box center [258, 178] width 108 height 15
paste input "460-89-2397"
type input "460-89-2397"
drag, startPoint x: 453, startPoint y: 271, endPoint x: 711, endPoint y: 218, distance: 263.0
click at [453, 271] on button "Download" at bounding box center [454, 275] width 40 height 17
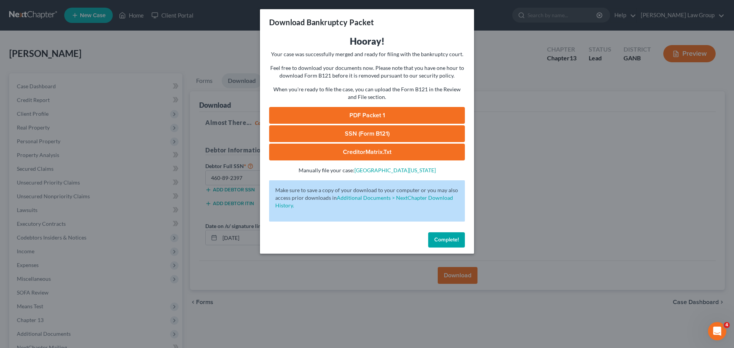
click at [367, 103] on div "Hooray! Your case was successfully merged and ready for filing with the bankrup…" at bounding box center [367, 104] width 196 height 139
click at [367, 117] on link "PDF Packet 1" at bounding box center [367, 115] width 196 height 17
click at [445, 242] on span "Complete!" at bounding box center [446, 240] width 24 height 7
